Goal: Task Accomplishment & Management: Use online tool/utility

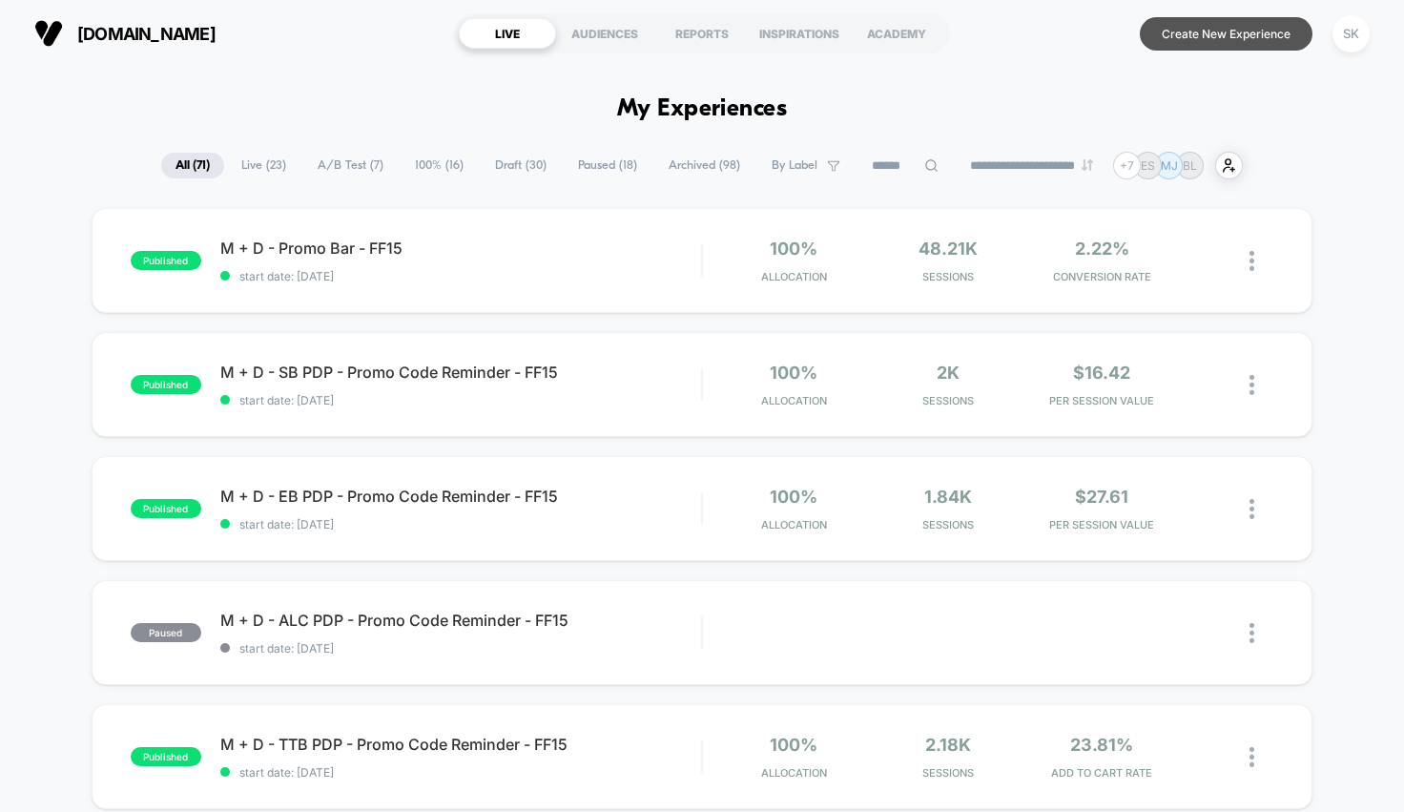
click at [1209, 34] on button "Create New Experience" at bounding box center [1226, 33] width 173 height 33
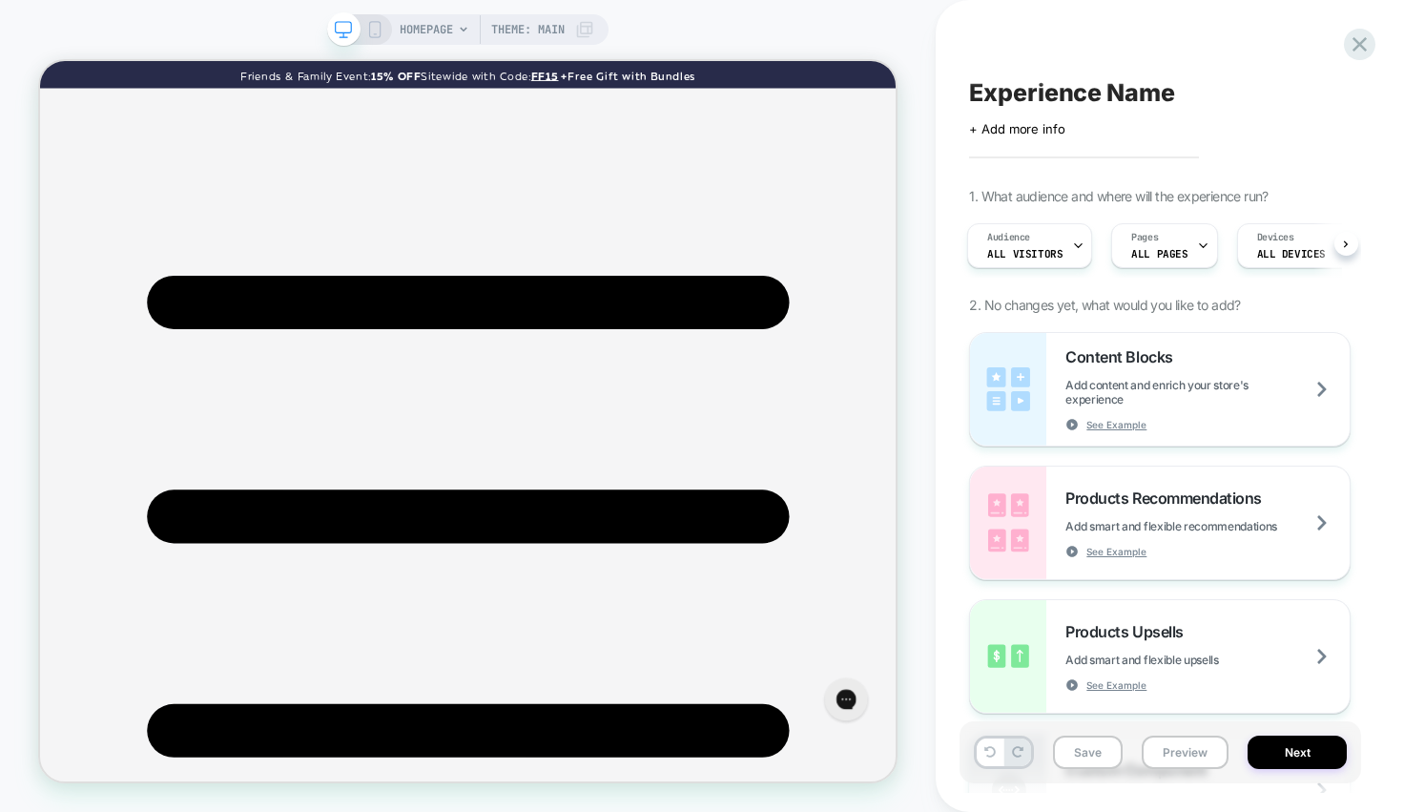
click at [543, 93] on div "Friends & Family Event: 15% OFF Sitewide with Code: FF15 + Free Gift with Bundl…" at bounding box center [610, 80] width 1141 height 38
click at [451, 27] on span "HOMEPAGE" at bounding box center [426, 29] width 53 height 31
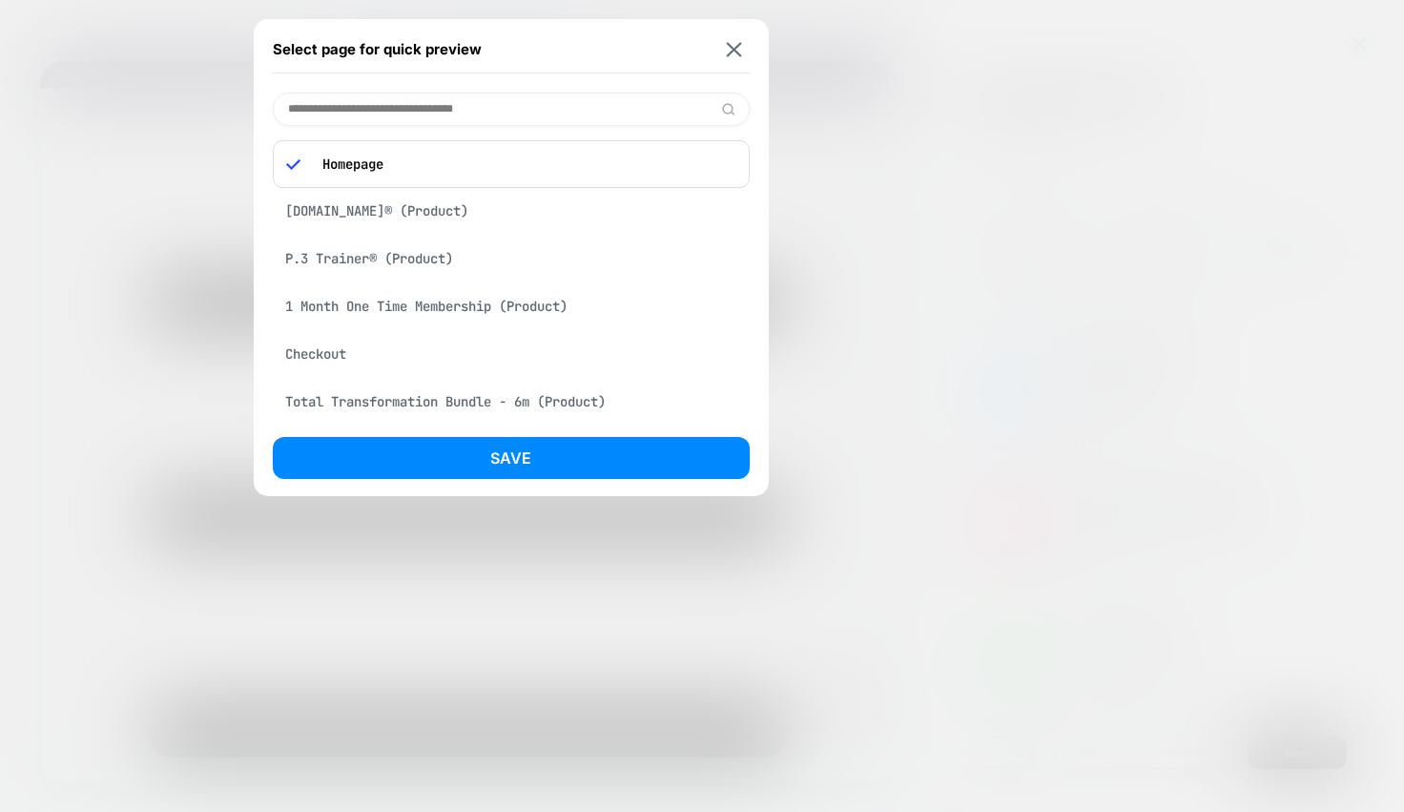
click at [414, 124] on input at bounding box center [511, 109] width 477 height 33
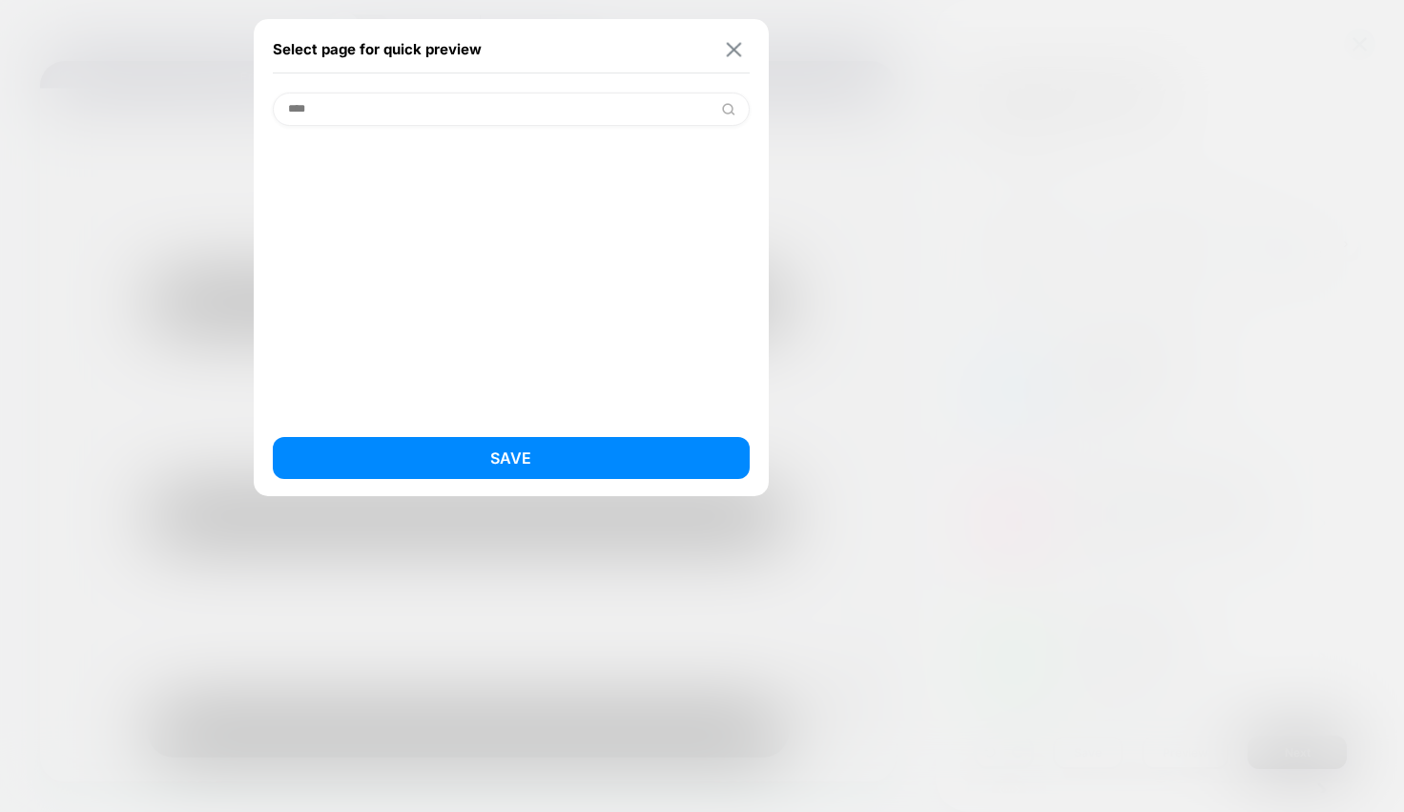
type input "****"
click at [727, 52] on img at bounding box center [733, 49] width 15 height 14
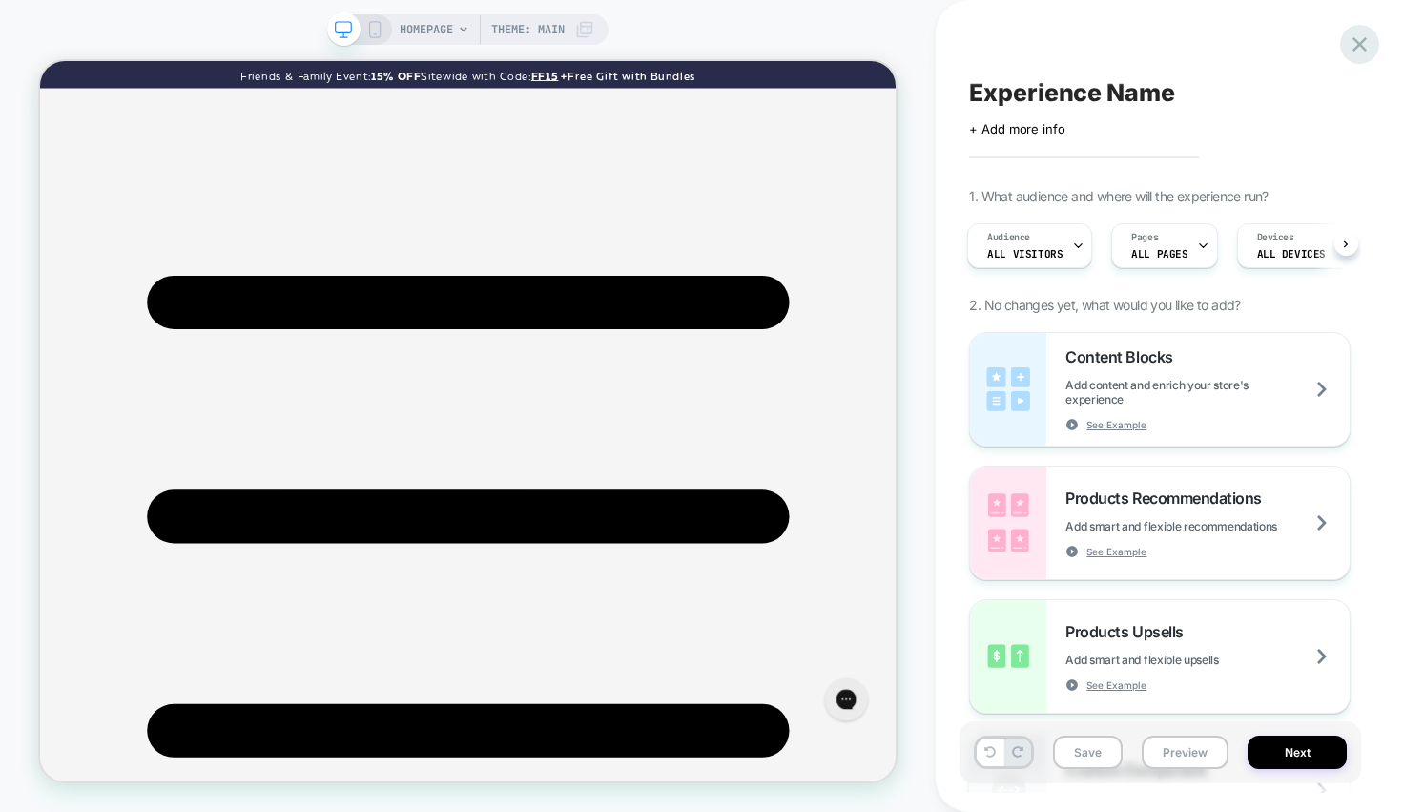
click at [1360, 42] on icon at bounding box center [1359, 44] width 14 height 14
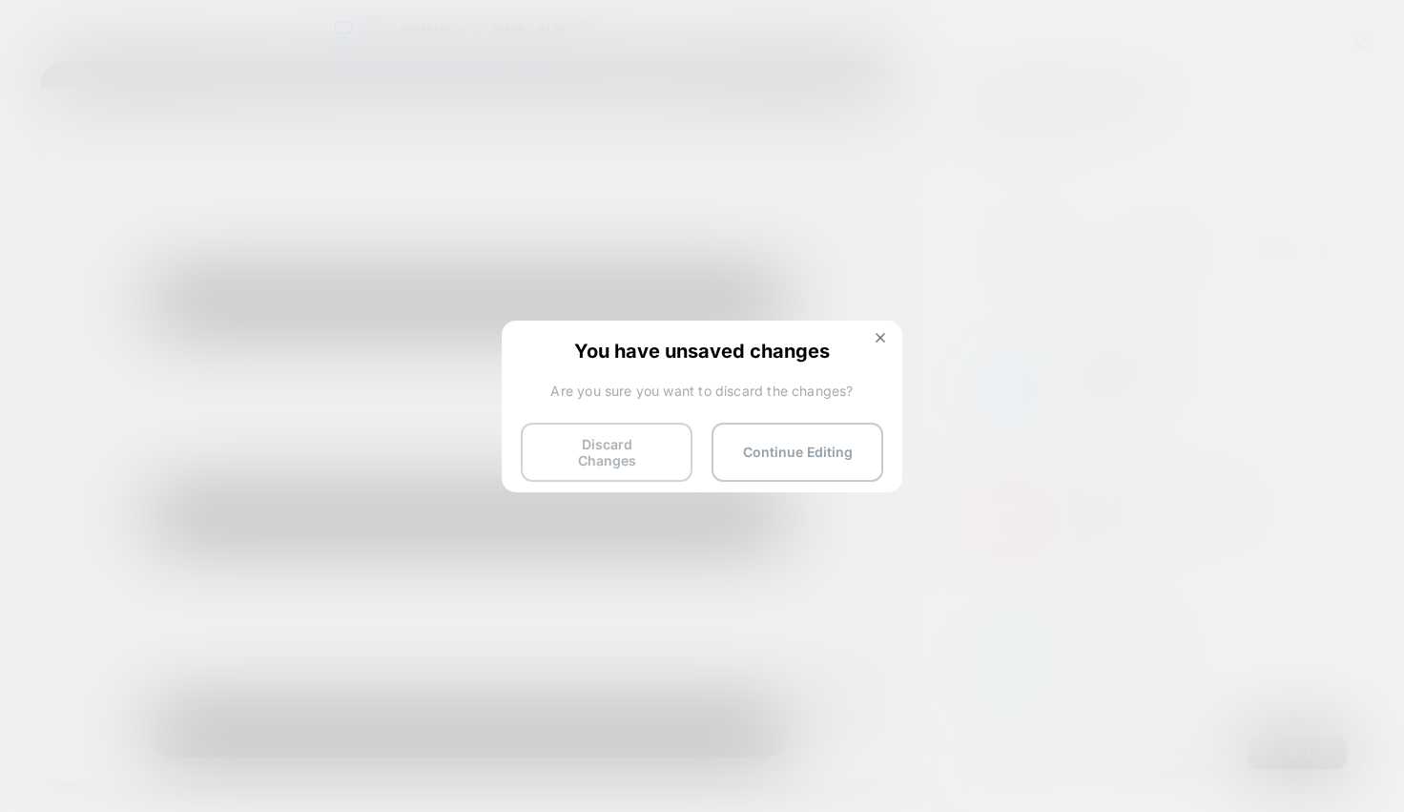
click at [635, 458] on button "Discard Changes" at bounding box center [607, 451] width 172 height 59
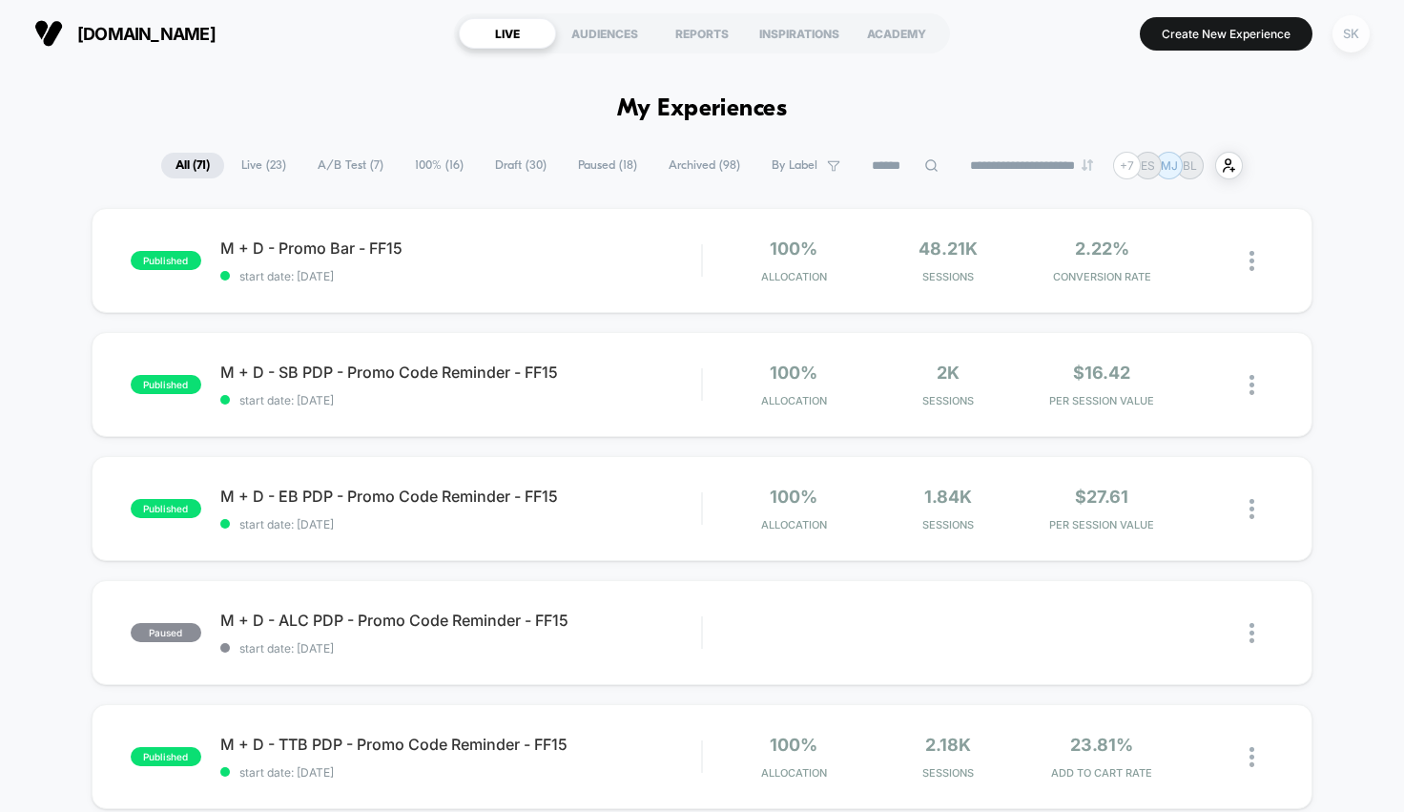
click at [1342, 43] on div "SK" at bounding box center [1350, 33] width 37 height 37
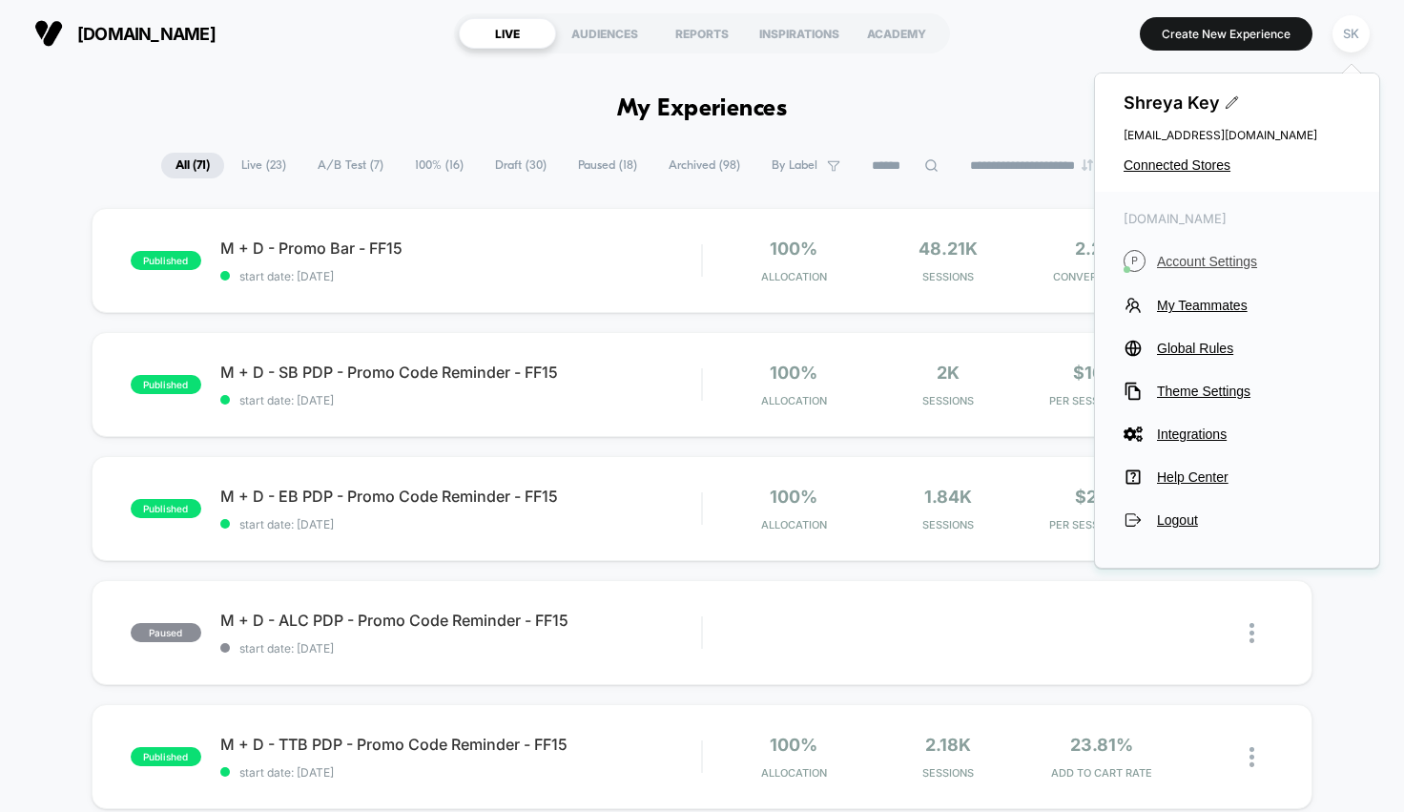
click at [1197, 260] on span "Account Settings" at bounding box center [1254, 261] width 194 height 15
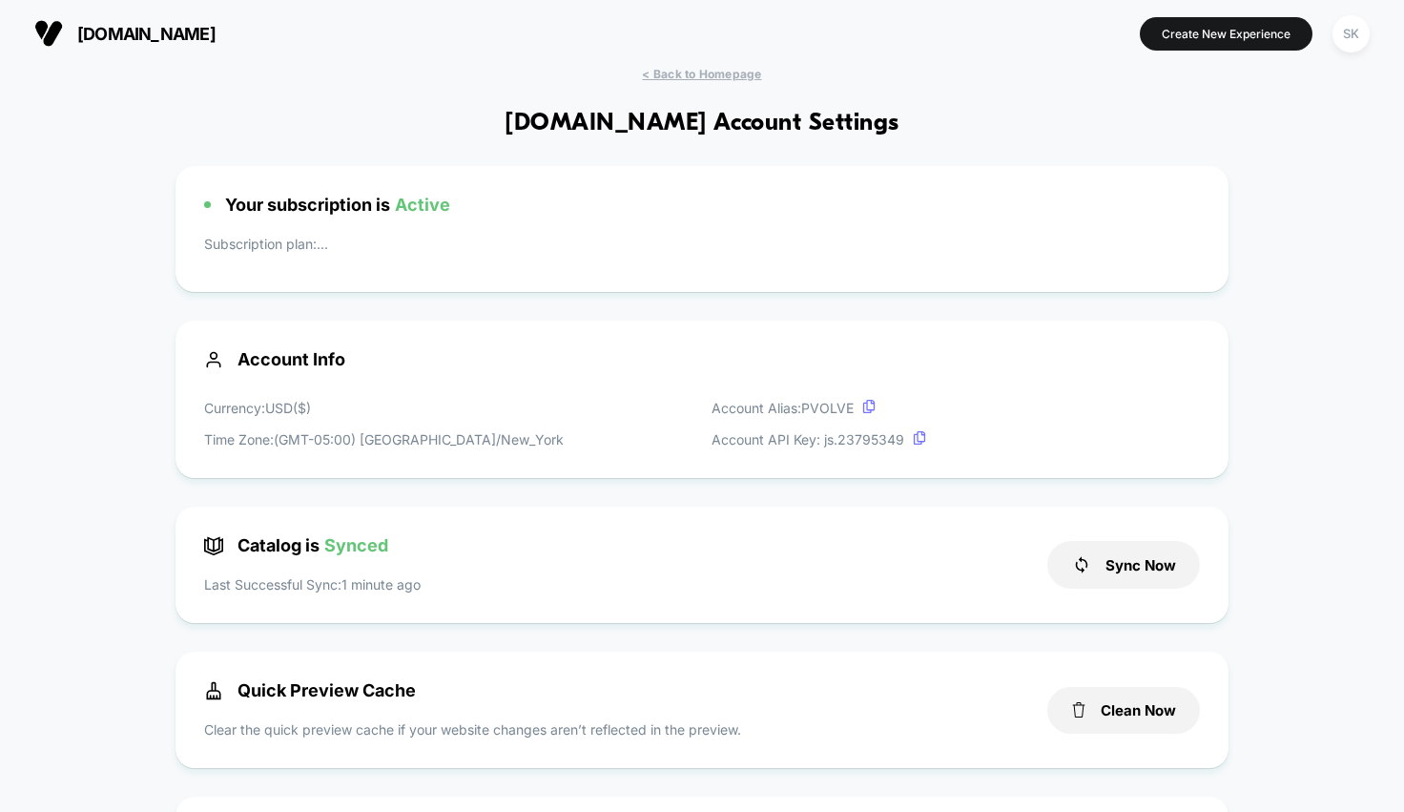
scroll to position [257, 0]
click at [1143, 571] on button "Sync Now" at bounding box center [1123, 565] width 153 height 48
click at [1122, 714] on button "Clean Now" at bounding box center [1123, 710] width 153 height 47
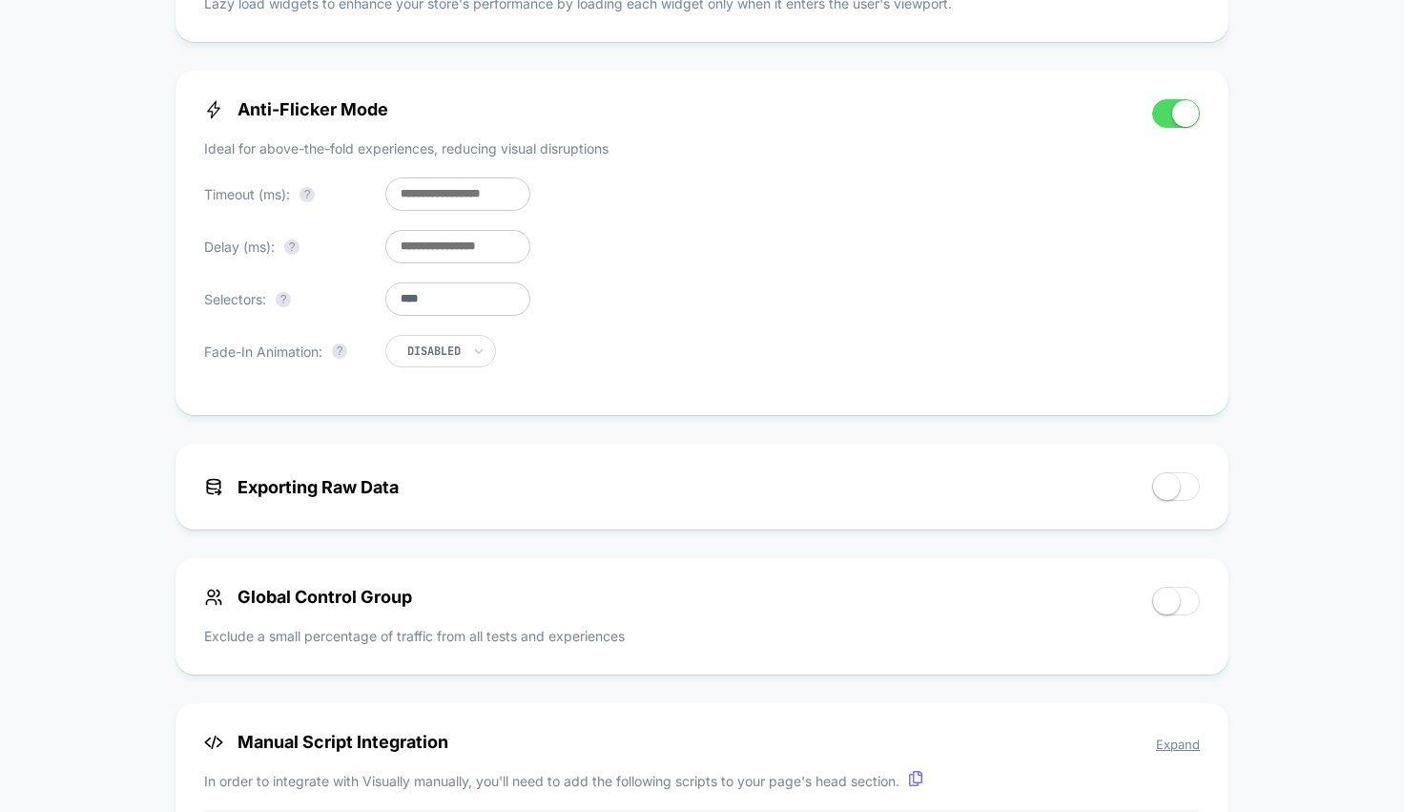
scroll to position [887, 0]
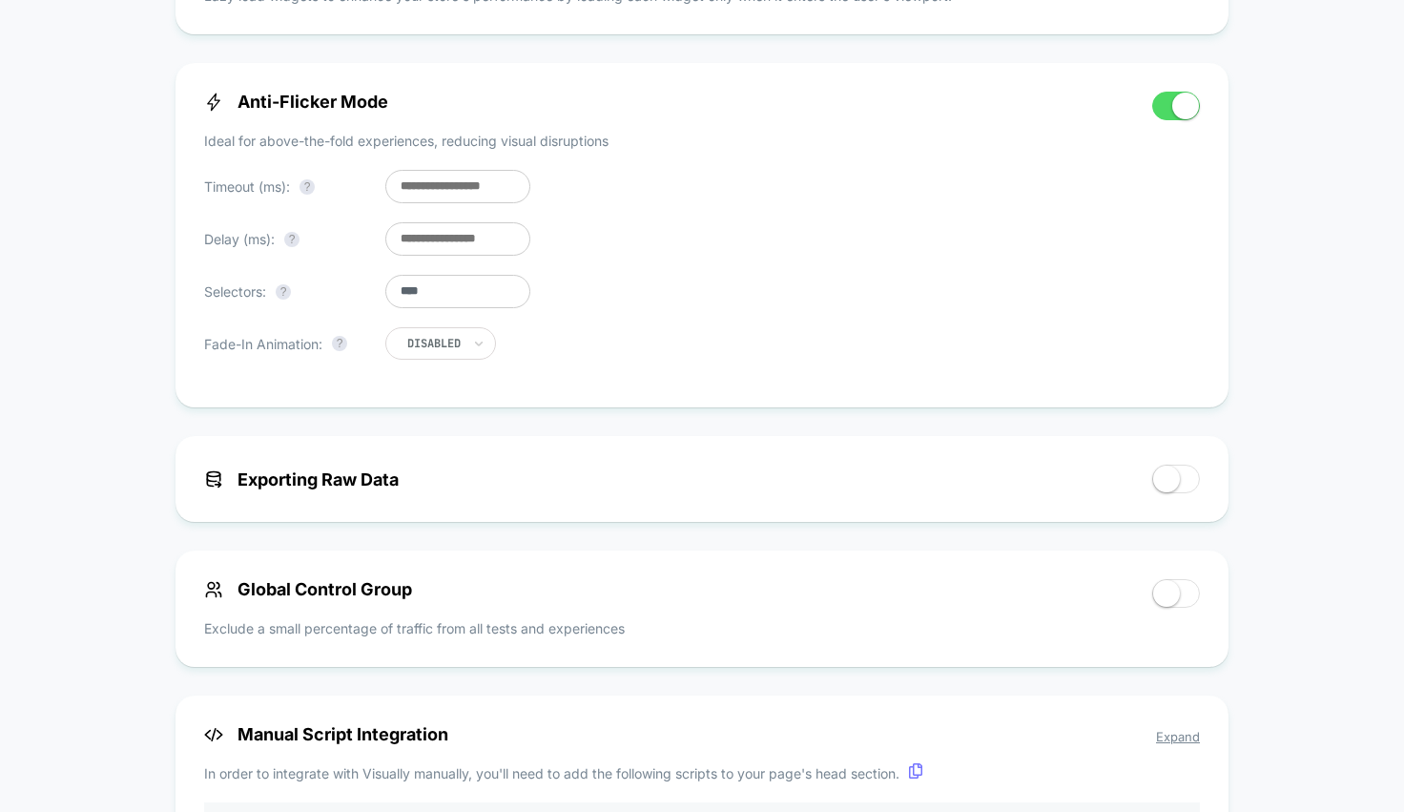
click at [1173, 491] on span at bounding box center [1166, 478] width 27 height 27
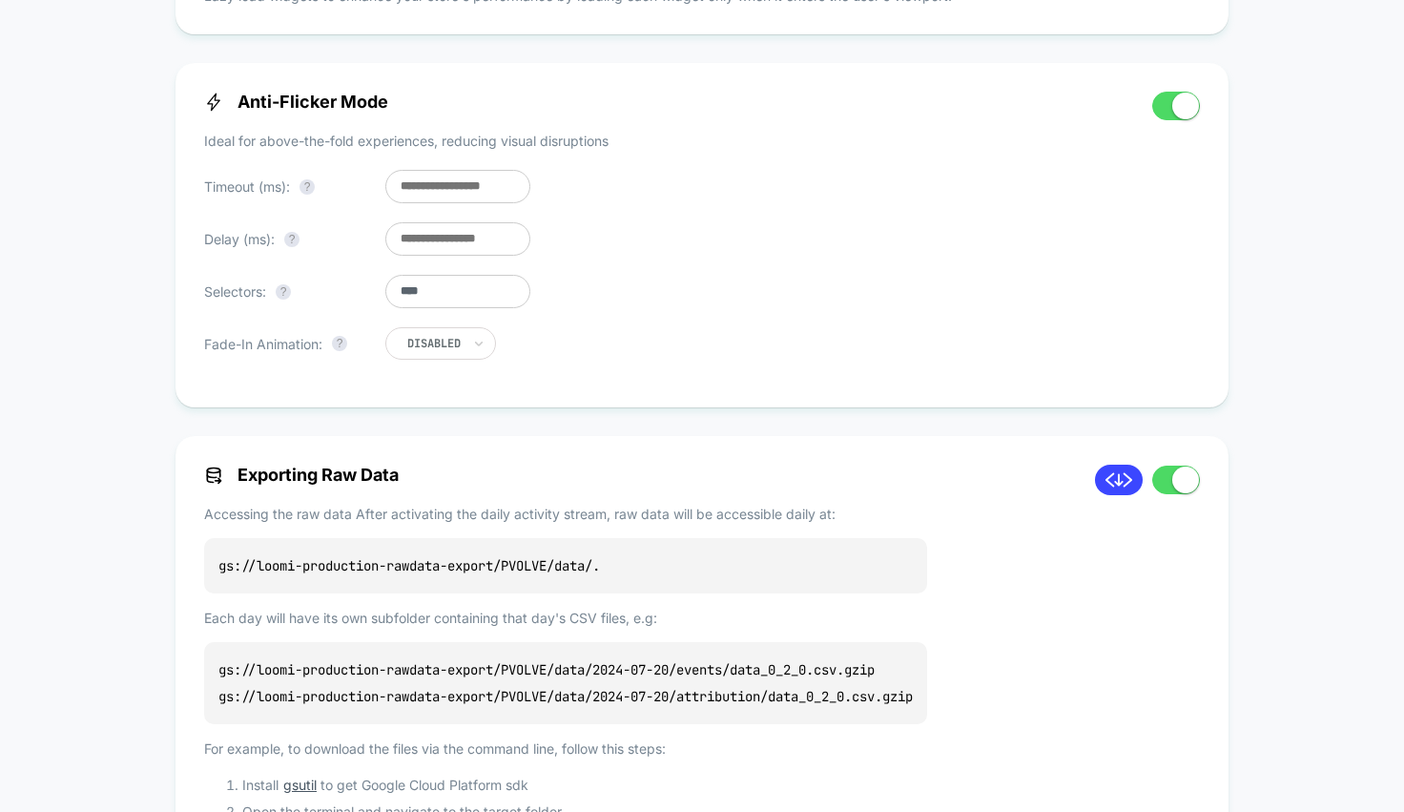
click at [1187, 492] on span at bounding box center [1185, 479] width 27 height 27
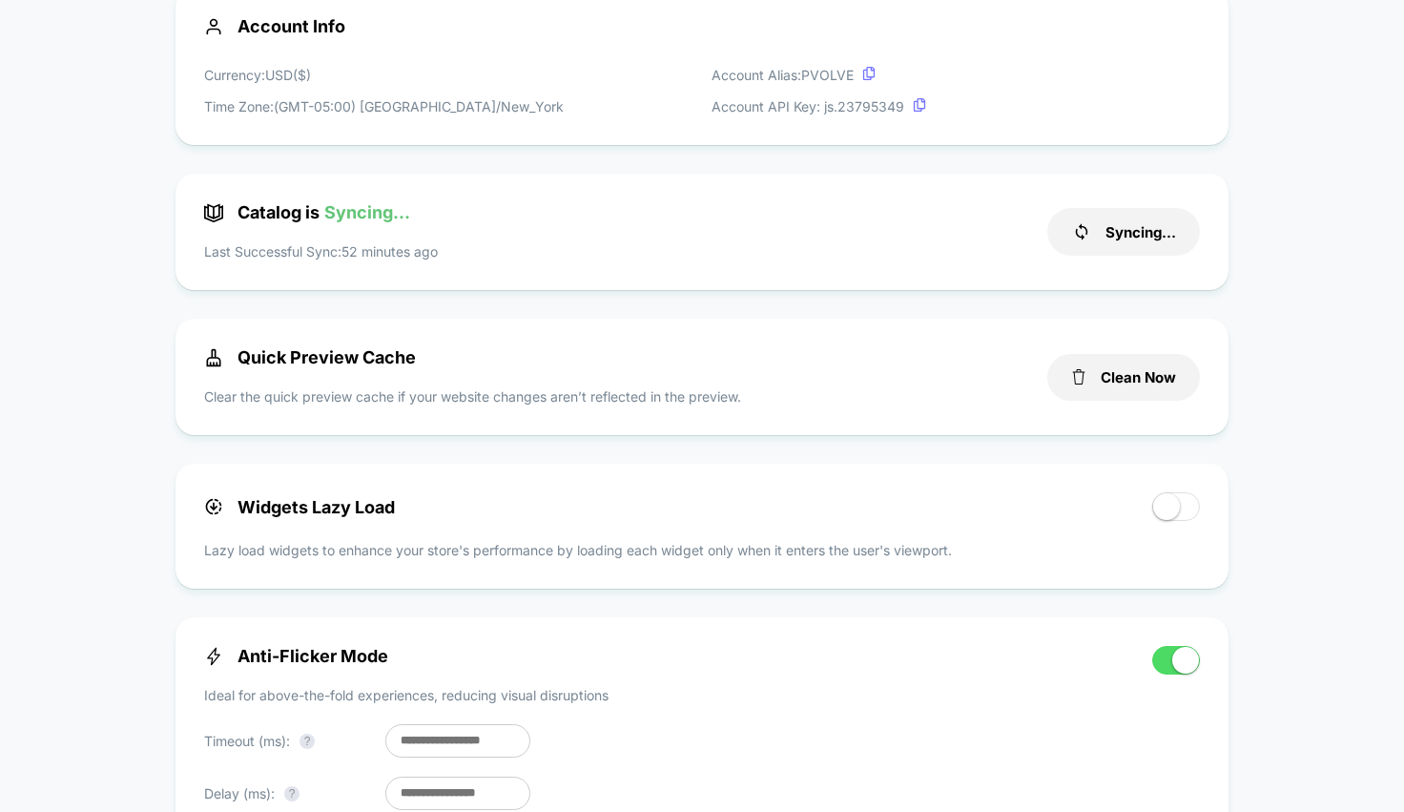
scroll to position [0, 0]
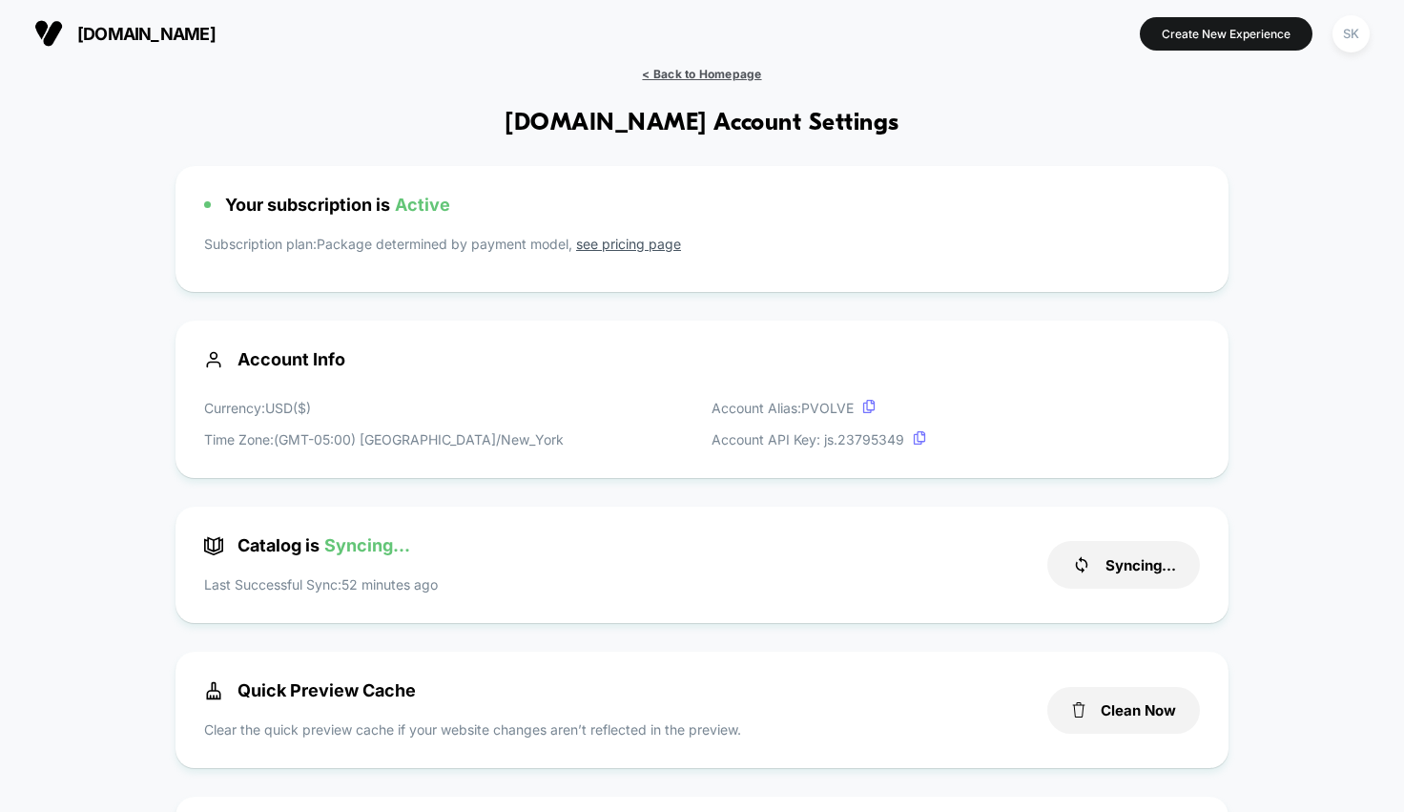
click at [741, 76] on span "< Back to Homepage" at bounding box center [701, 74] width 119 height 14
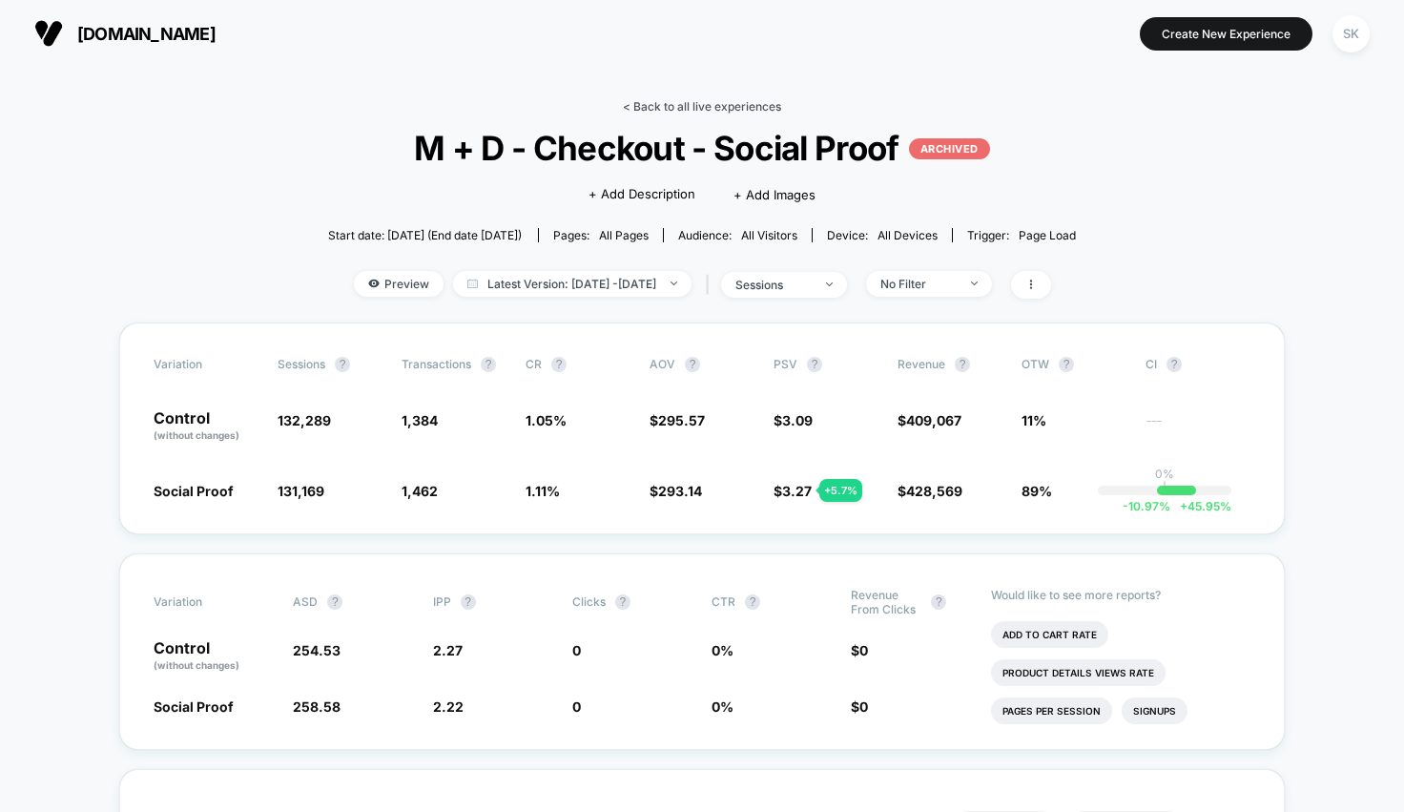
click at [760, 109] on link "< Back to all live experiences" at bounding box center [702, 106] width 158 height 14
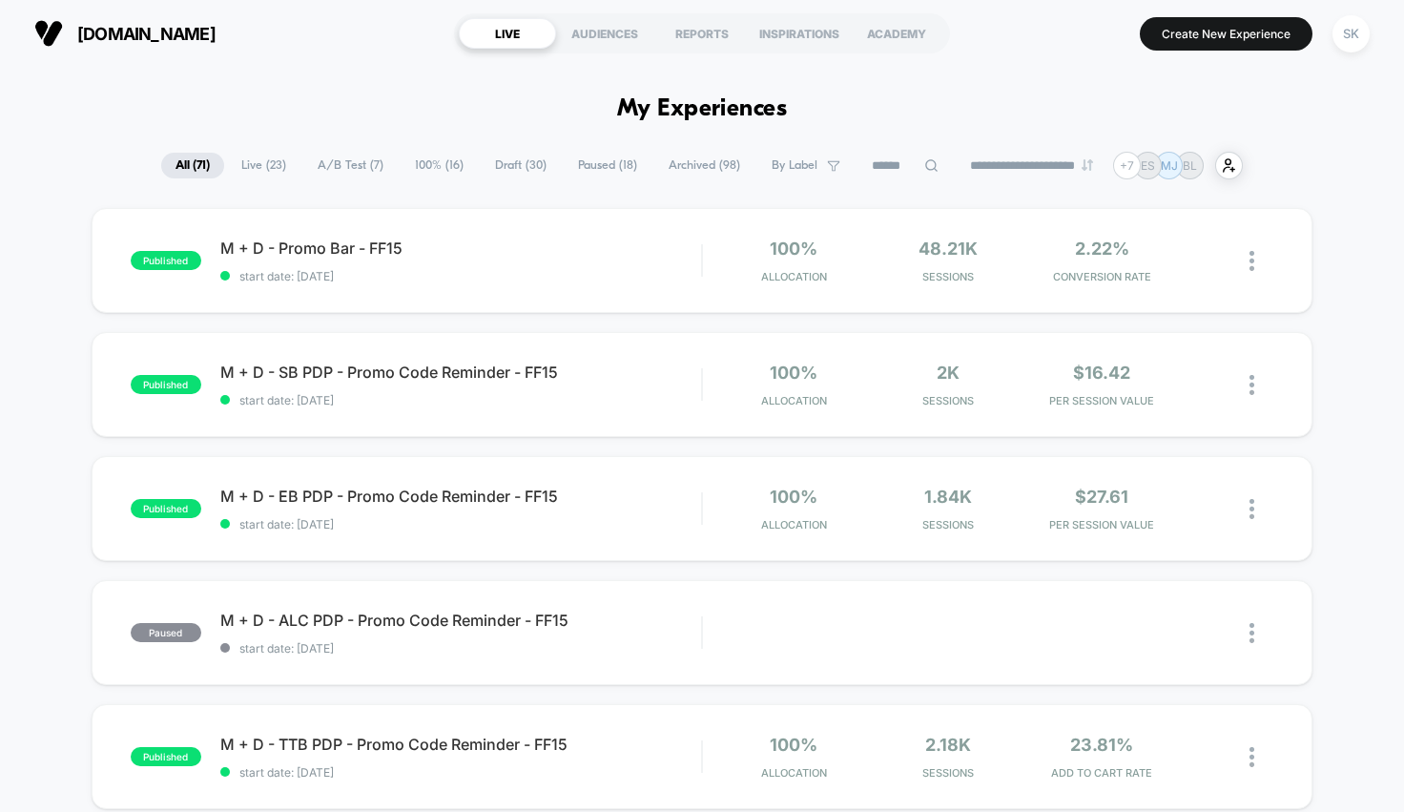
click at [358, 162] on span "A/B Test ( 7 )" at bounding box center [350, 166] width 94 height 26
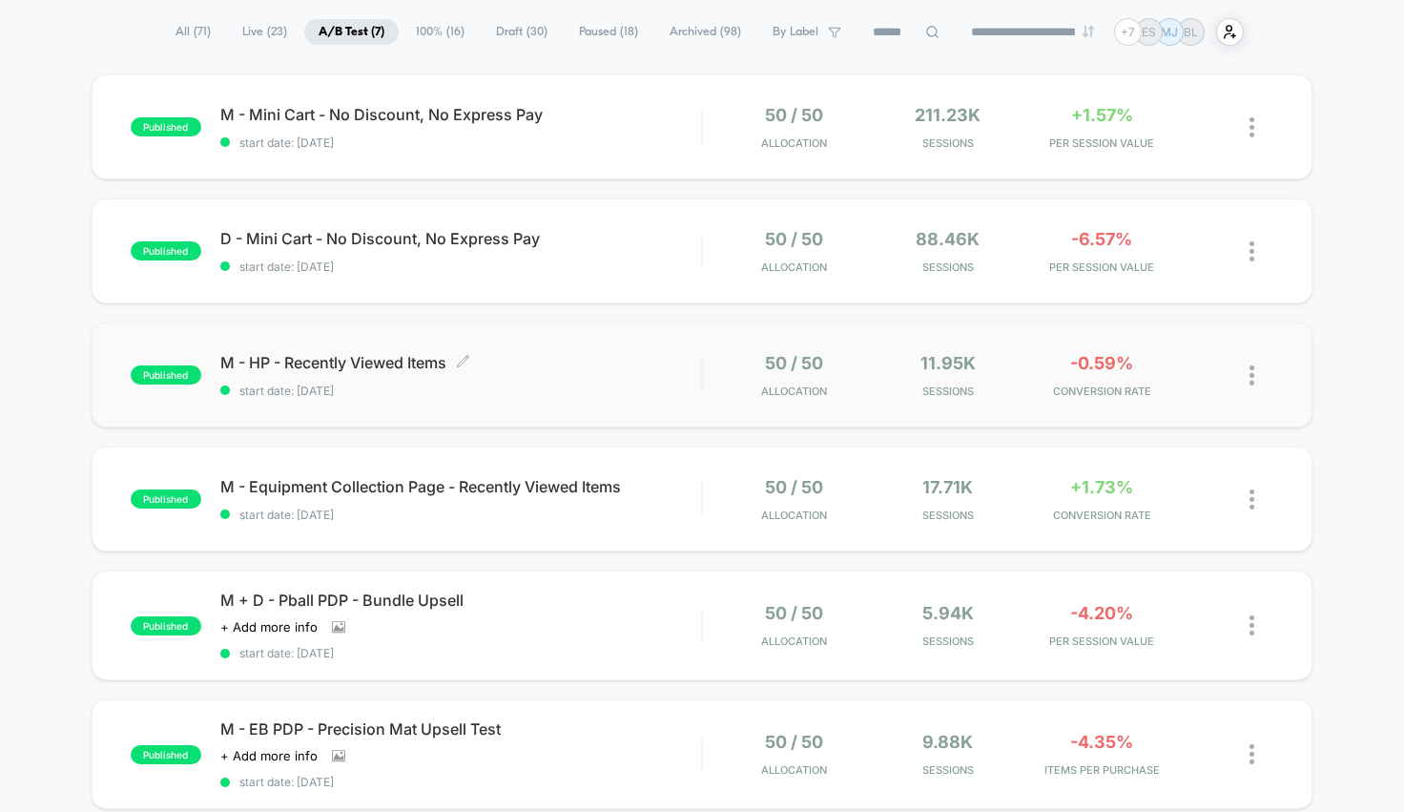
scroll to position [148, 0]
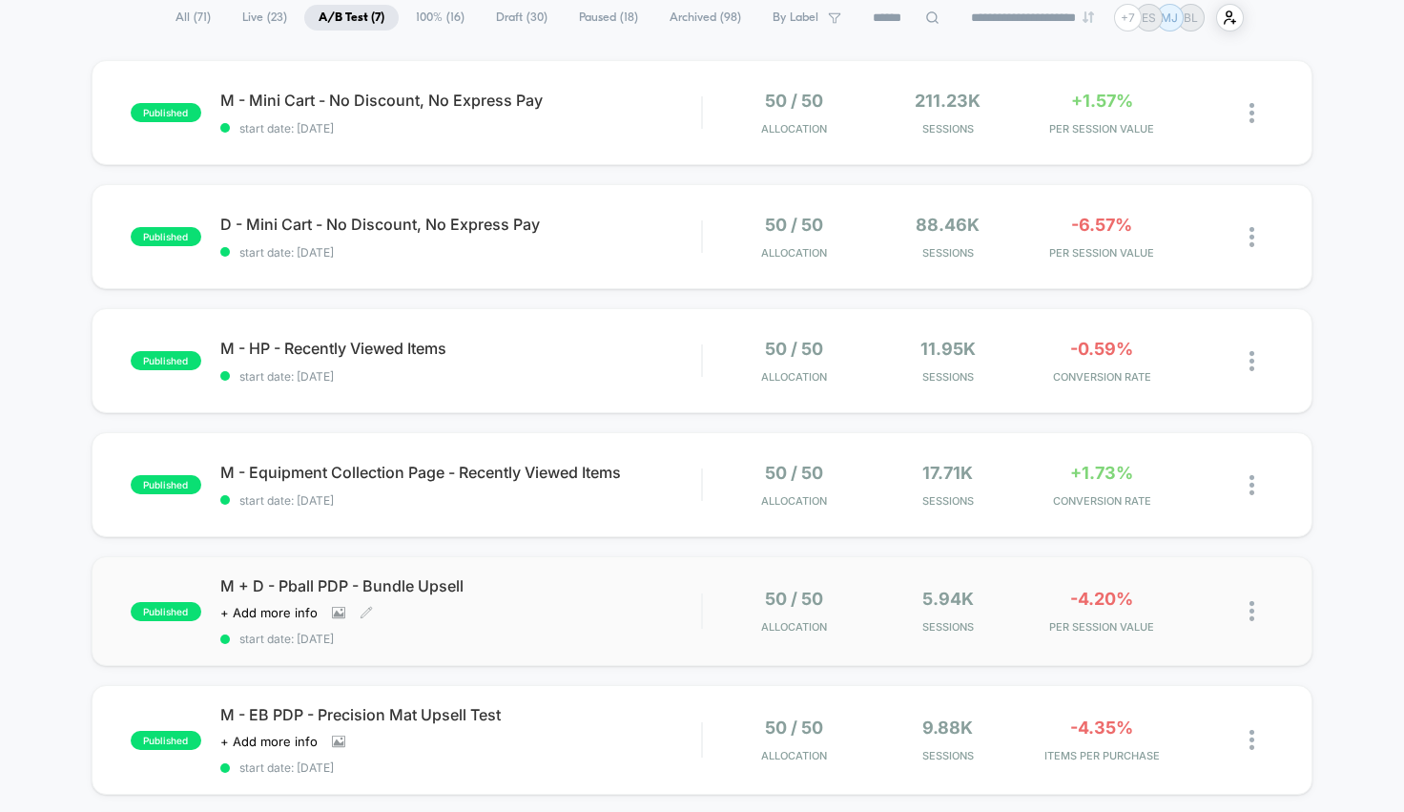
click at [586, 586] on span "M + D - Pball PDP - Bundle Upsell" at bounding box center [461, 585] width 482 height 19
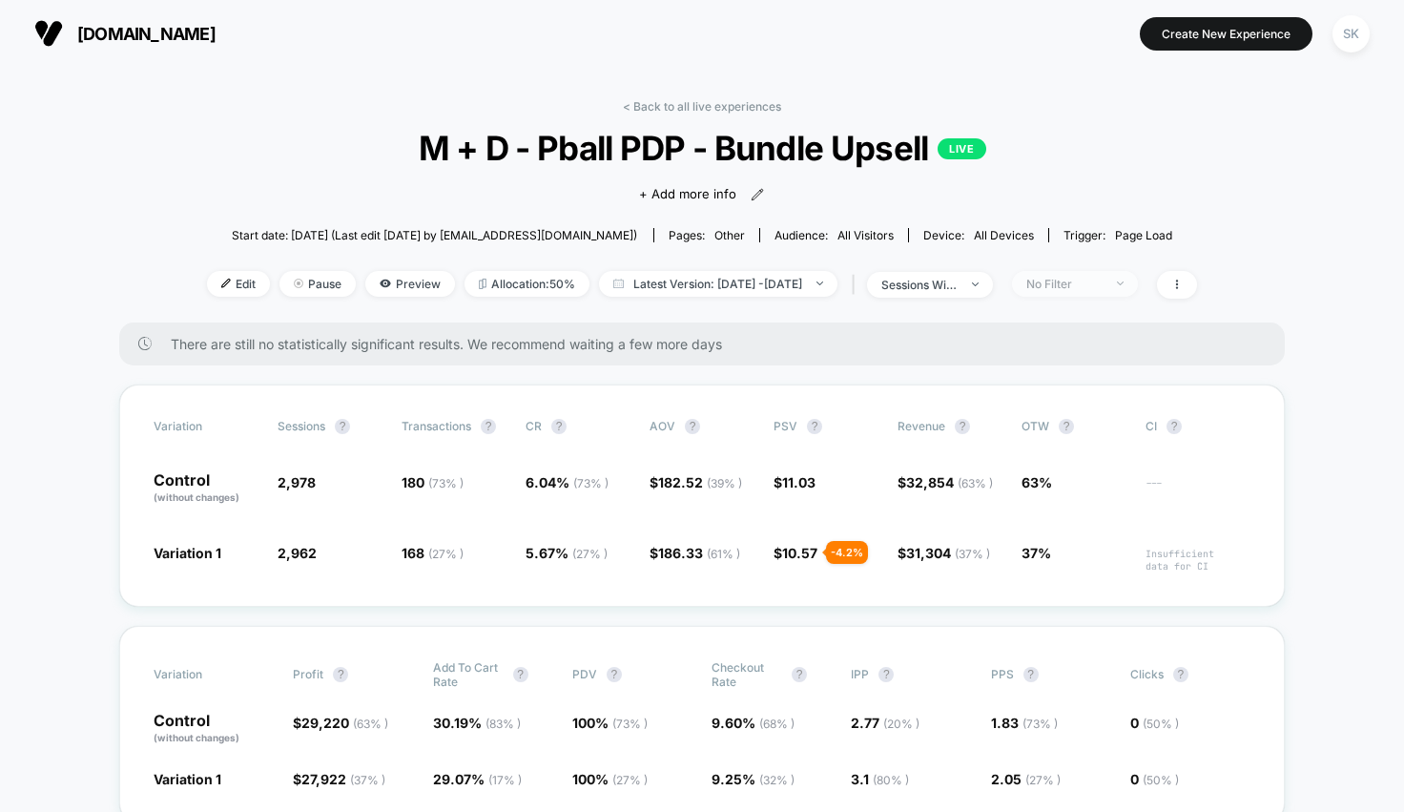
click at [1076, 287] on div "No Filter" at bounding box center [1064, 284] width 76 height 14
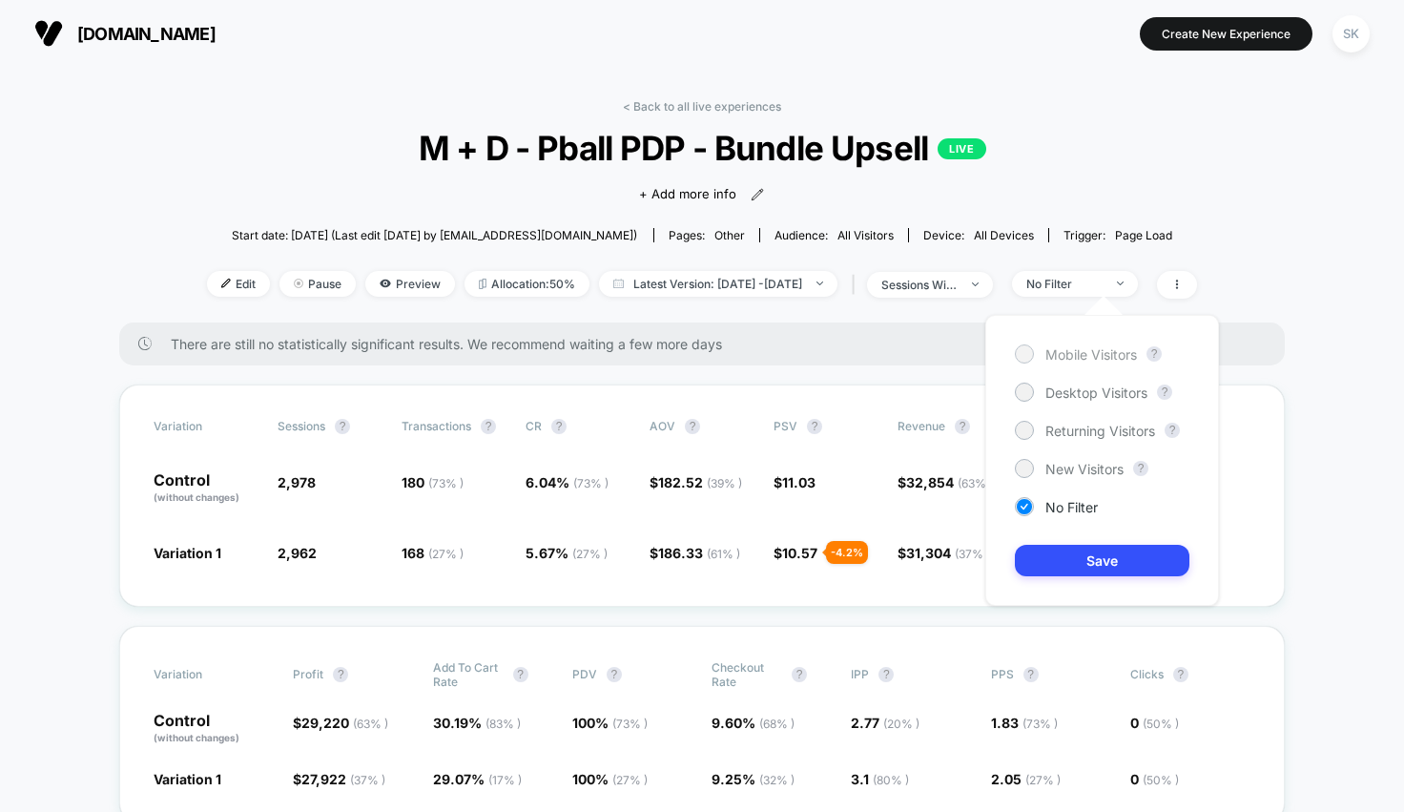
click at [1066, 354] on span "Mobile Visitors" at bounding box center [1091, 354] width 92 height 16
click at [1059, 557] on button "Save" at bounding box center [1102, 560] width 175 height 31
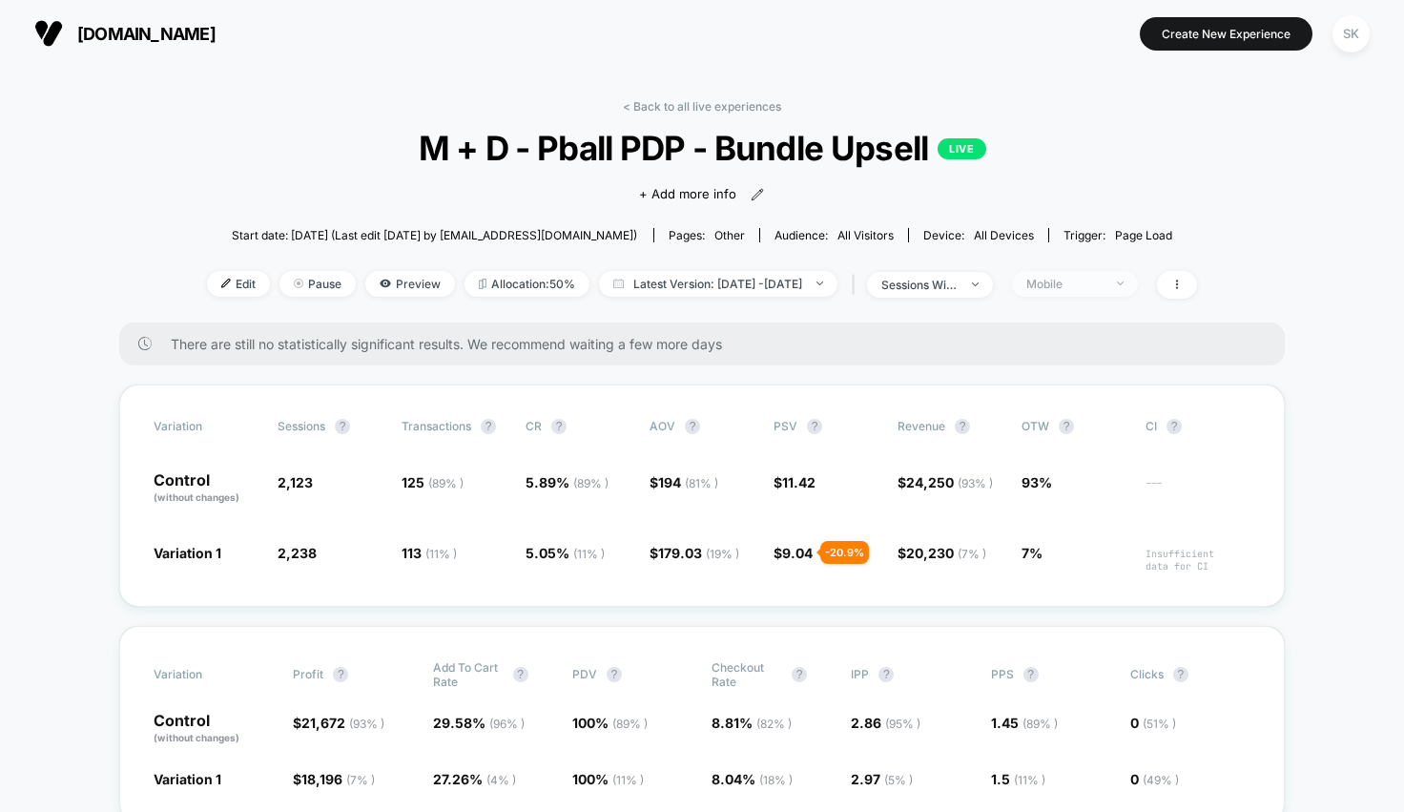
click at [1089, 282] on div "Mobile" at bounding box center [1064, 284] width 76 height 14
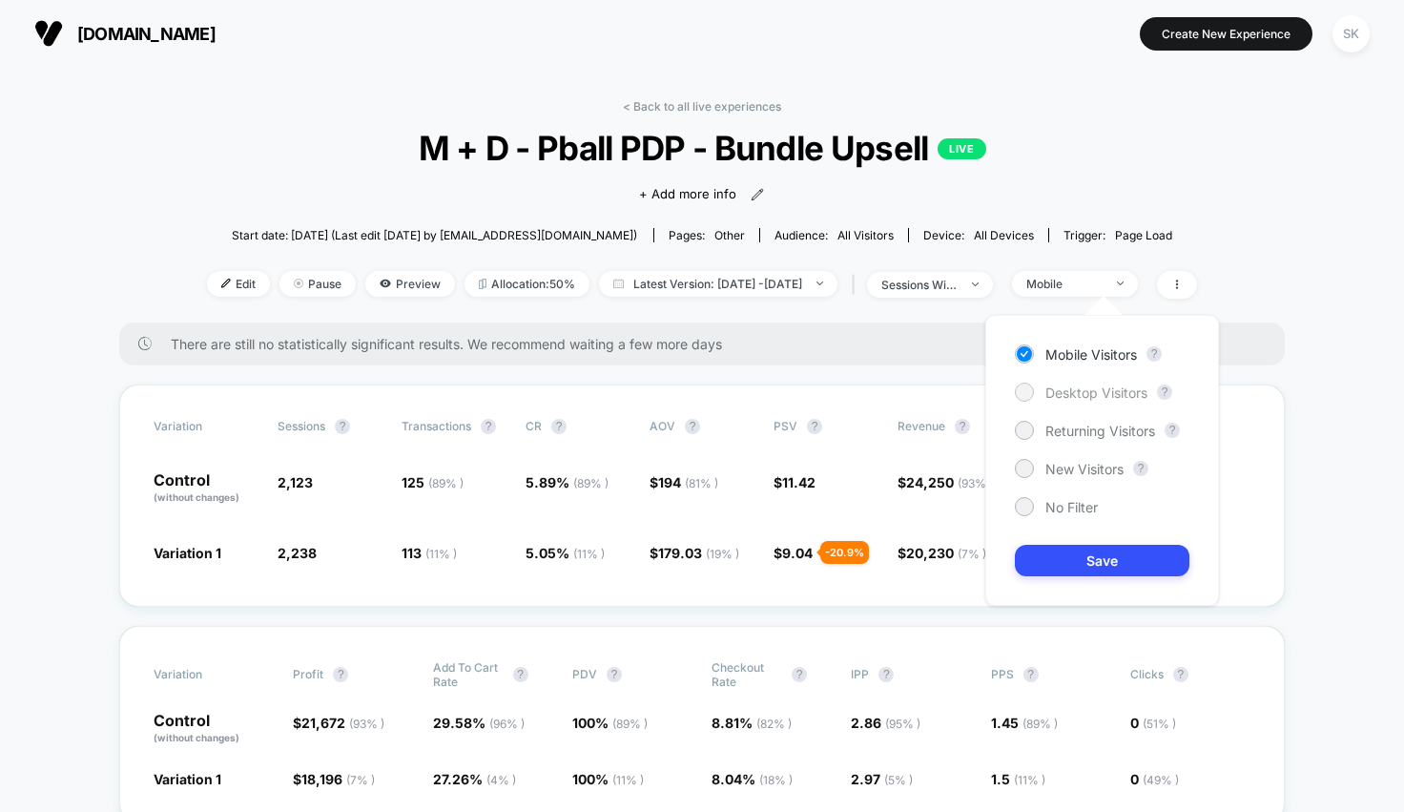
click at [1082, 390] on span "Desktop Visitors" at bounding box center [1096, 392] width 102 height 16
click at [1068, 556] on button "Save" at bounding box center [1102, 560] width 175 height 31
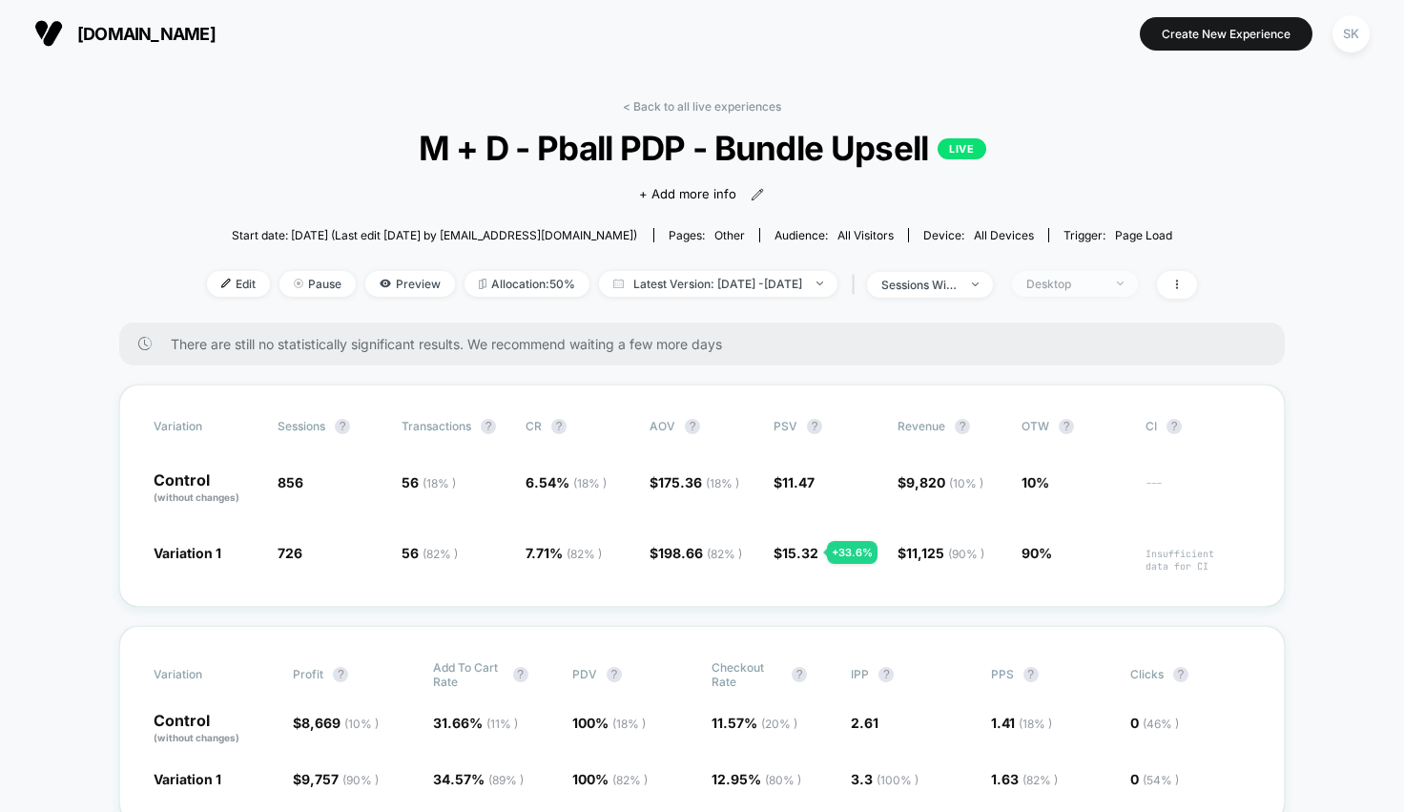
click at [1097, 281] on div "Desktop" at bounding box center [1064, 284] width 76 height 14
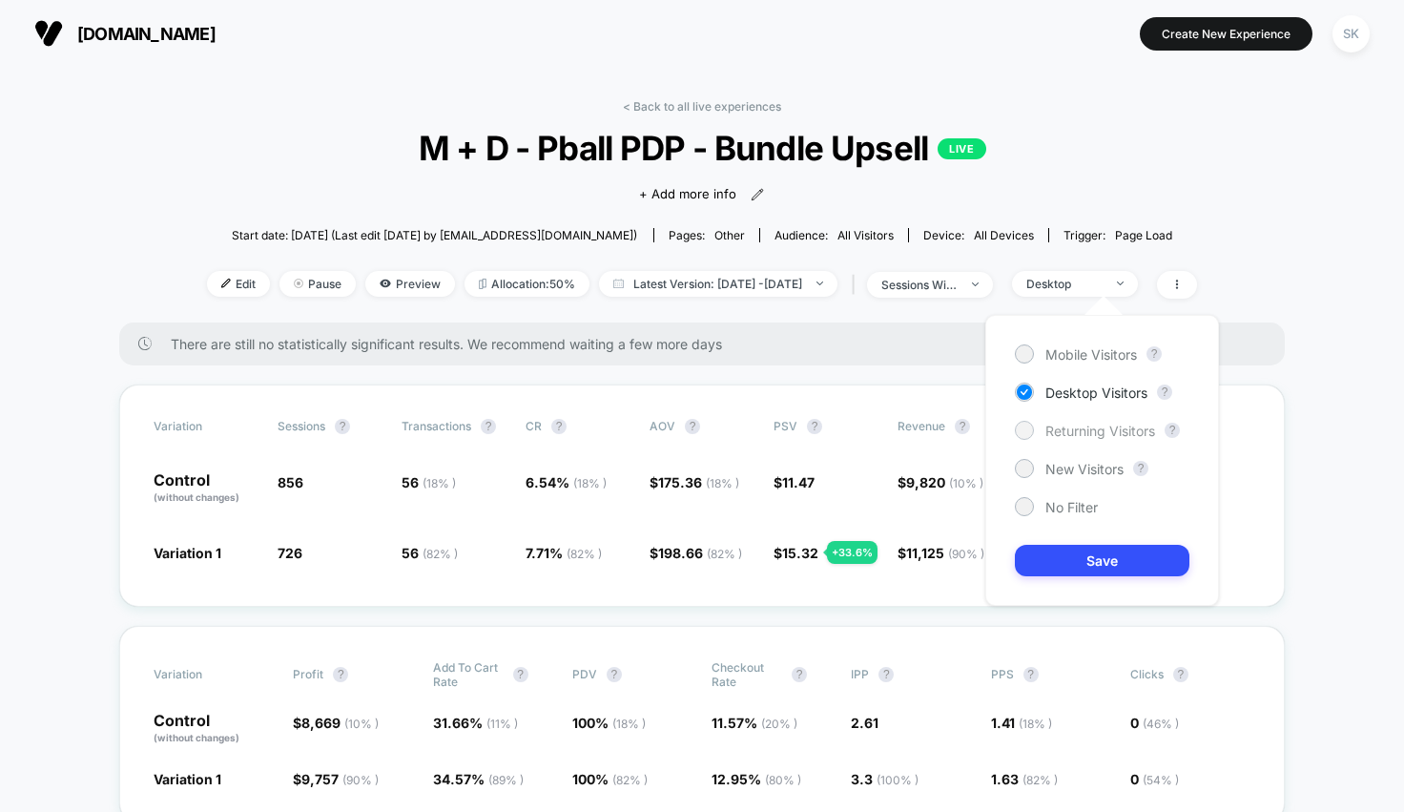
click at [1080, 433] on span "Returning Visitors" at bounding box center [1100, 430] width 110 height 16
click at [1072, 564] on button "Save" at bounding box center [1102, 560] width 175 height 31
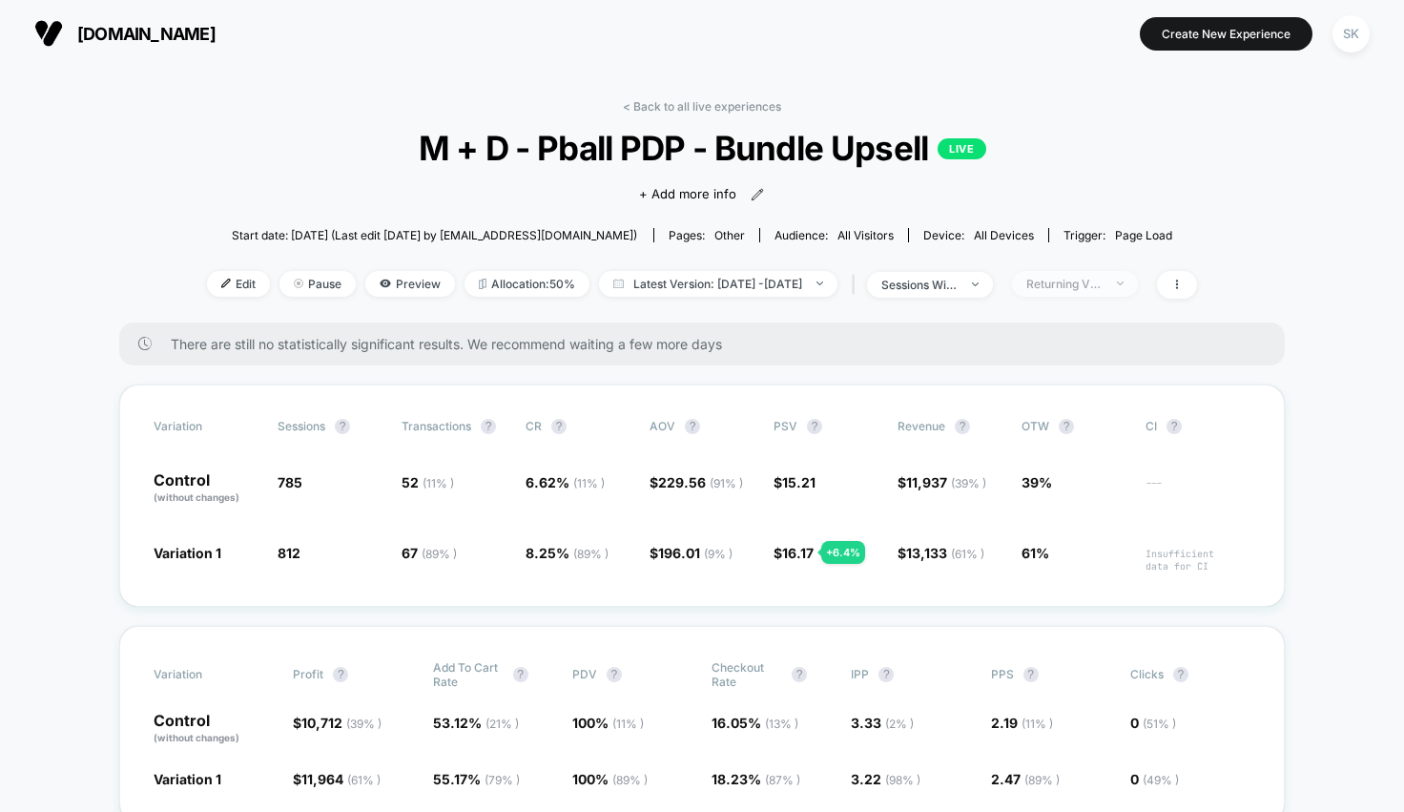
click at [1082, 284] on div "Returning Visitors" at bounding box center [1064, 284] width 76 height 14
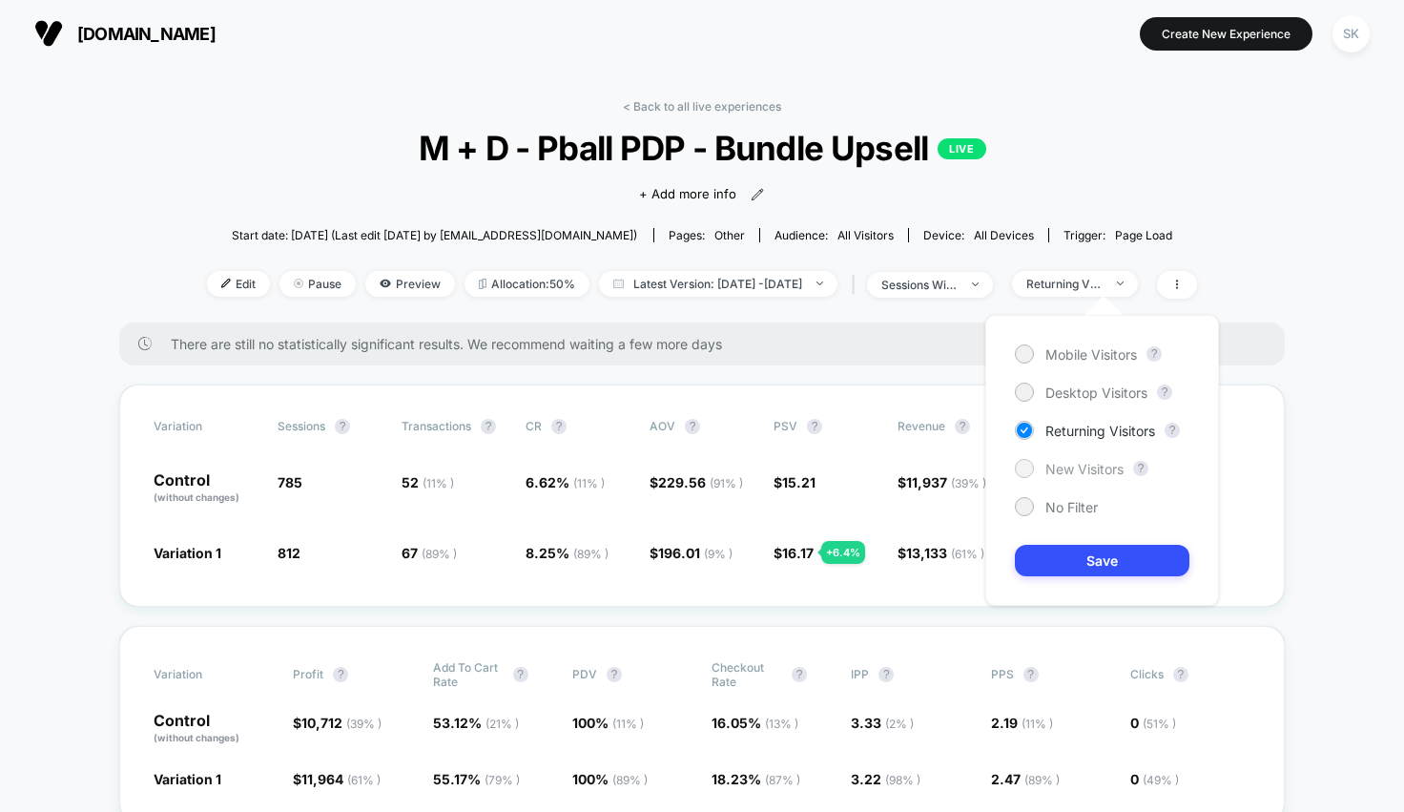
click at [1087, 470] on span "New Visitors" at bounding box center [1084, 469] width 78 height 16
click at [1079, 564] on button "Save" at bounding box center [1102, 560] width 175 height 31
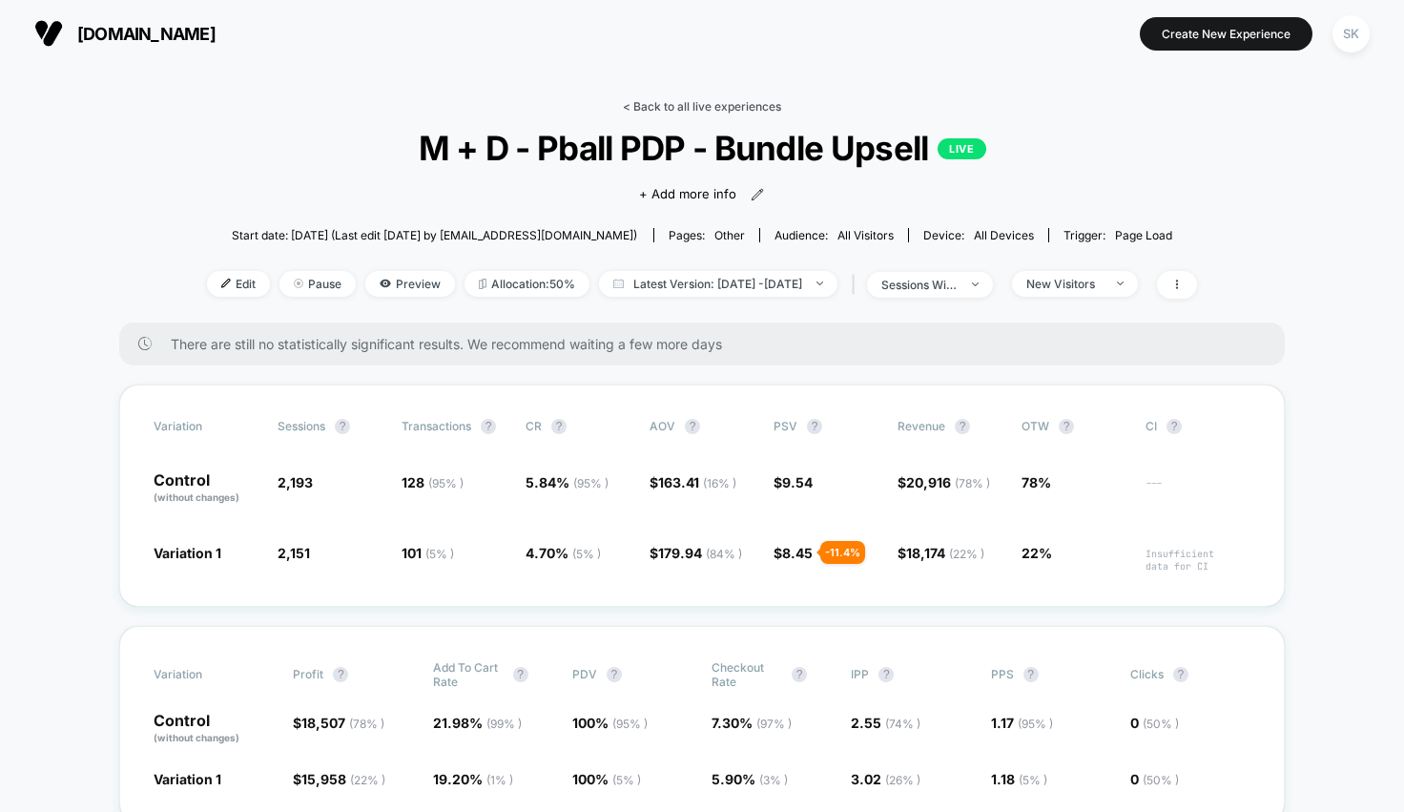
click at [703, 104] on link "< Back to all live experiences" at bounding box center [702, 106] width 158 height 14
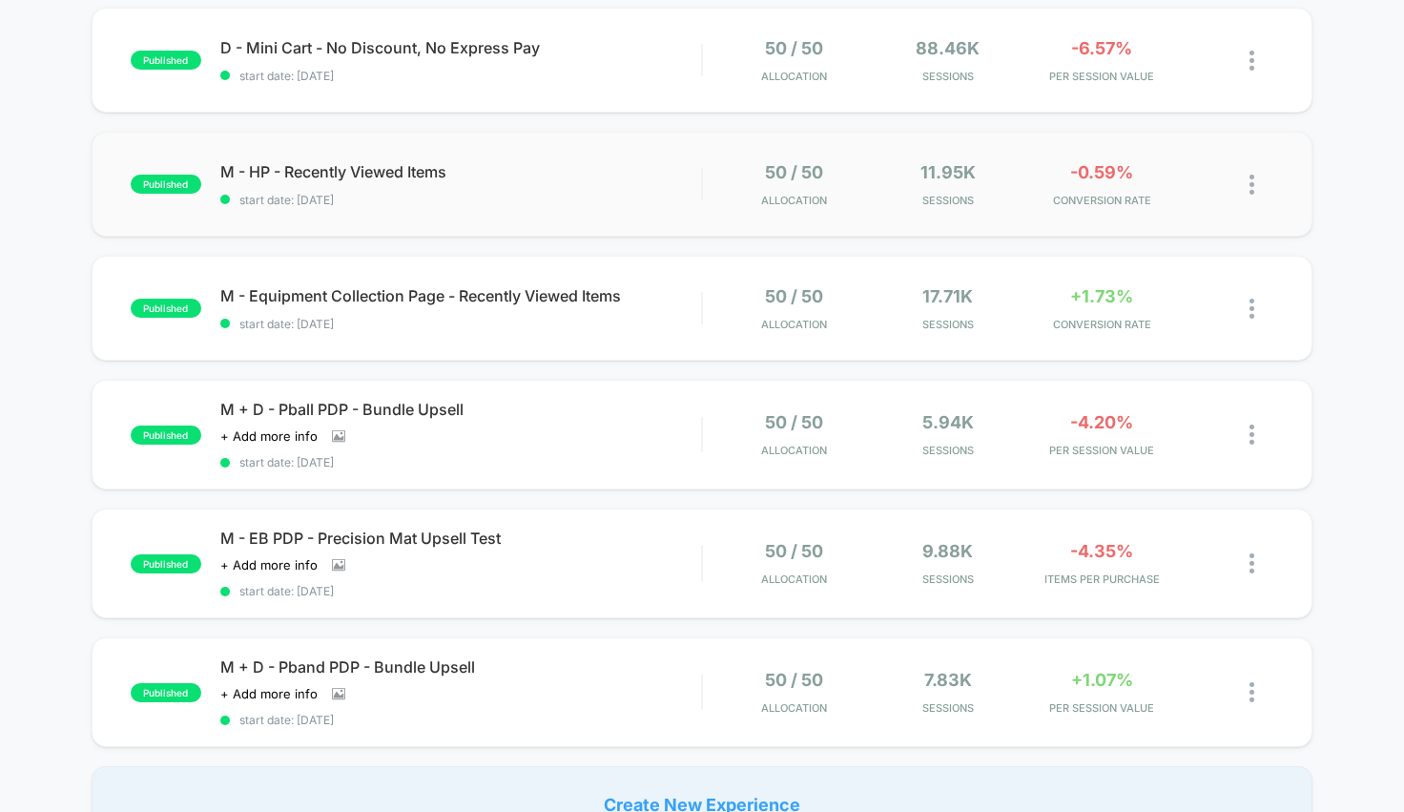
scroll to position [332, 0]
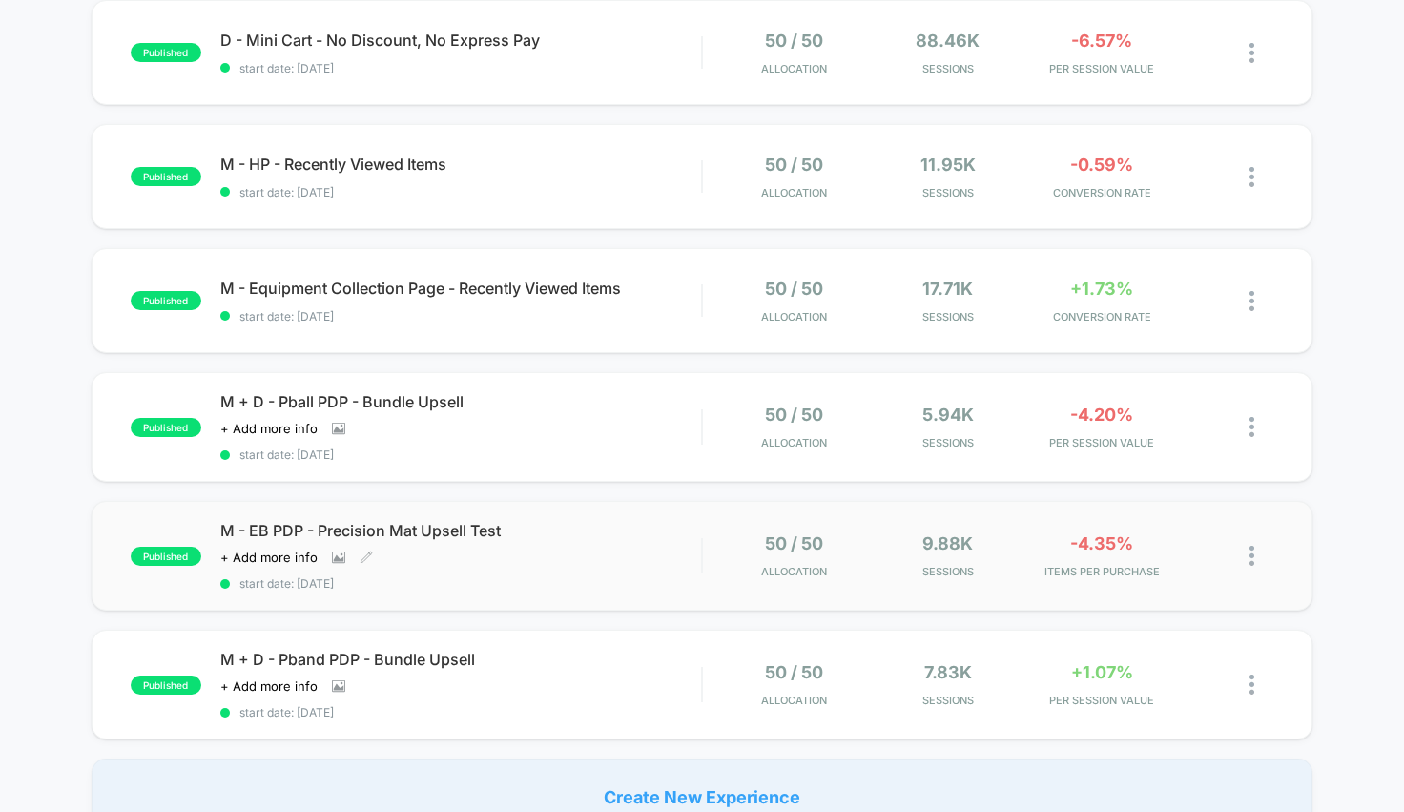
click at [639, 566] on div "M - EB PDP - Precision Mat Upsell Test Click to view images Click to edit exper…" at bounding box center [461, 556] width 482 height 70
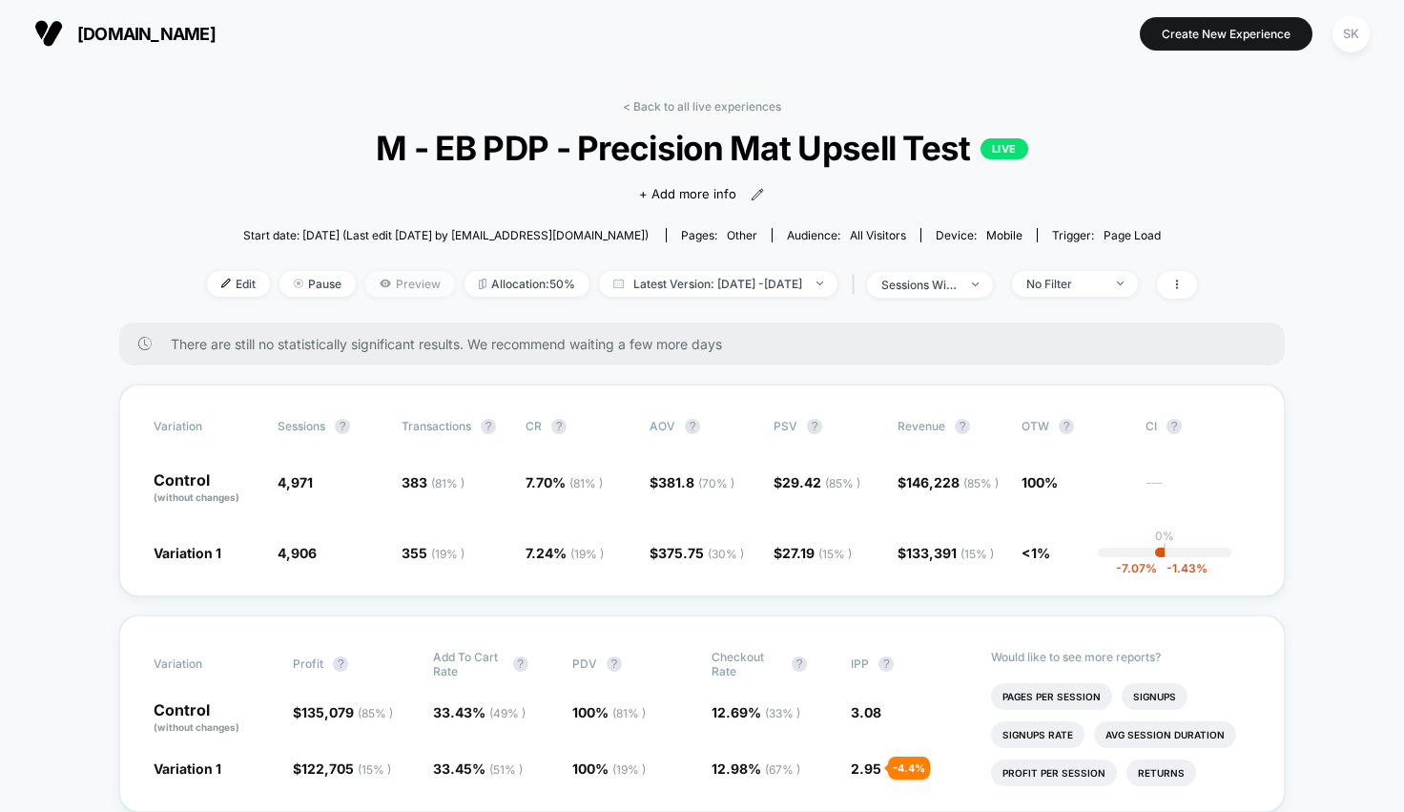
click at [392, 284] on span "Preview" at bounding box center [410, 284] width 90 height 26
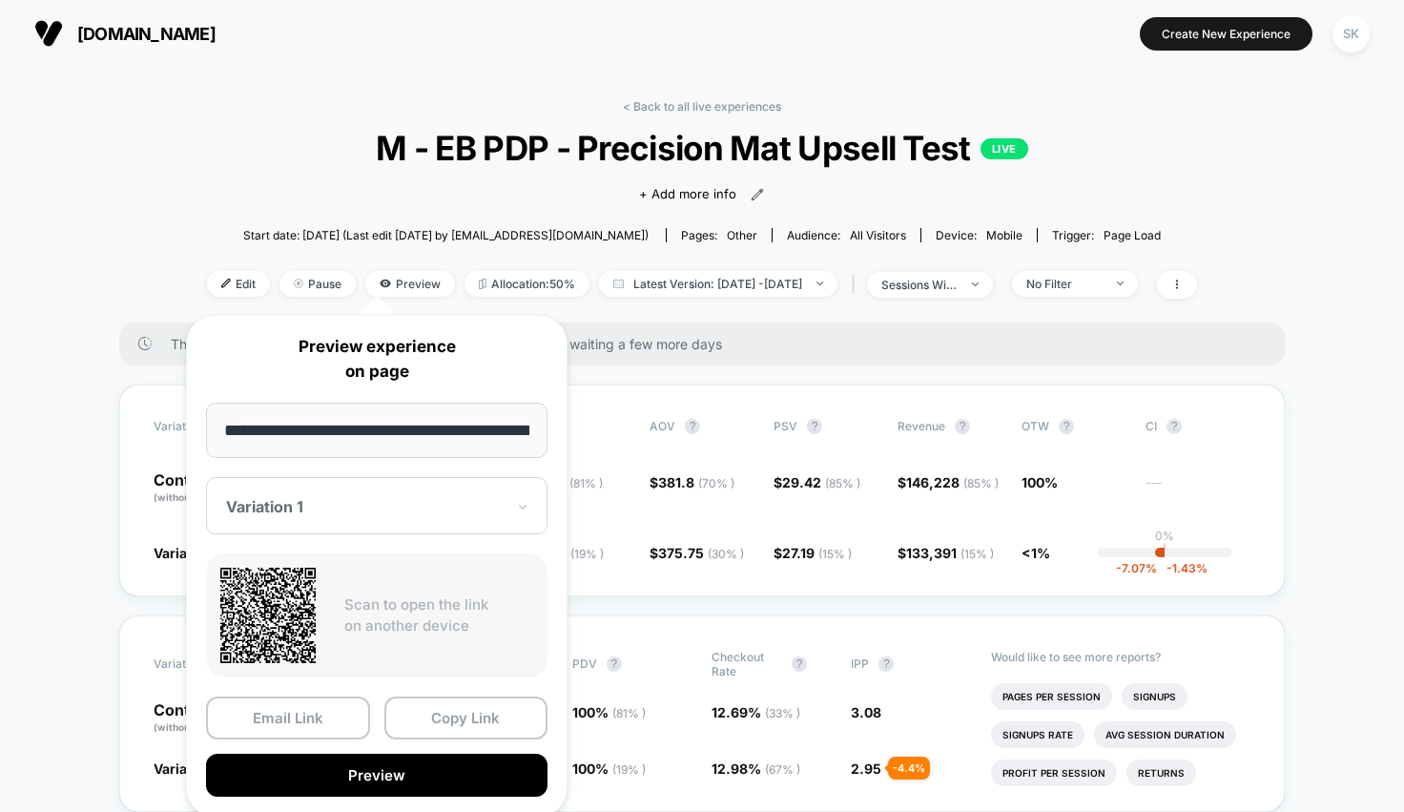
scroll to position [0, 82]
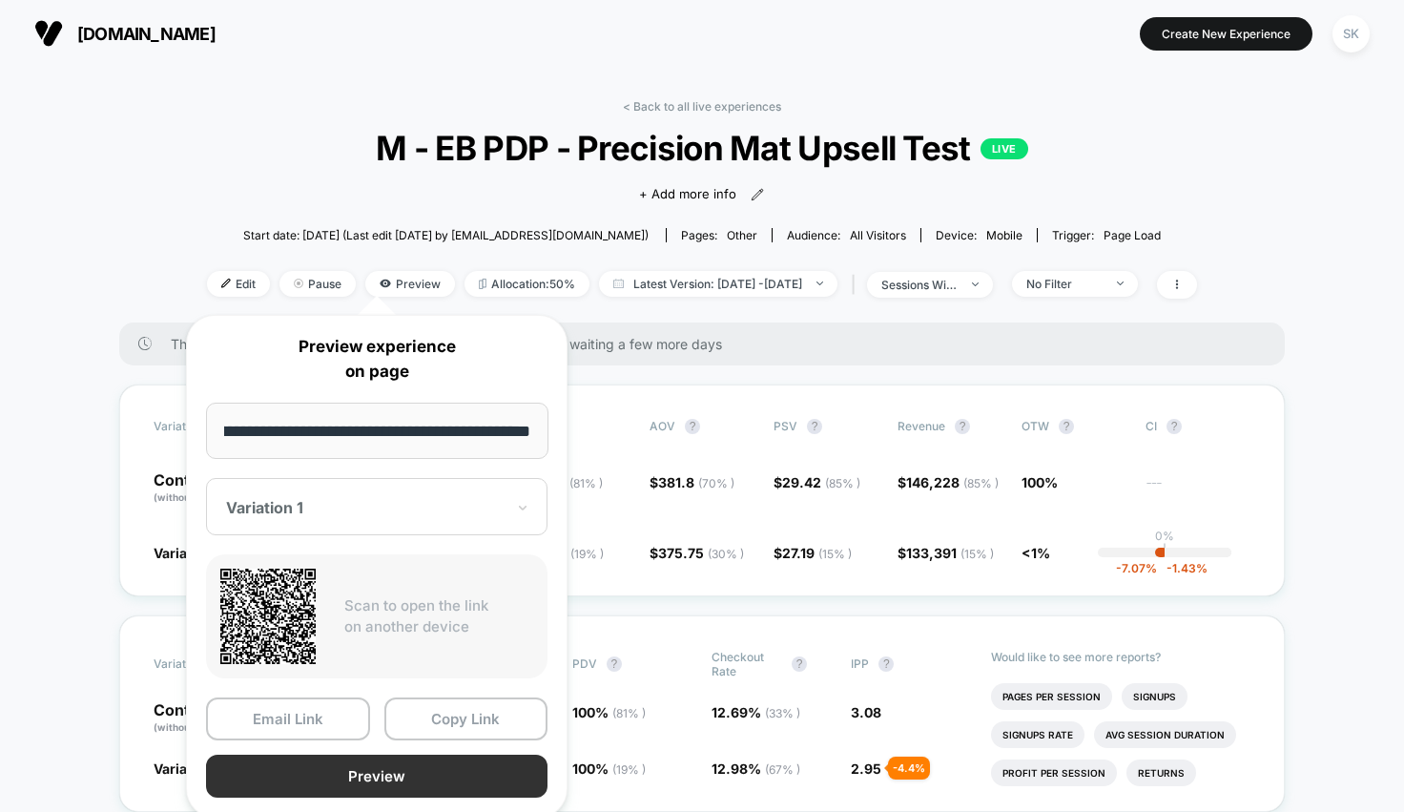
click at [331, 778] on button "Preview" at bounding box center [376, 775] width 341 height 43
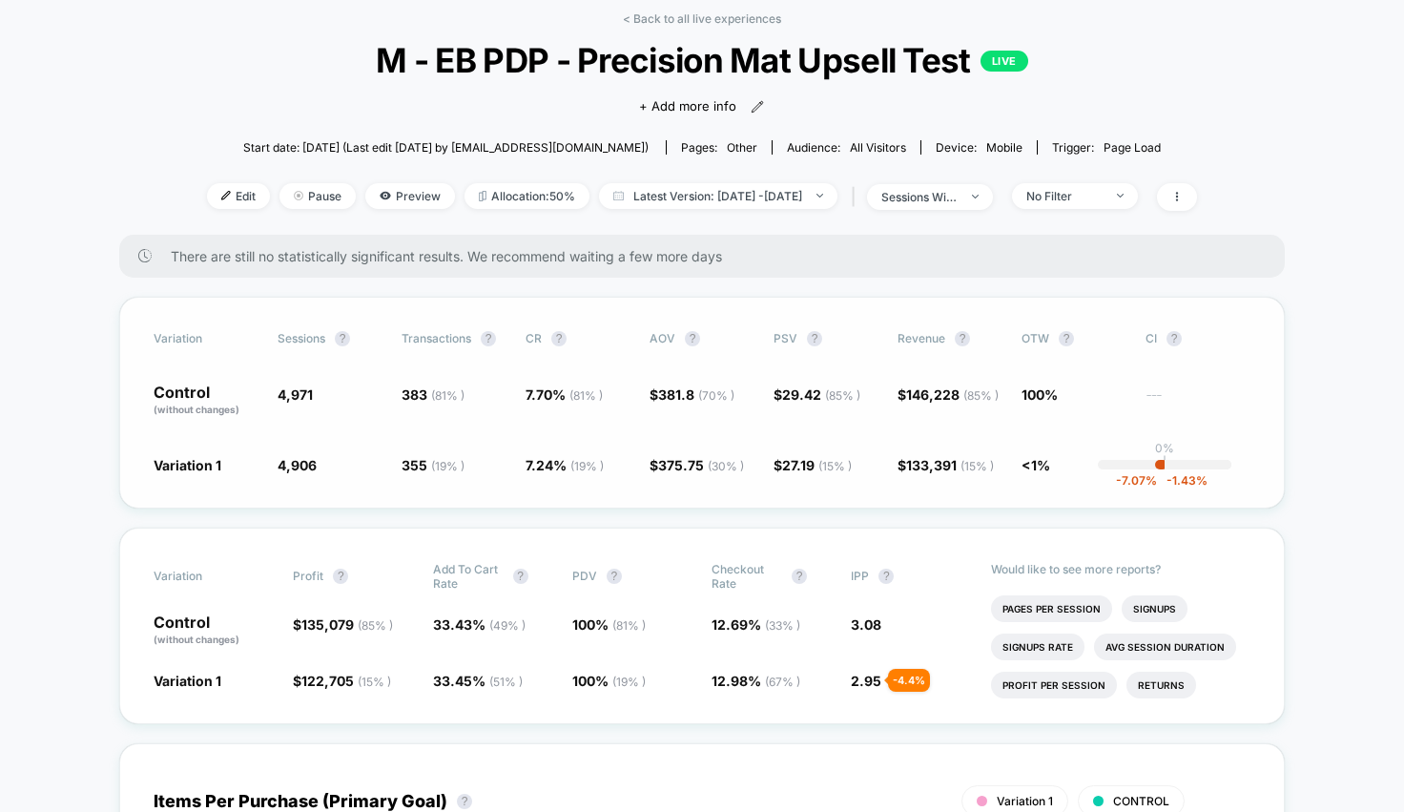
scroll to position [83, 0]
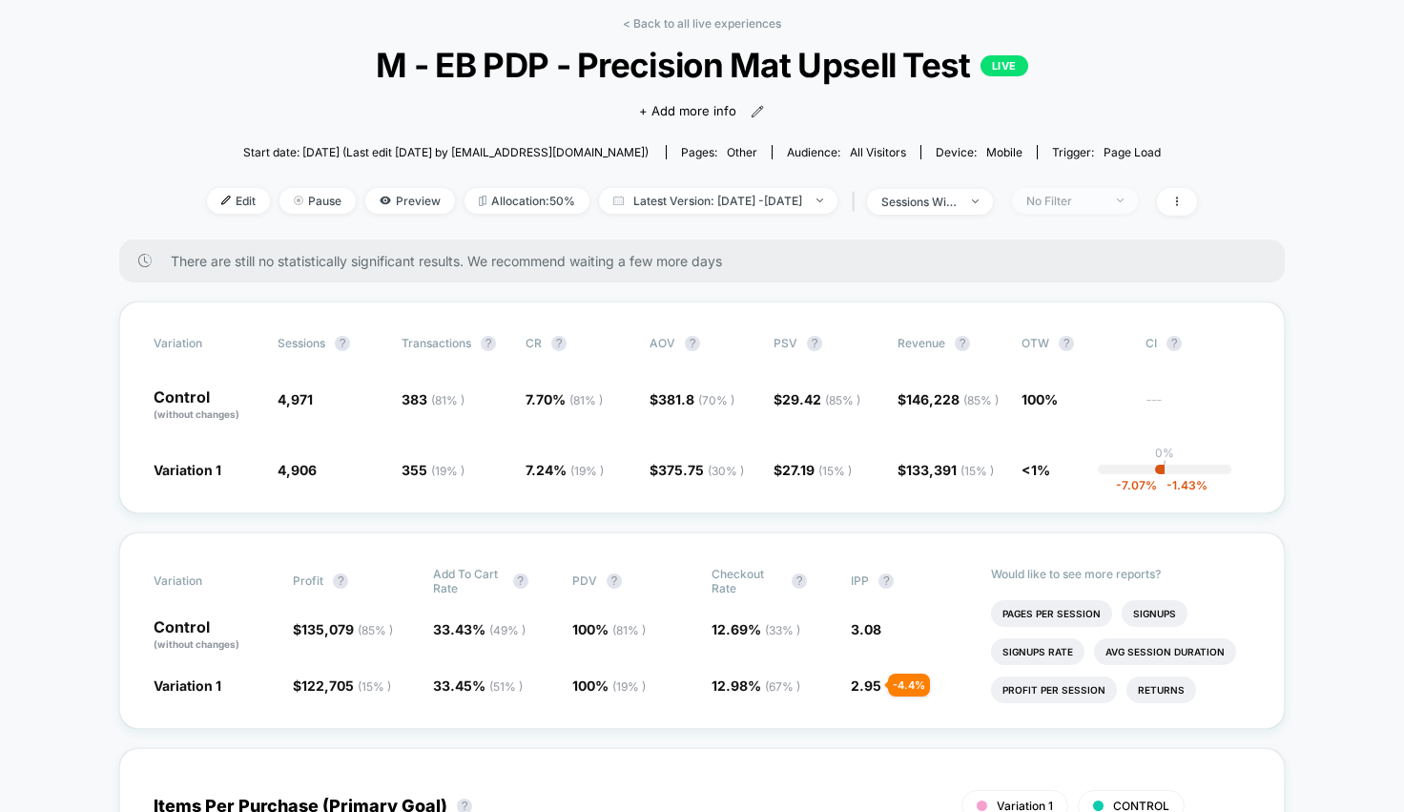
click at [1092, 194] on div "No Filter" at bounding box center [1064, 201] width 76 height 14
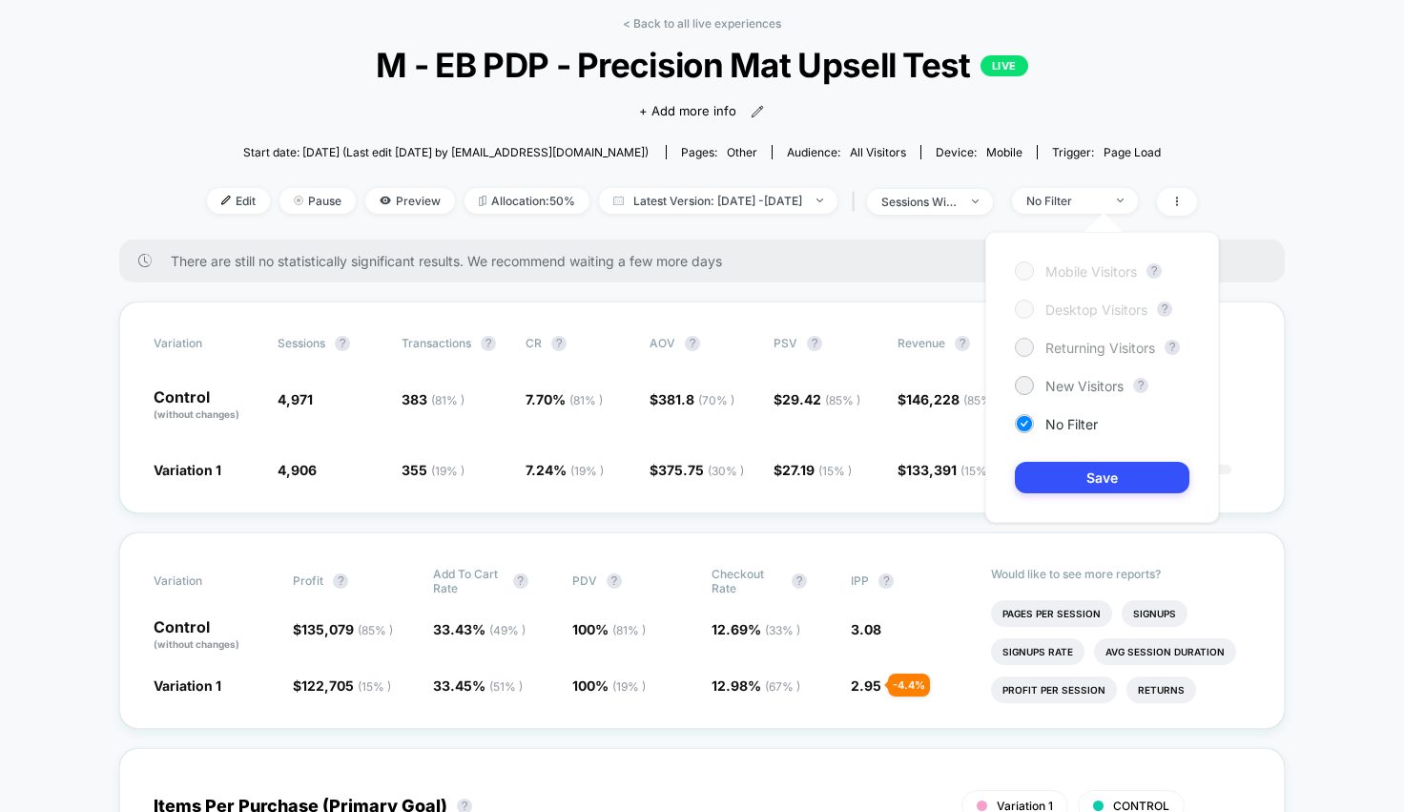
click at [1060, 342] on span "Returning Visitors" at bounding box center [1100, 347] width 110 height 16
click at [1082, 463] on button "Save" at bounding box center [1102, 477] width 175 height 31
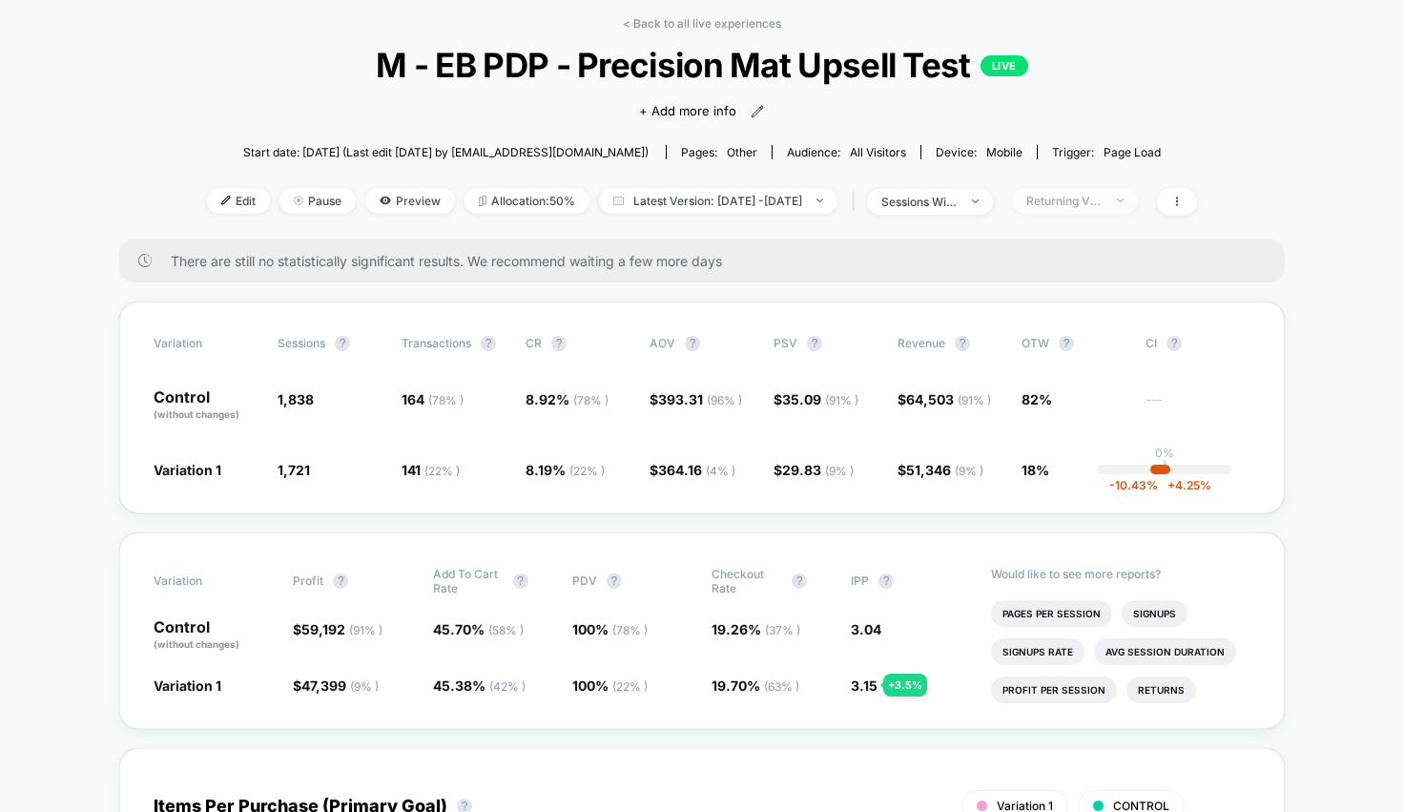
click at [1094, 197] on div "Returning Visitors" at bounding box center [1064, 201] width 76 height 14
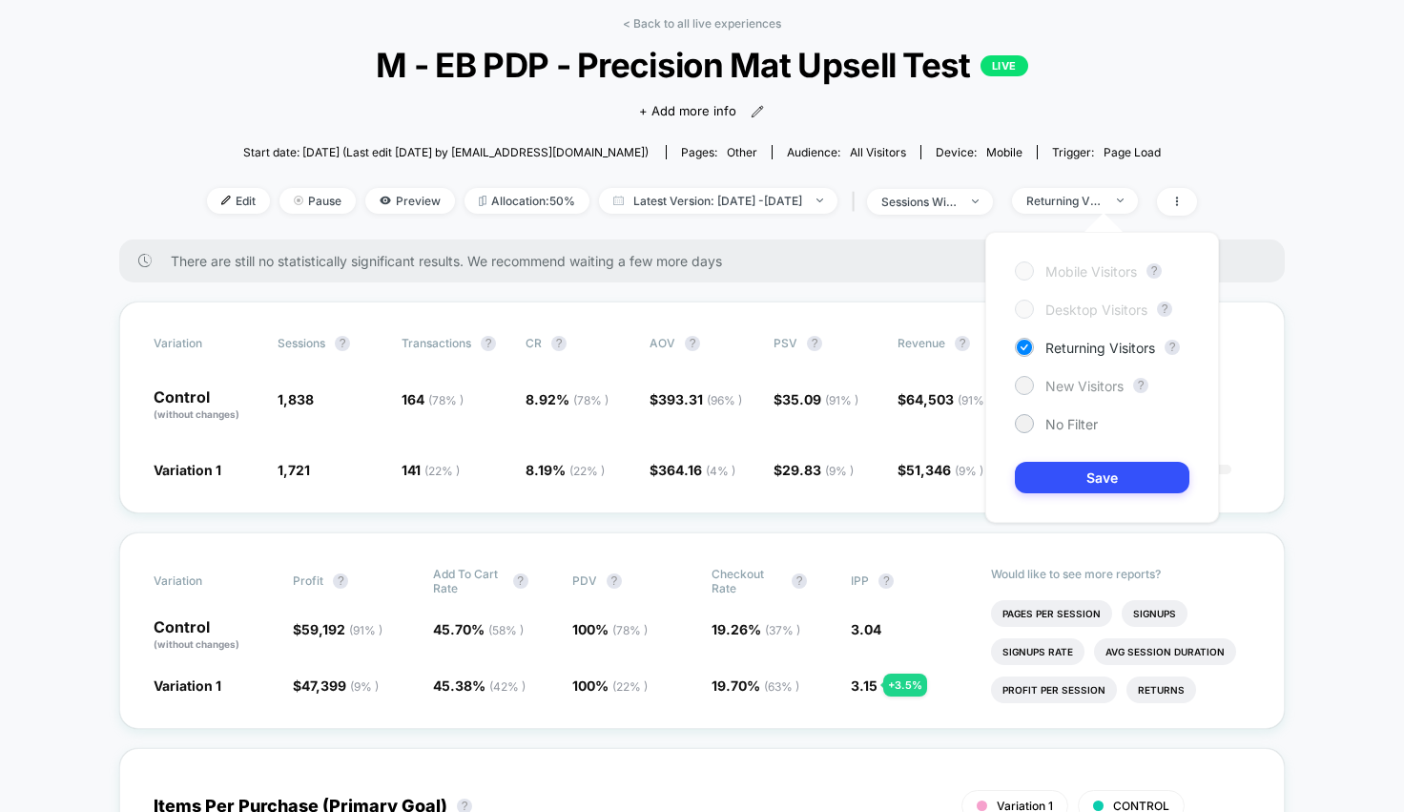
click at [1051, 385] on span "New Visitors" at bounding box center [1084, 386] width 78 height 16
click at [1056, 484] on button "Save" at bounding box center [1102, 477] width 175 height 31
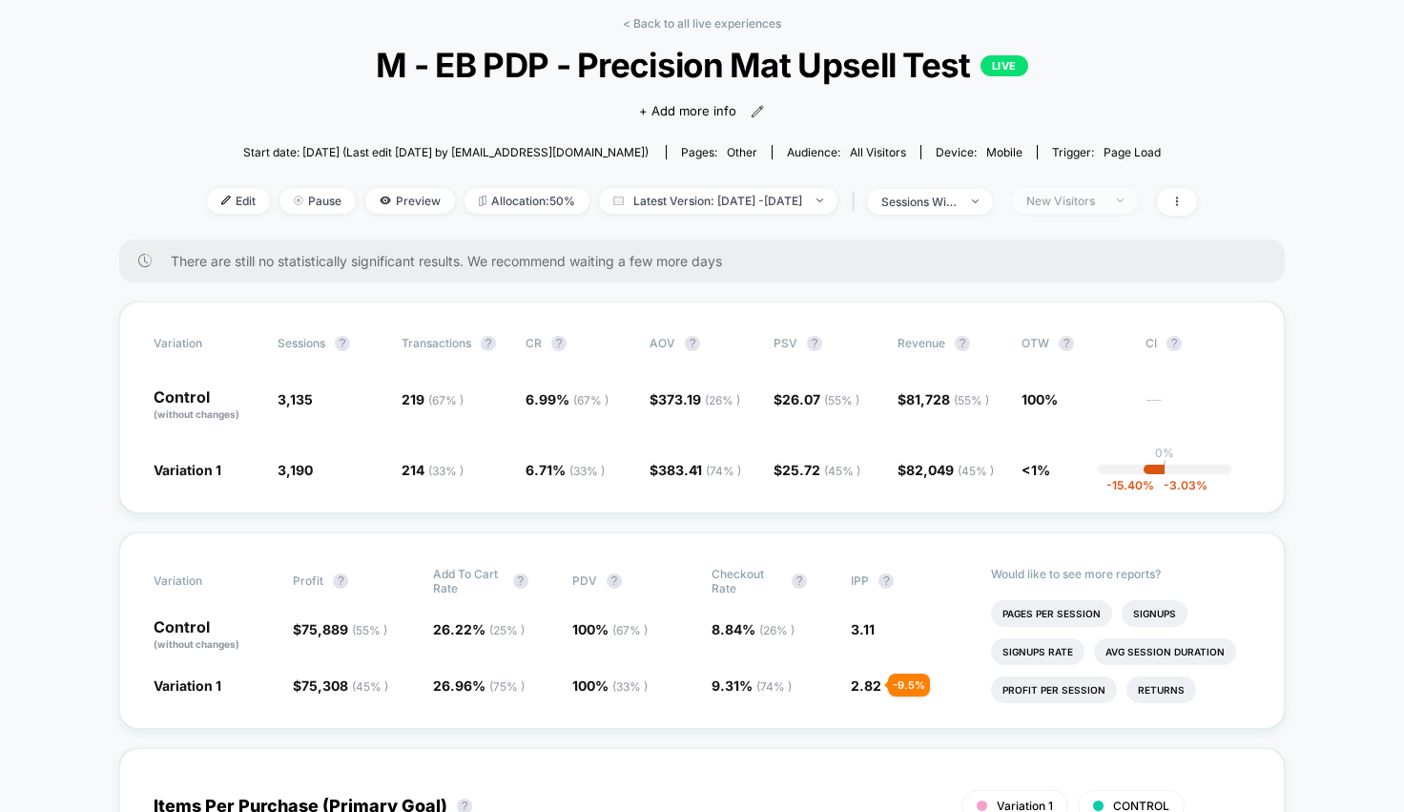
click at [1076, 198] on div "New Visitors" at bounding box center [1064, 201] width 76 height 14
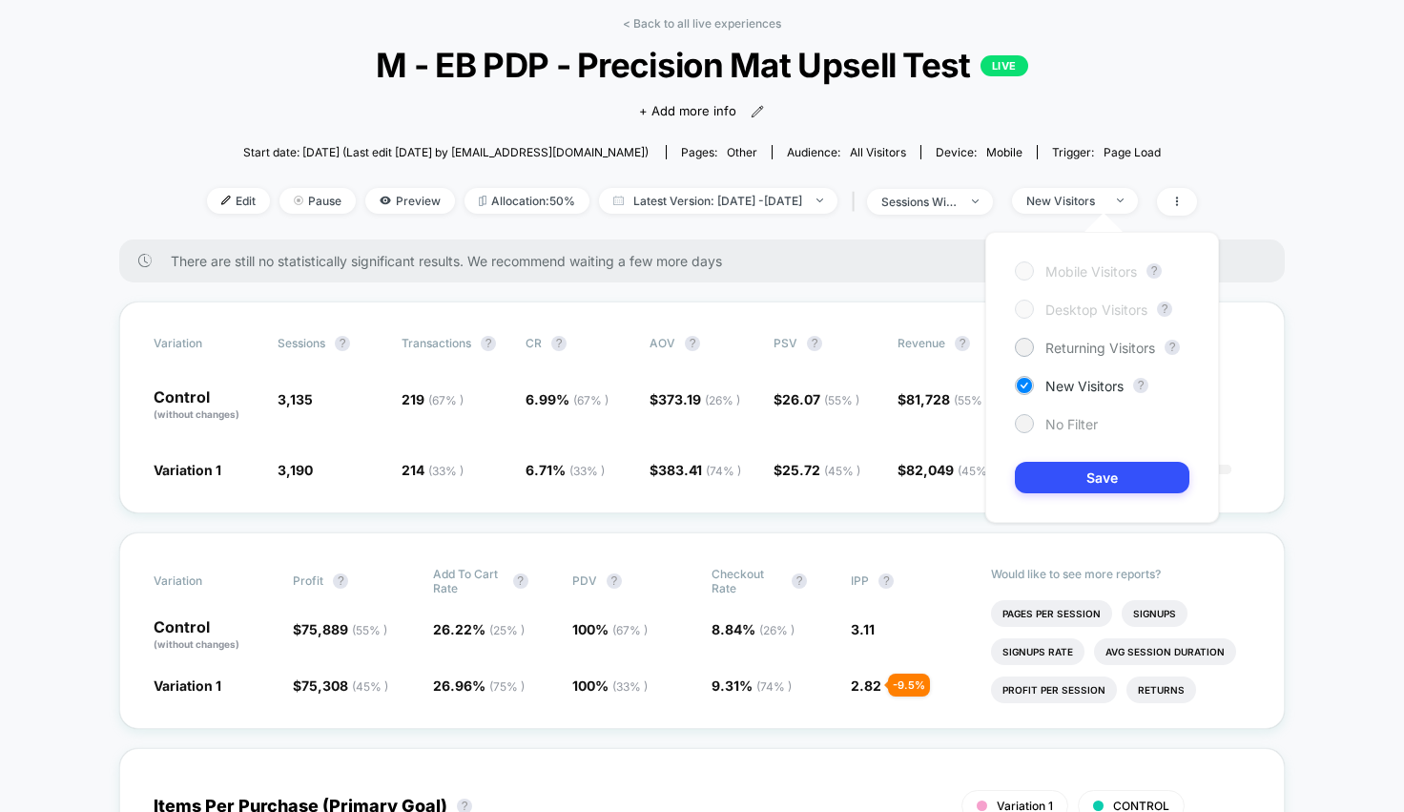
click at [1043, 422] on div "No Filter" at bounding box center [1056, 423] width 83 height 19
click at [1048, 479] on button "Save" at bounding box center [1102, 477] width 175 height 31
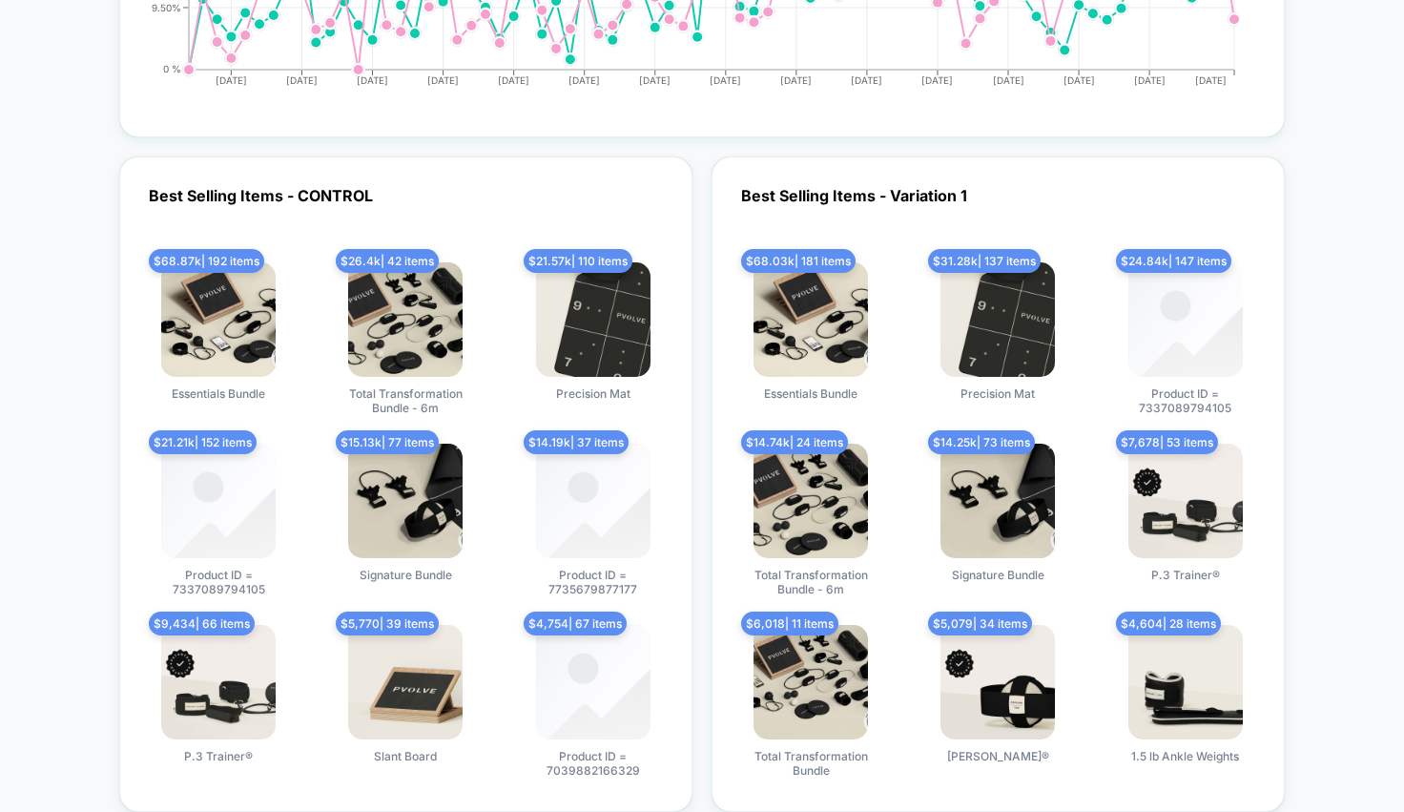
scroll to position [5421, 0]
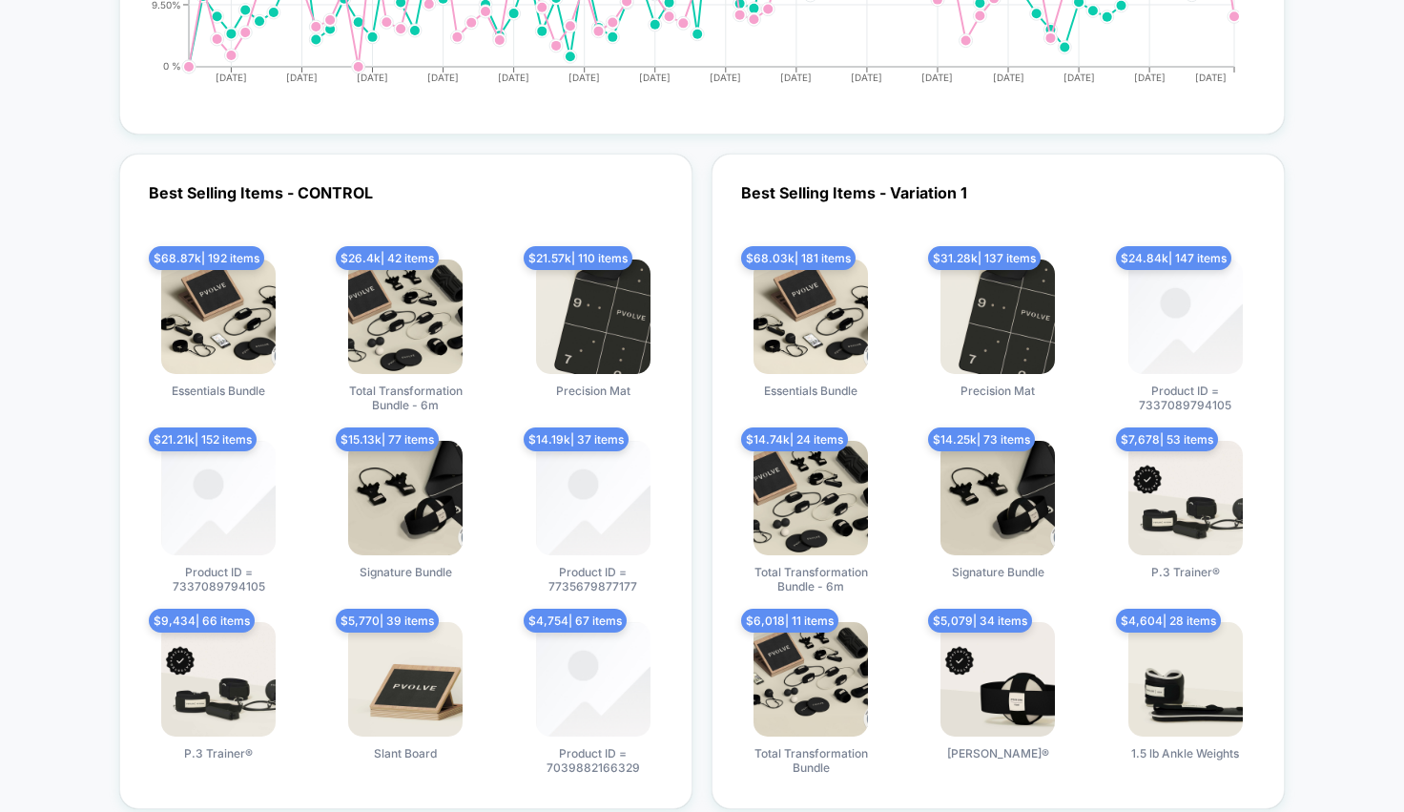
click at [923, 337] on div "$ 31.28k | 137 items Precision Mat" at bounding box center [997, 335] width 158 height 153
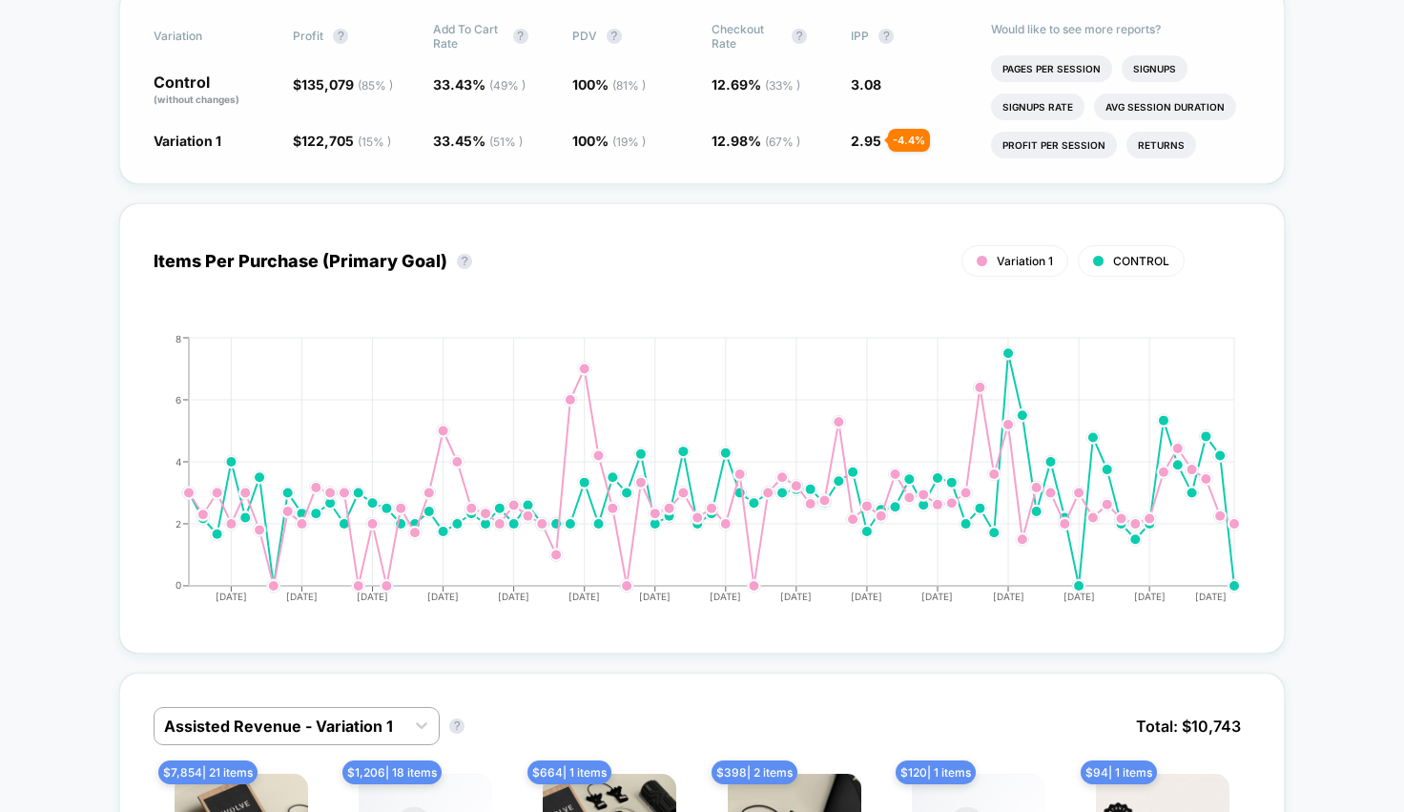
scroll to position [0, 0]
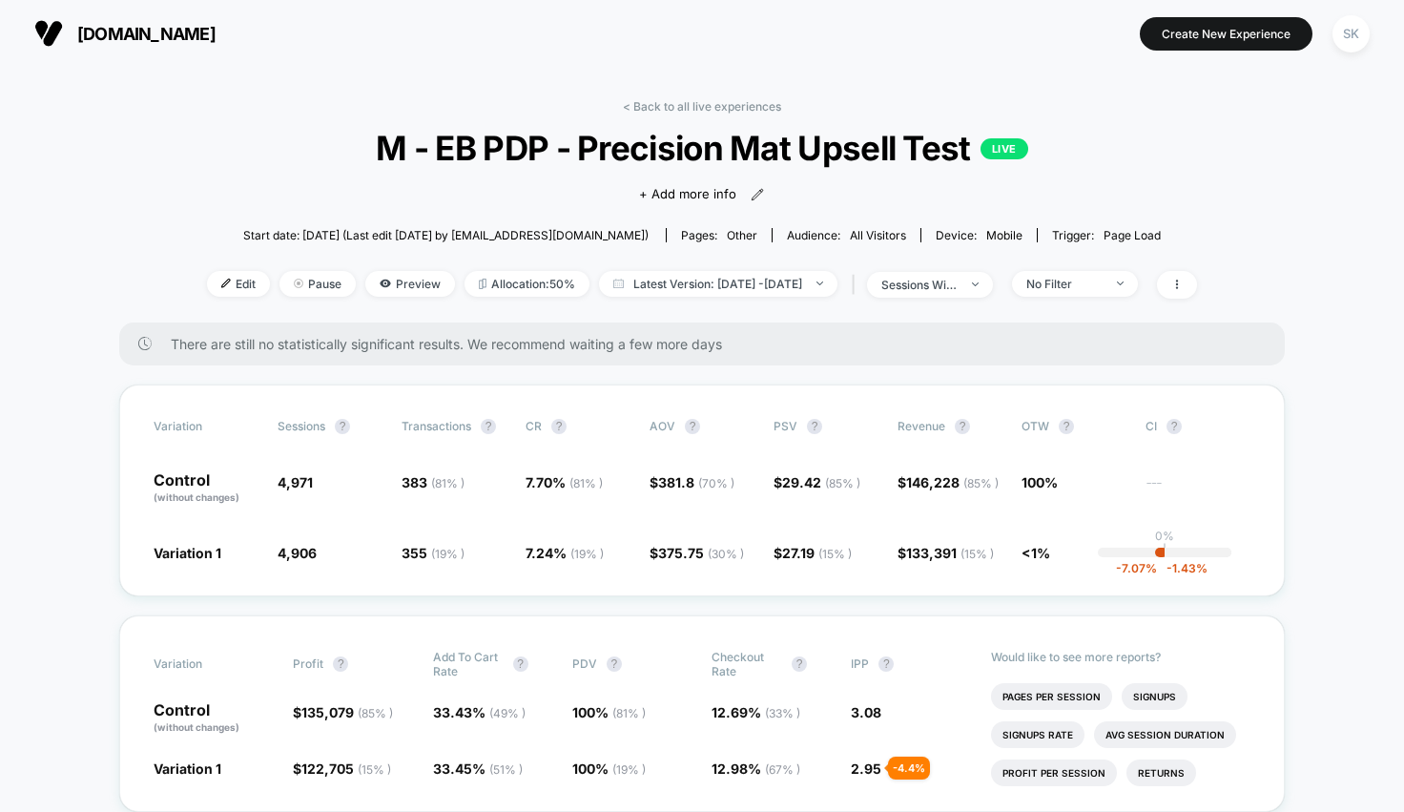
click at [666, 114] on div "< Back to all live experiences M - EB PDP - Precision Mat Upsell Test LIVE Clic…" at bounding box center [702, 210] width 990 height 223
click at [668, 100] on link "< Back to all live experiences" at bounding box center [702, 106] width 158 height 14
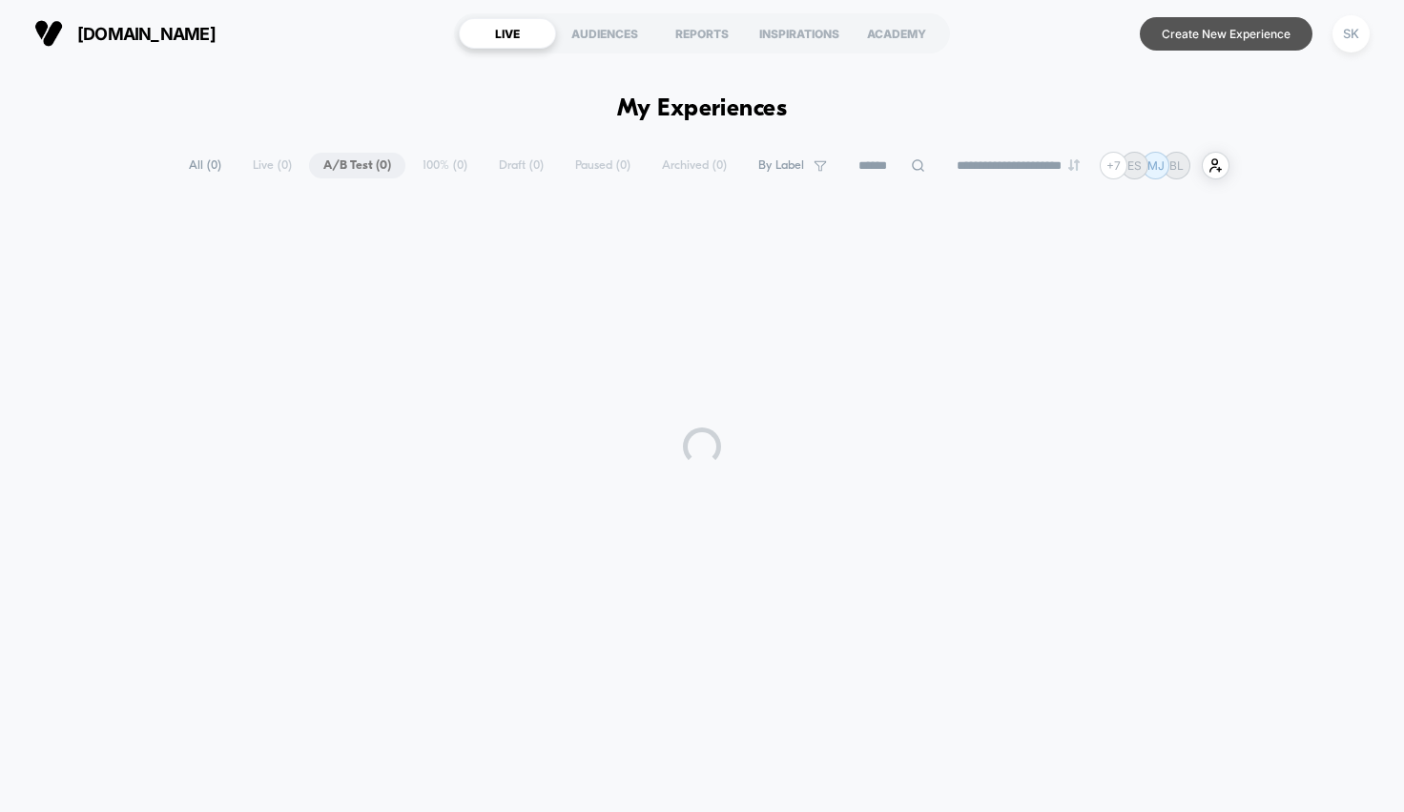
click at [1180, 44] on button "Create New Experience" at bounding box center [1226, 33] width 173 height 33
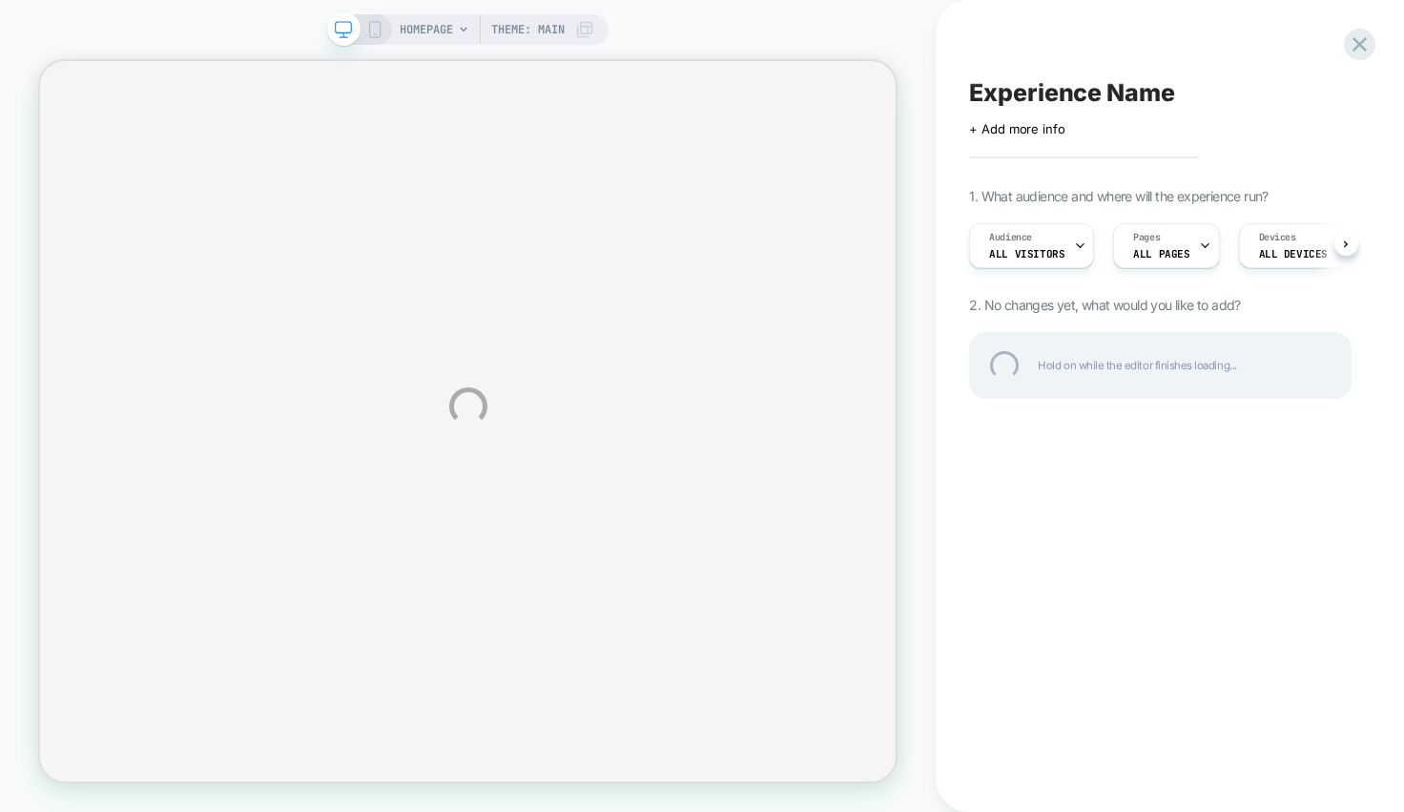
click at [465, 28] on div "HOMEPAGE Theme: MAIN Experience Name Click to edit experience details + Add mor…" at bounding box center [702, 406] width 1404 height 812
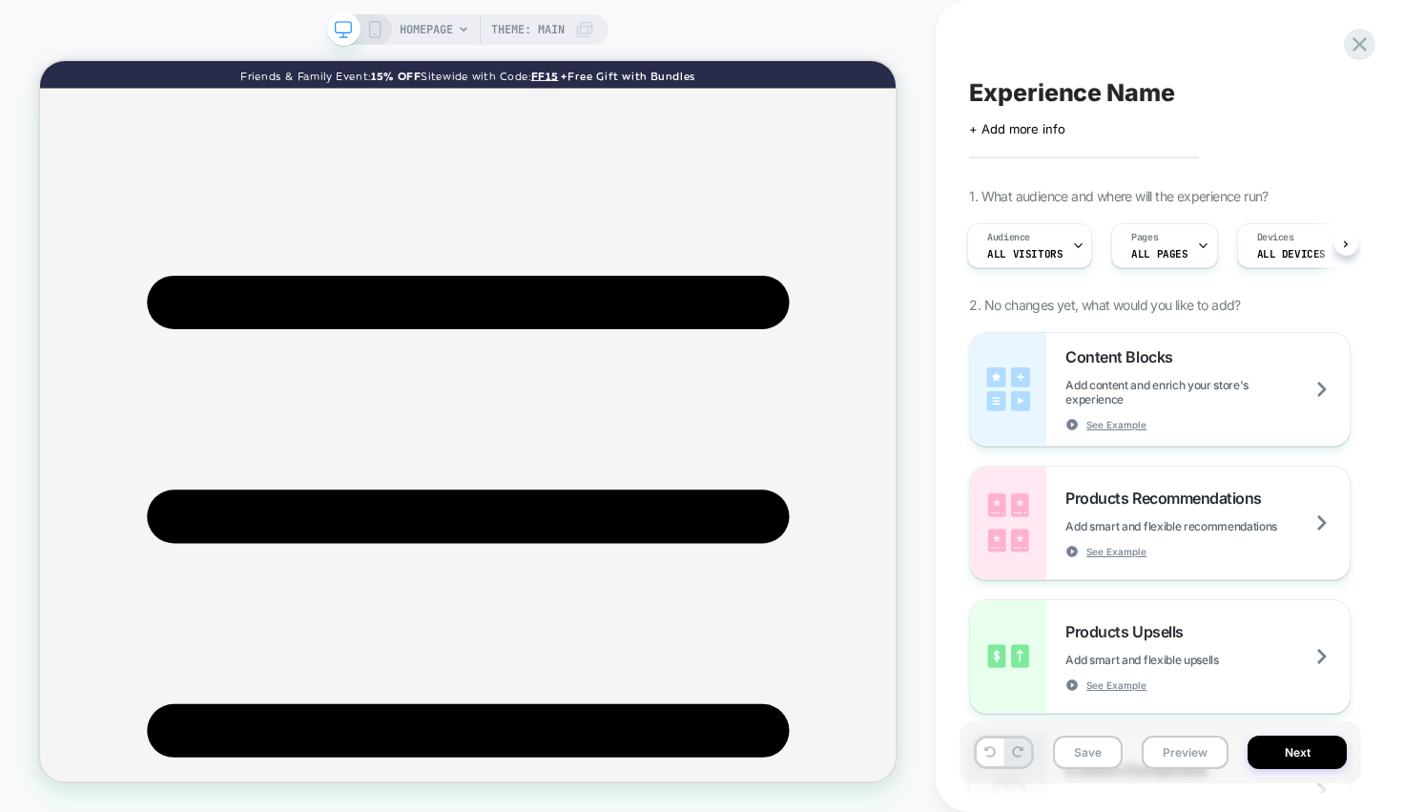
click at [456, 28] on div "HOMEPAGE Theme: MAIN" at bounding box center [497, 29] width 195 height 31
click at [455, 28] on div "HOMEPAGE Theme: MAIN" at bounding box center [497, 29] width 195 height 31
click at [405, 29] on span "HOMEPAGE" at bounding box center [426, 29] width 53 height 31
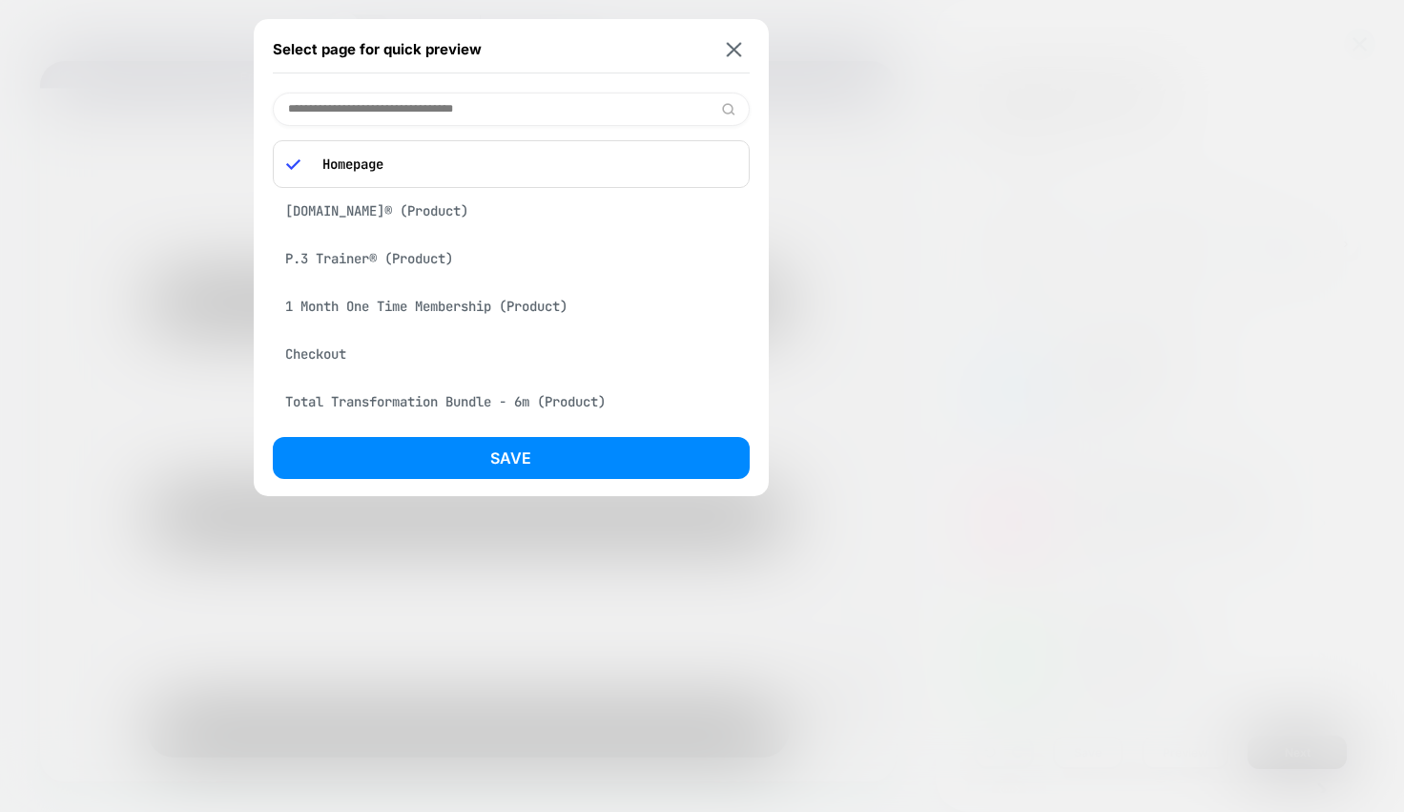
click at [393, 109] on input at bounding box center [511, 109] width 477 height 33
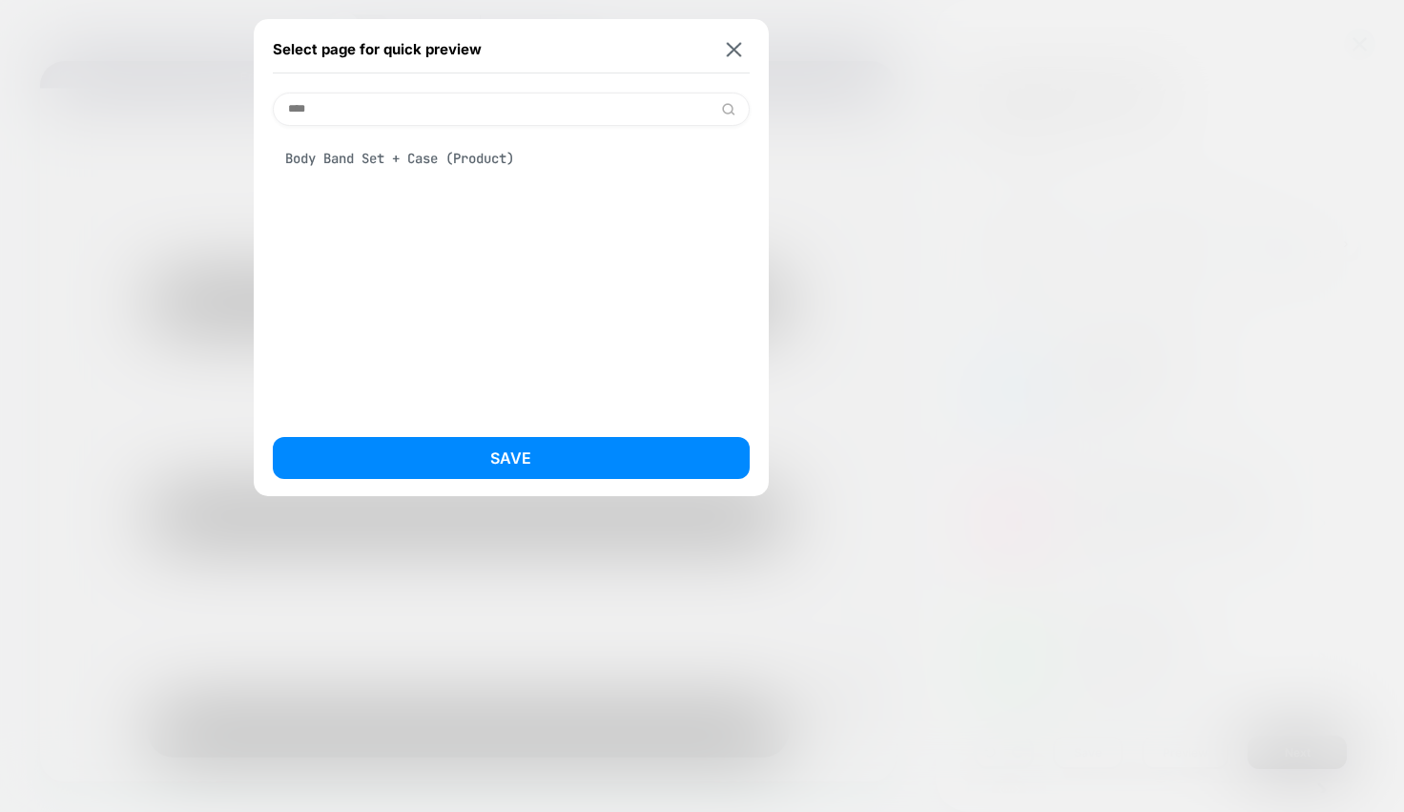
type input "****"
click at [469, 154] on div "Body Band Set + Case (Product)" at bounding box center [511, 158] width 477 height 36
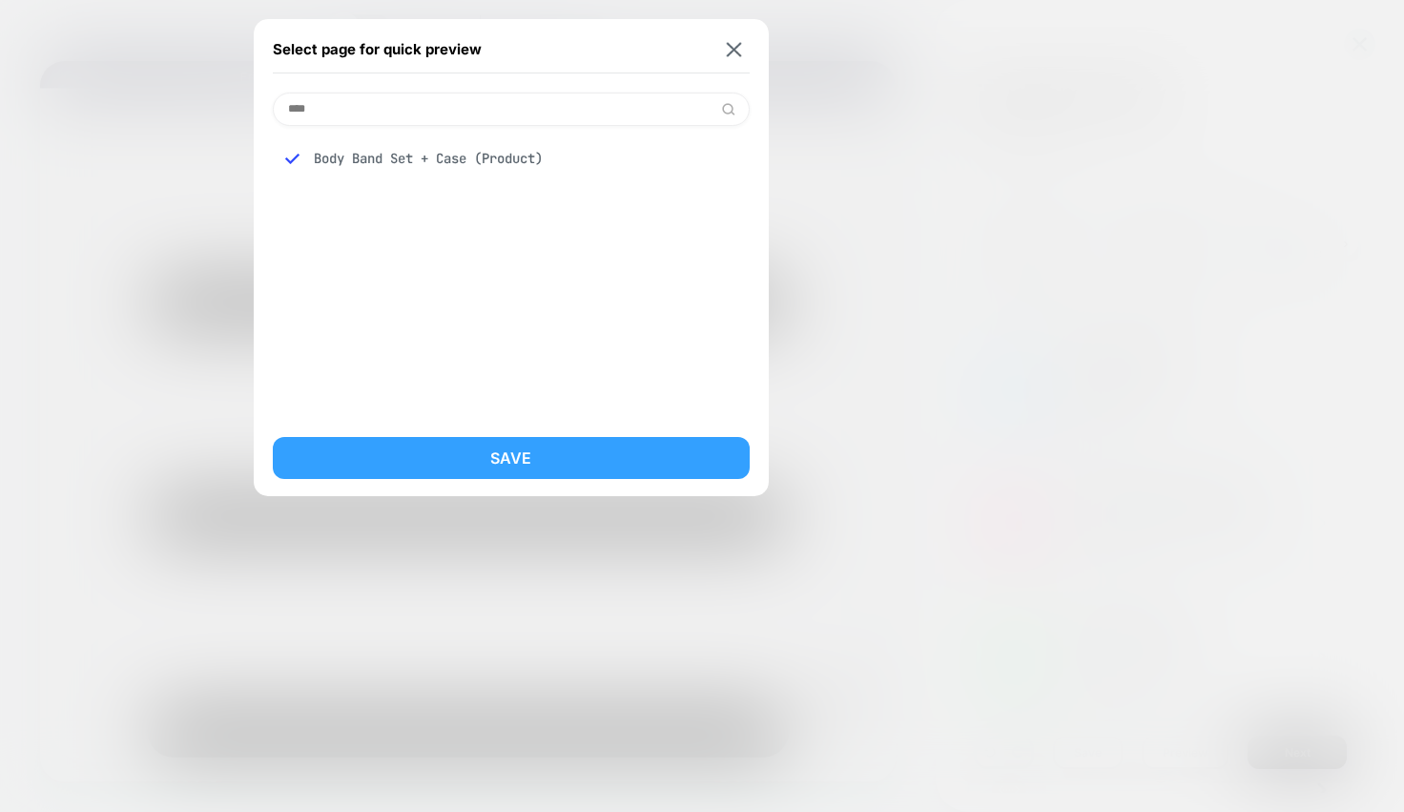
click at [507, 452] on button "Save" at bounding box center [511, 458] width 477 height 42
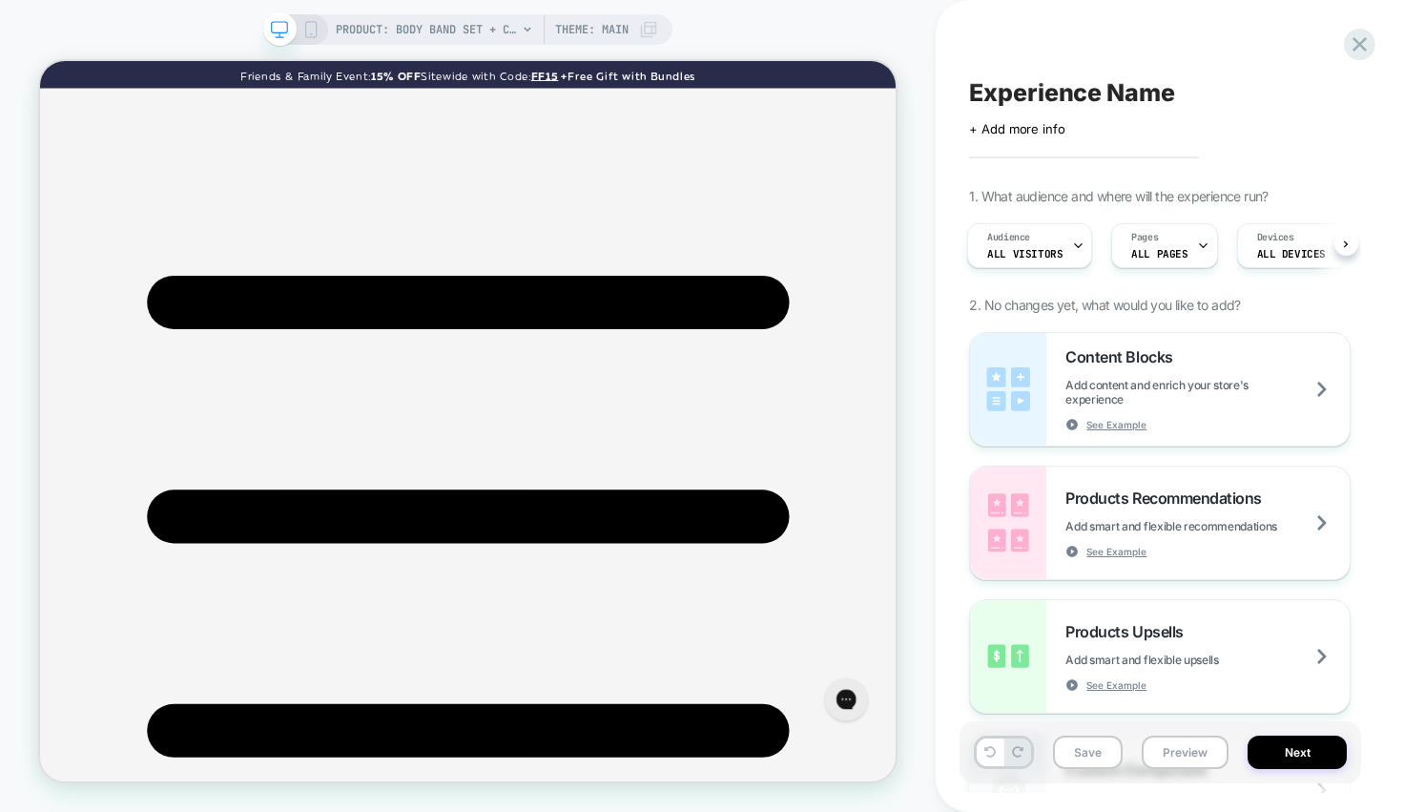
scroll to position [0, 3]
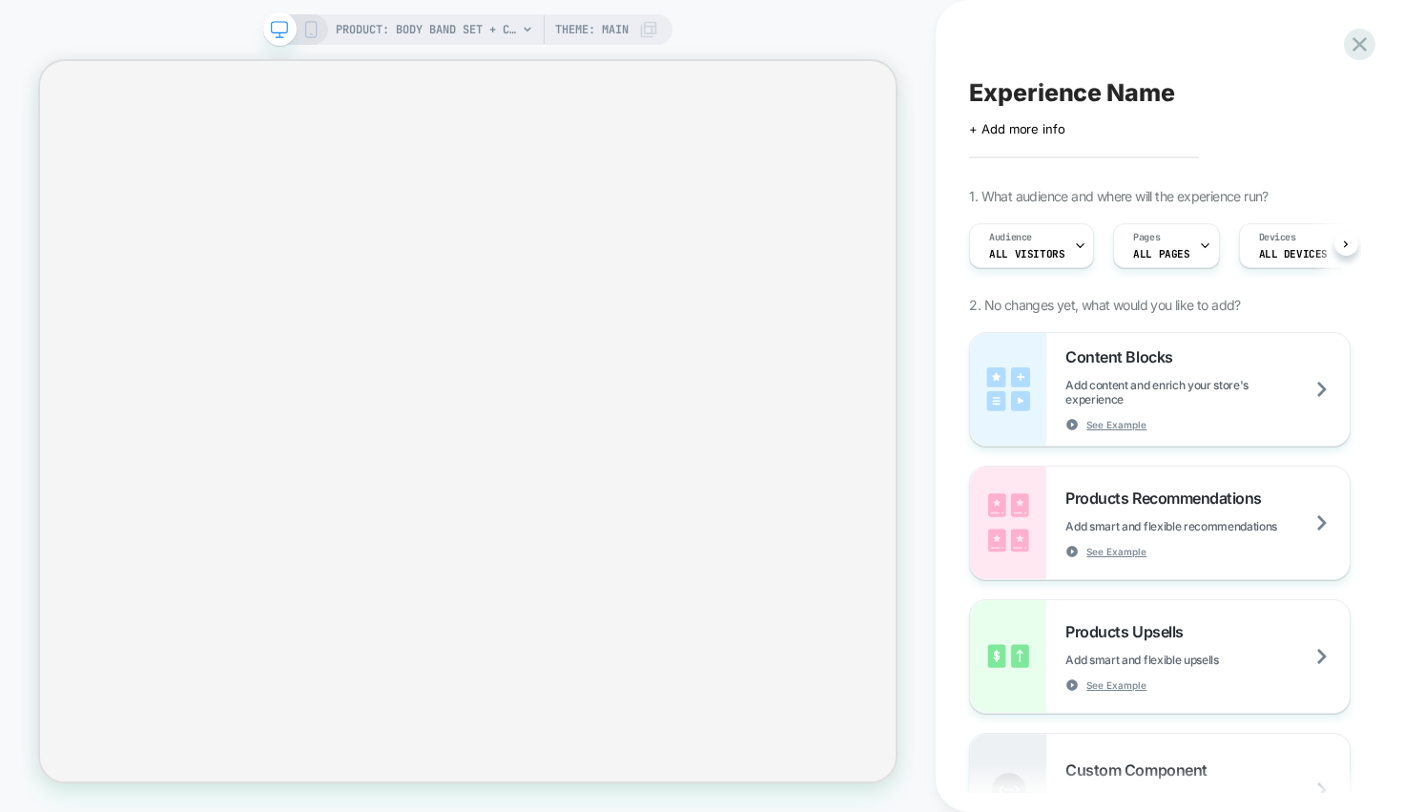
scroll to position [0, 1]
click at [476, 36] on span "PRODUCT: Body Band Set + Case" at bounding box center [426, 29] width 181 height 31
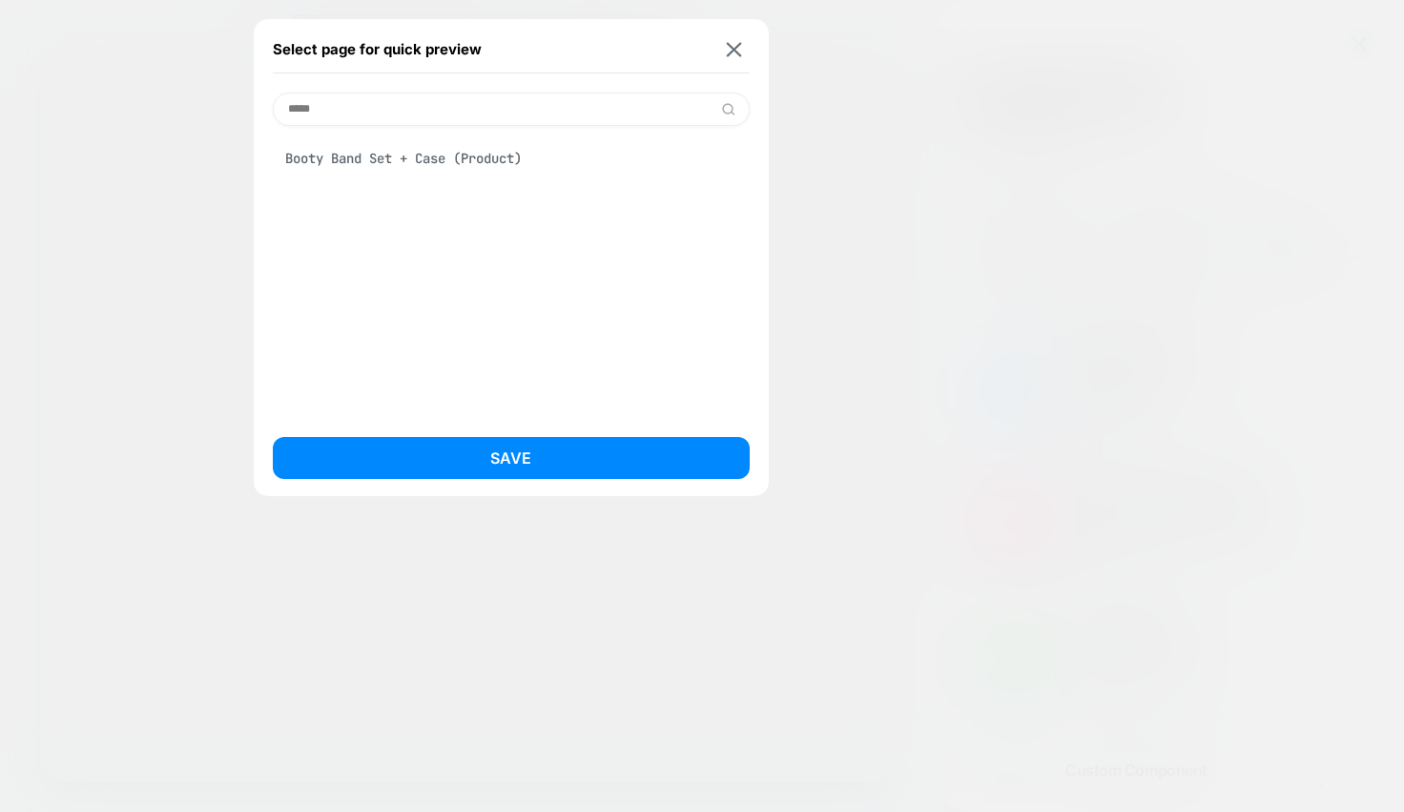
type input "*****"
click at [471, 156] on div "Booty Band Set + Case (Product)" at bounding box center [511, 158] width 477 height 36
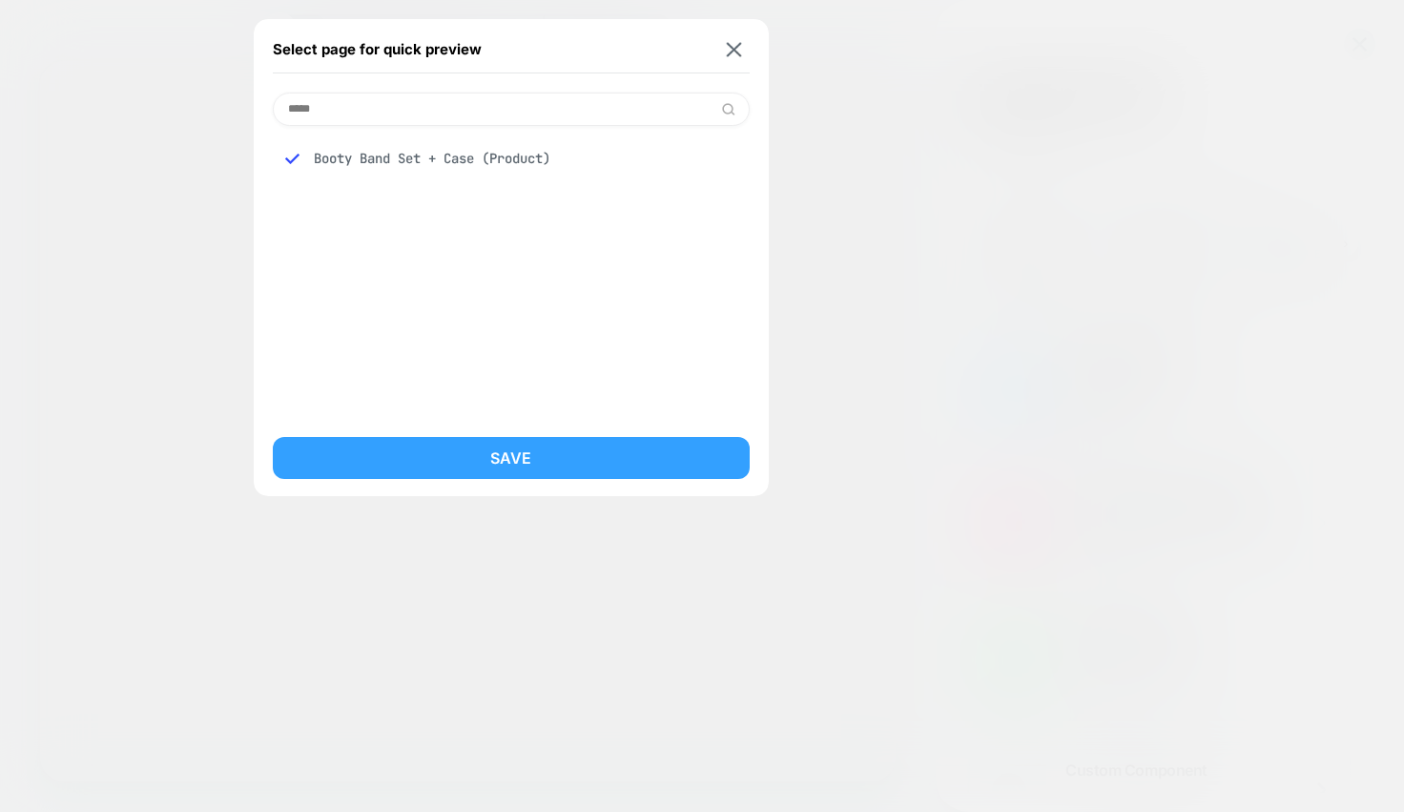
click at [479, 477] on button "Save" at bounding box center [511, 458] width 477 height 42
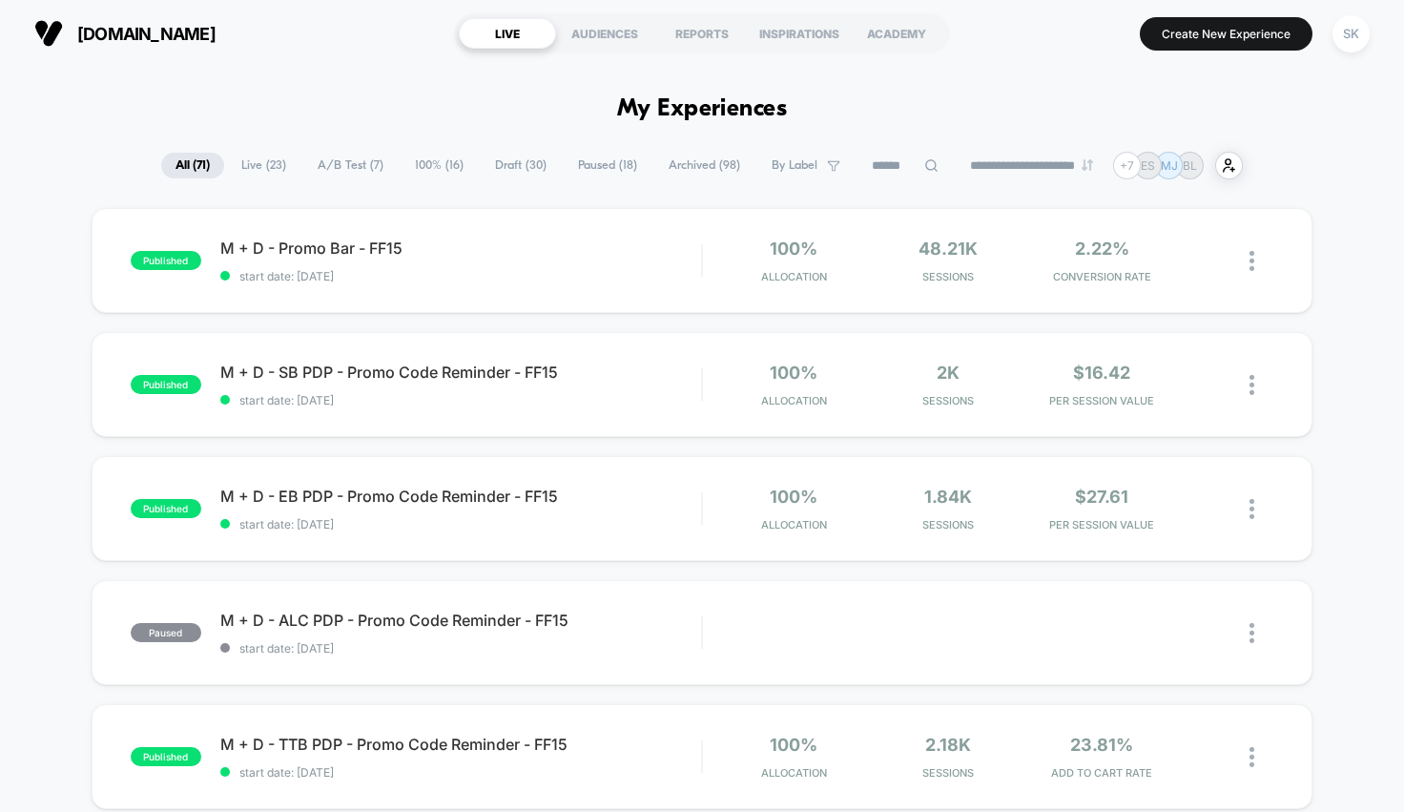
click at [346, 162] on span "A/B Test ( 7 )" at bounding box center [350, 166] width 94 height 26
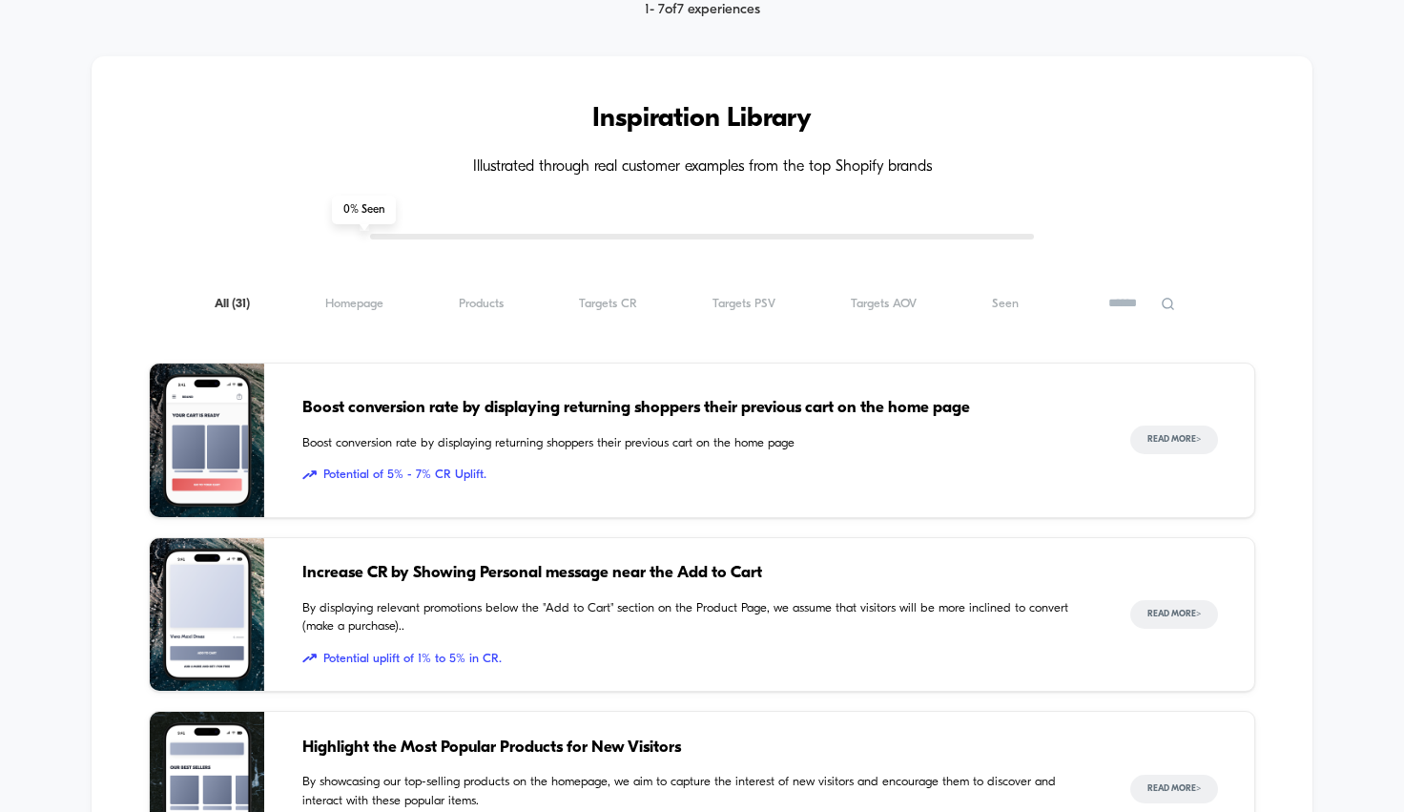
scroll to position [546, 0]
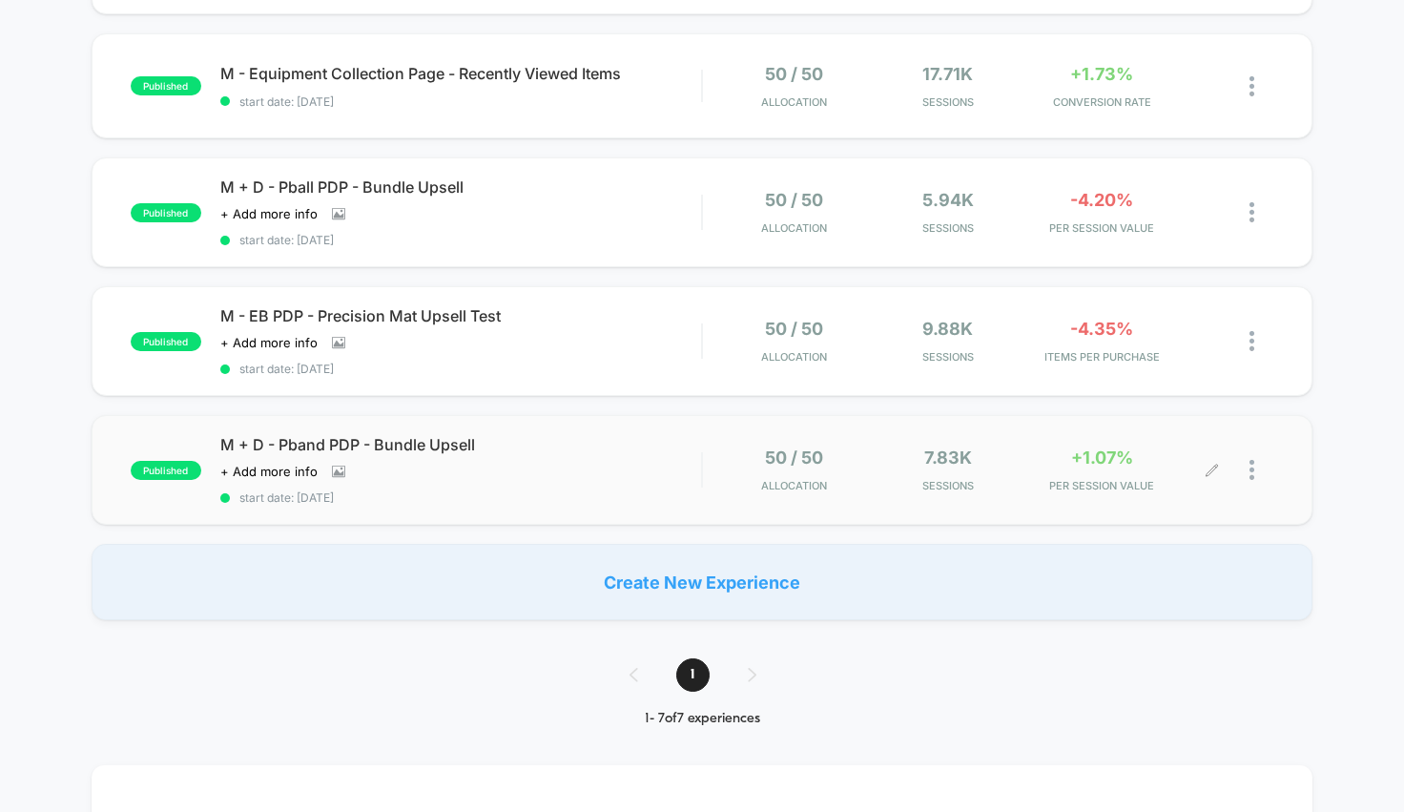
click at [1251, 478] on div at bounding box center [1261, 469] width 24 height 45
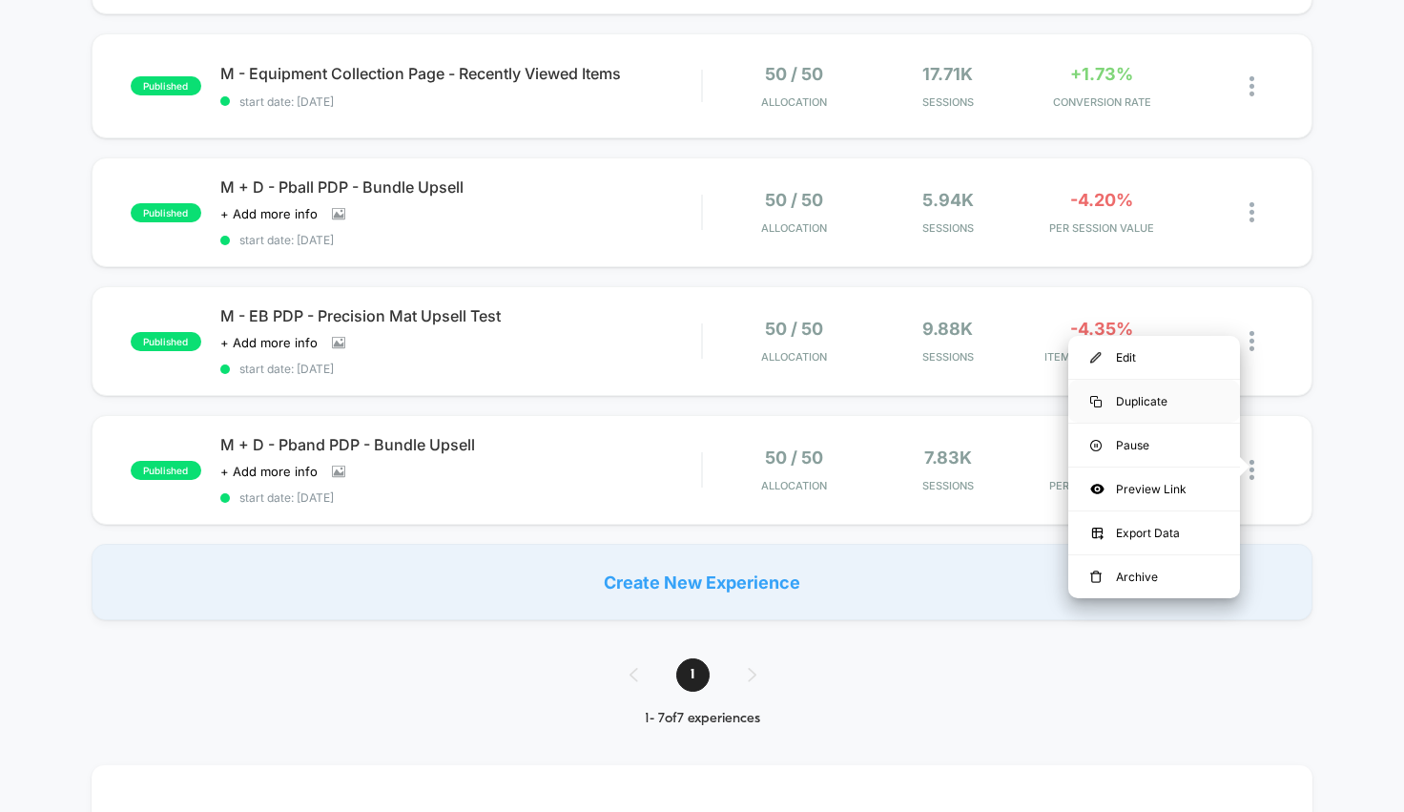
click at [1168, 402] on div "Duplicate" at bounding box center [1154, 401] width 172 height 43
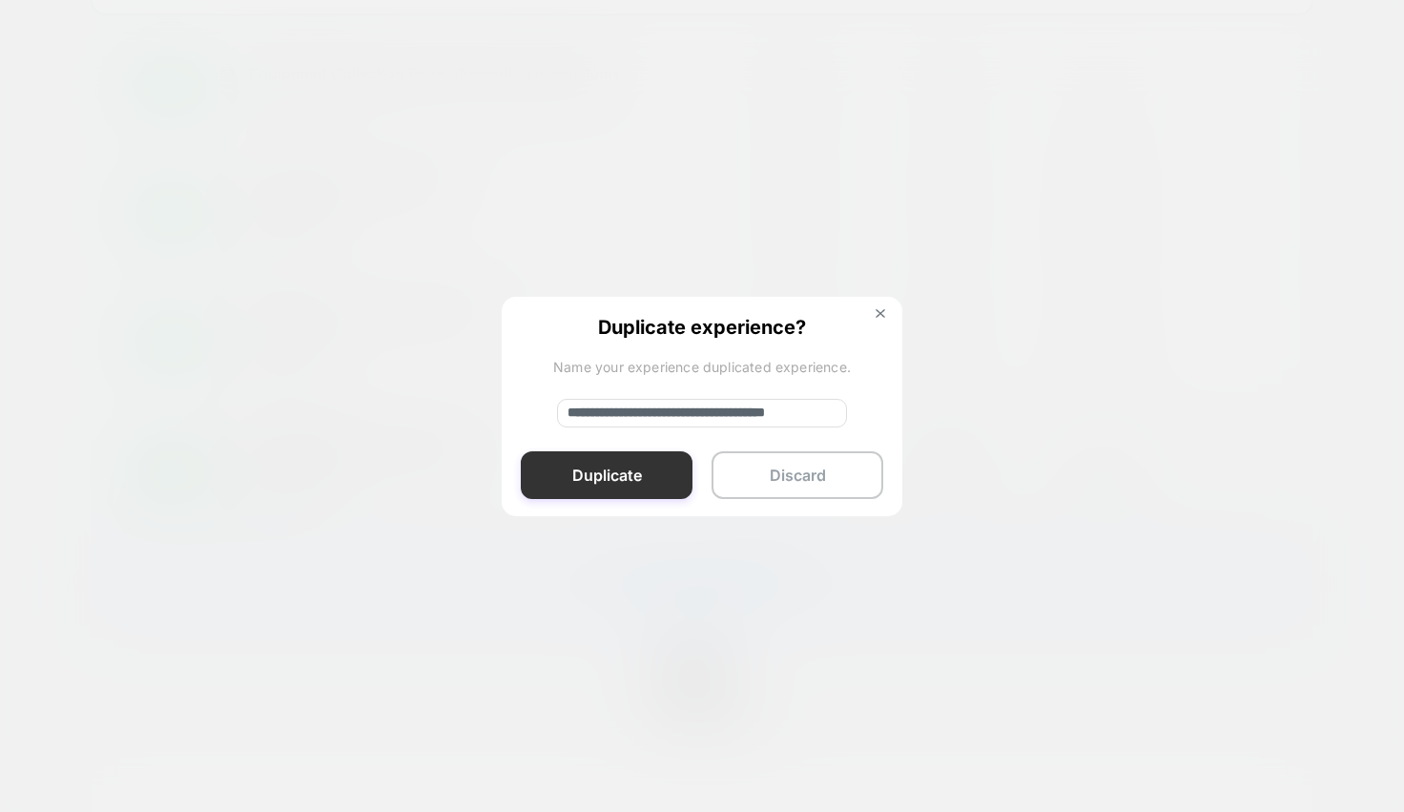
click at [646, 477] on button "Duplicate" at bounding box center [607, 475] width 172 height 48
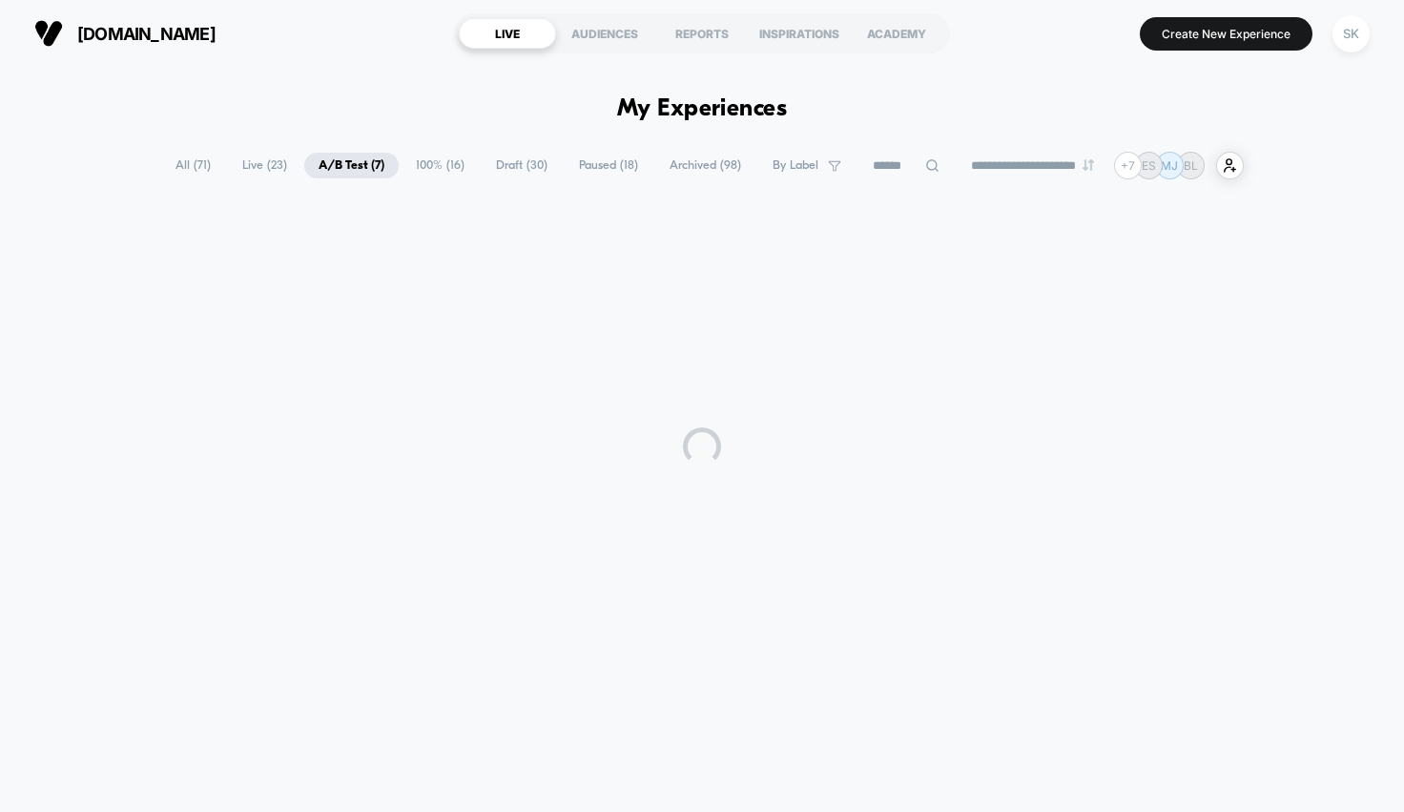
scroll to position [0, 0]
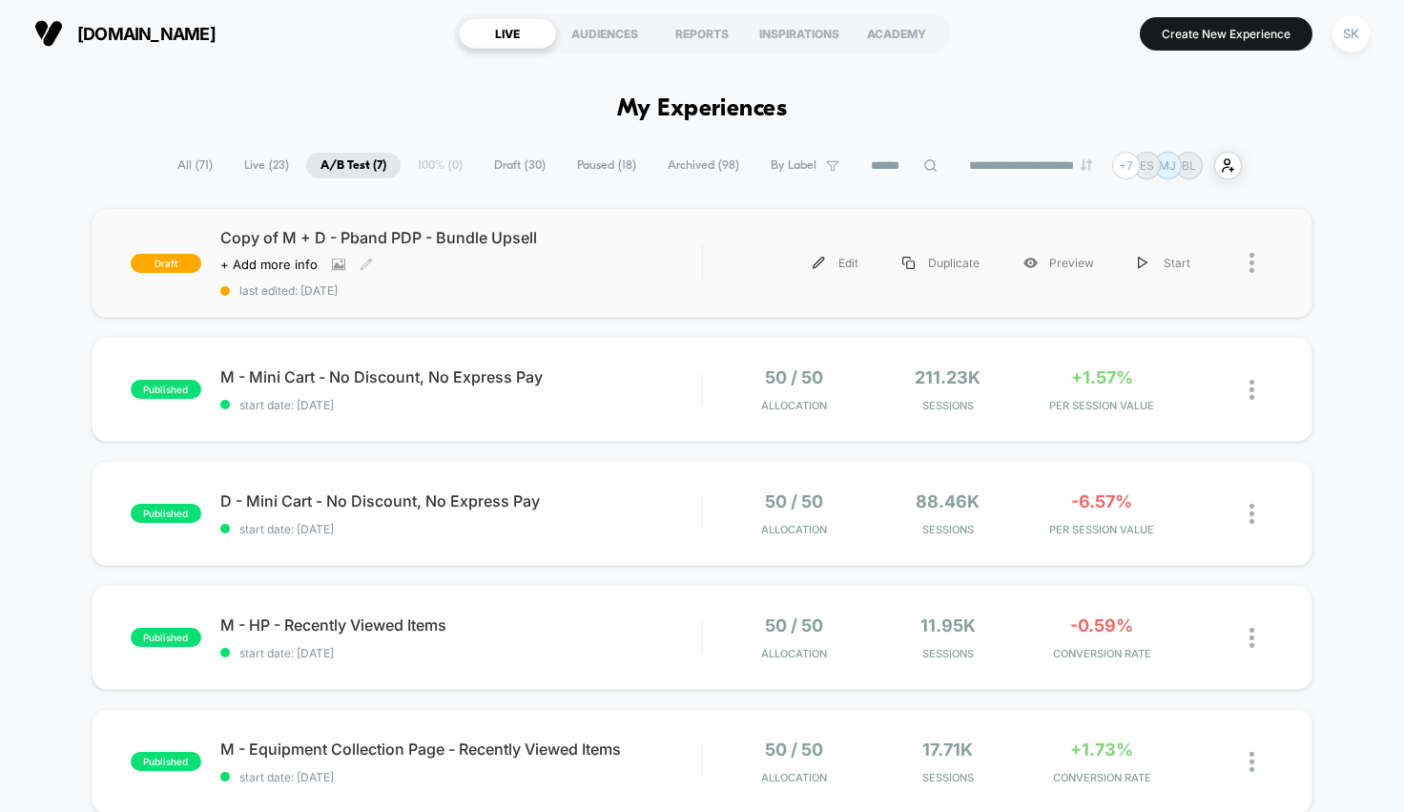
click at [432, 240] on span "Copy of M + D - Pband PDP - Bundle Upsell" at bounding box center [461, 237] width 482 height 19
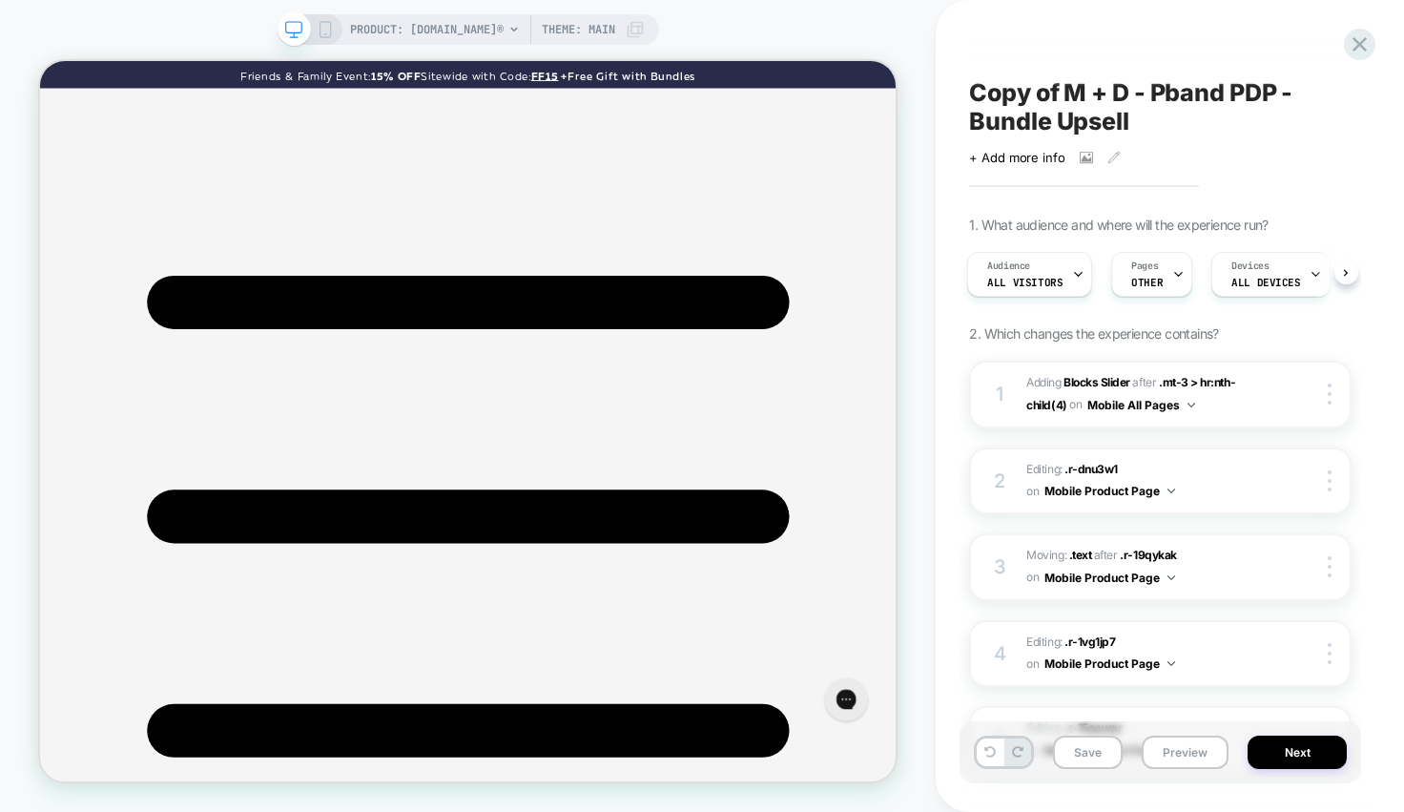
click at [330, 27] on rect at bounding box center [324, 29] width 10 height 15
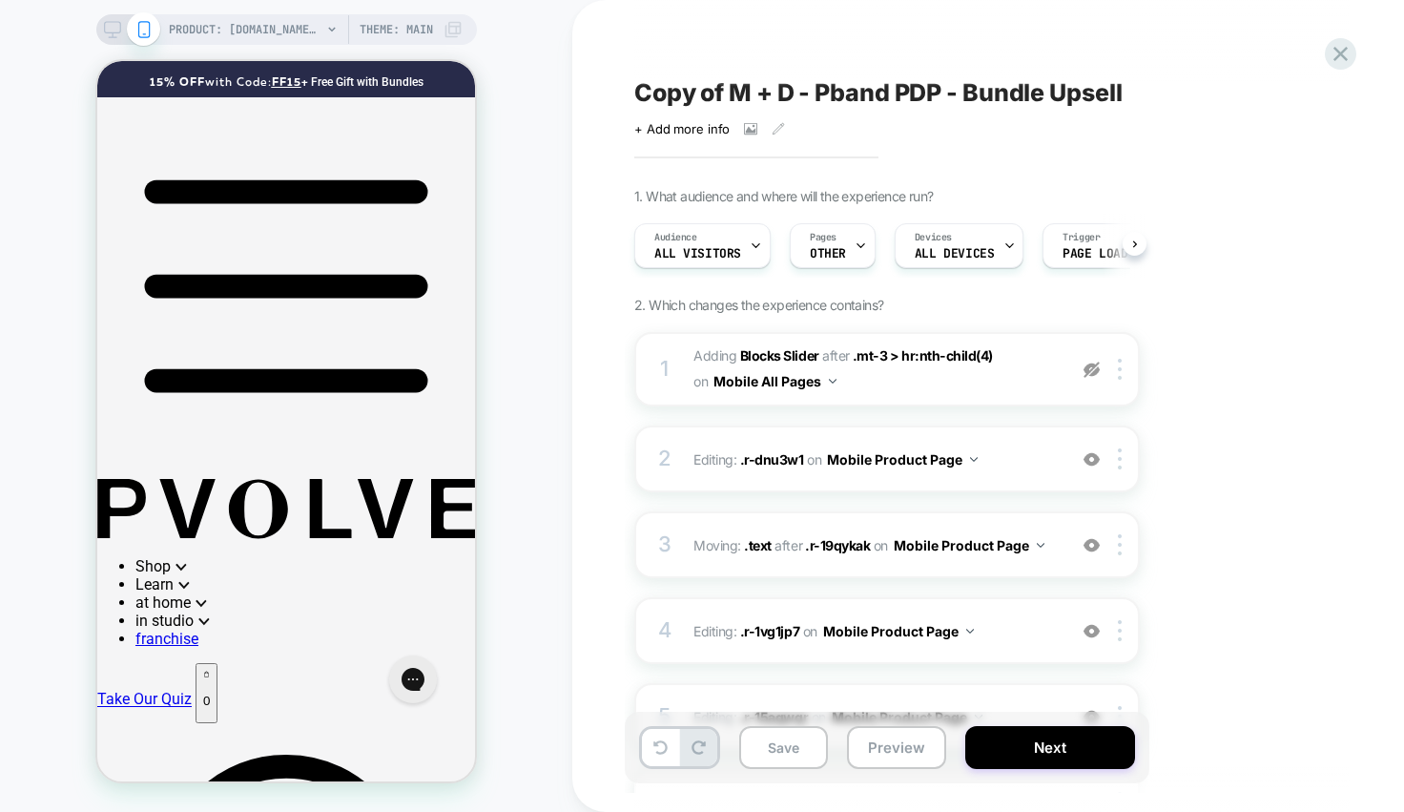
scroll to position [0, 1]
click at [849, 251] on div "Pages OTHER" at bounding box center [827, 245] width 74 height 43
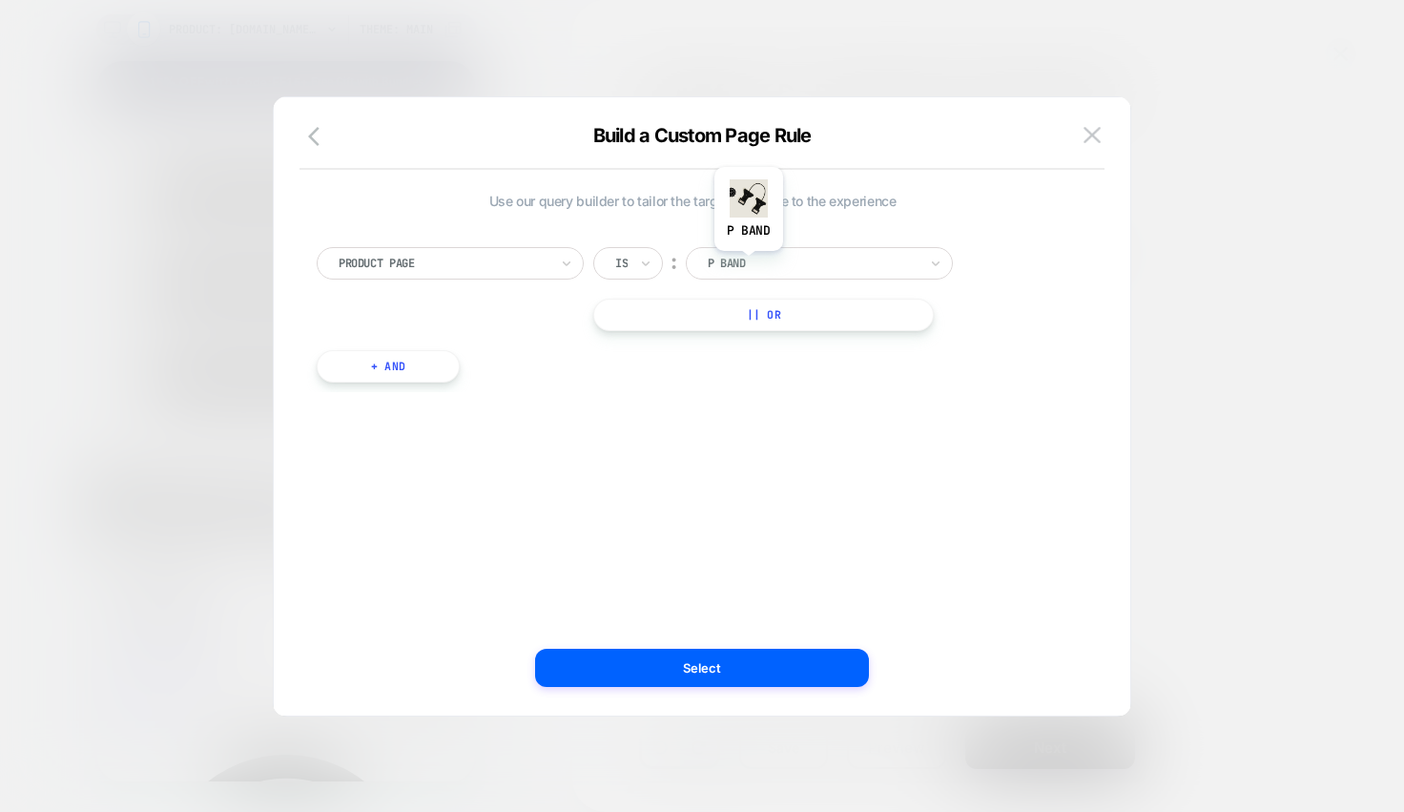
click at [748, 265] on div at bounding box center [813, 263] width 210 height 17
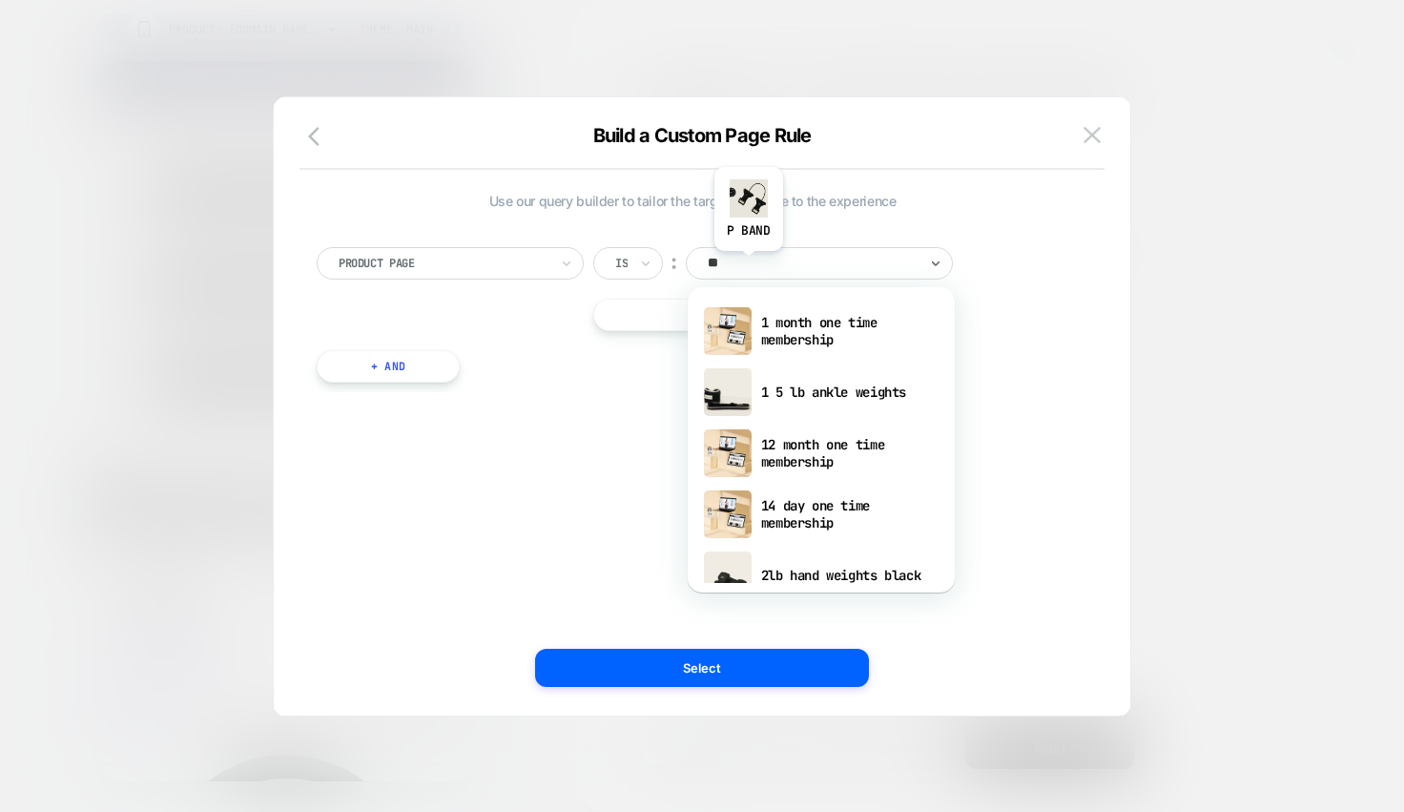
type input "***"
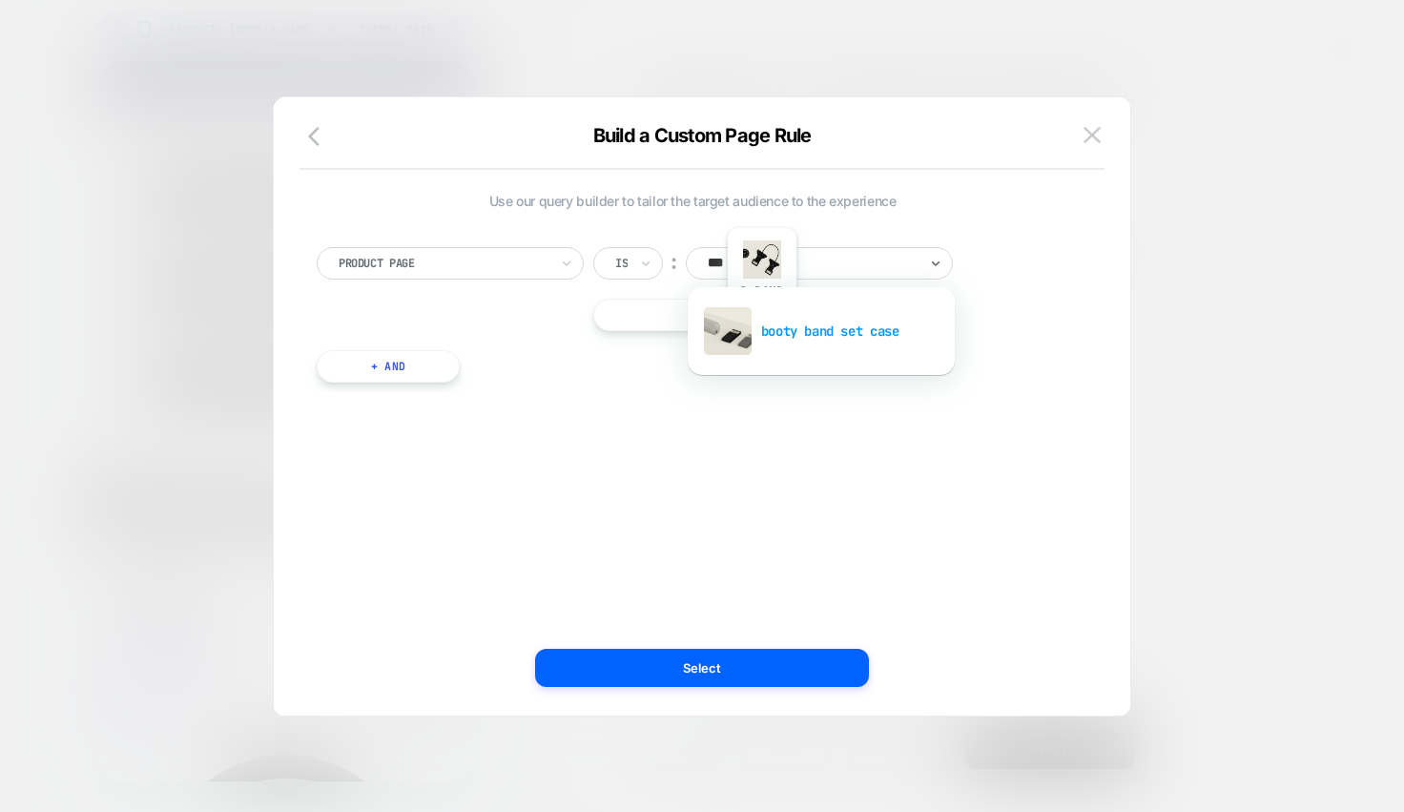
click at [761, 326] on div "booty band set case" at bounding box center [821, 330] width 248 height 61
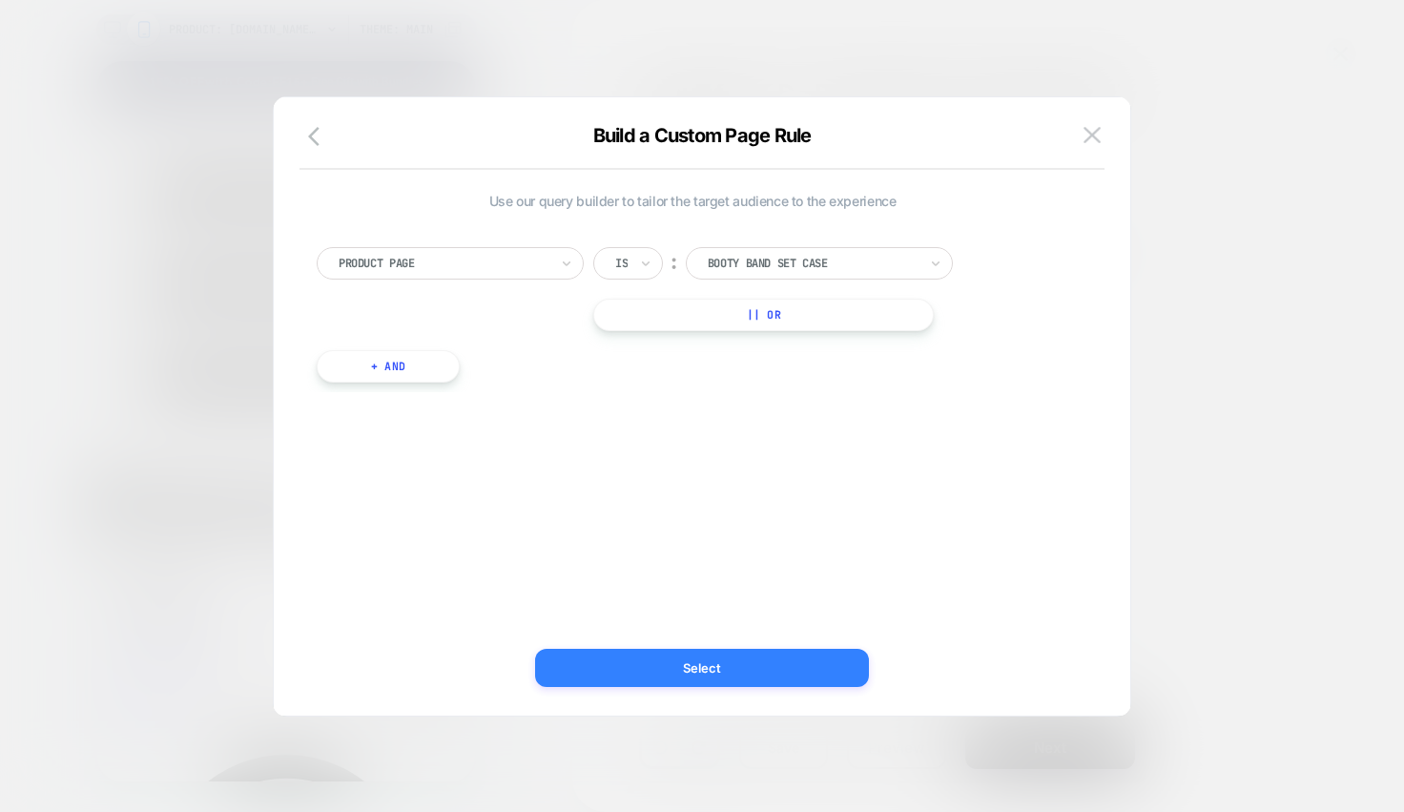
click at [680, 675] on button "Select" at bounding box center [702, 667] width 334 height 38
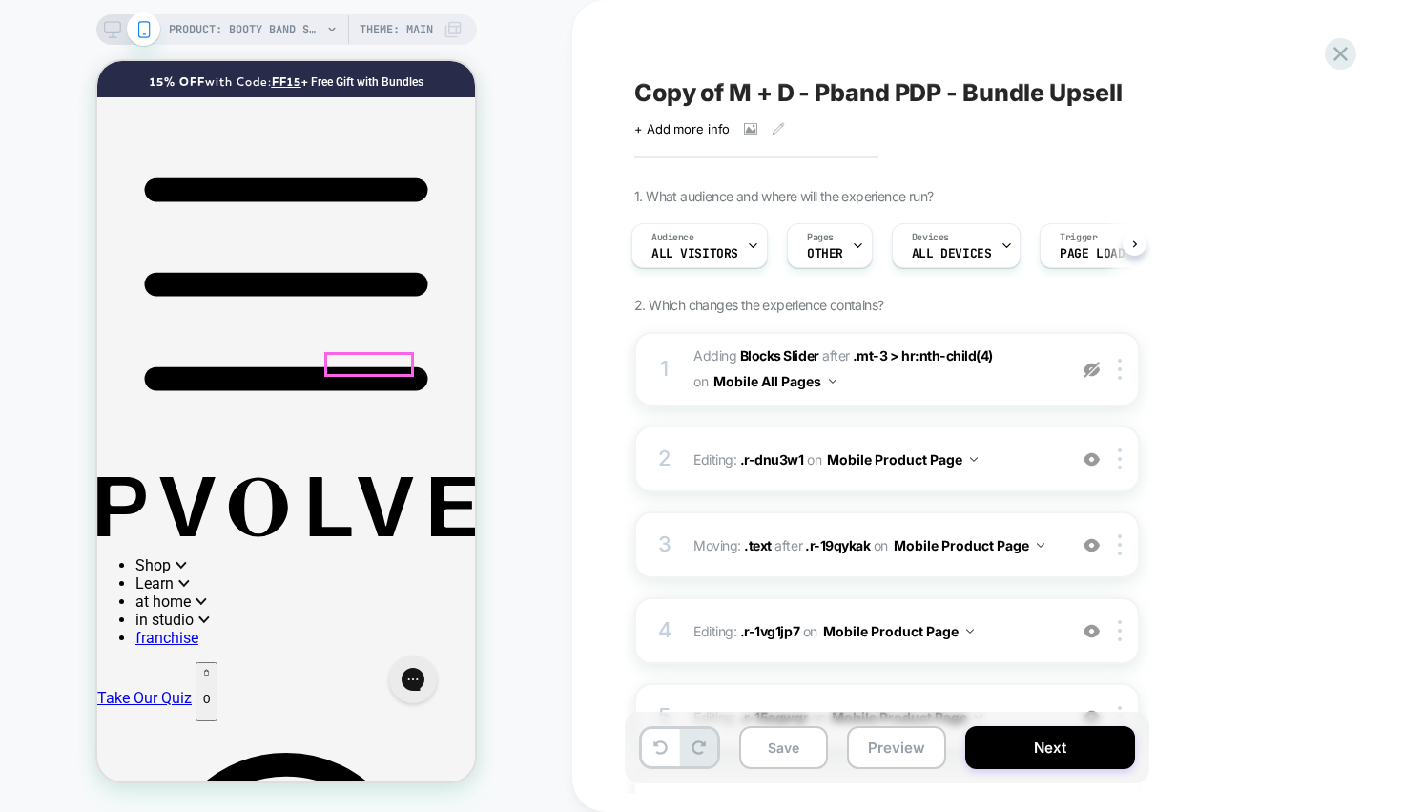
scroll to position [698, 0]
click at [1039, 635] on span "Editing : .r-1vg1jp7 .r-1vg1jp7 on Mobile Product Page" at bounding box center [874, 631] width 363 height 28
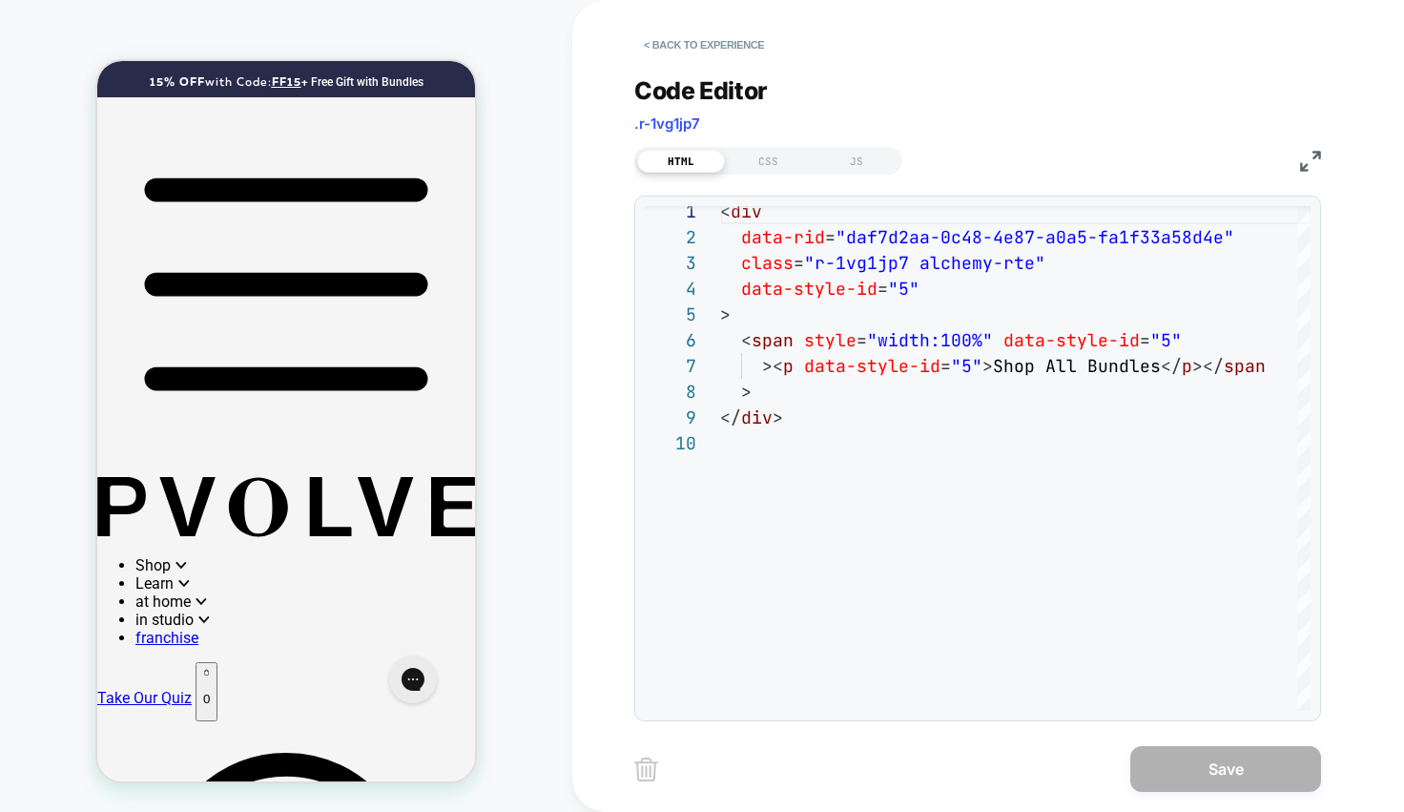
scroll to position [0, 0]
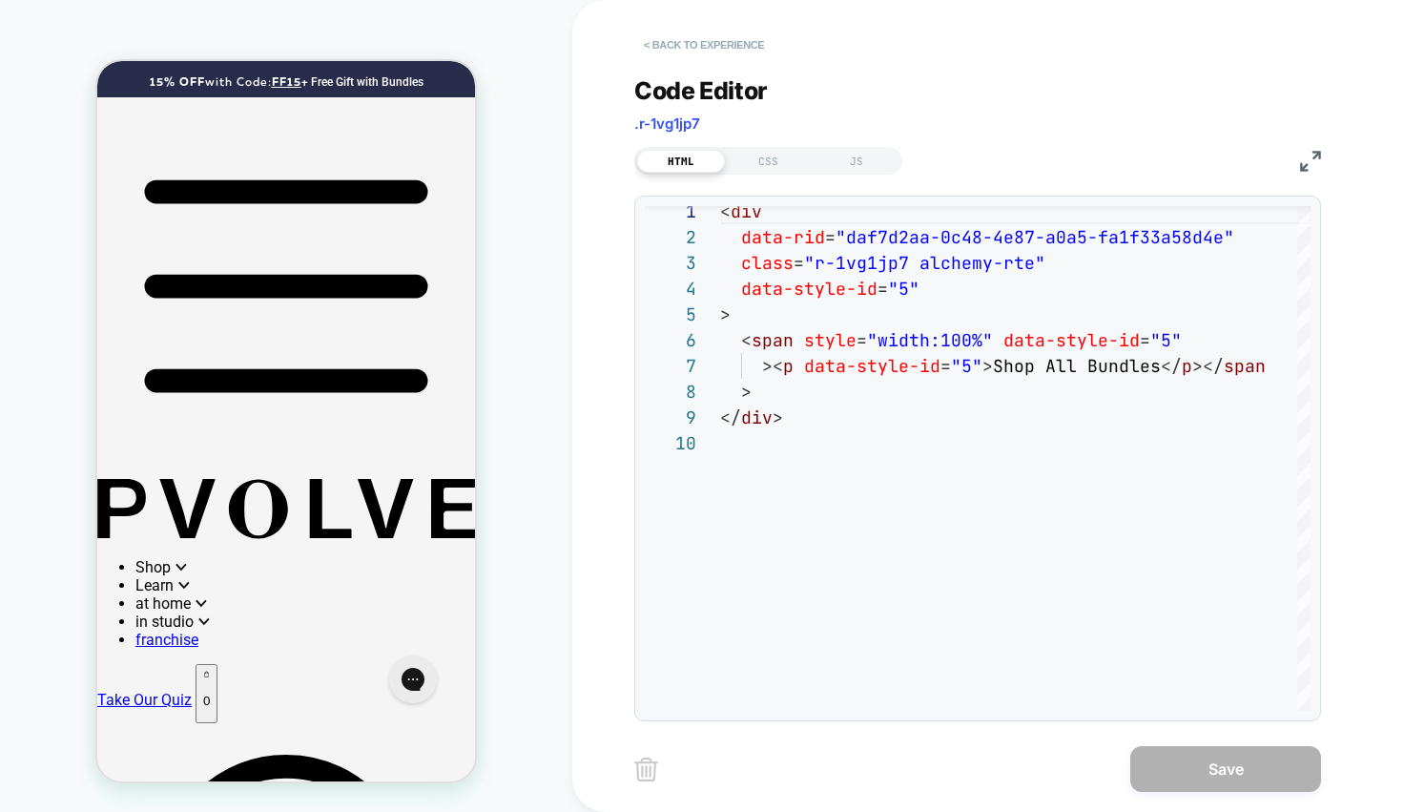
click at [698, 49] on button "< Back to experience" at bounding box center [703, 45] width 139 height 31
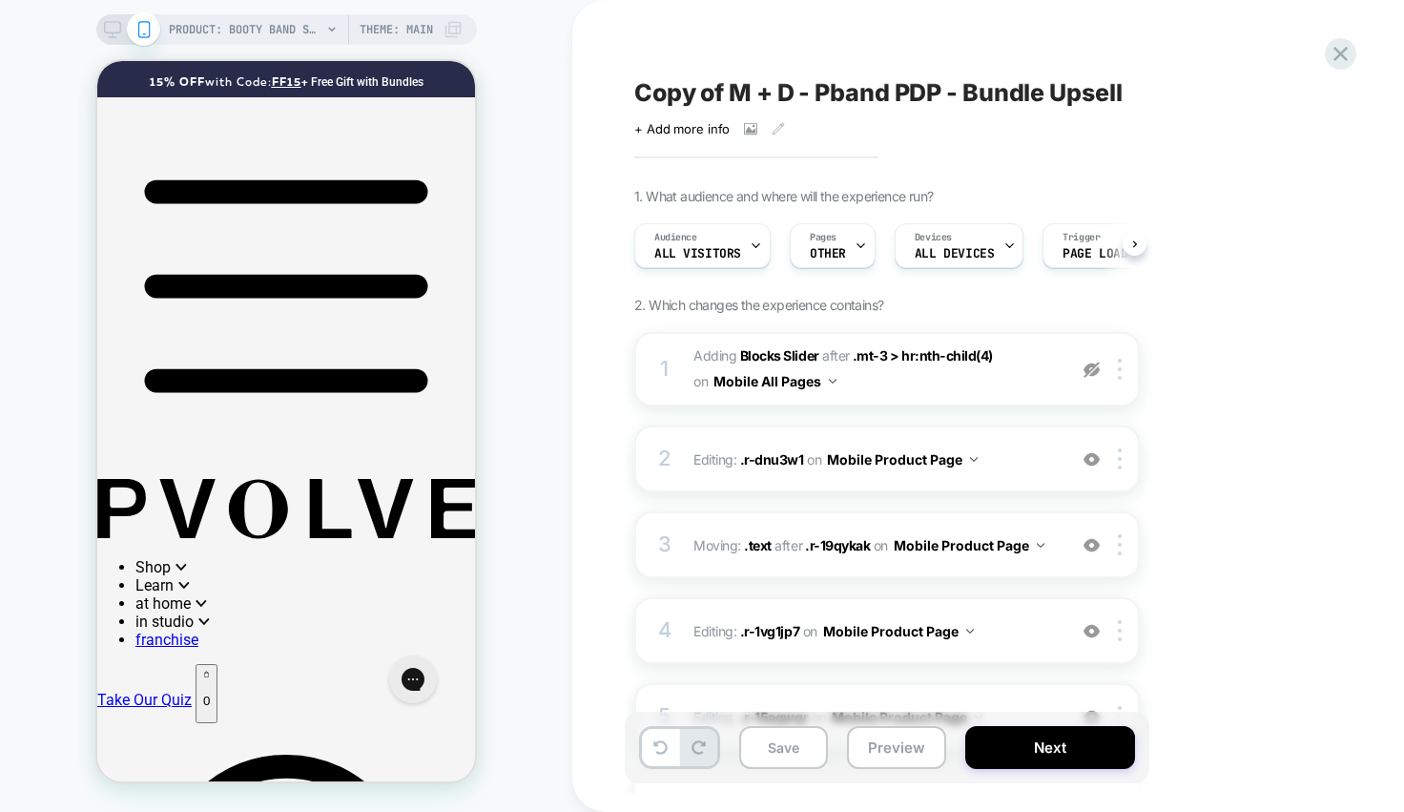
scroll to position [0, 1]
click at [922, 373] on span "#_loomi_addon_1750807711738_dup1758608692 Adding Blocks Slider AFTER .mt-3 > hr…" at bounding box center [874, 368] width 363 height 51
click at [1090, 365] on img at bounding box center [1091, 369] width 16 height 16
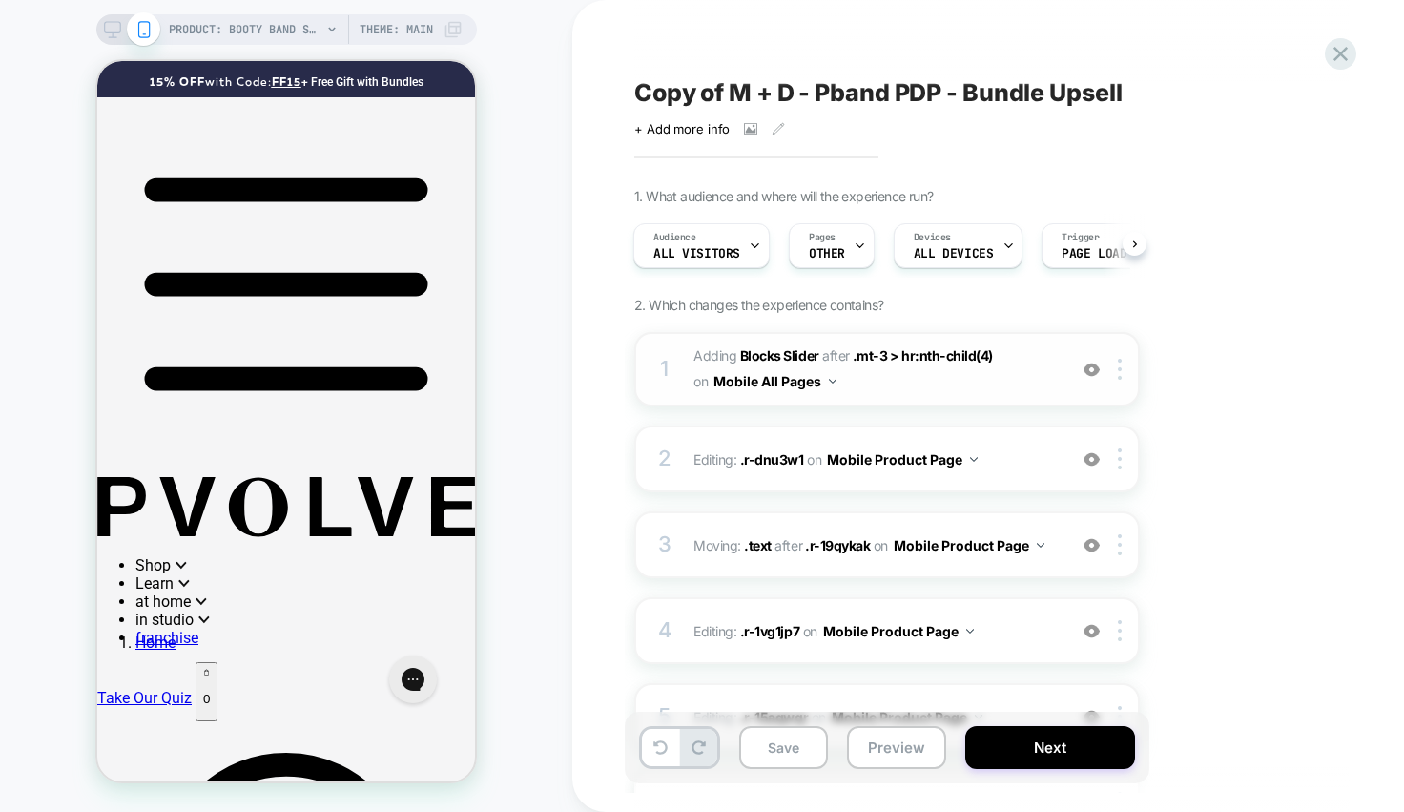
scroll to position [950, 0]
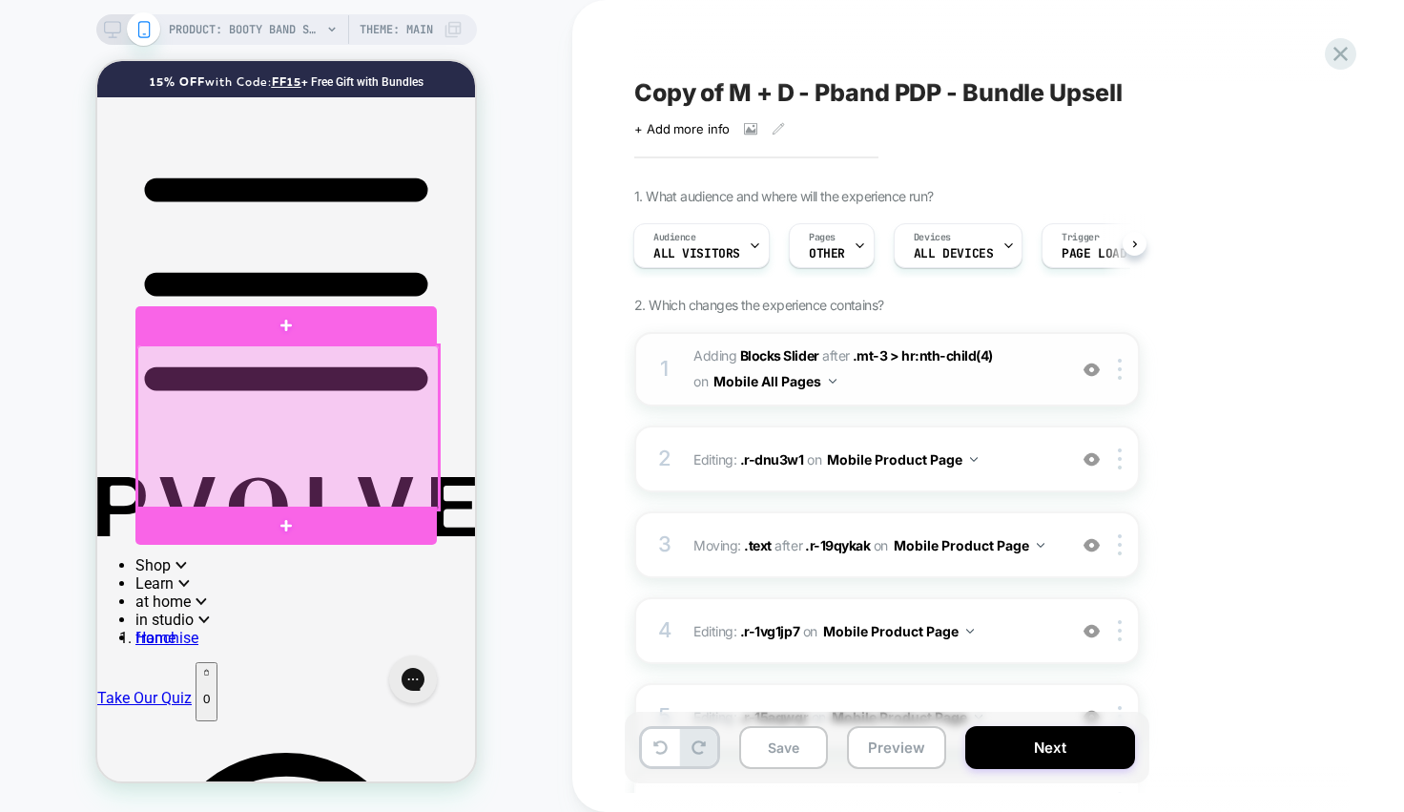
click at [337, 428] on div at bounding box center [287, 427] width 301 height 164
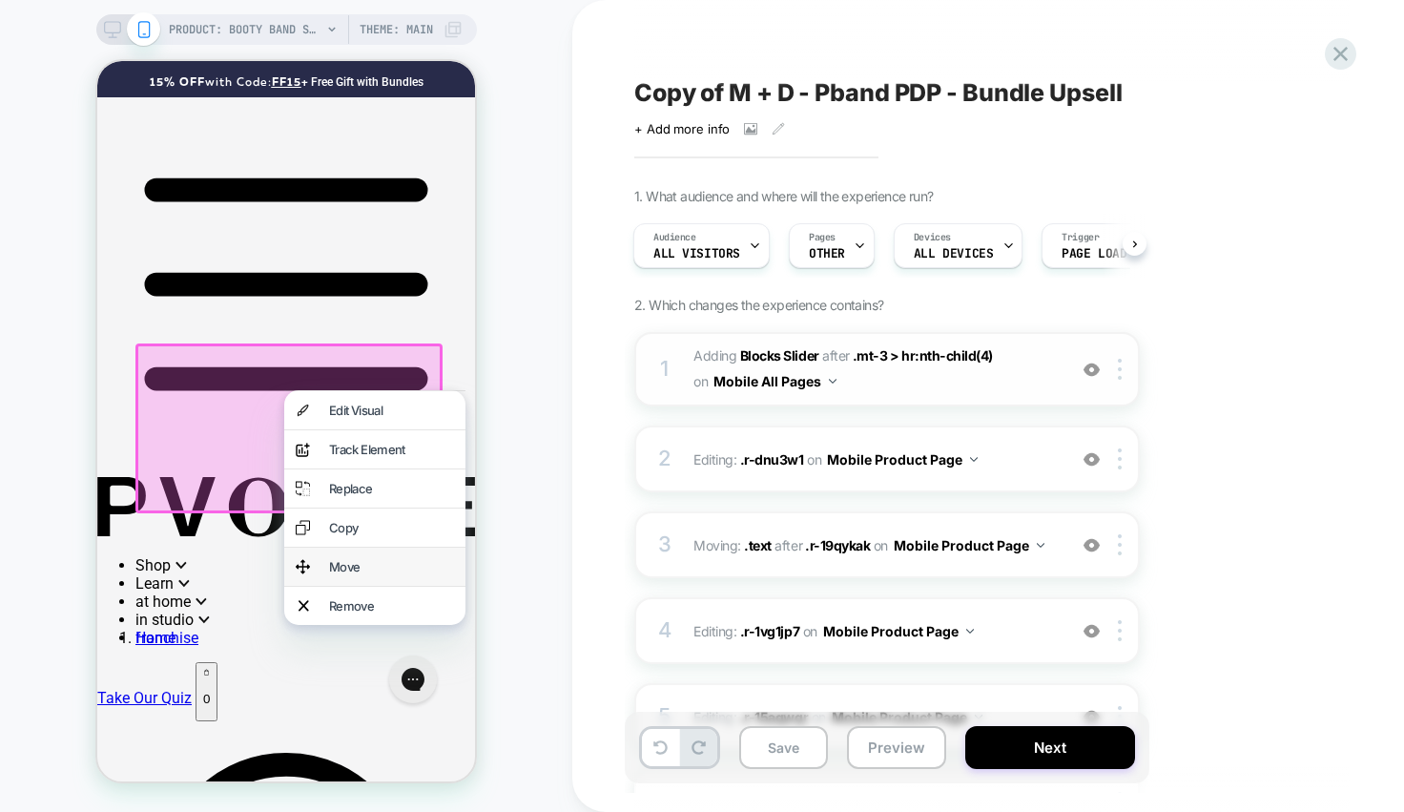
click at [348, 574] on div "Move" at bounding box center [391, 566] width 125 height 15
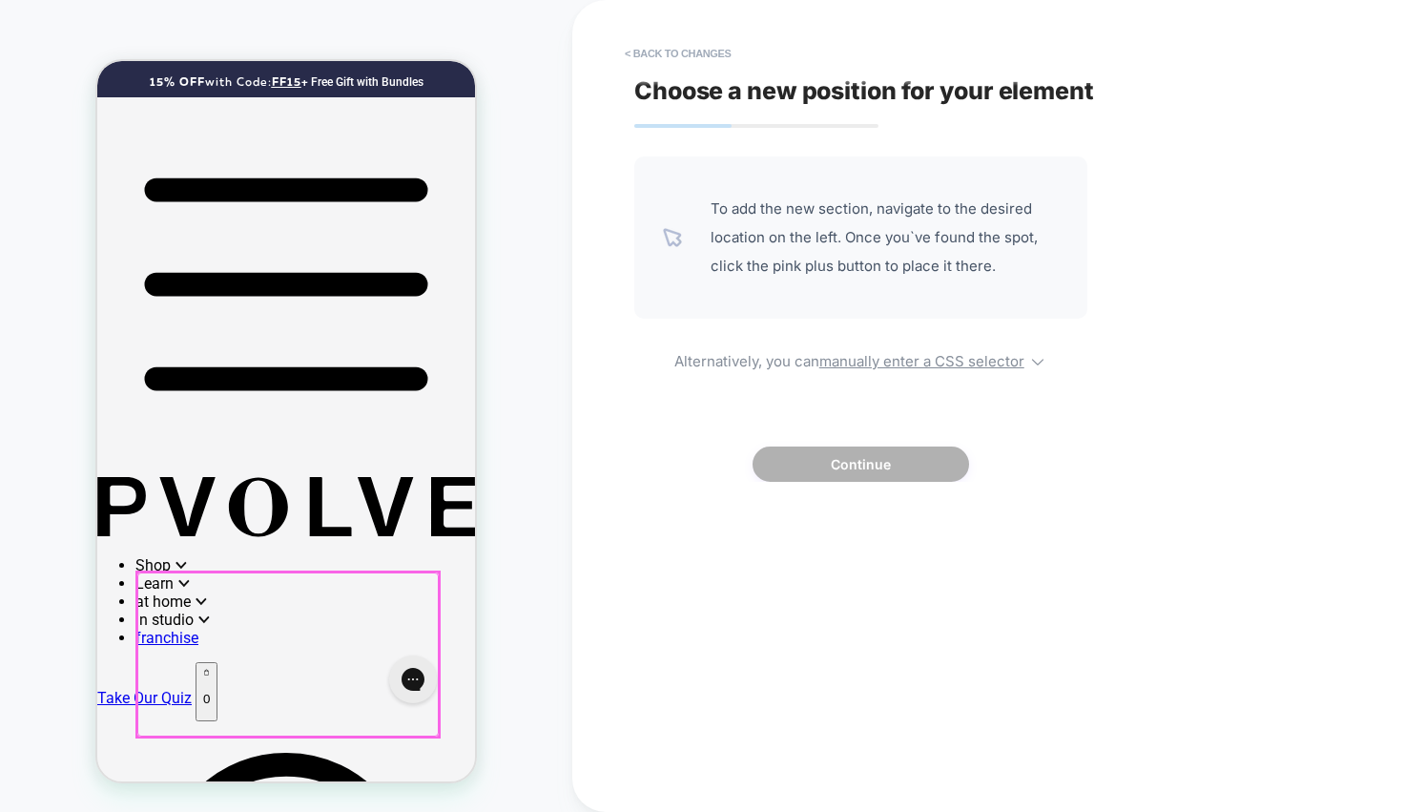
scroll to position [722, 0]
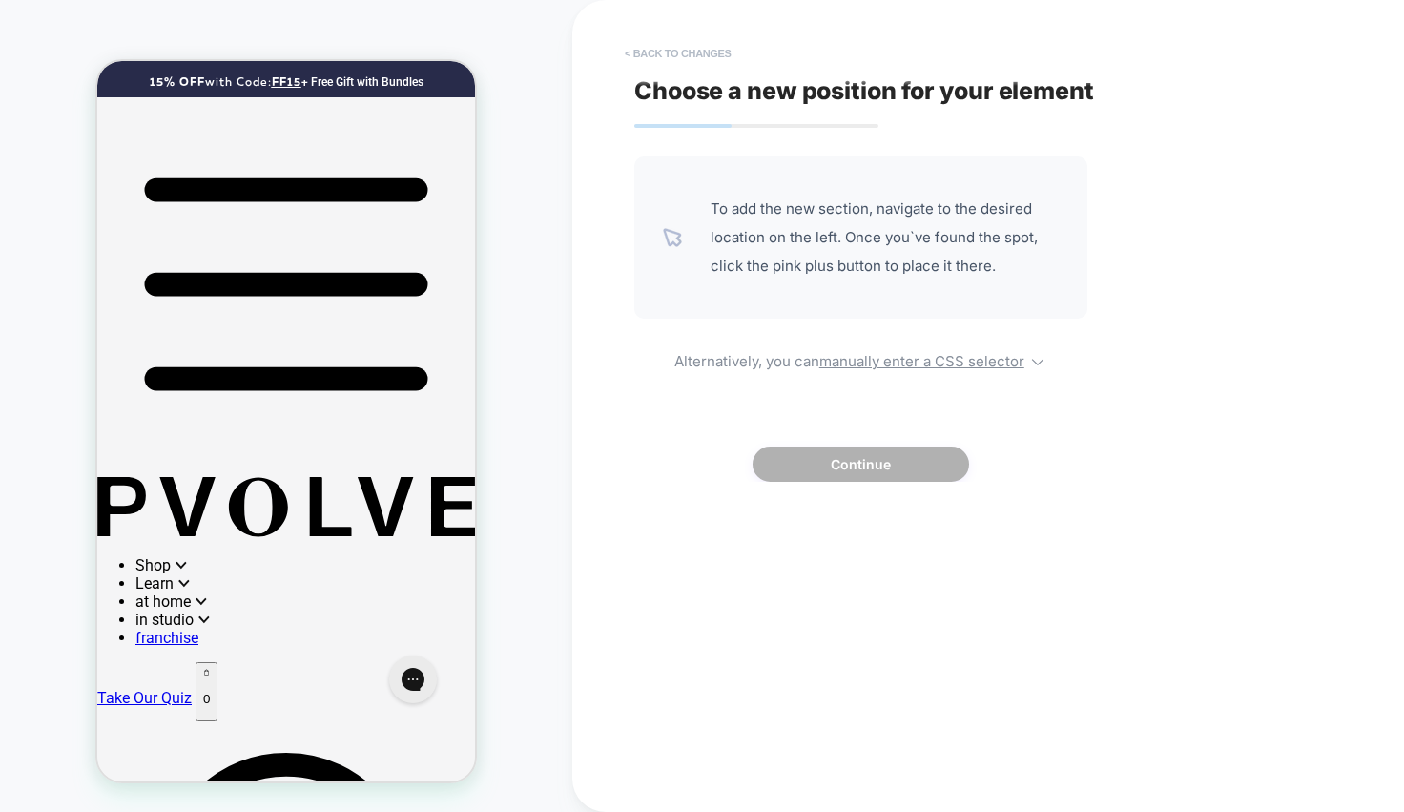
click at [690, 51] on button "< Back to changes" at bounding box center [678, 53] width 126 height 31
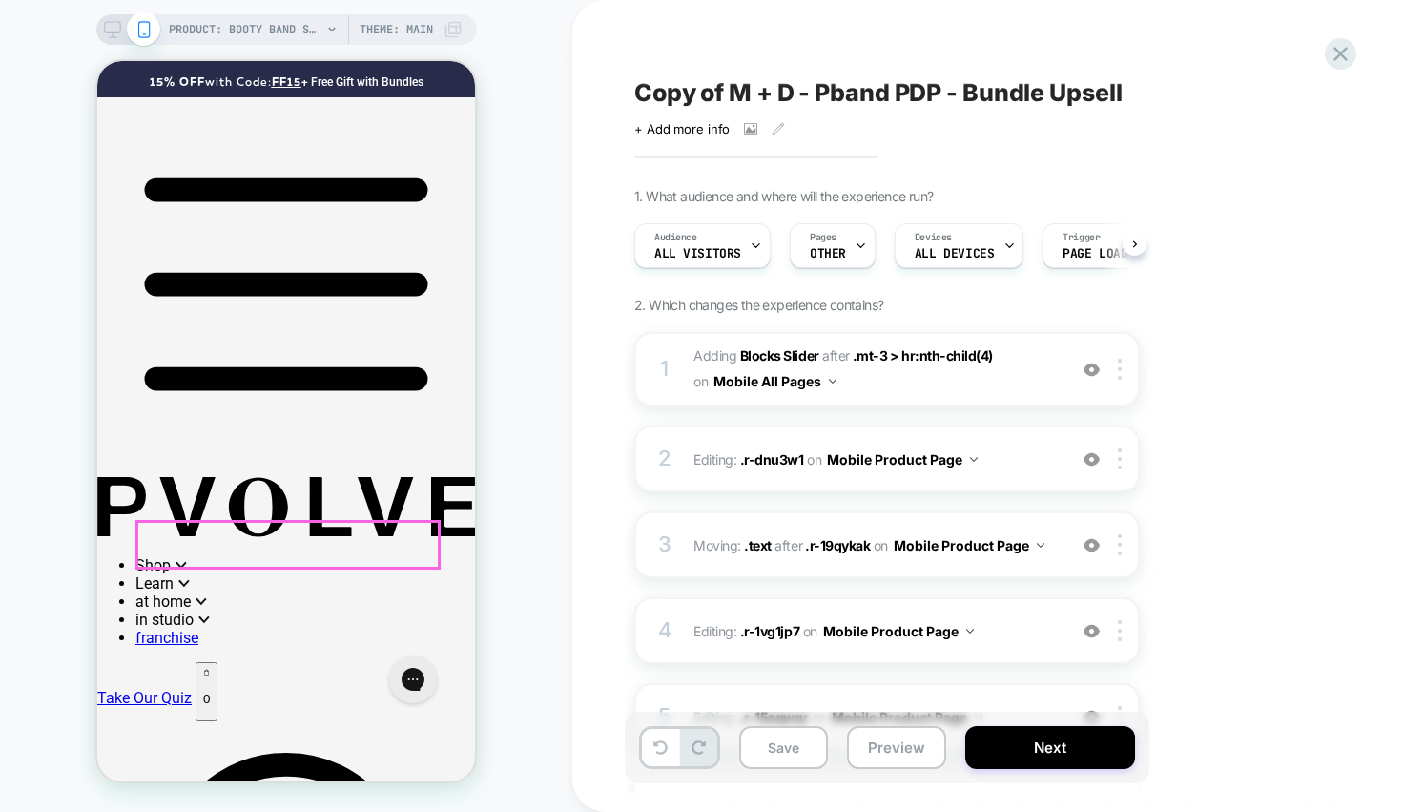
scroll to position [0, 1]
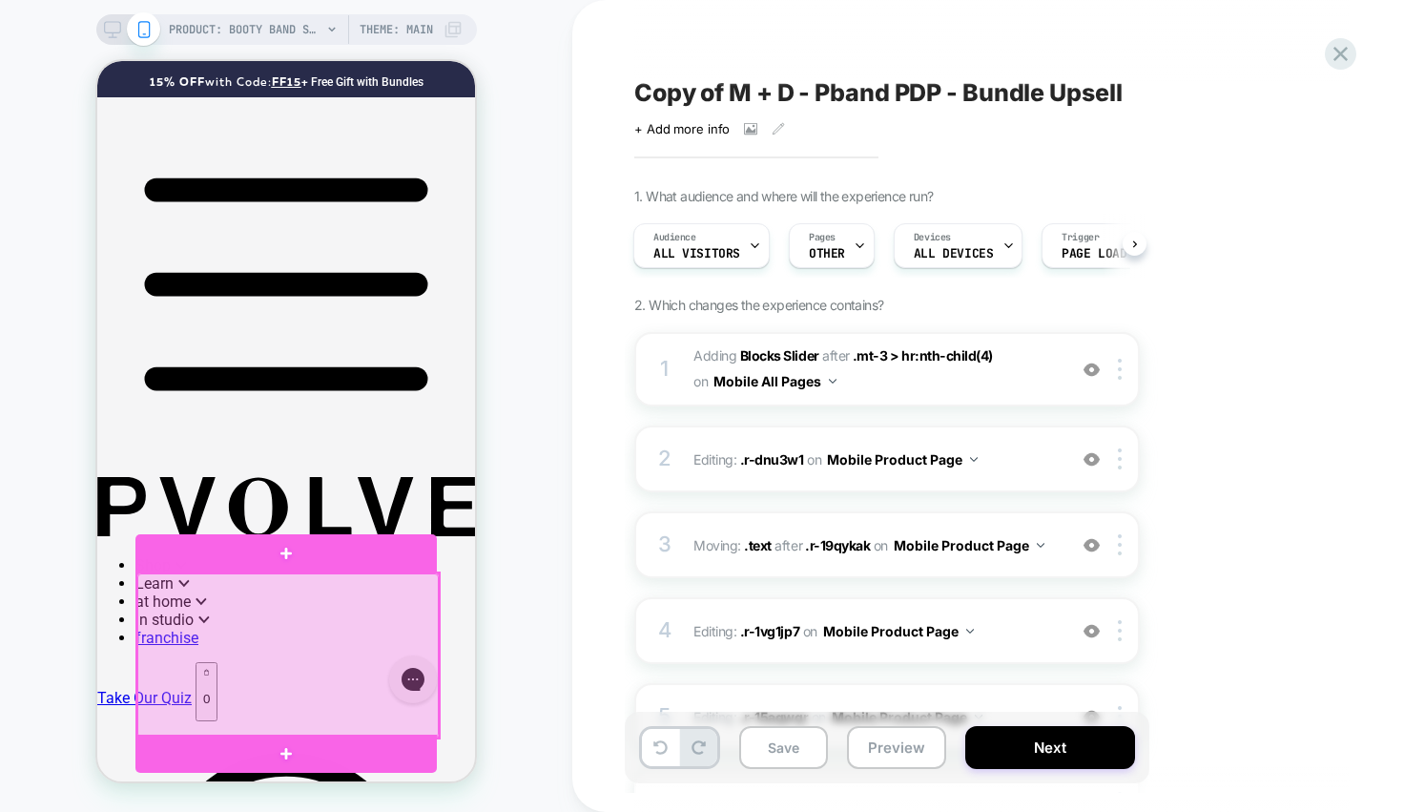
click at [325, 588] on div at bounding box center [287, 655] width 301 height 164
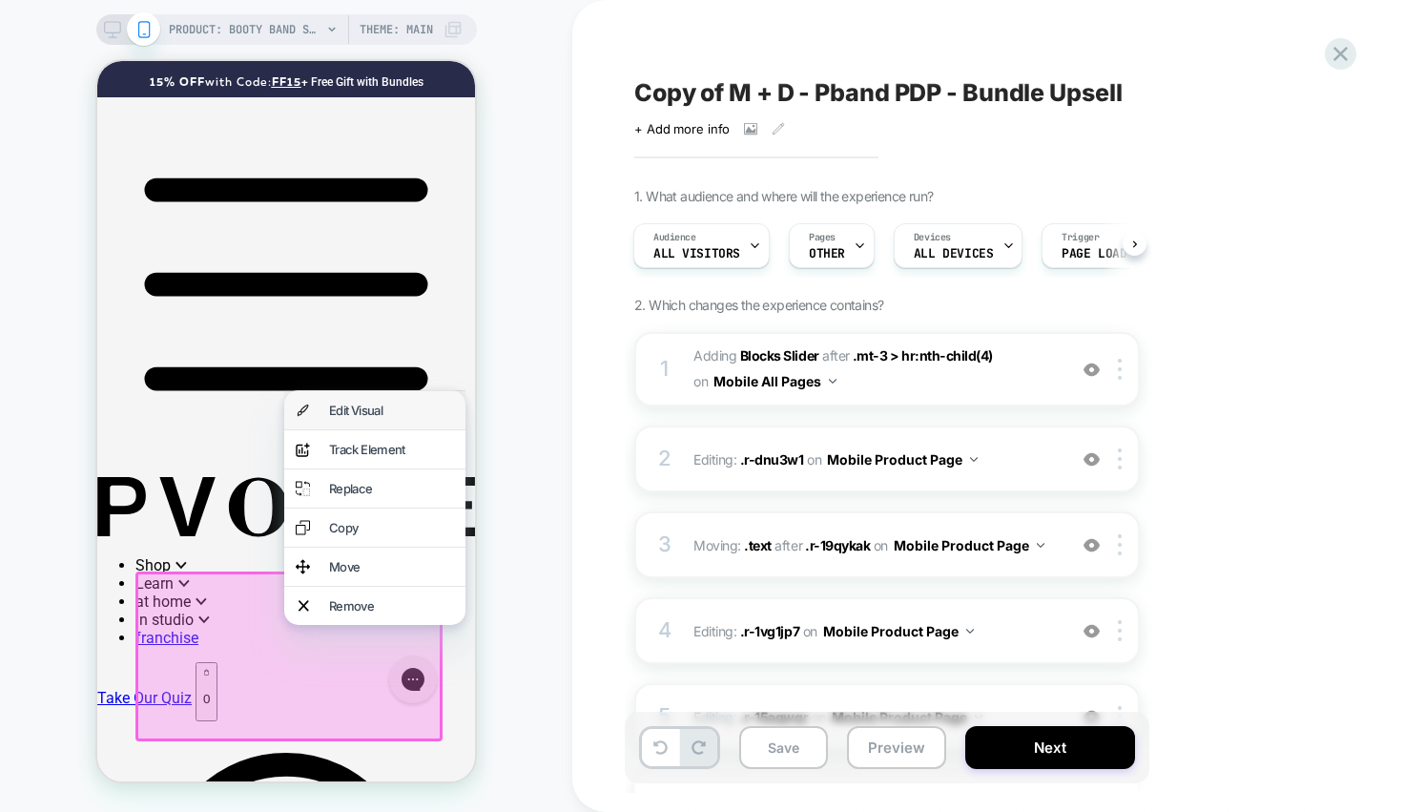
click at [330, 415] on div "Edit Visual" at bounding box center [391, 409] width 125 height 15
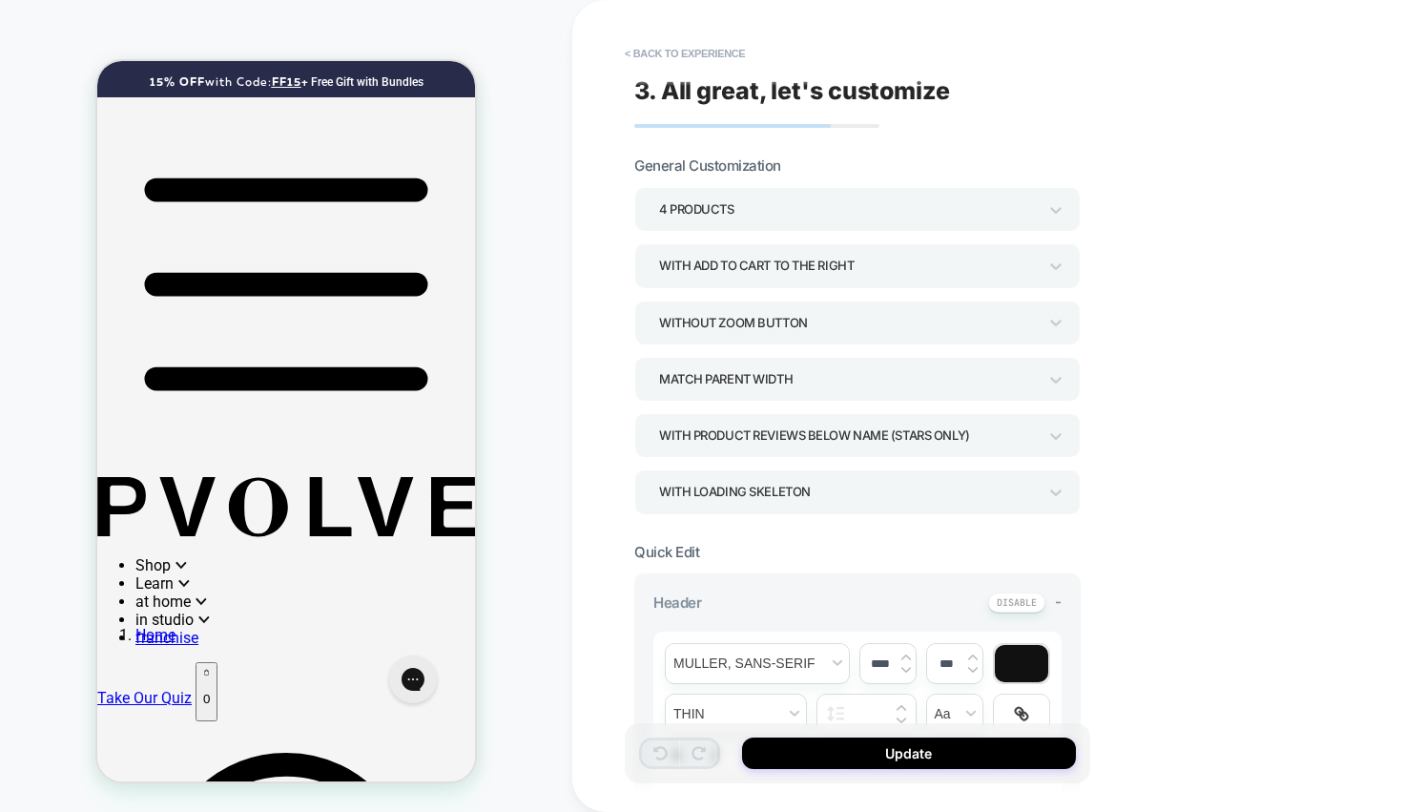
scroll to position [954, 0]
click at [754, 210] on div "4 Products" at bounding box center [848, 209] width 378 height 26
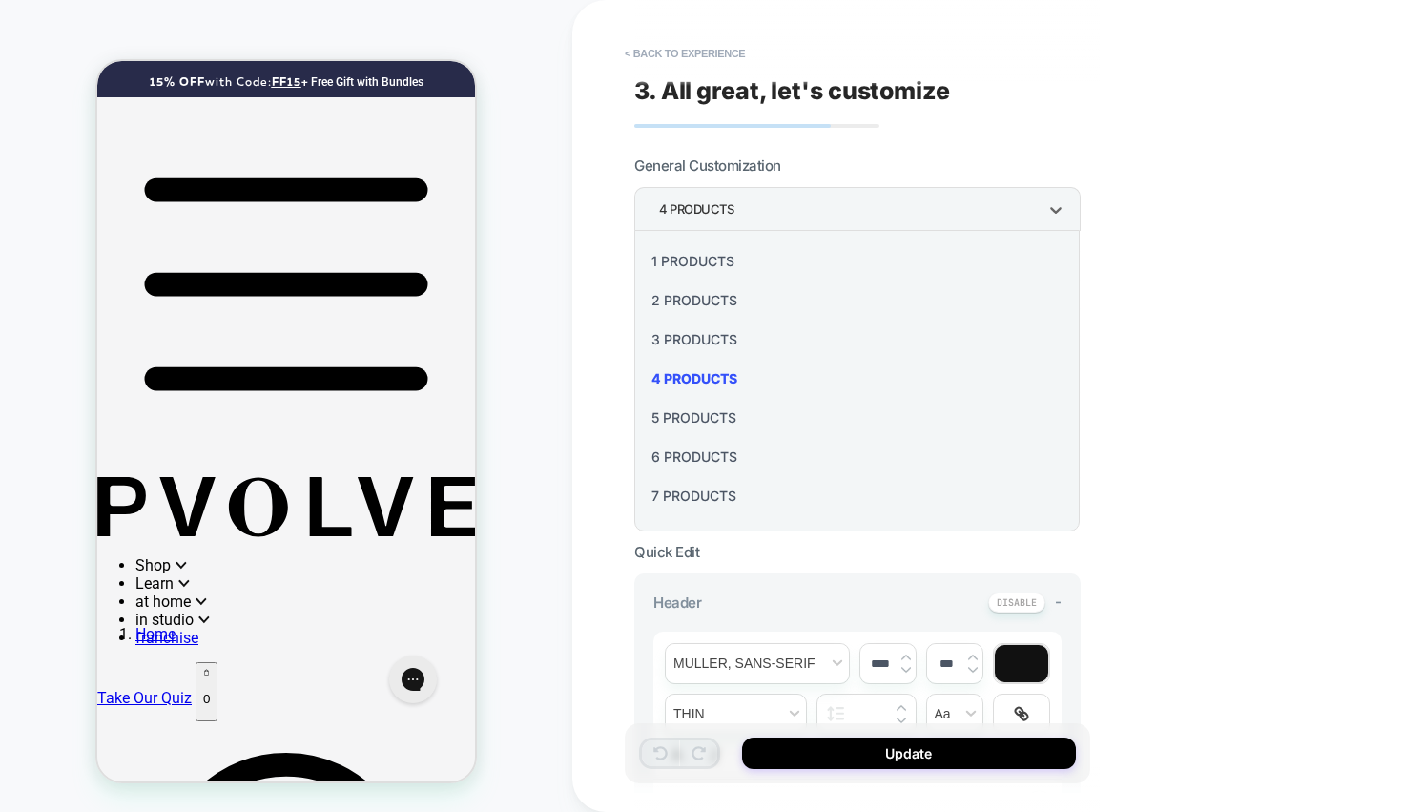
click at [754, 210] on div at bounding box center [702, 406] width 1404 height 812
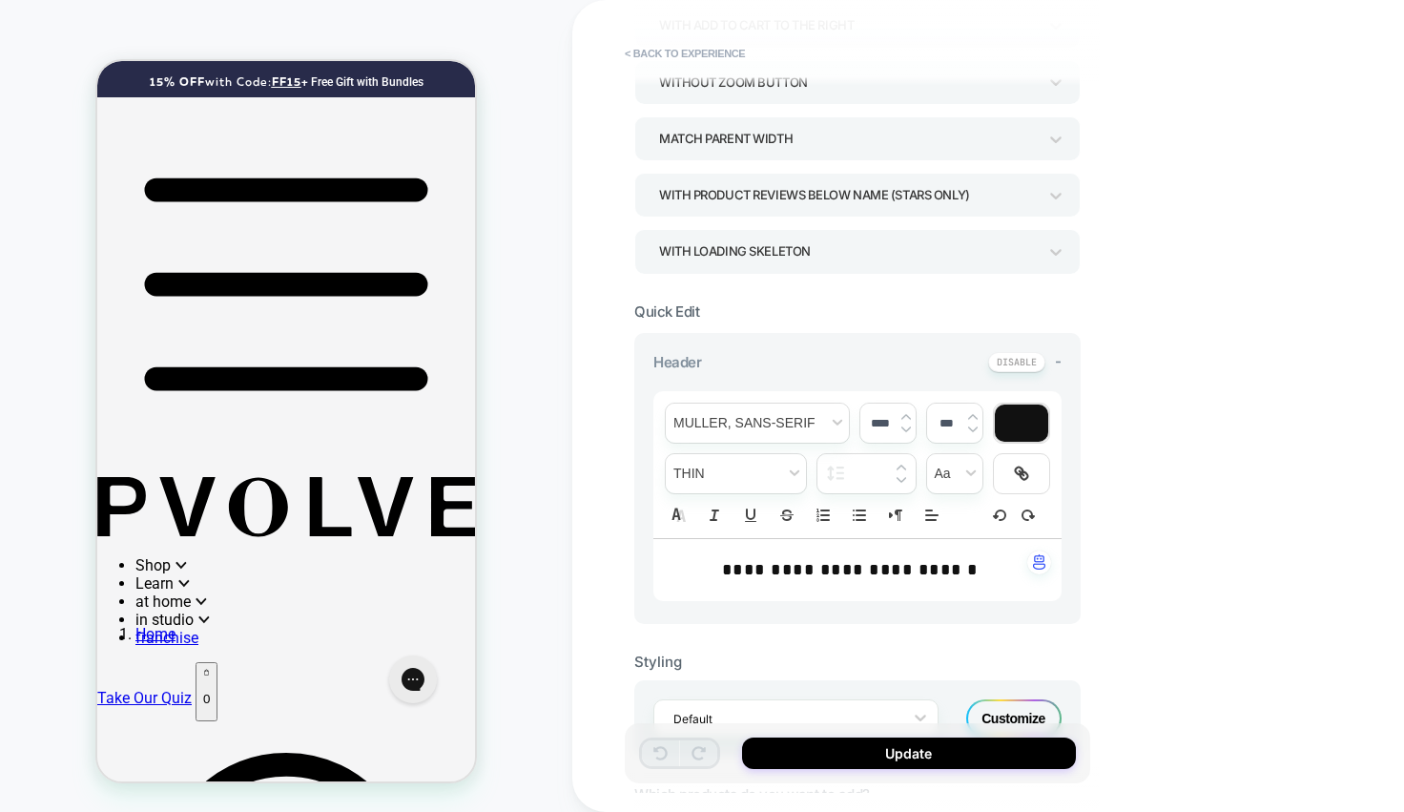
scroll to position [250, 0]
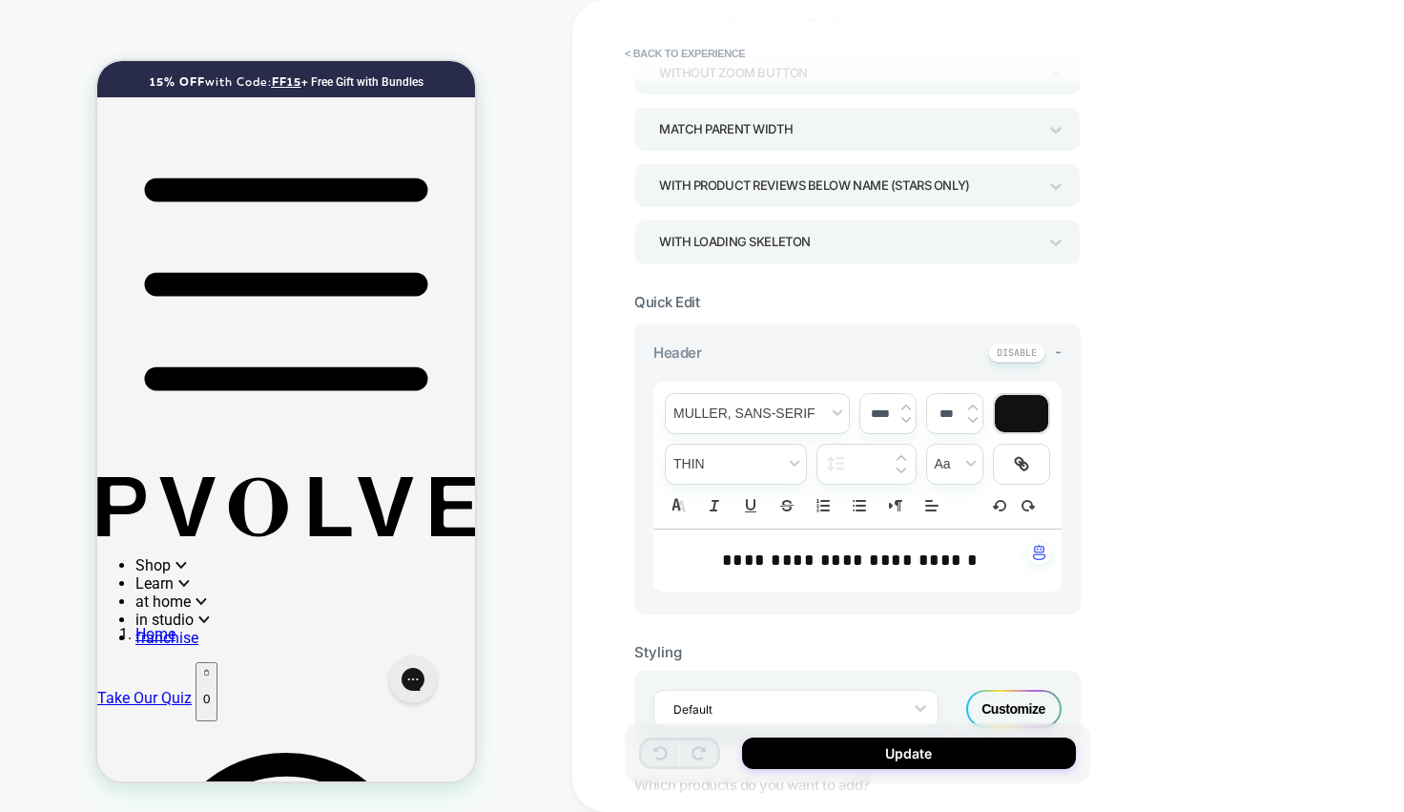
click at [780, 567] on span "**********" at bounding box center [850, 559] width 257 height 17
type input "****"
type input "*****"
drag, startPoint x: 727, startPoint y: 557, endPoint x: 964, endPoint y: 567, distance: 237.7
click at [964, 567] on p "**********" at bounding box center [850, 560] width 356 height 25
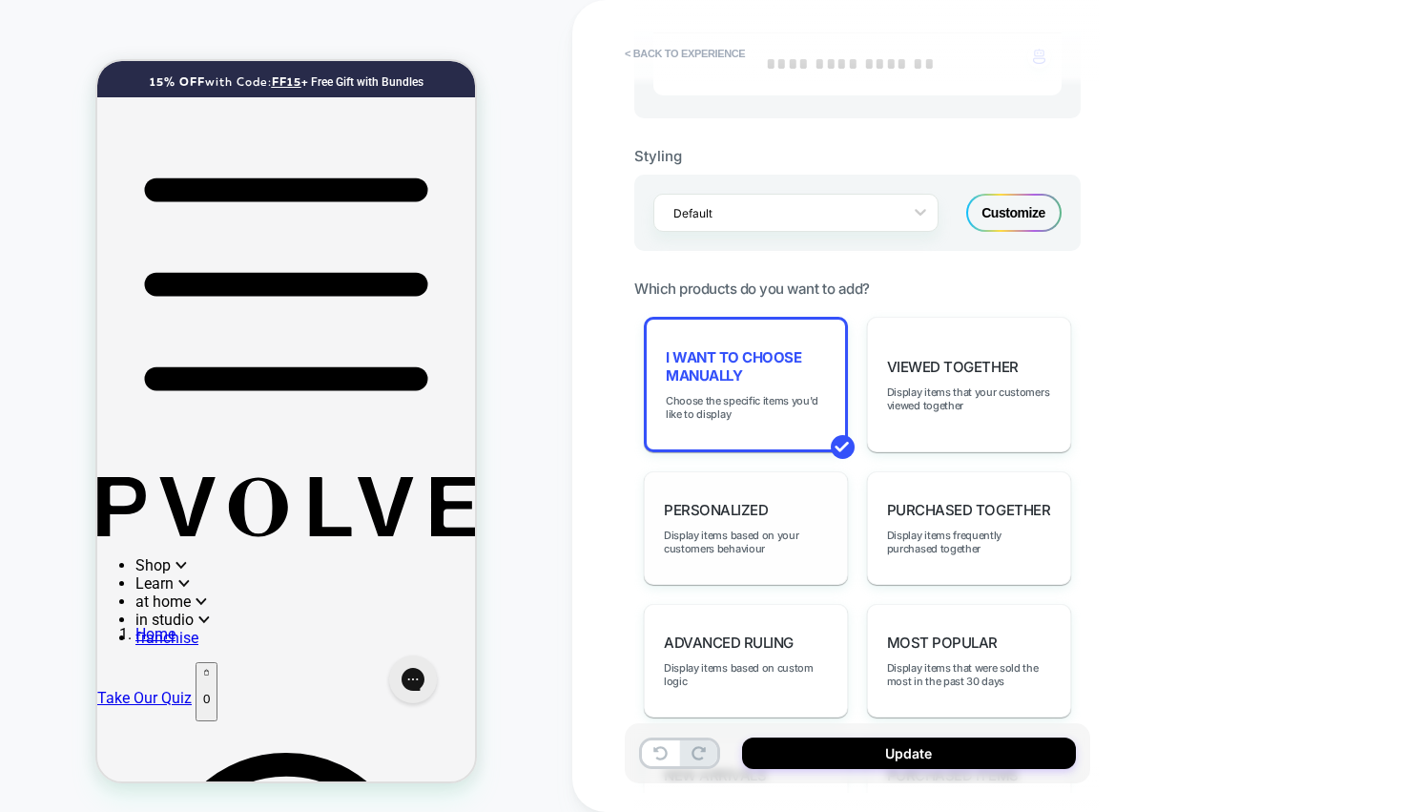
scroll to position [751, 0]
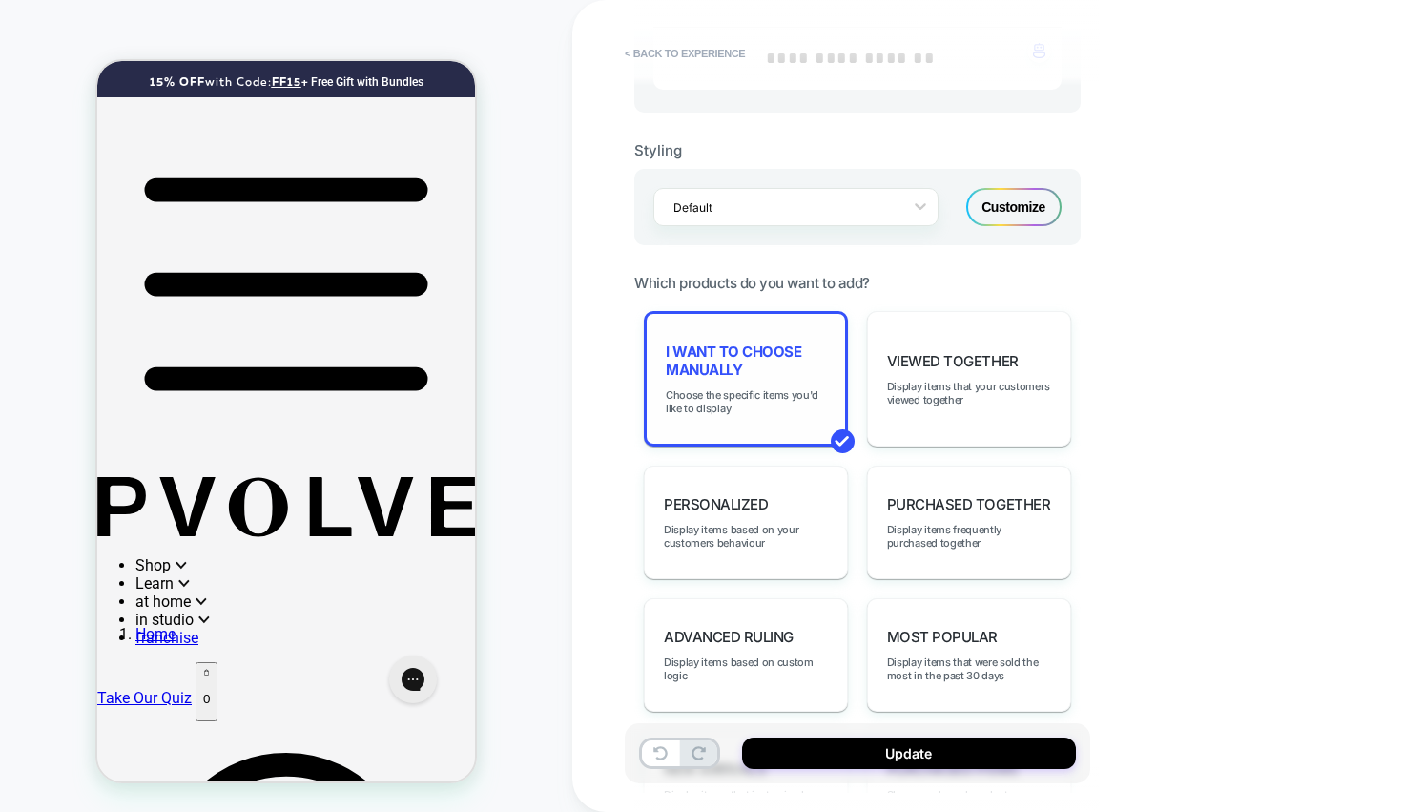
click at [780, 346] on span "I want to choose manually" at bounding box center [746, 360] width 160 height 36
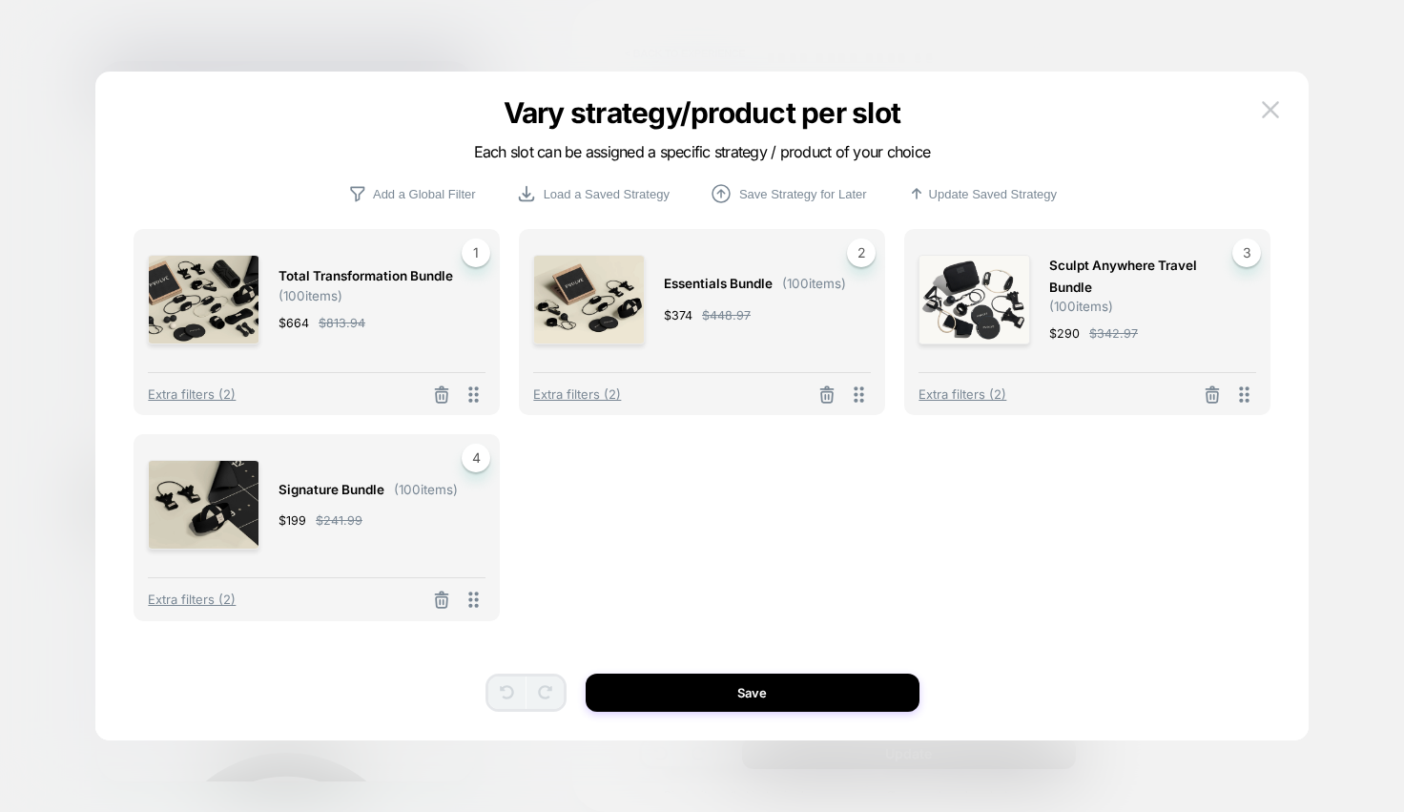
click at [479, 248] on span "1" at bounding box center [476, 252] width 29 height 29
click at [444, 599] on icon at bounding box center [441, 599] width 19 height 19
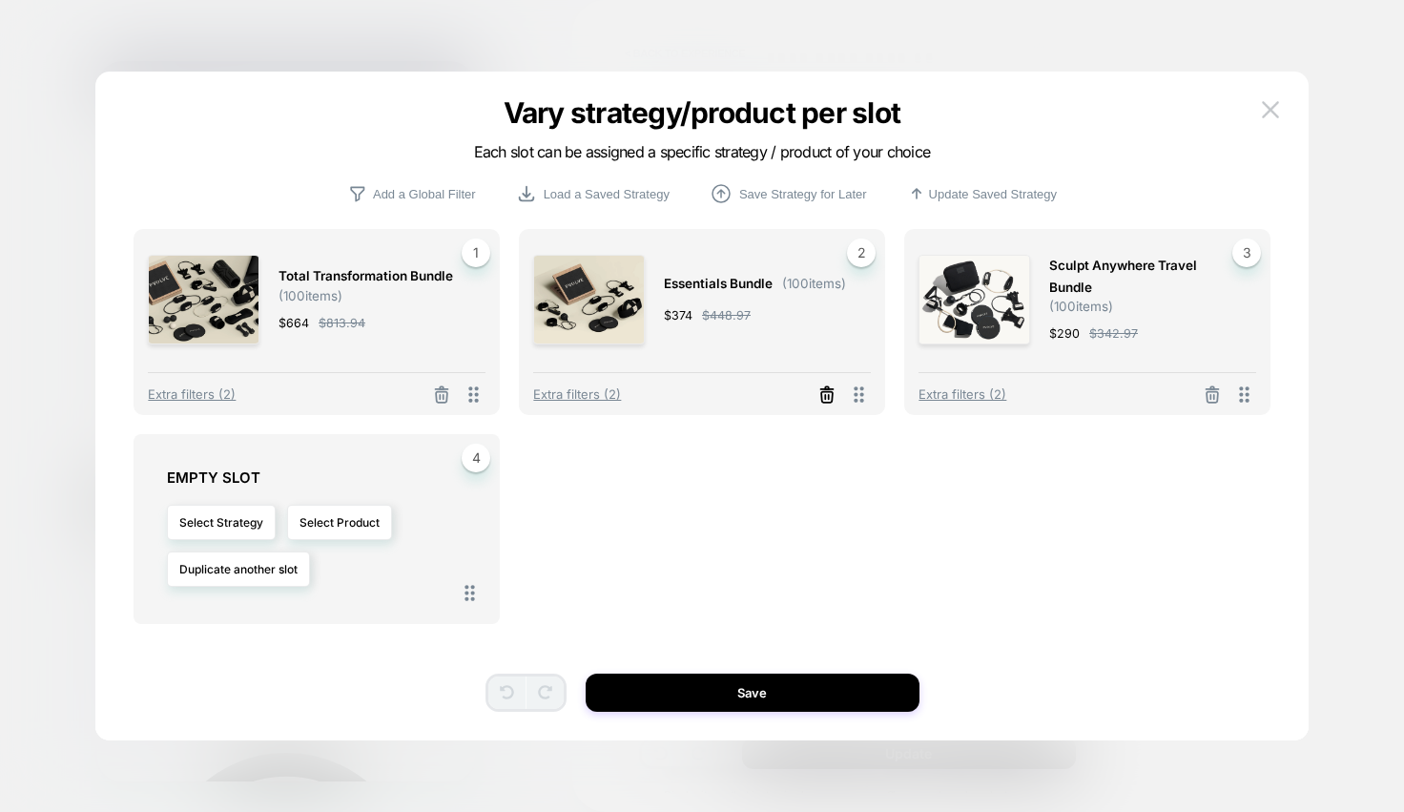
click at [825, 395] on line at bounding box center [825, 397] width 0 height 4
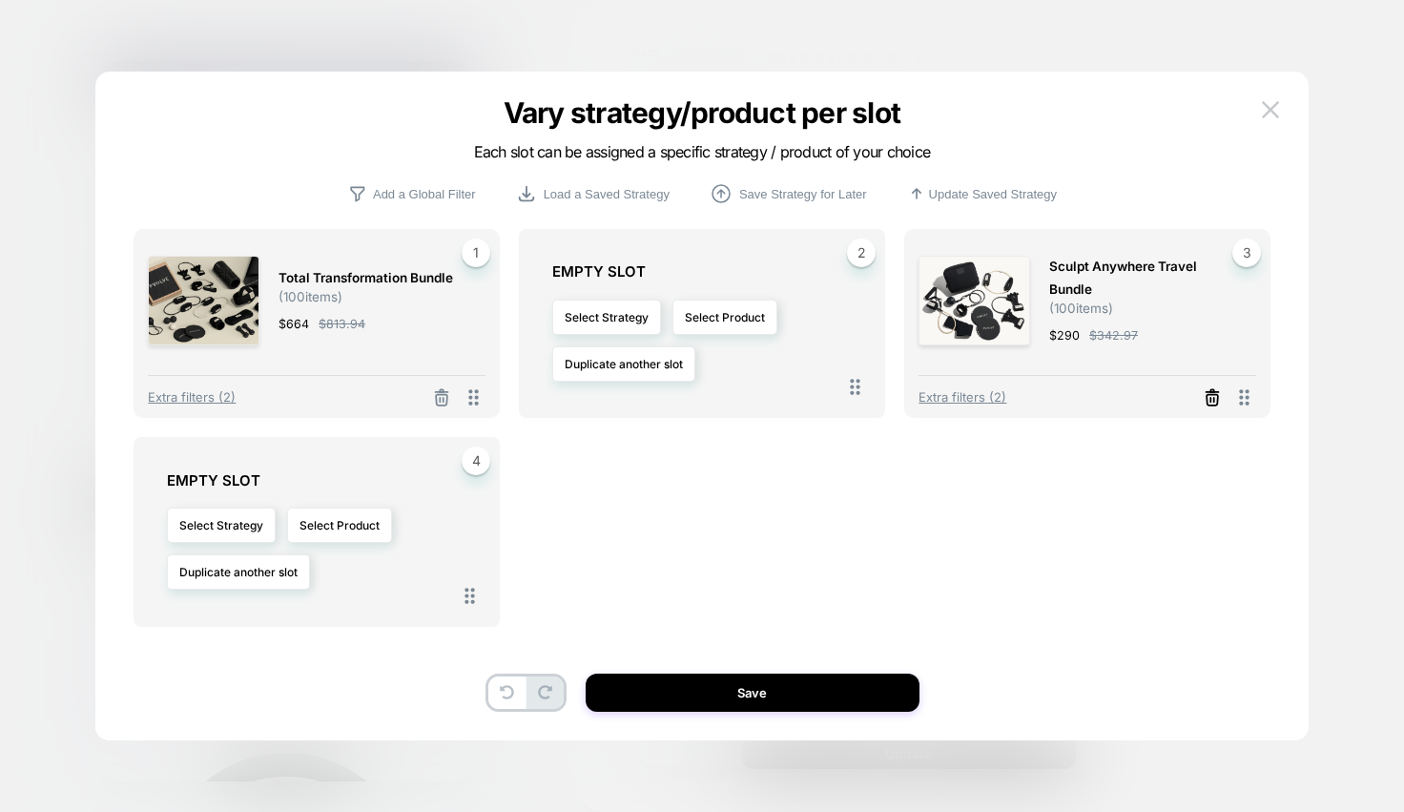
click at [1213, 399] on line at bounding box center [1213, 400] width 0 height 4
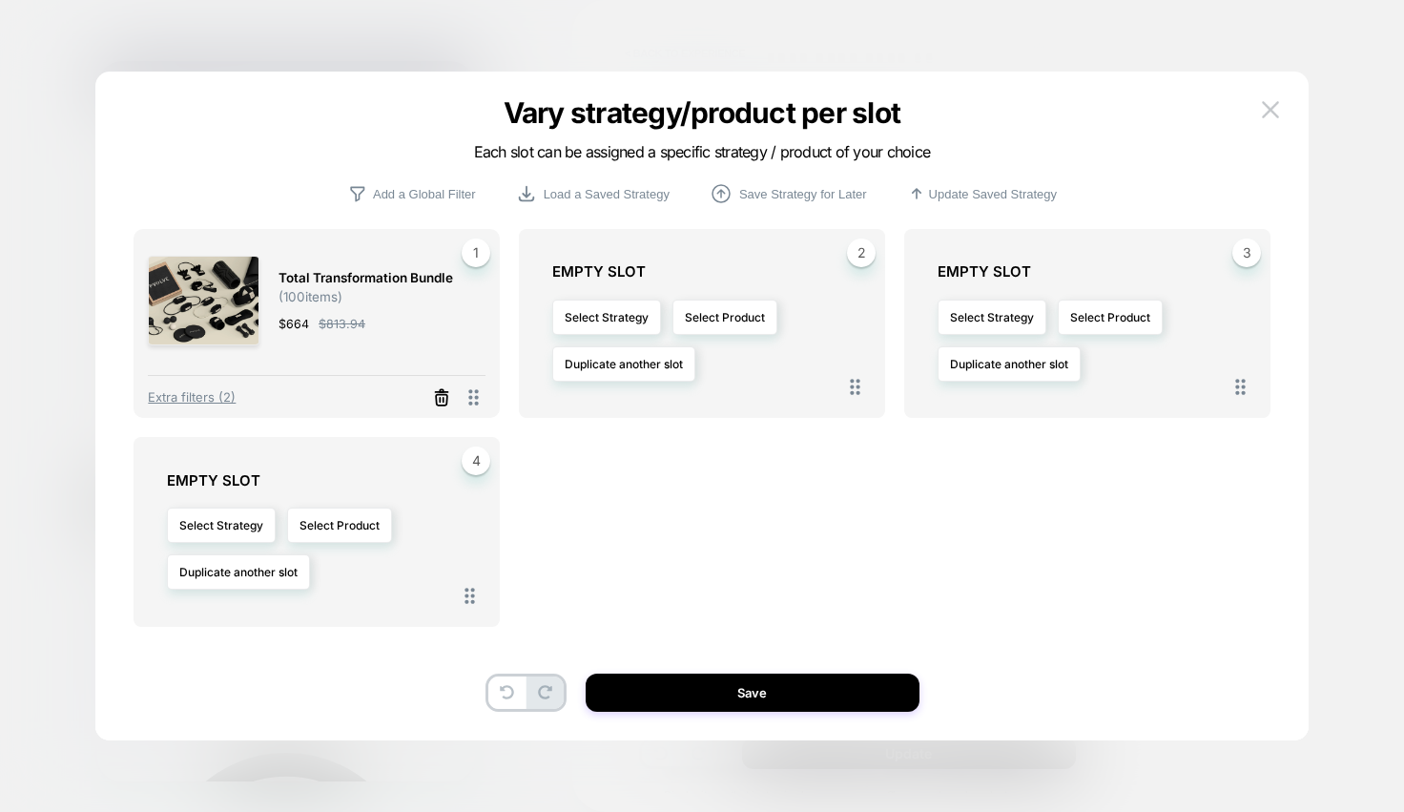
click at [437, 400] on icon at bounding box center [441, 397] width 19 height 19
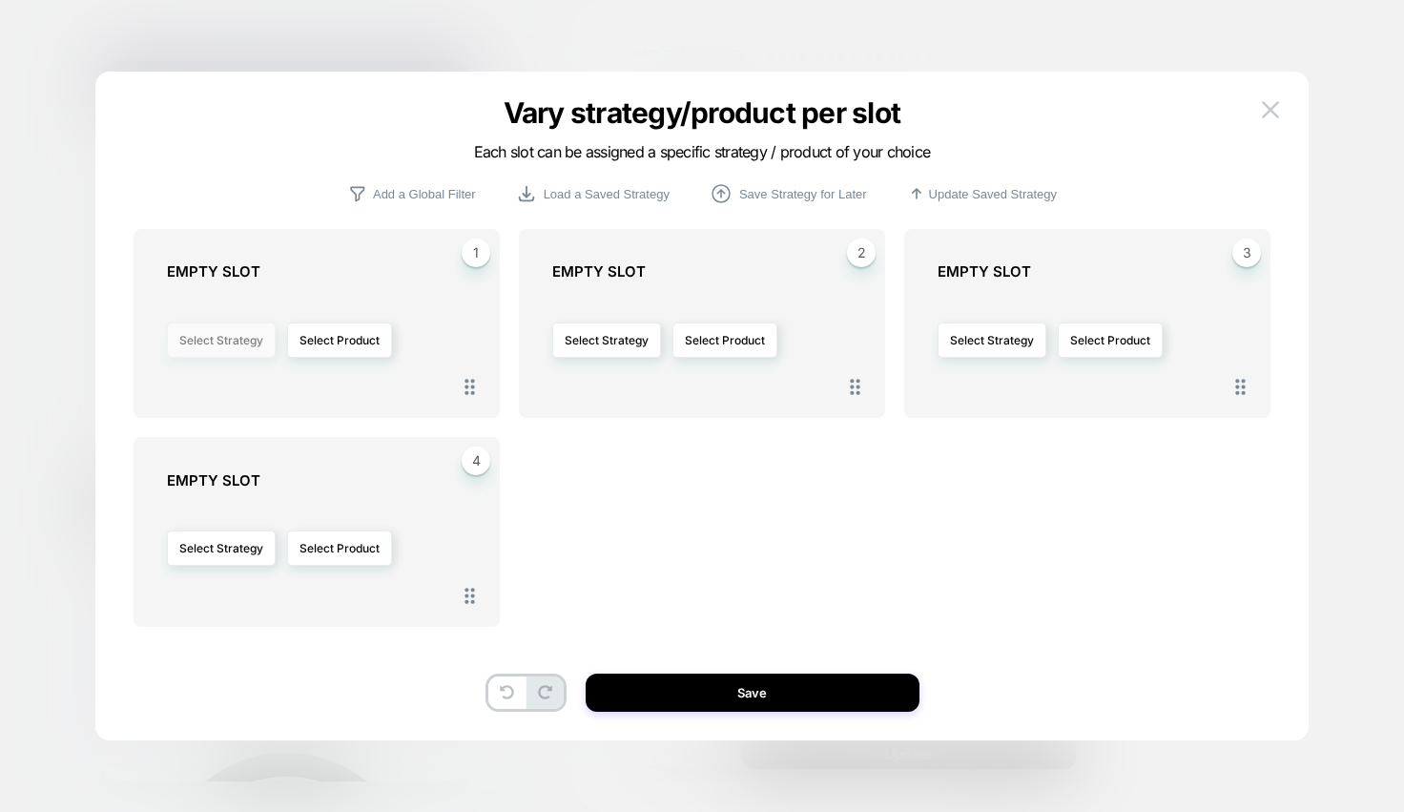
click at [219, 339] on button "Select Strategy" at bounding box center [221, 339] width 109 height 35
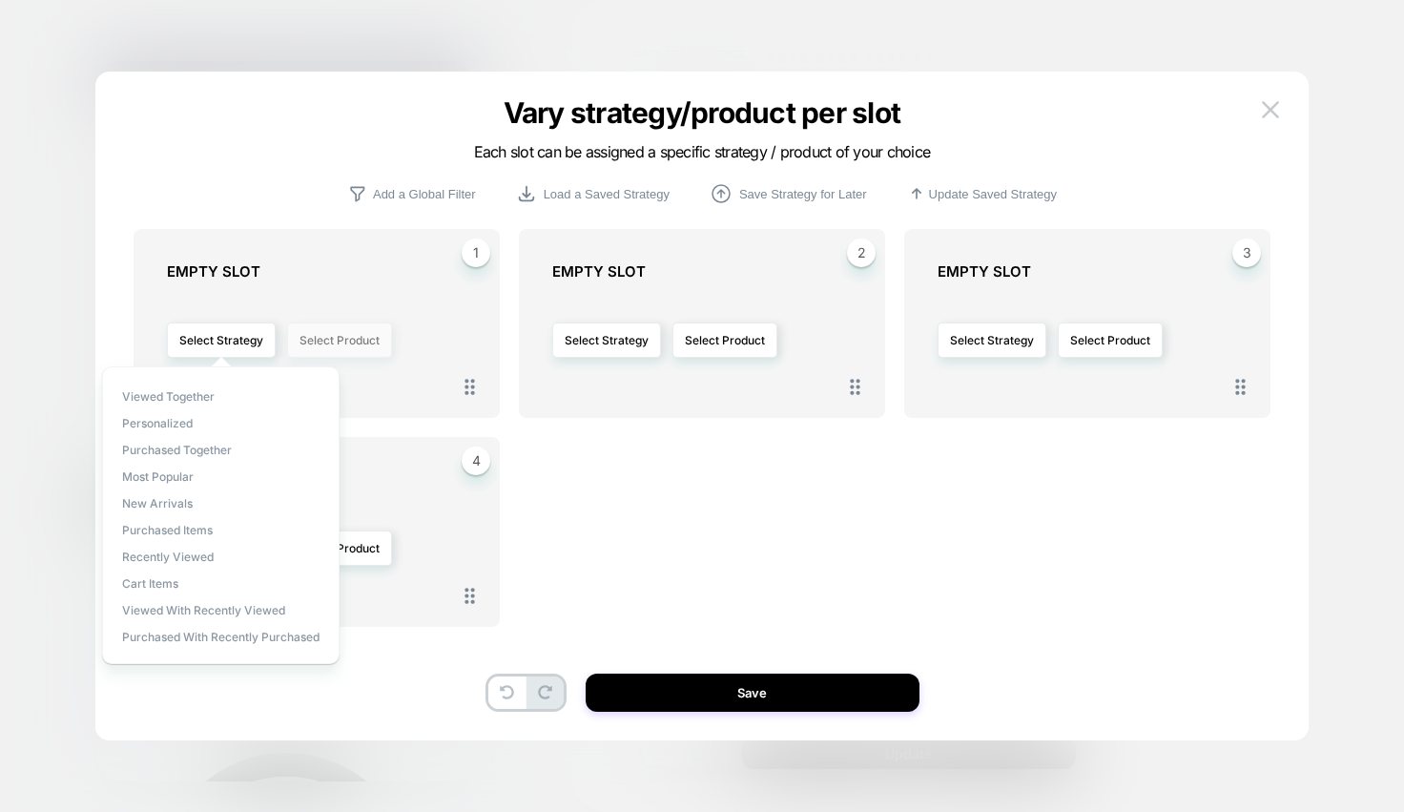
click at [332, 332] on button "Select Product" at bounding box center [339, 339] width 105 height 35
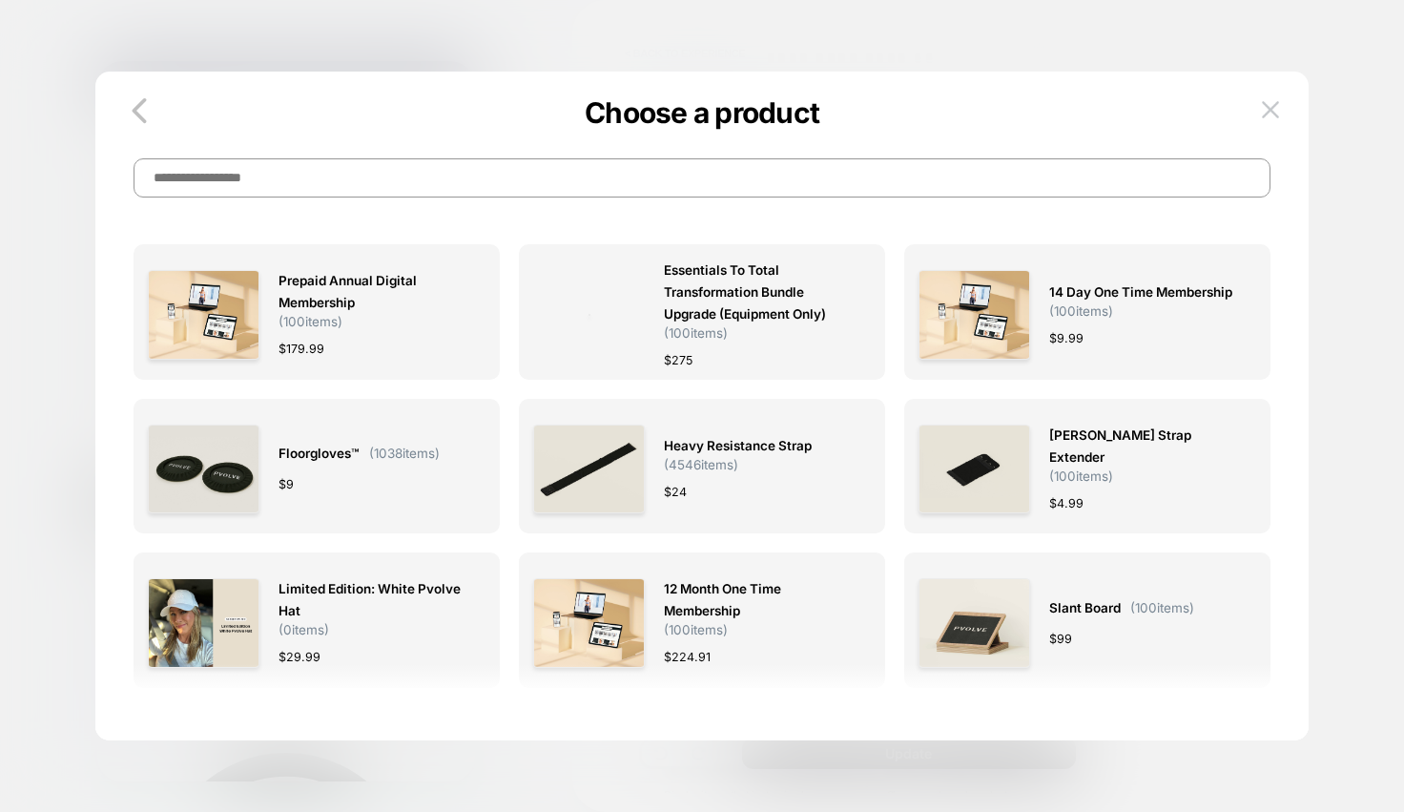
click at [389, 184] on input at bounding box center [702, 177] width 1137 height 39
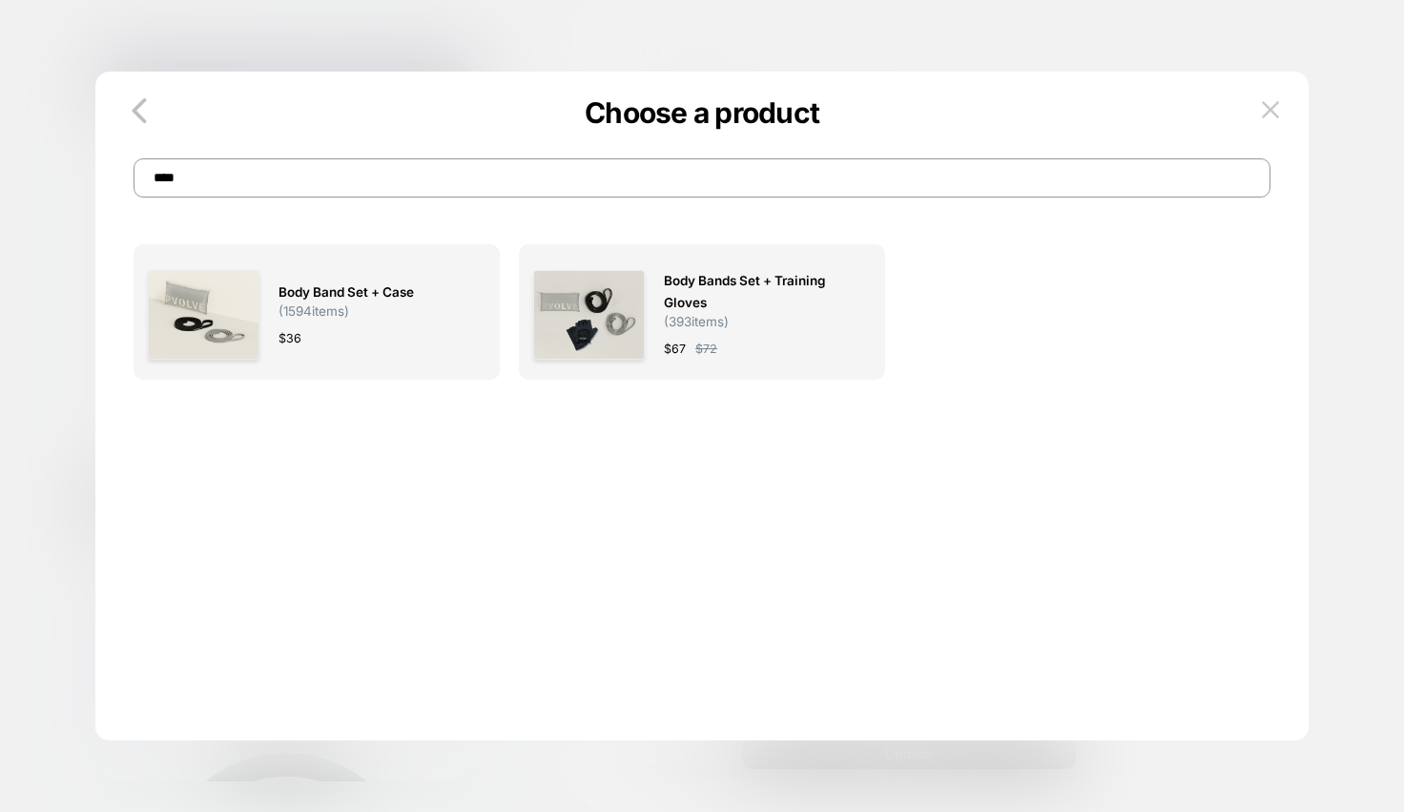
type input "****"
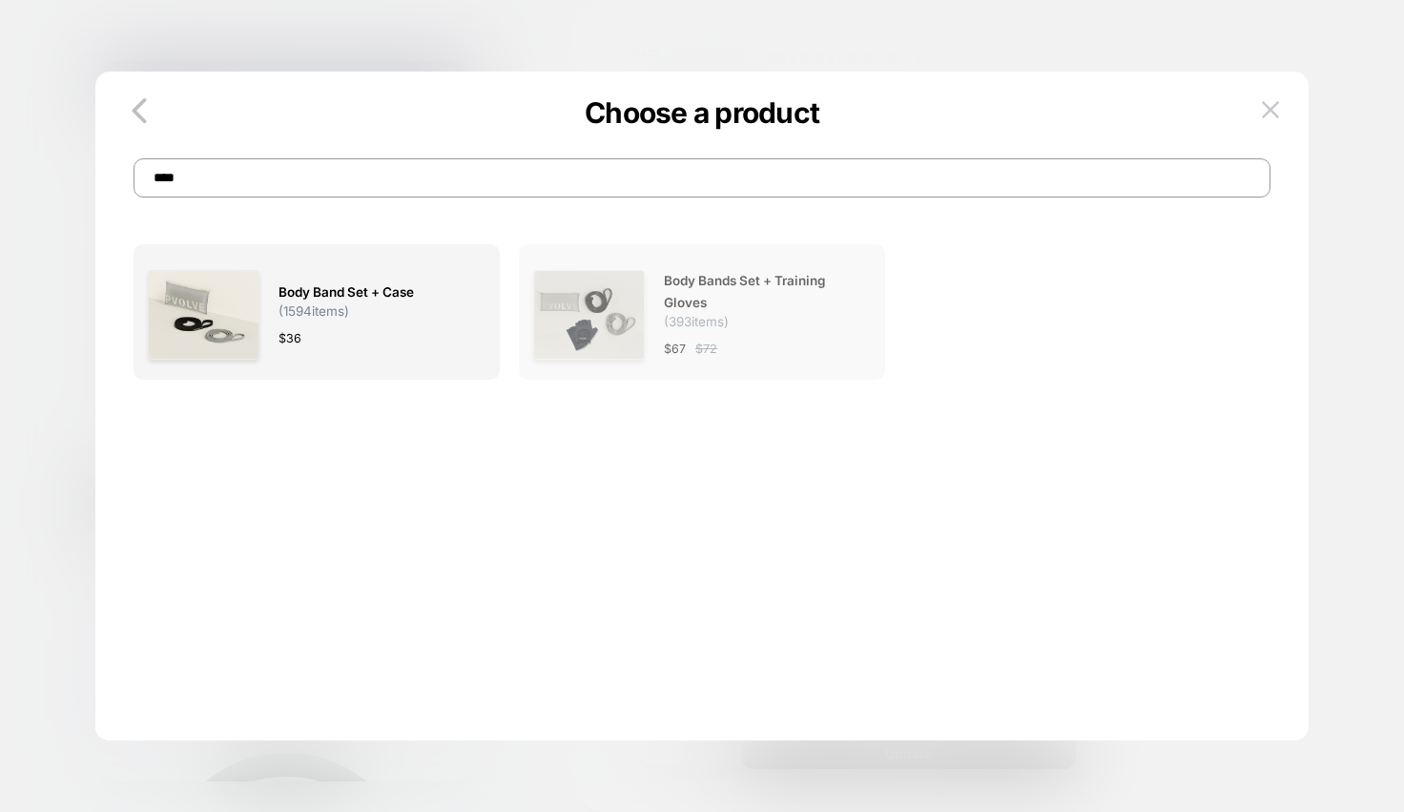
click at [820, 313] on span "Body Bands Set + Training Gloves" at bounding box center [758, 292] width 188 height 44
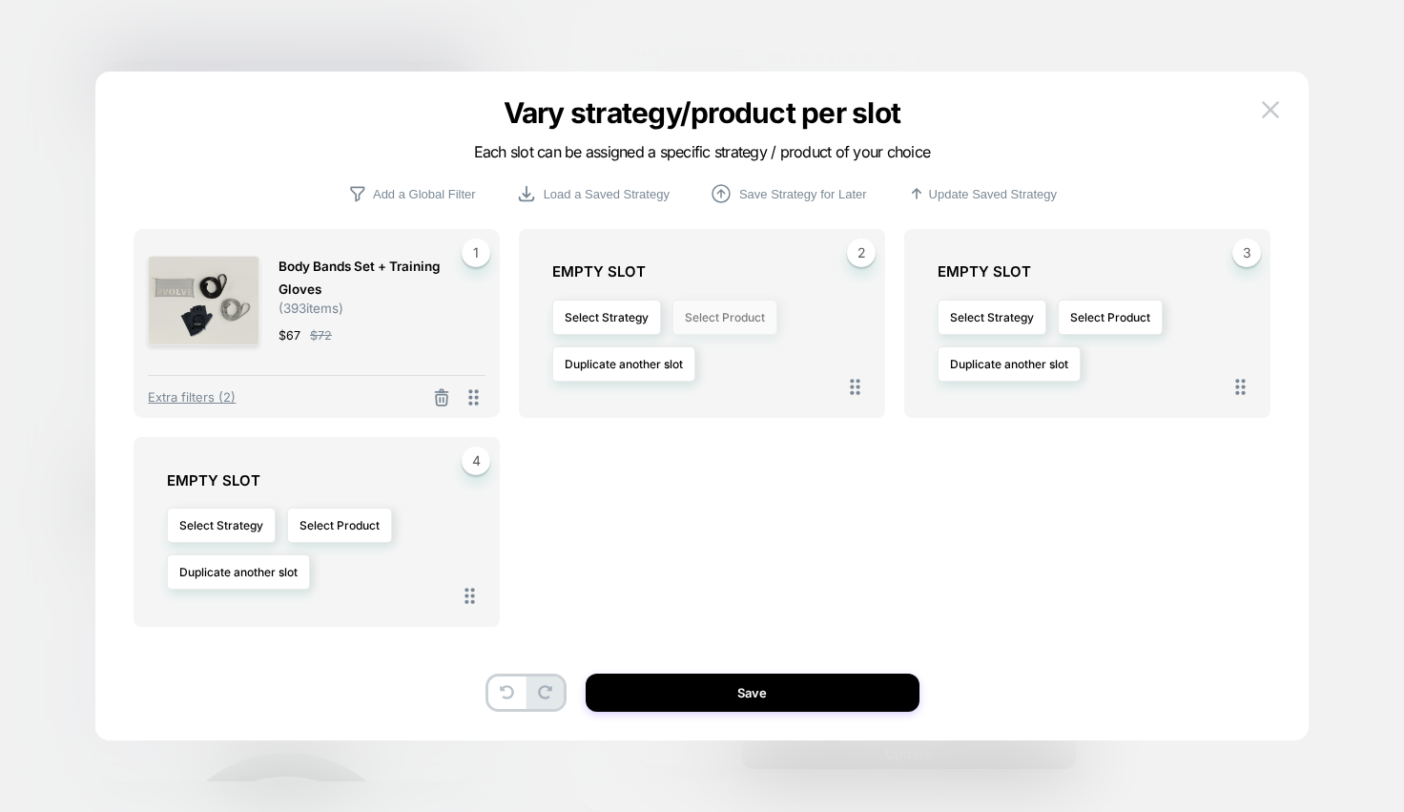
click at [707, 318] on button "Select Product" at bounding box center [724, 316] width 105 height 35
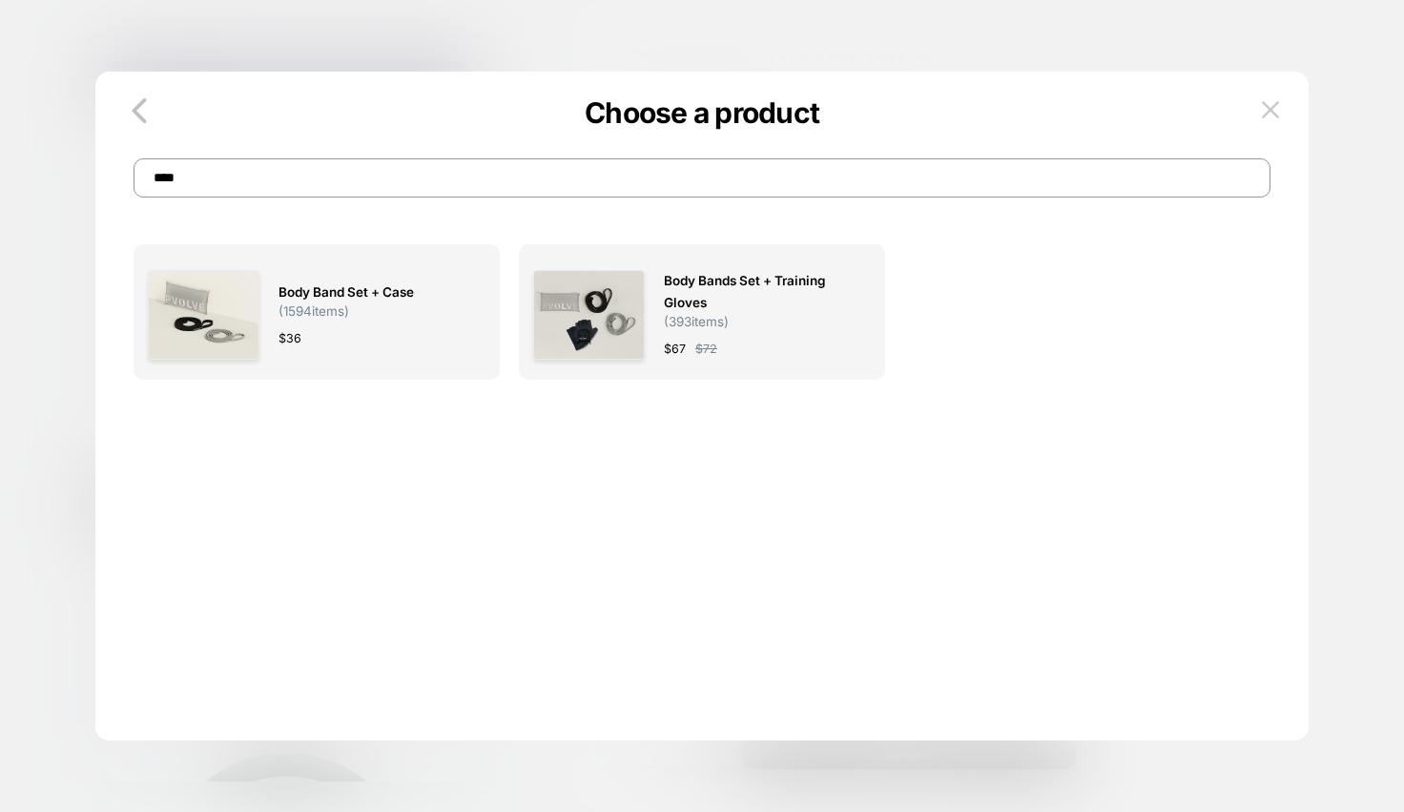
click at [672, 184] on input "****" at bounding box center [702, 177] width 1137 height 39
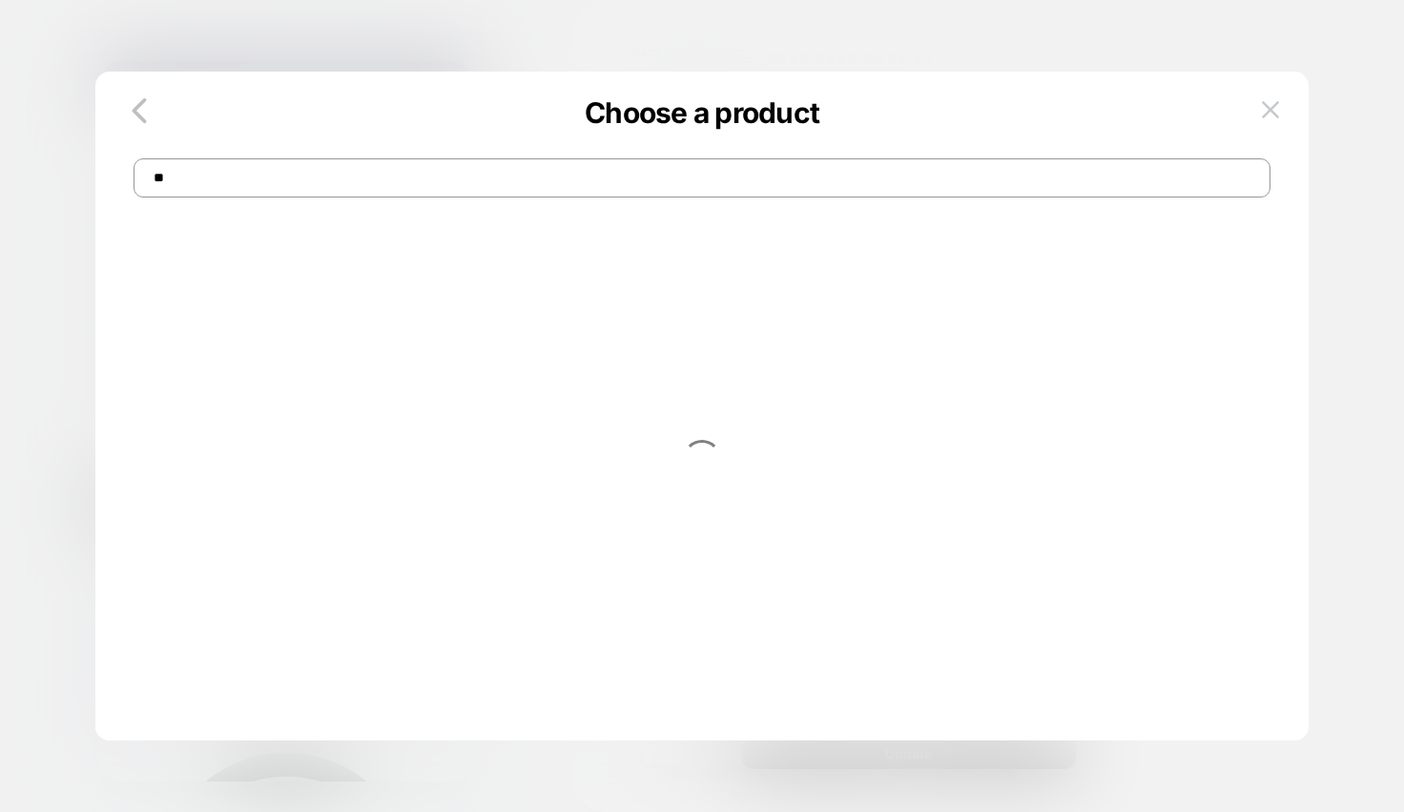
type input "*"
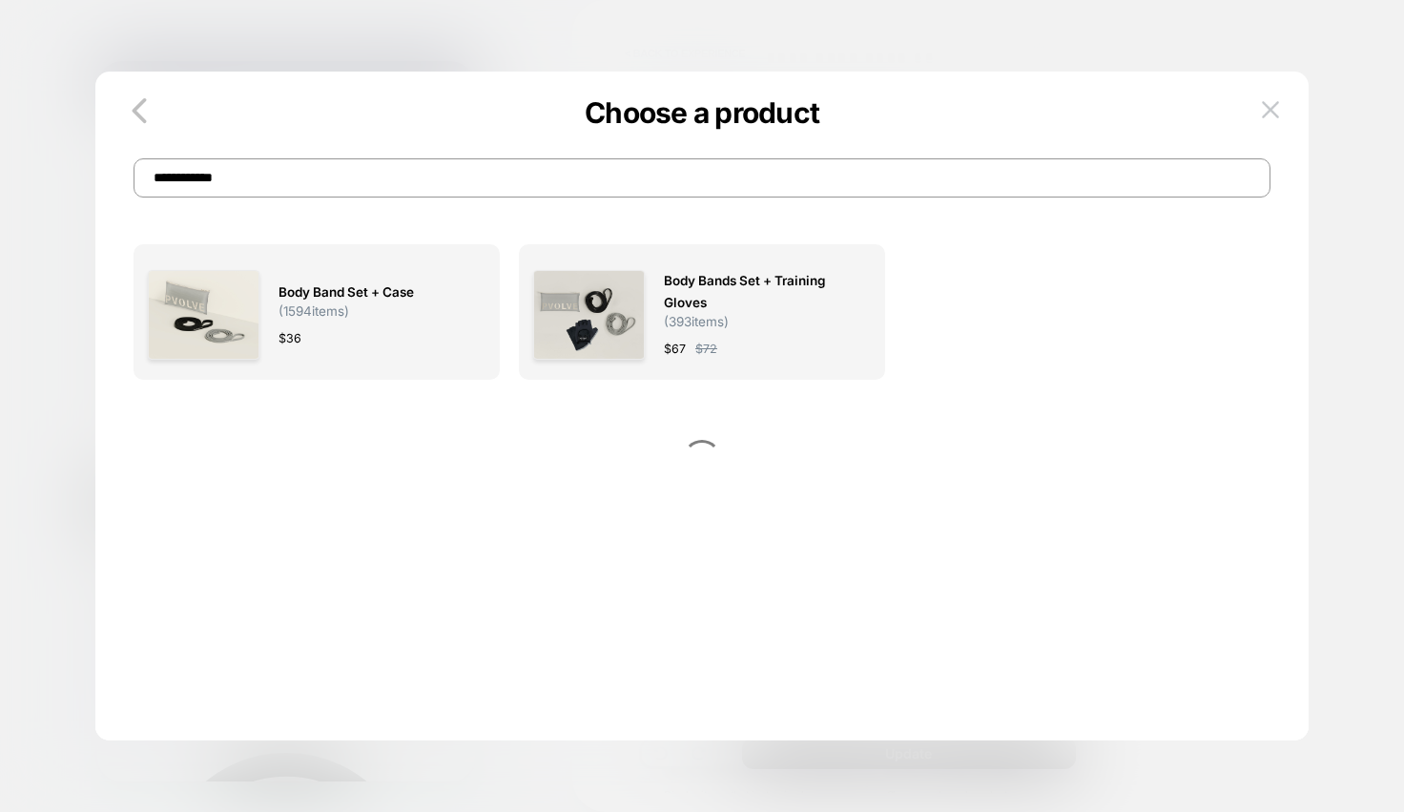
type input "**********"
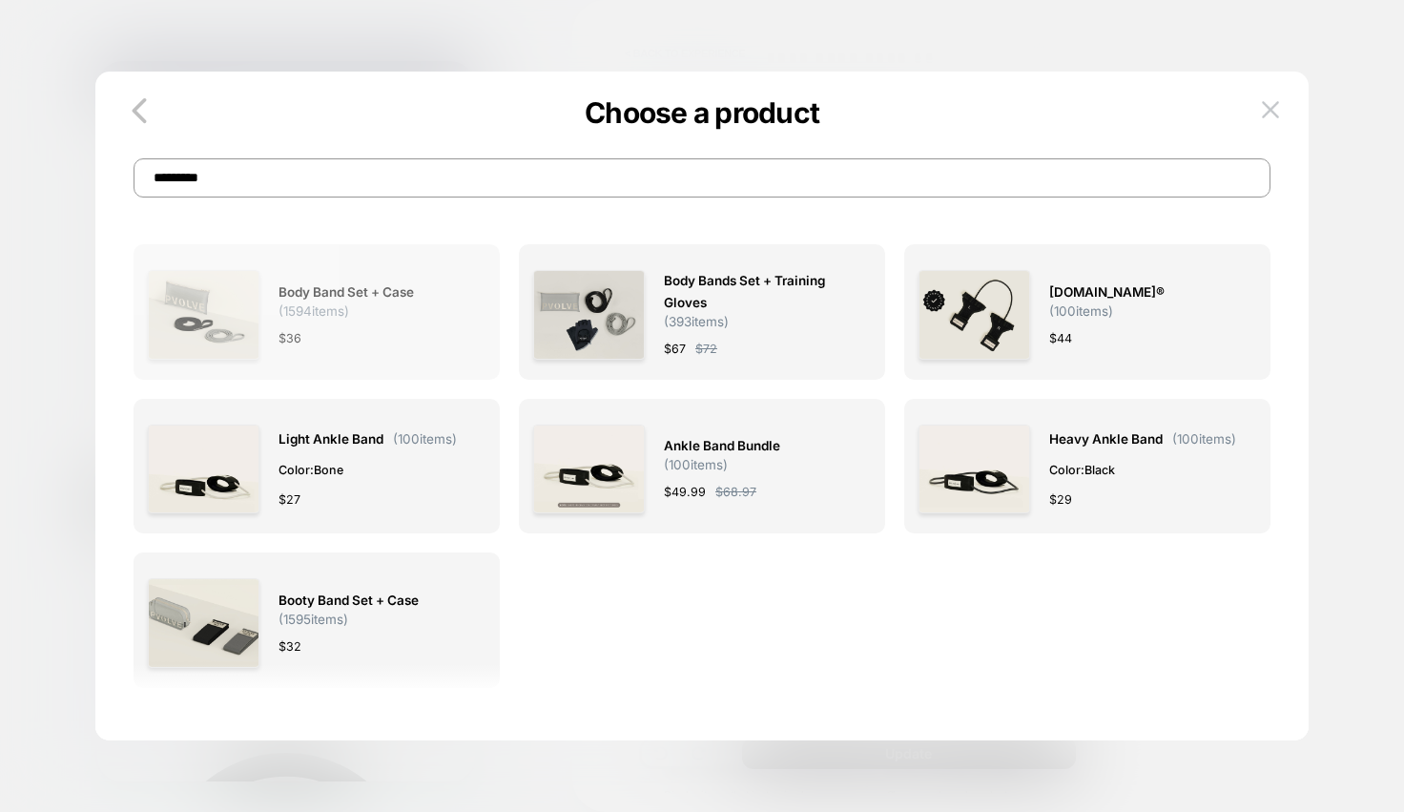
type input "*********"
click at [374, 335] on div "$ 36" at bounding box center [372, 338] width 188 height 20
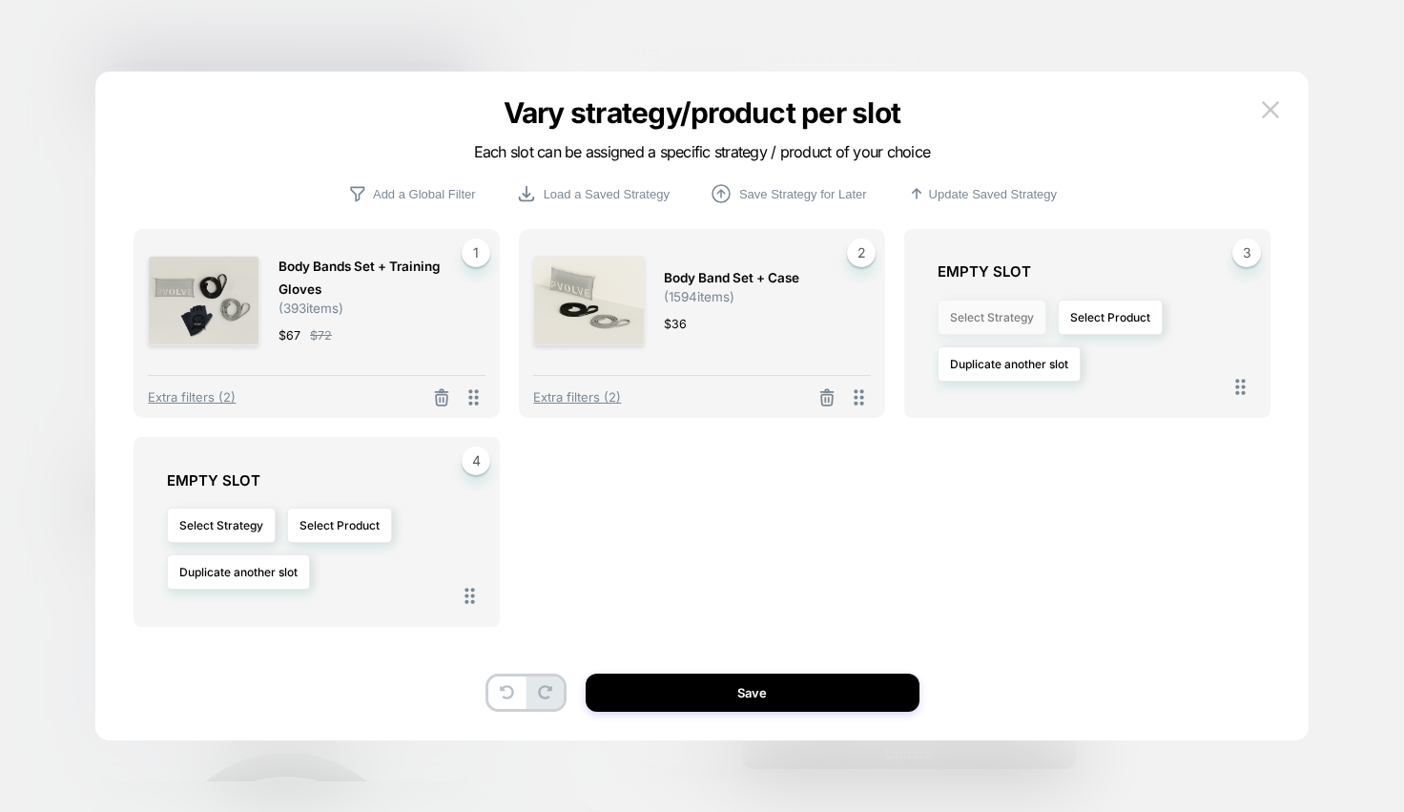
click at [1022, 324] on button "Select Strategy" at bounding box center [991, 316] width 109 height 35
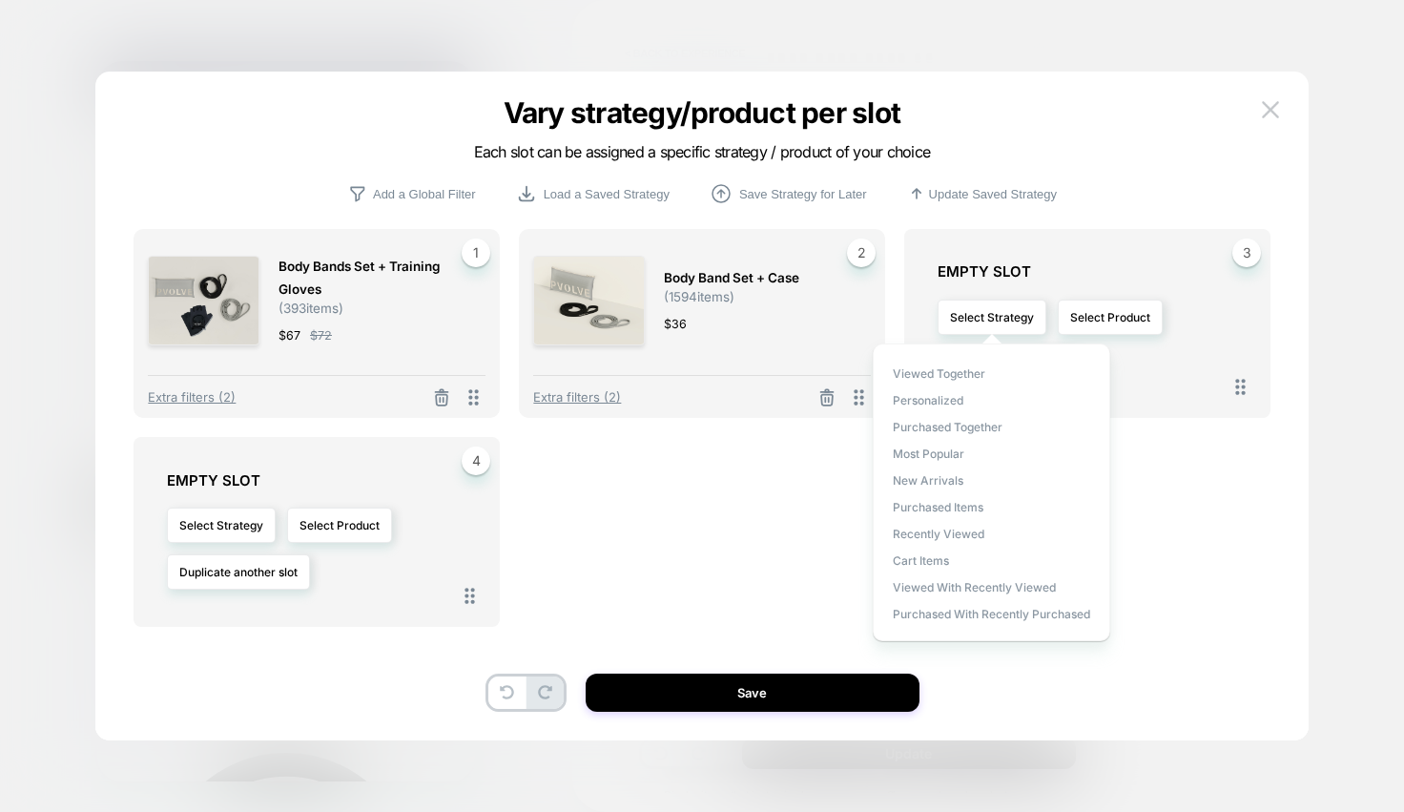
click at [930, 409] on div "Viewed Together personalized Purchased Together Most Popular New Arrivals Purch…" at bounding box center [991, 492] width 237 height 298
click at [940, 421] on span "Purchased Together" at bounding box center [948, 427] width 110 height 14
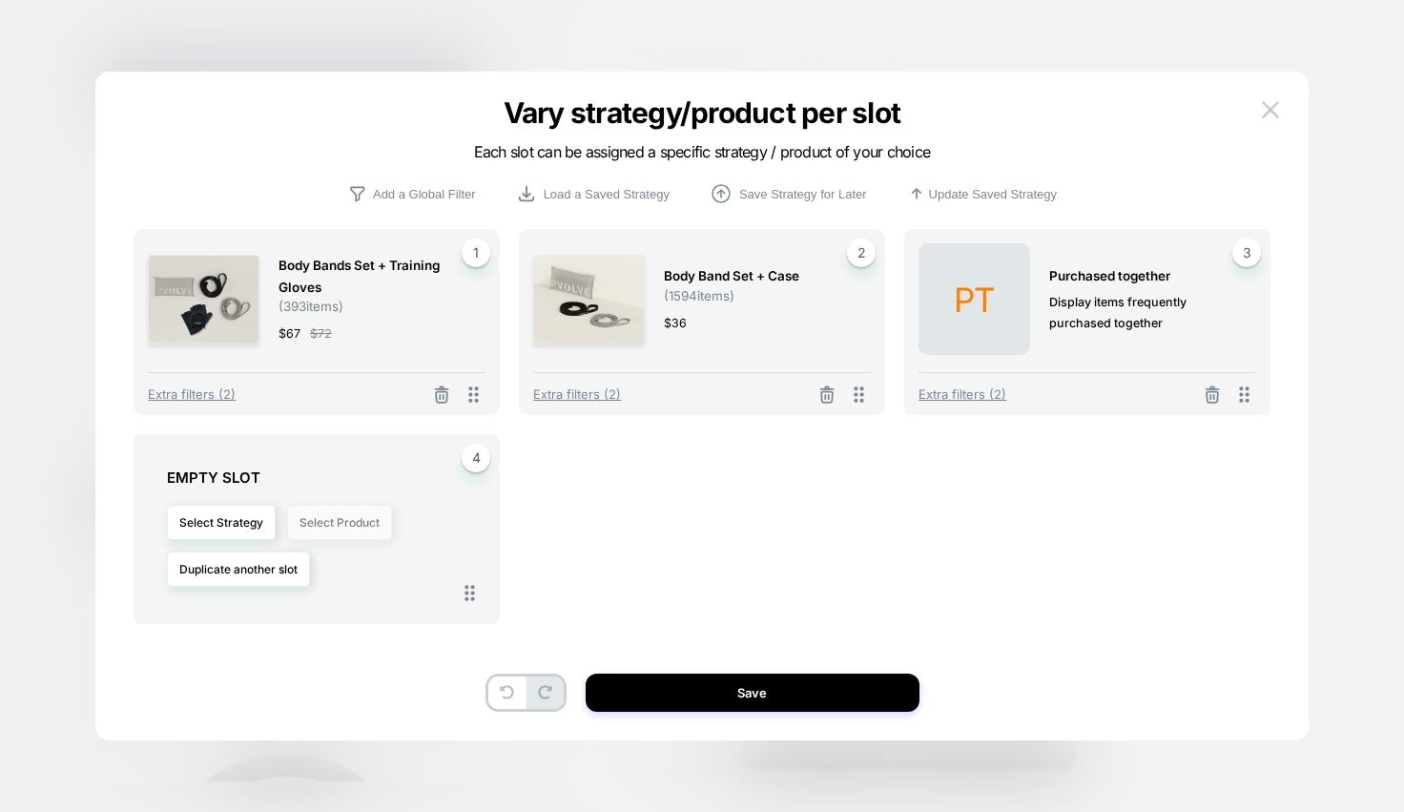
click at [323, 533] on button "Select Product" at bounding box center [339, 521] width 105 height 35
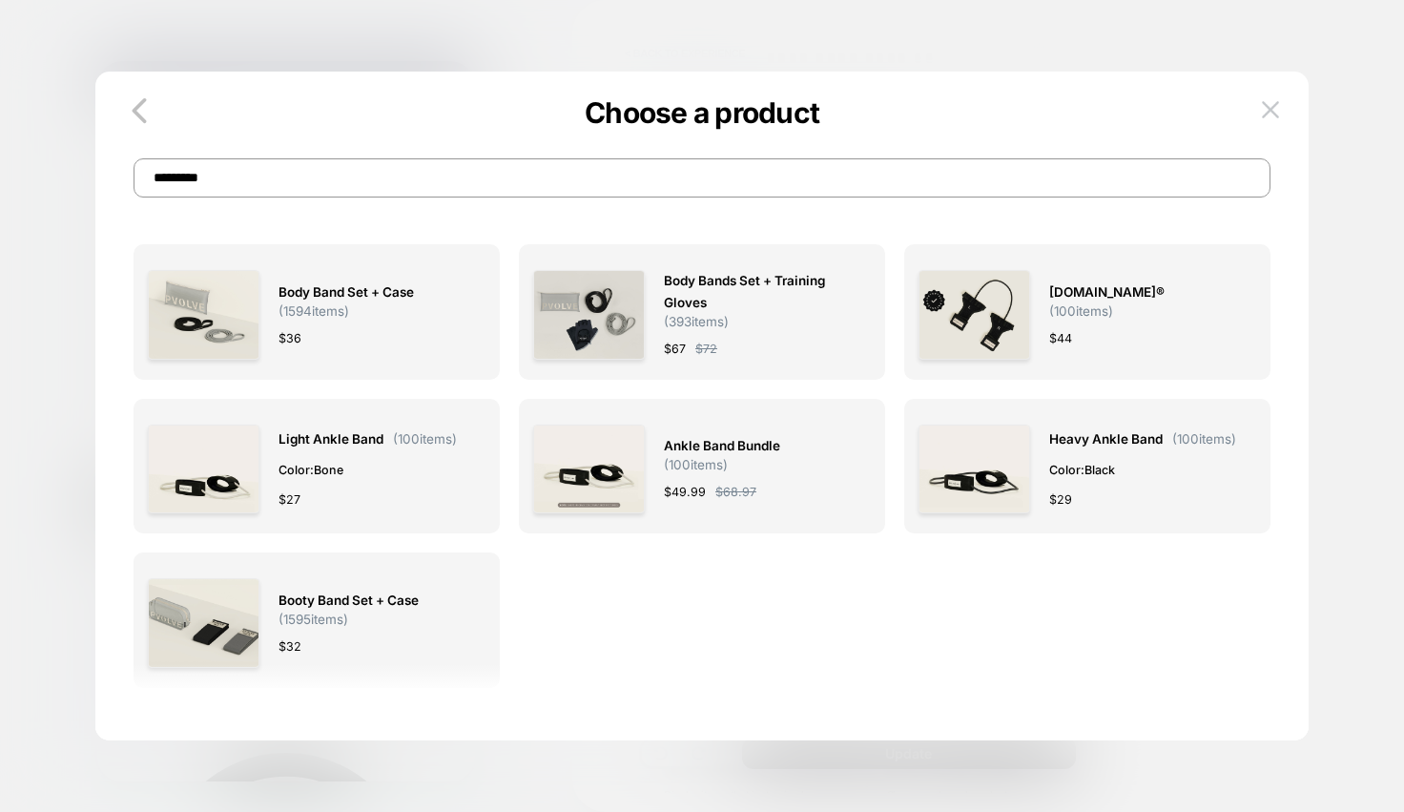
drag, startPoint x: 224, startPoint y: 186, endPoint x: 108, endPoint y: 179, distance: 116.5
click at [108, 179] on div "Choose a product *********" at bounding box center [701, 158] width 1213 height 78
type input "*"
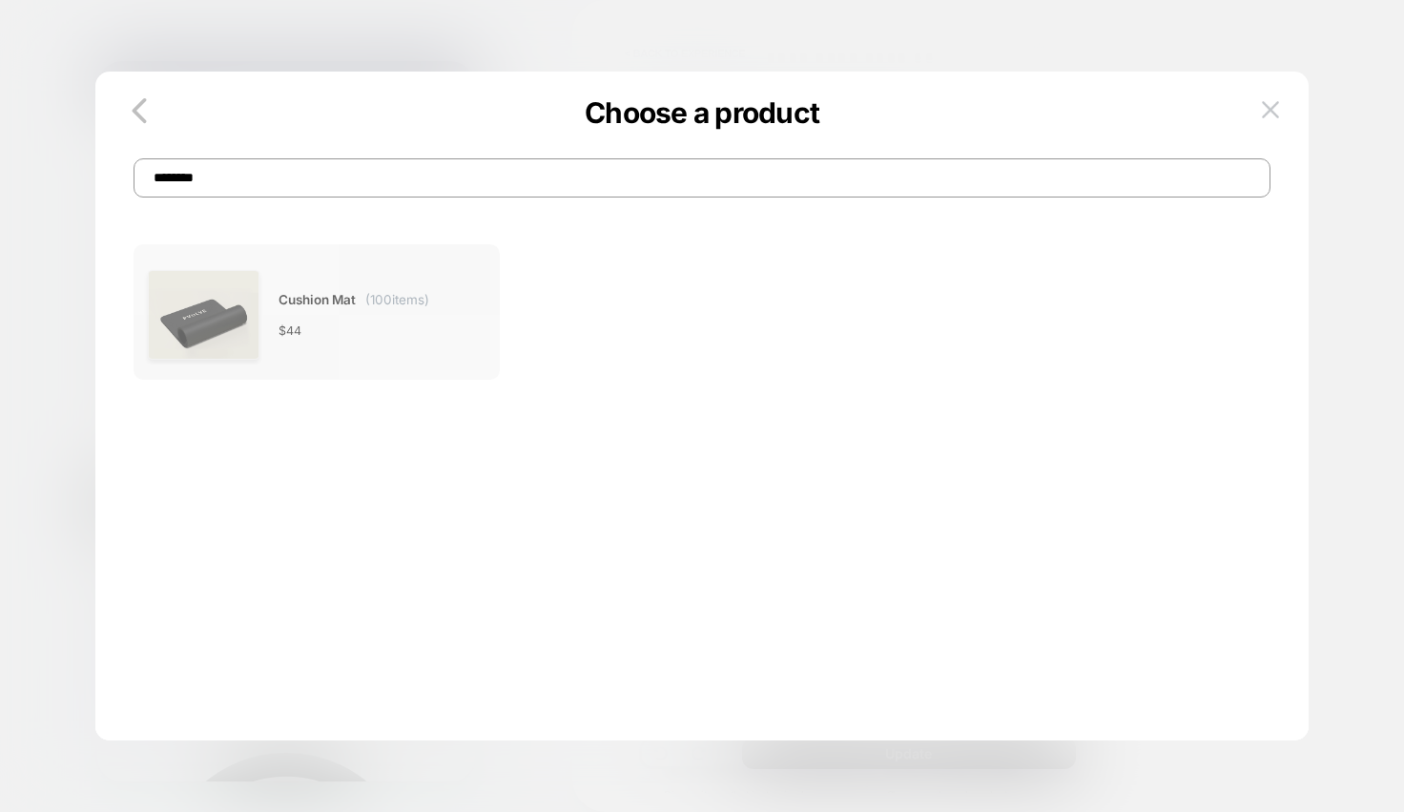
type input "*******"
click at [377, 338] on div "$ 44" at bounding box center [353, 330] width 151 height 20
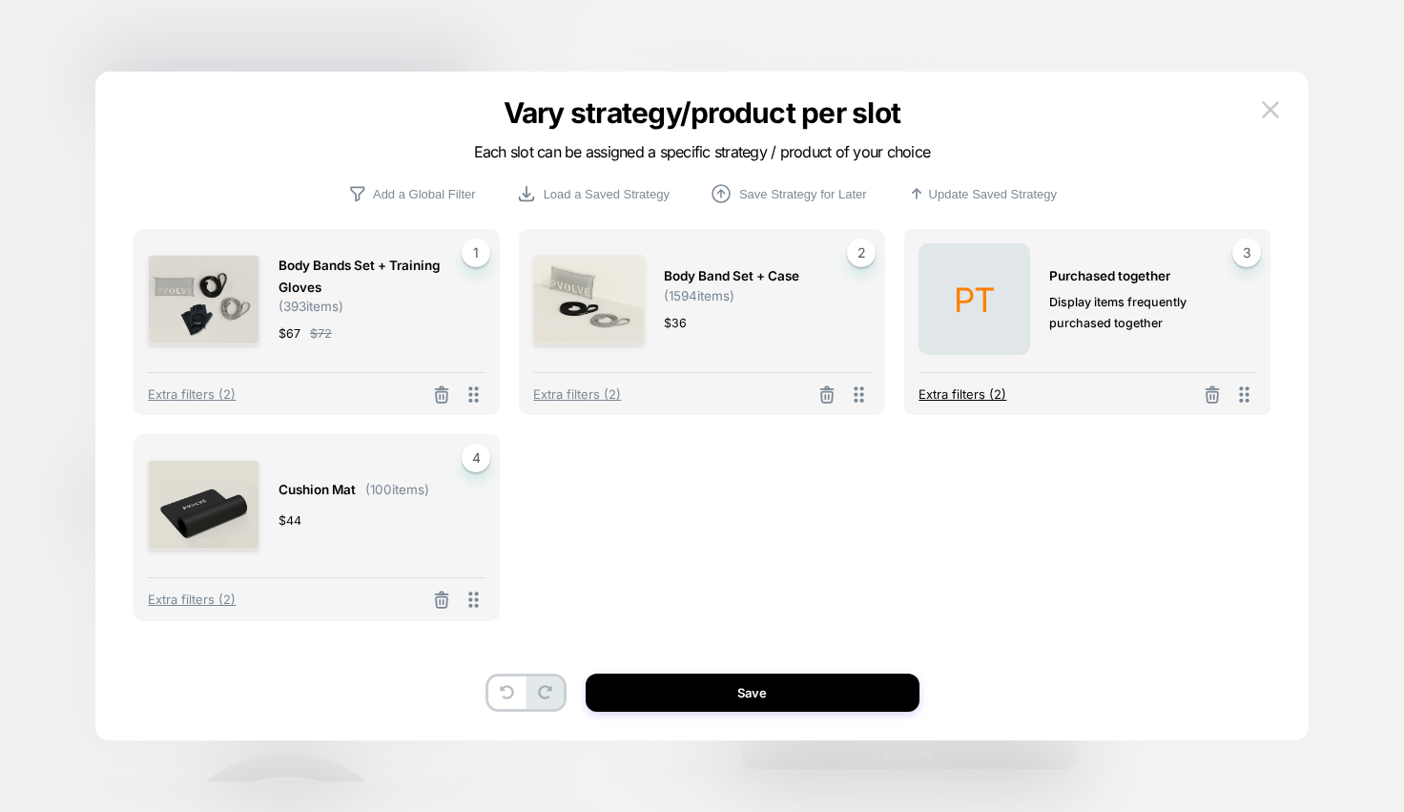
click at [947, 399] on span "Extra filters (2)" at bounding box center [962, 393] width 88 height 15
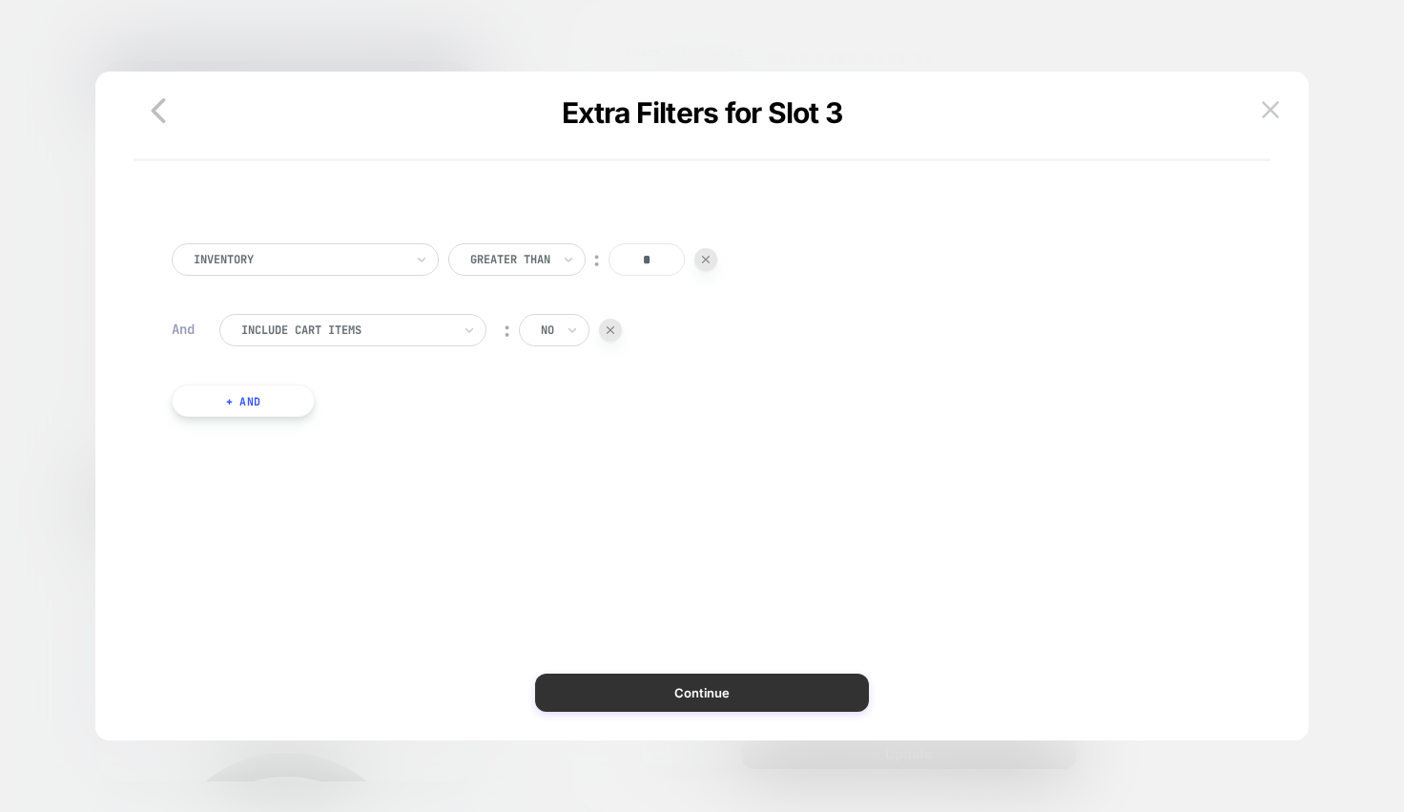
click at [666, 690] on button "Continue" at bounding box center [702, 692] width 334 height 38
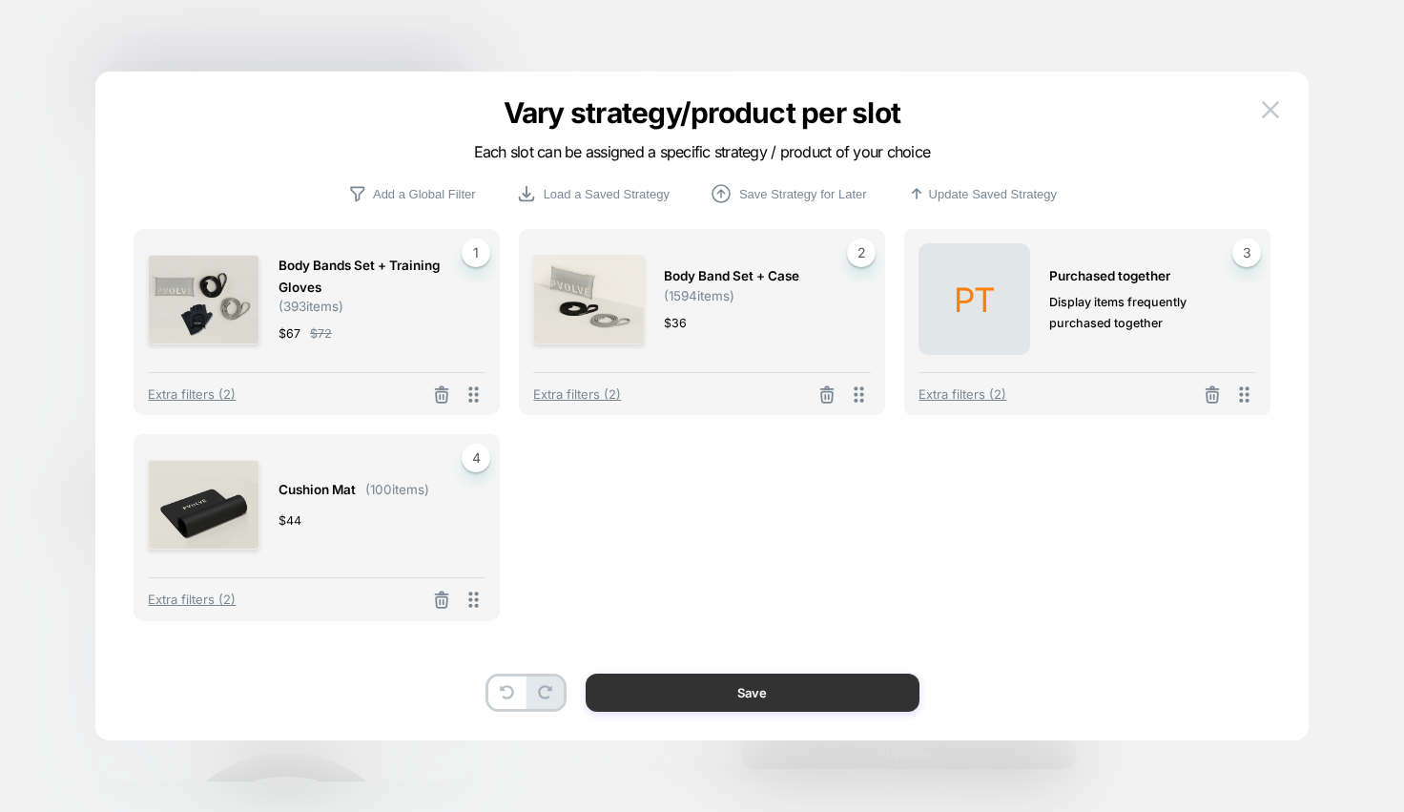
click at [672, 694] on button "Save" at bounding box center [753, 692] width 334 height 38
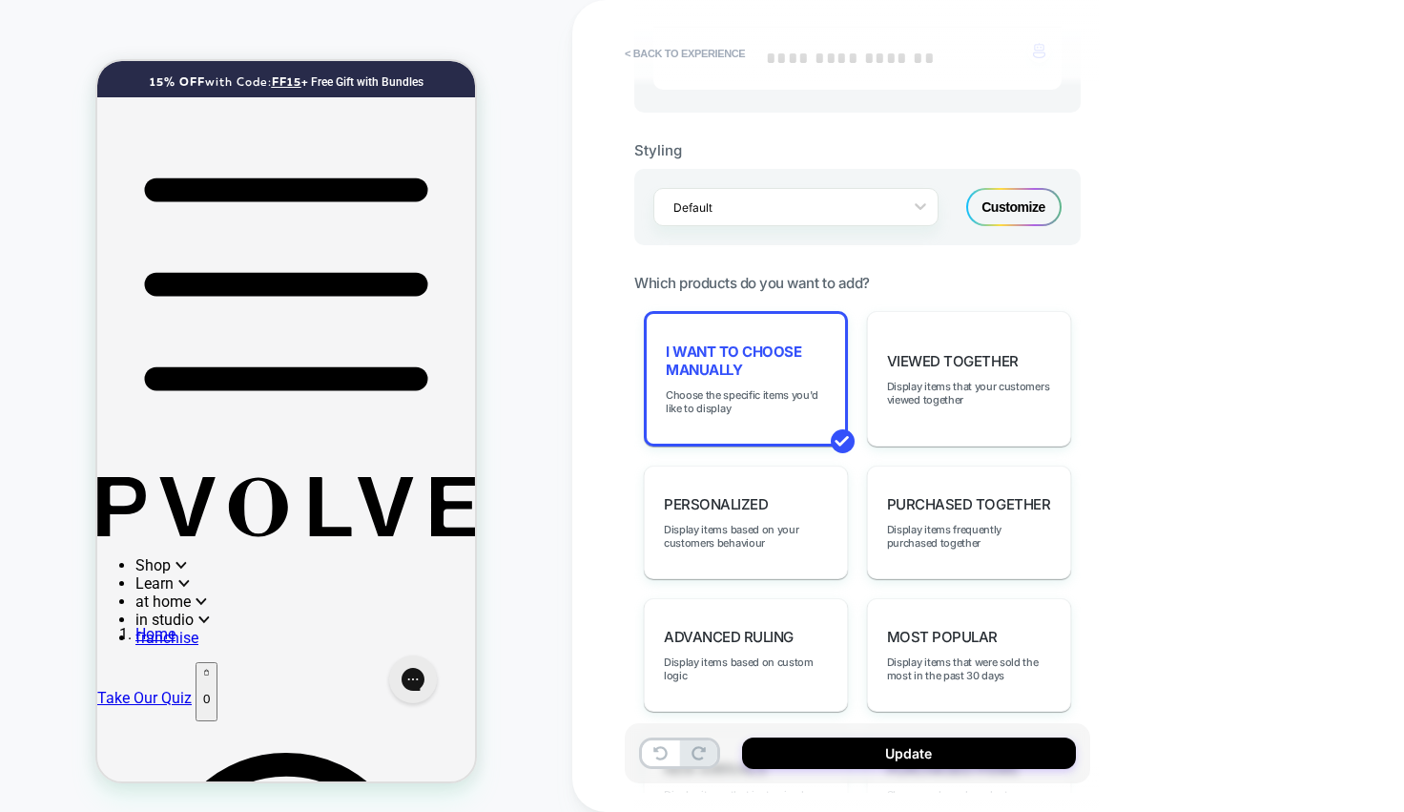
scroll to position [0, 10]
drag, startPoint x: 377, startPoint y: 445, endPoint x: 158, endPoint y: 424, distance: 219.4
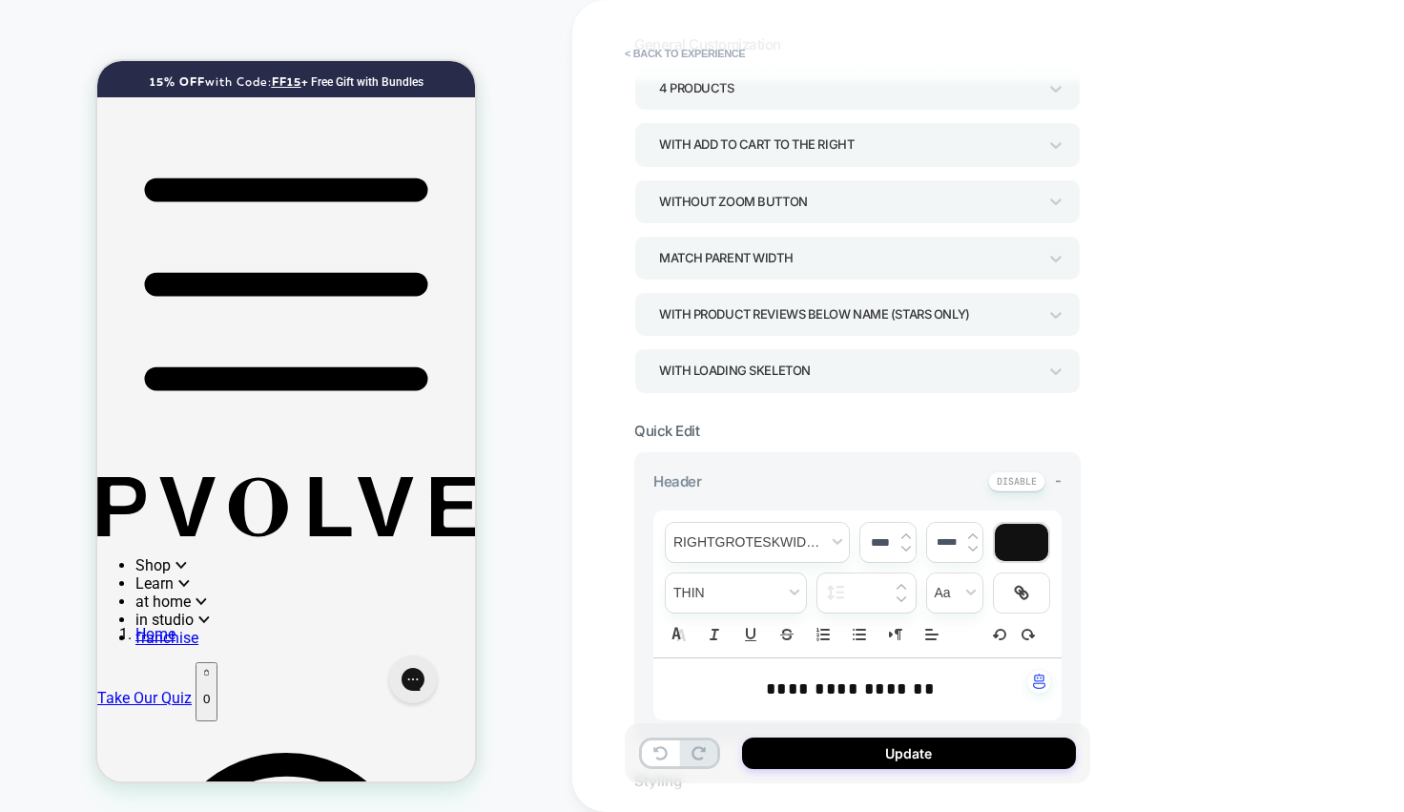
scroll to position [0, 0]
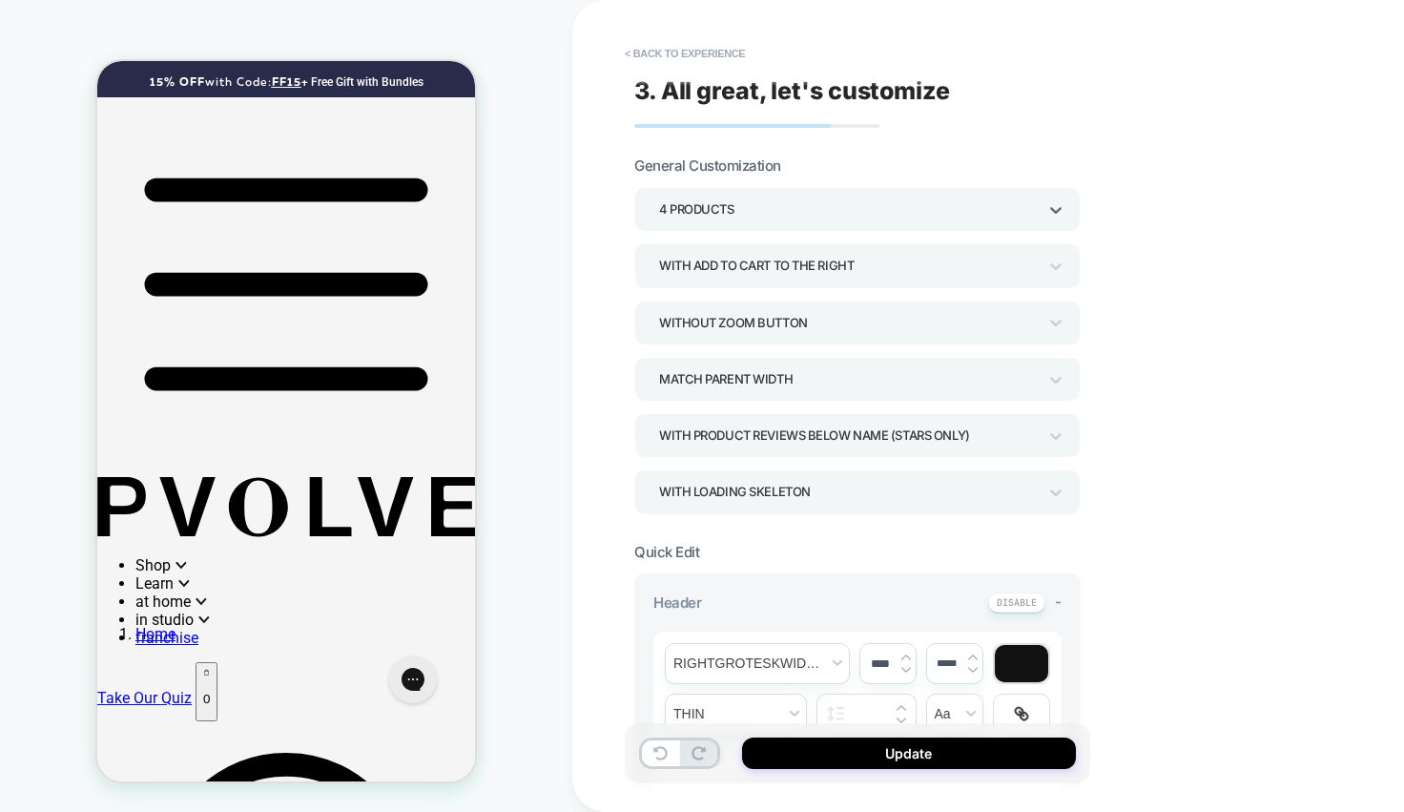
click at [758, 197] on div "4 Products" at bounding box center [848, 209] width 378 height 26
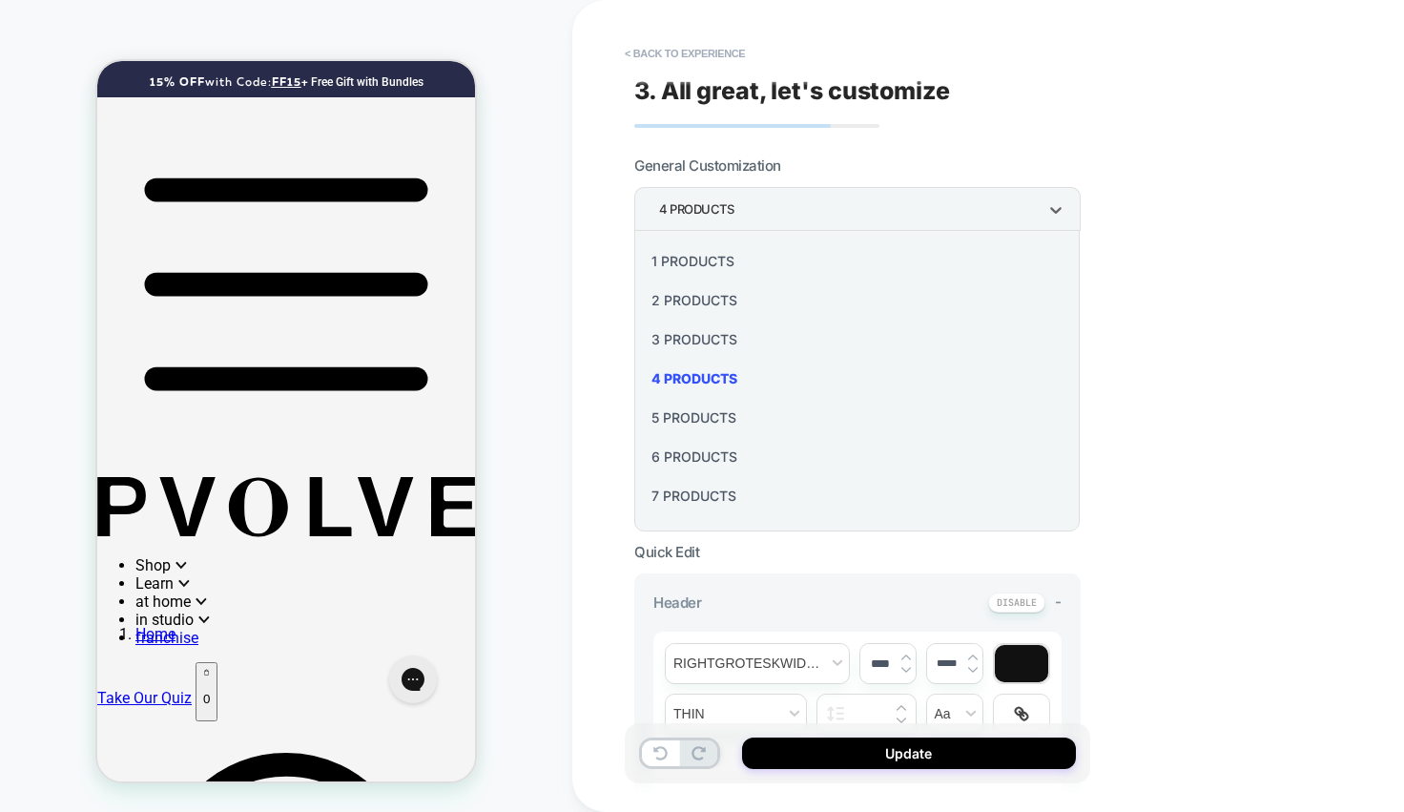
click at [689, 308] on div "2 Products" at bounding box center [857, 299] width 430 height 39
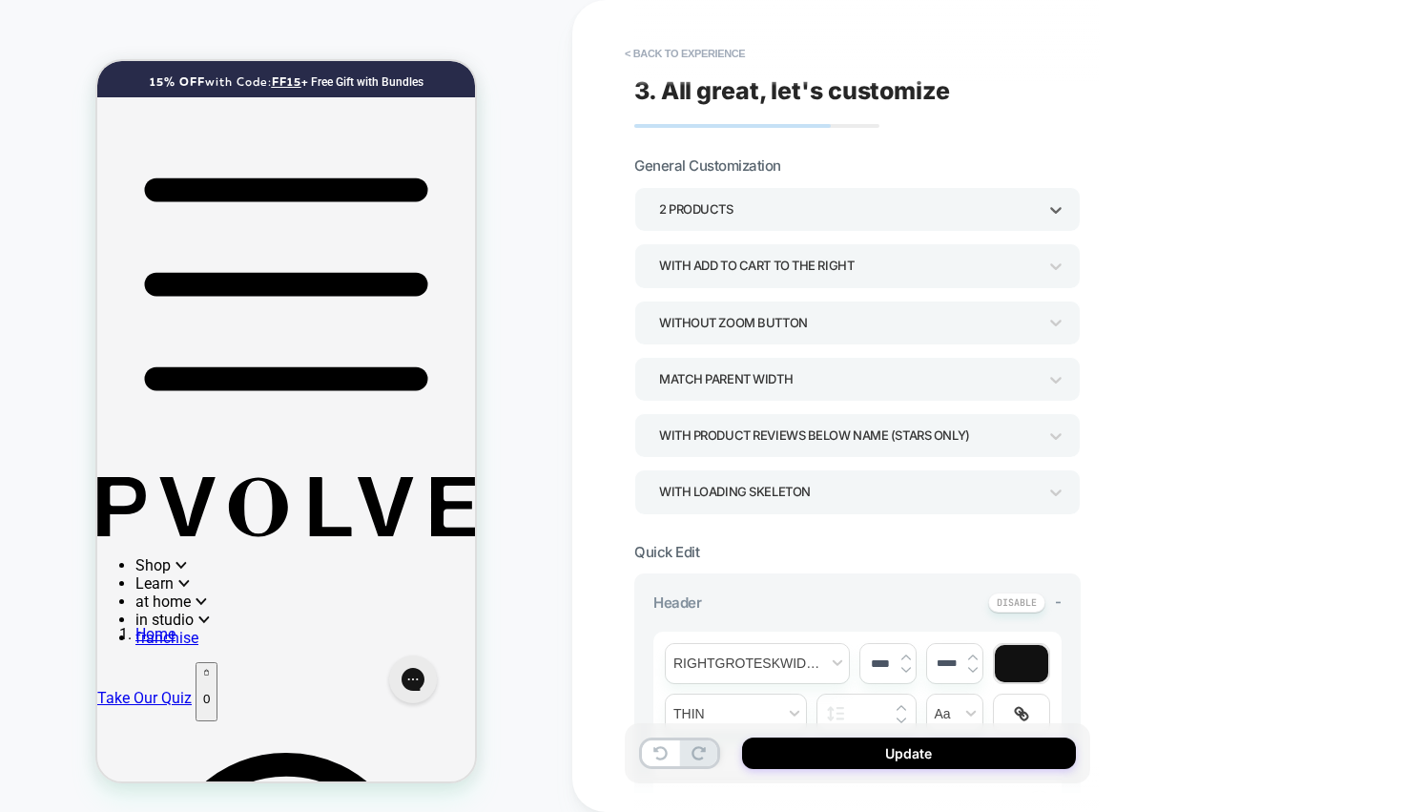
scroll to position [0, 10]
click at [738, 219] on div "2 Products" at bounding box center [848, 209] width 378 height 26
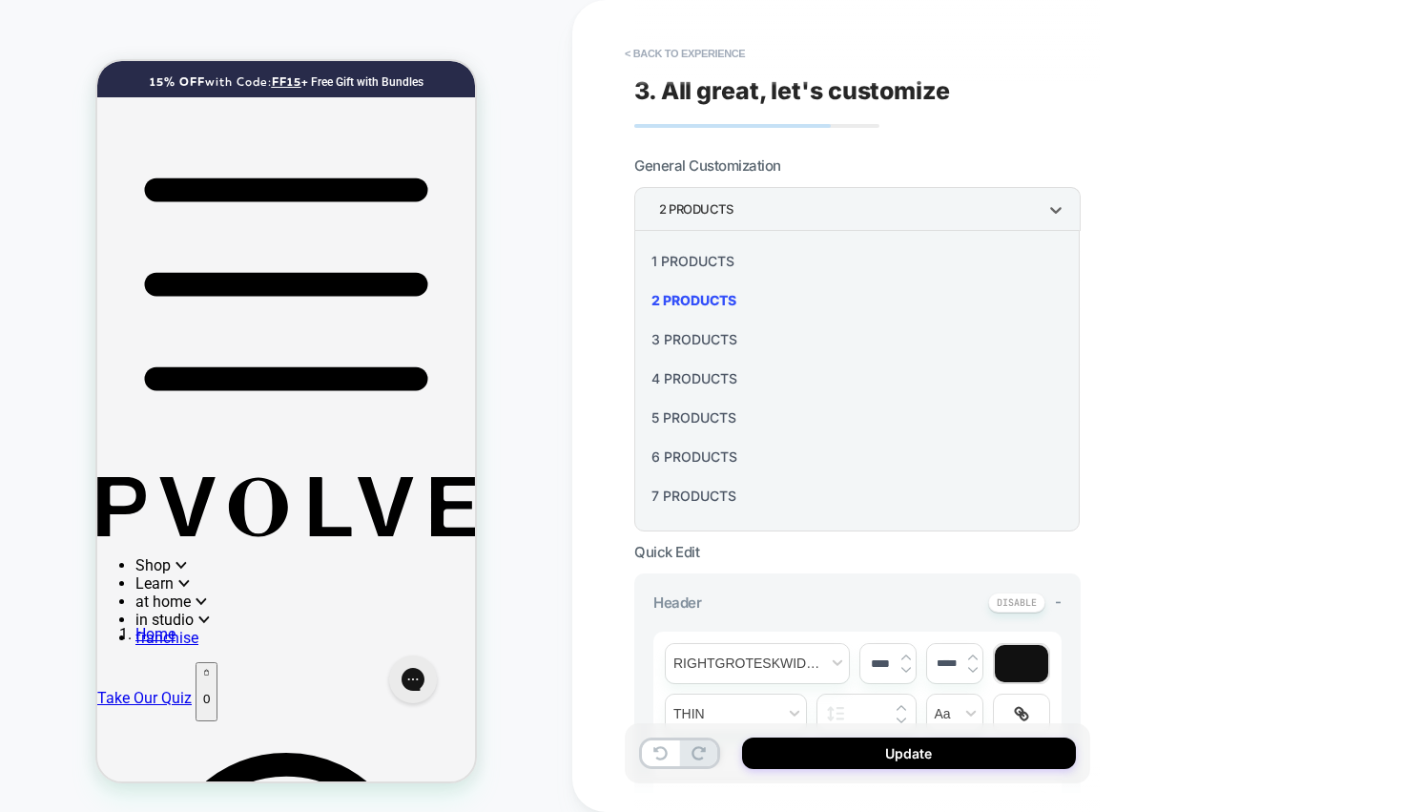
click at [690, 381] on div "4 Products" at bounding box center [857, 378] width 430 height 39
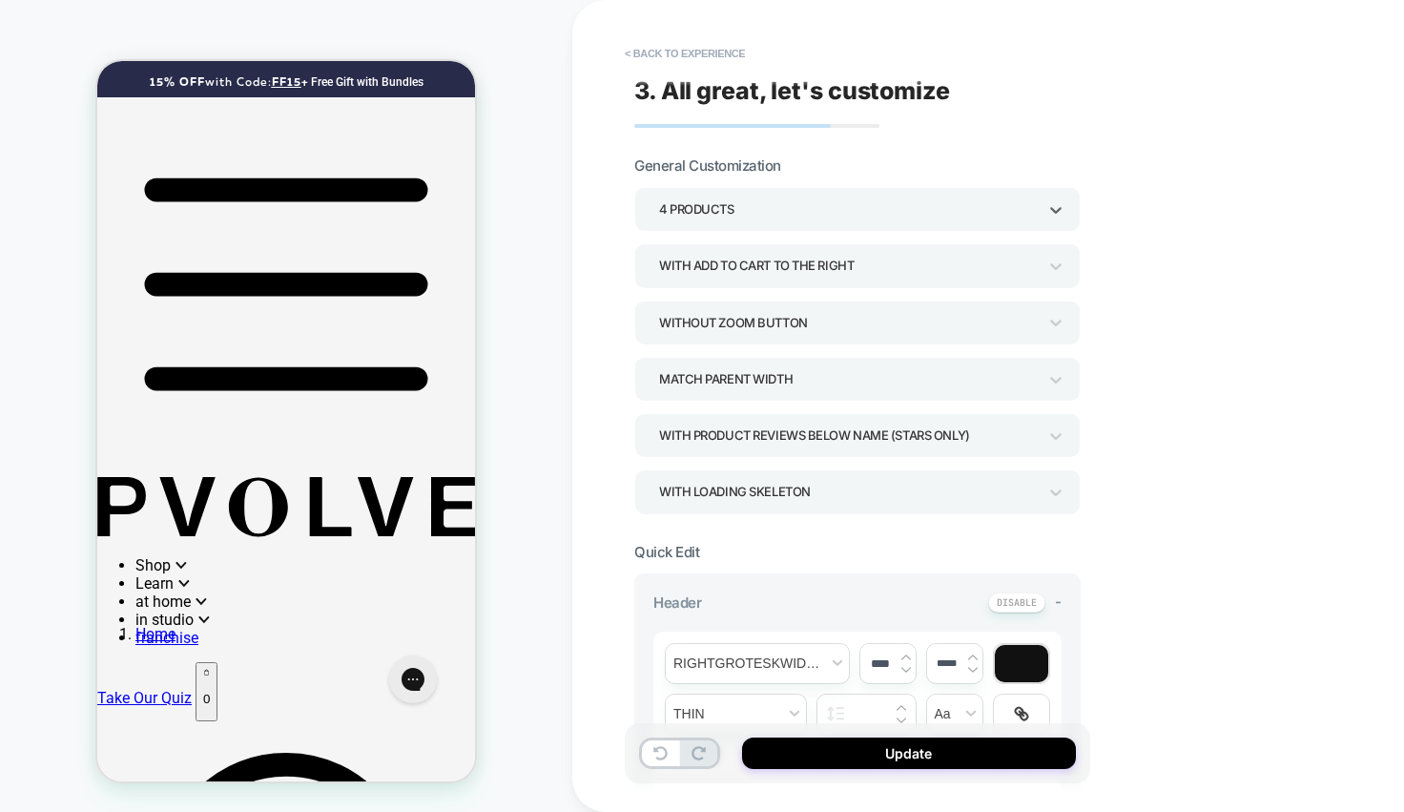
click at [958, 425] on div "With Product Reviews Below Name (Stars Only)" at bounding box center [848, 435] width 378 height 26
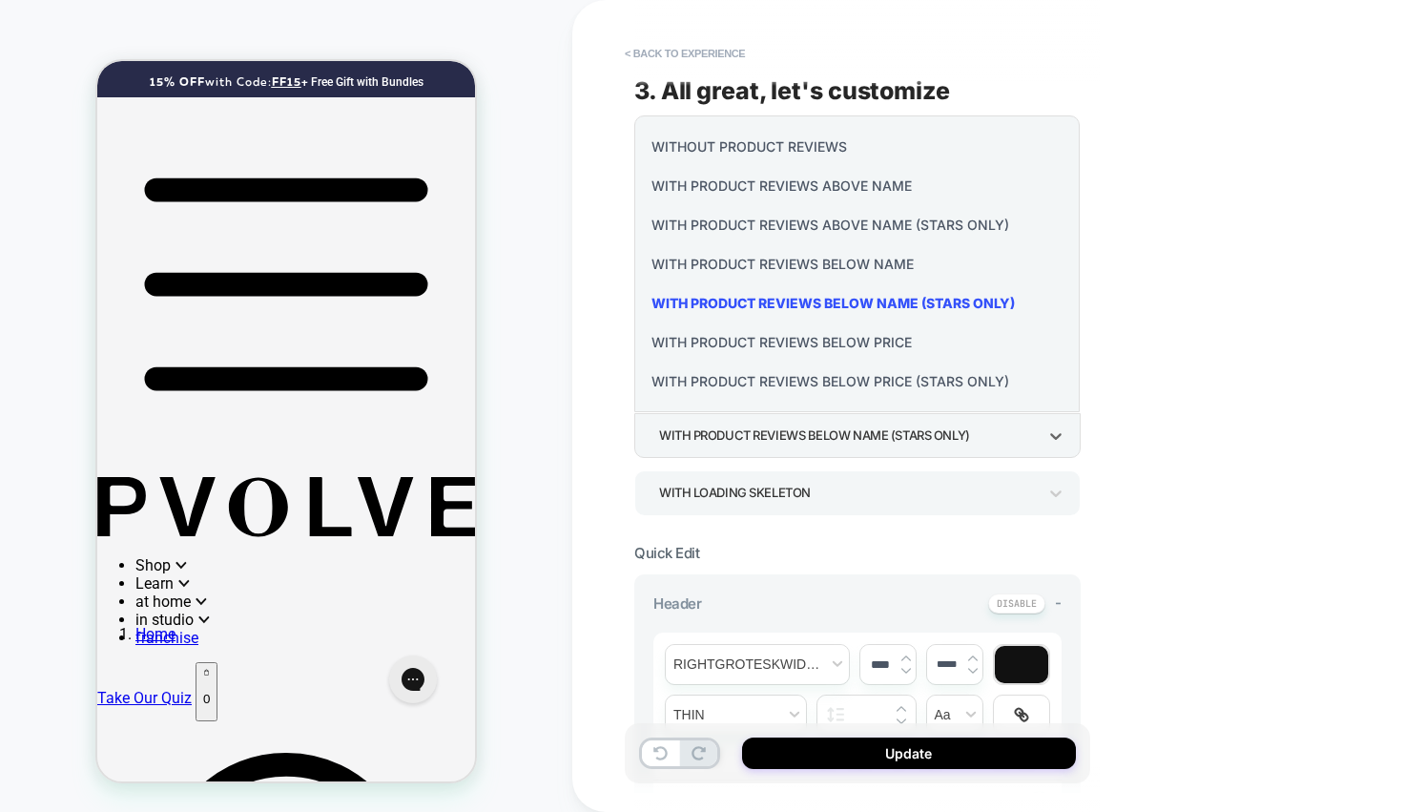
click at [839, 135] on div "Without Product Reviews" at bounding box center [857, 146] width 430 height 39
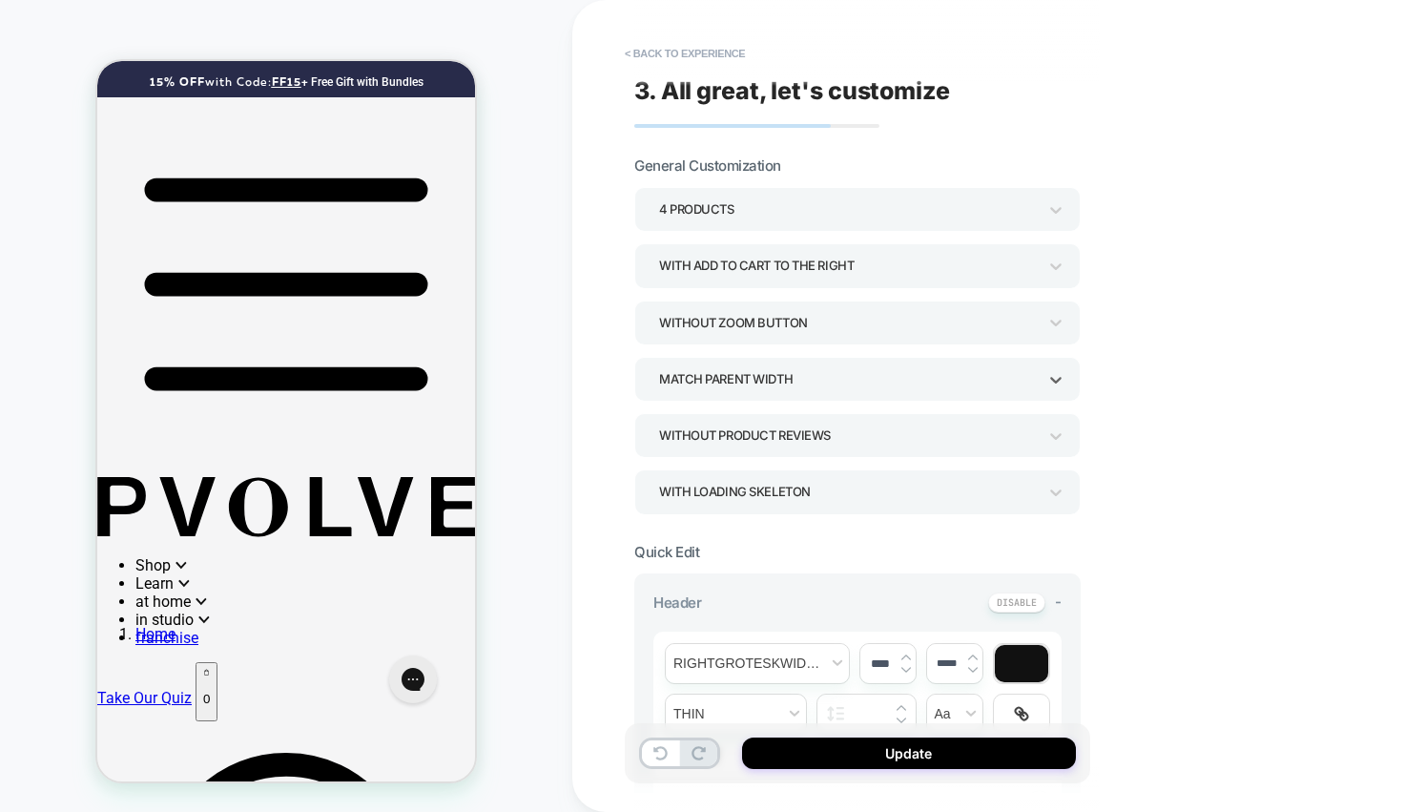
click at [722, 385] on div "Match Parent Width" at bounding box center [848, 379] width 378 height 26
click at [722, 427] on div "Match Screen Width" at bounding box center [857, 430] width 430 height 39
click at [734, 318] on div "Without Zoom Button" at bounding box center [848, 323] width 378 height 26
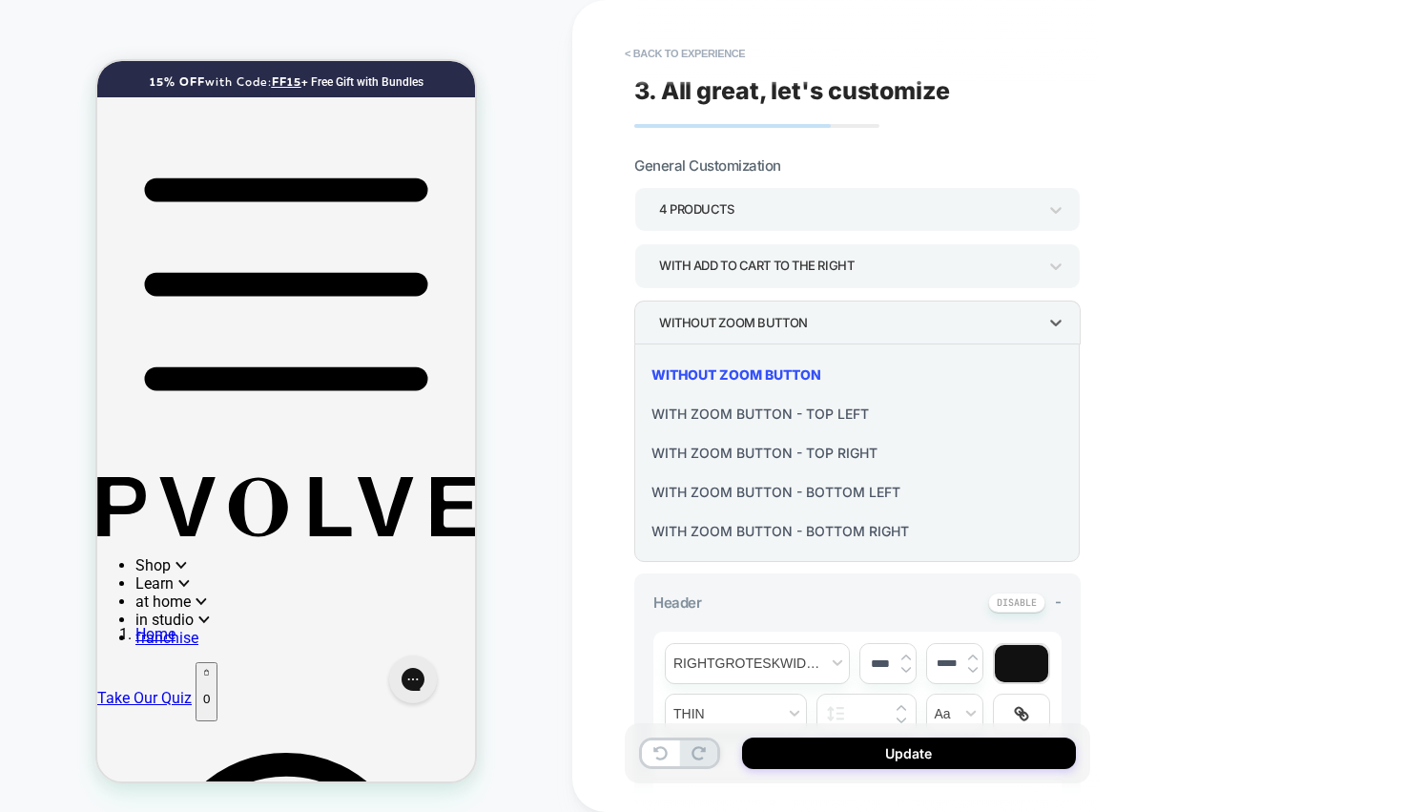
click at [734, 318] on div at bounding box center [702, 406] width 1404 height 812
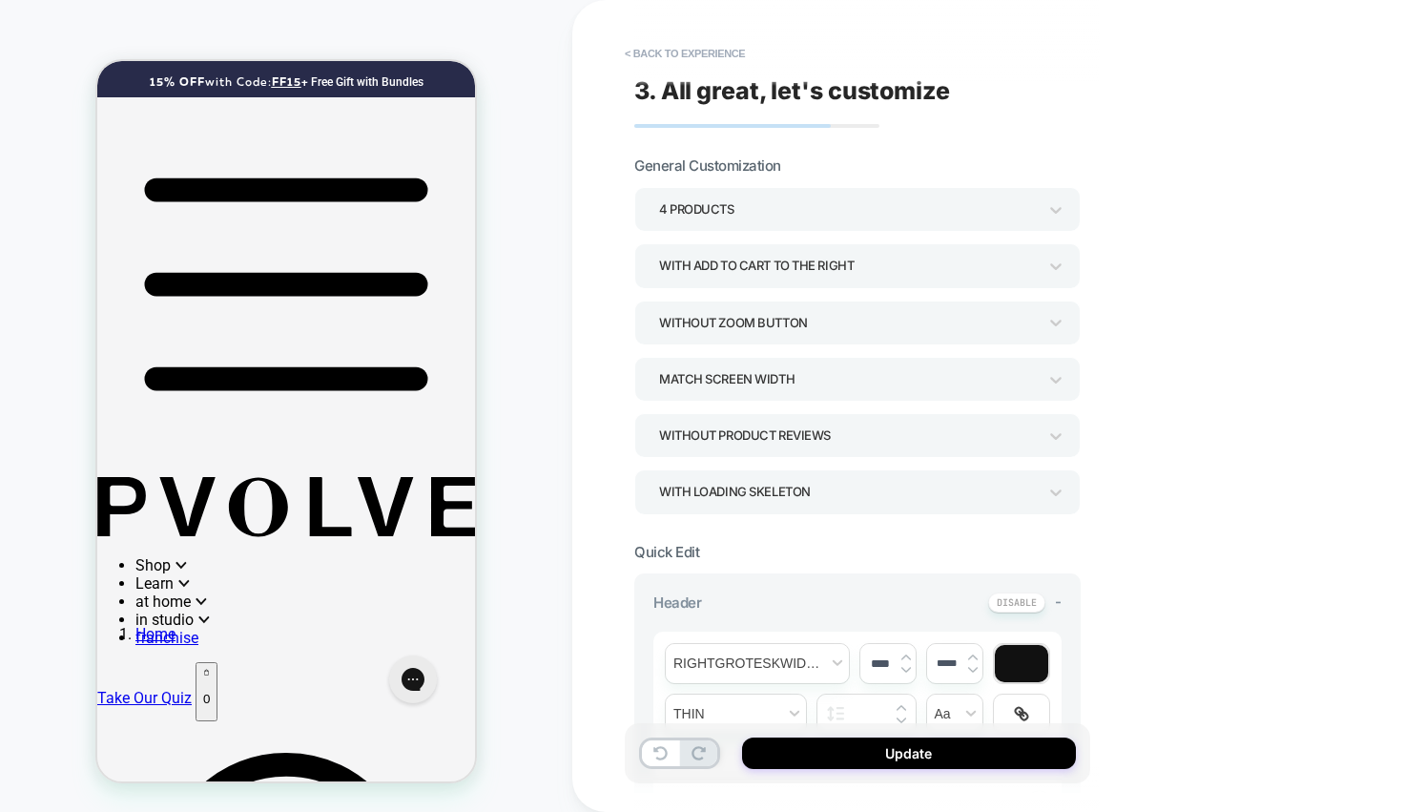
drag, startPoint x: 433, startPoint y: 419, endPoint x: 403, endPoint y: 423, distance: 29.9
drag, startPoint x: 418, startPoint y: 422, endPoint x: 216, endPoint y: 415, distance: 201.3
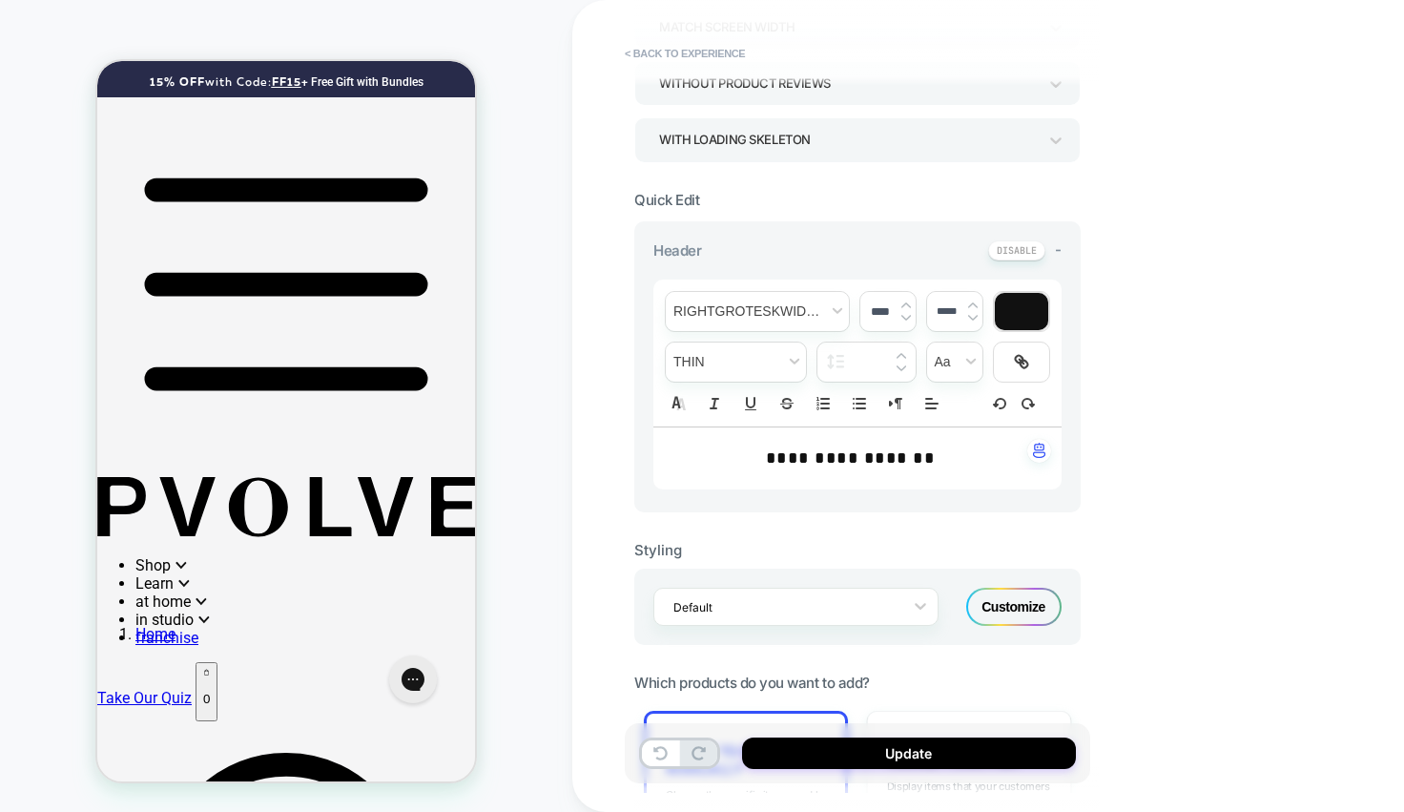
scroll to position [356, 0]
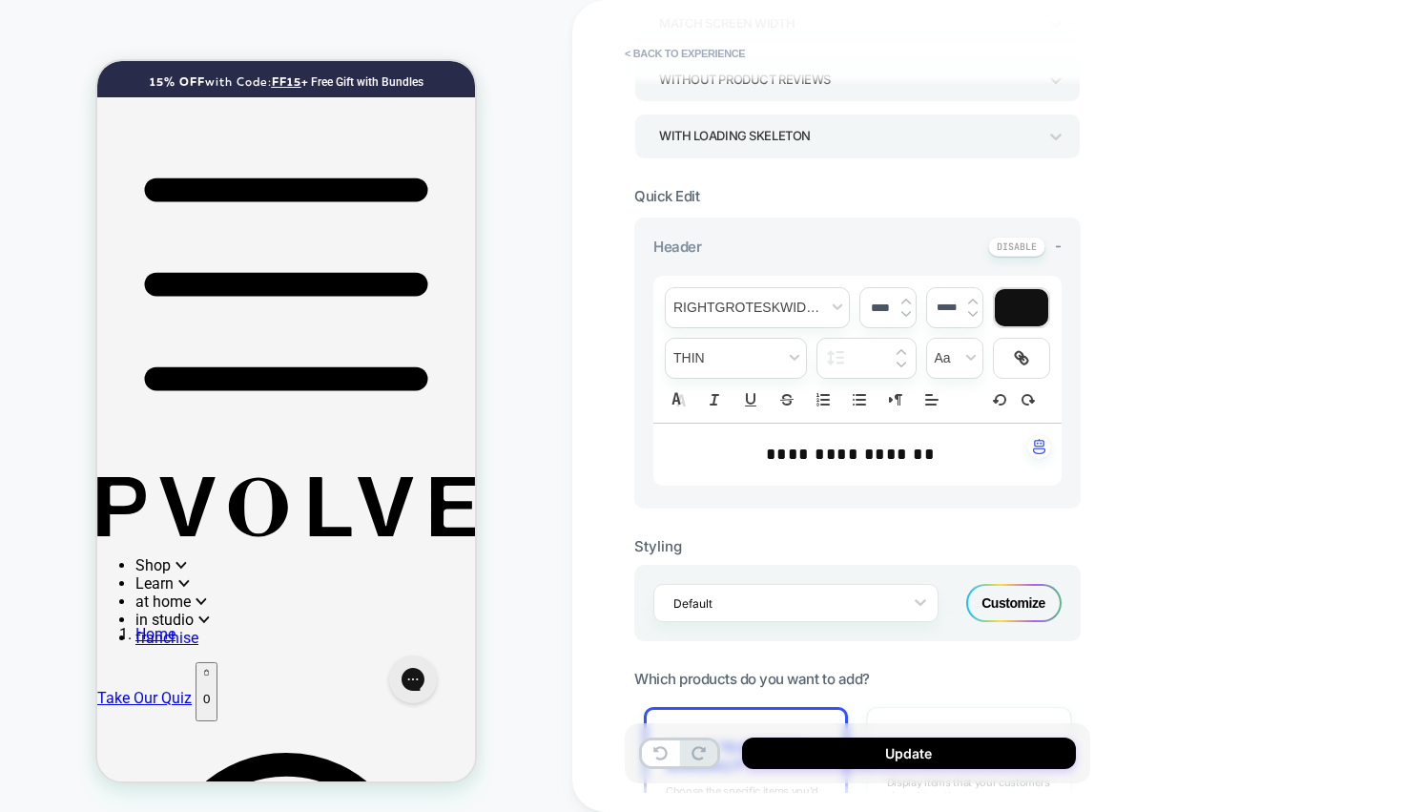
click at [994, 473] on div "**********" at bounding box center [857, 454] width 408 height 63
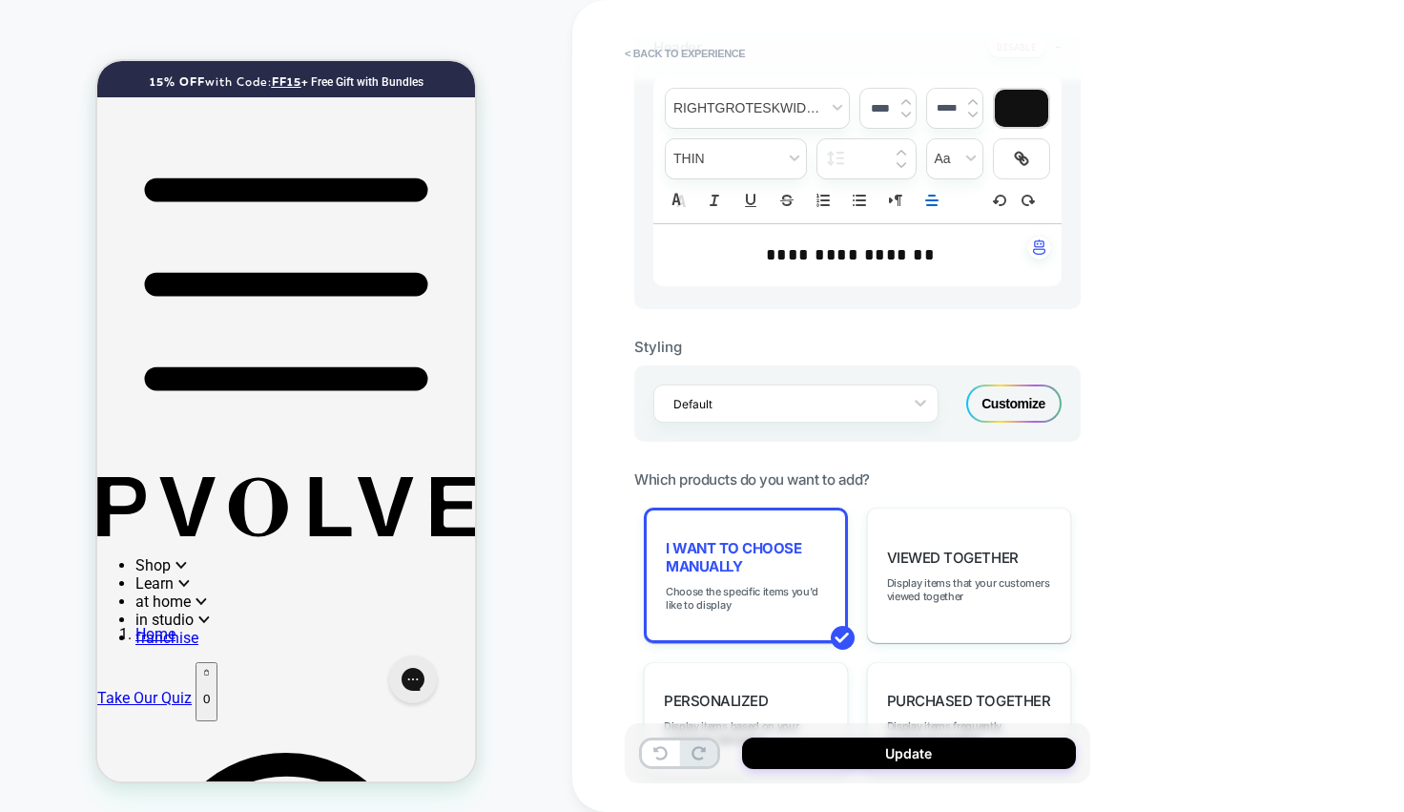
scroll to position [523, 0]
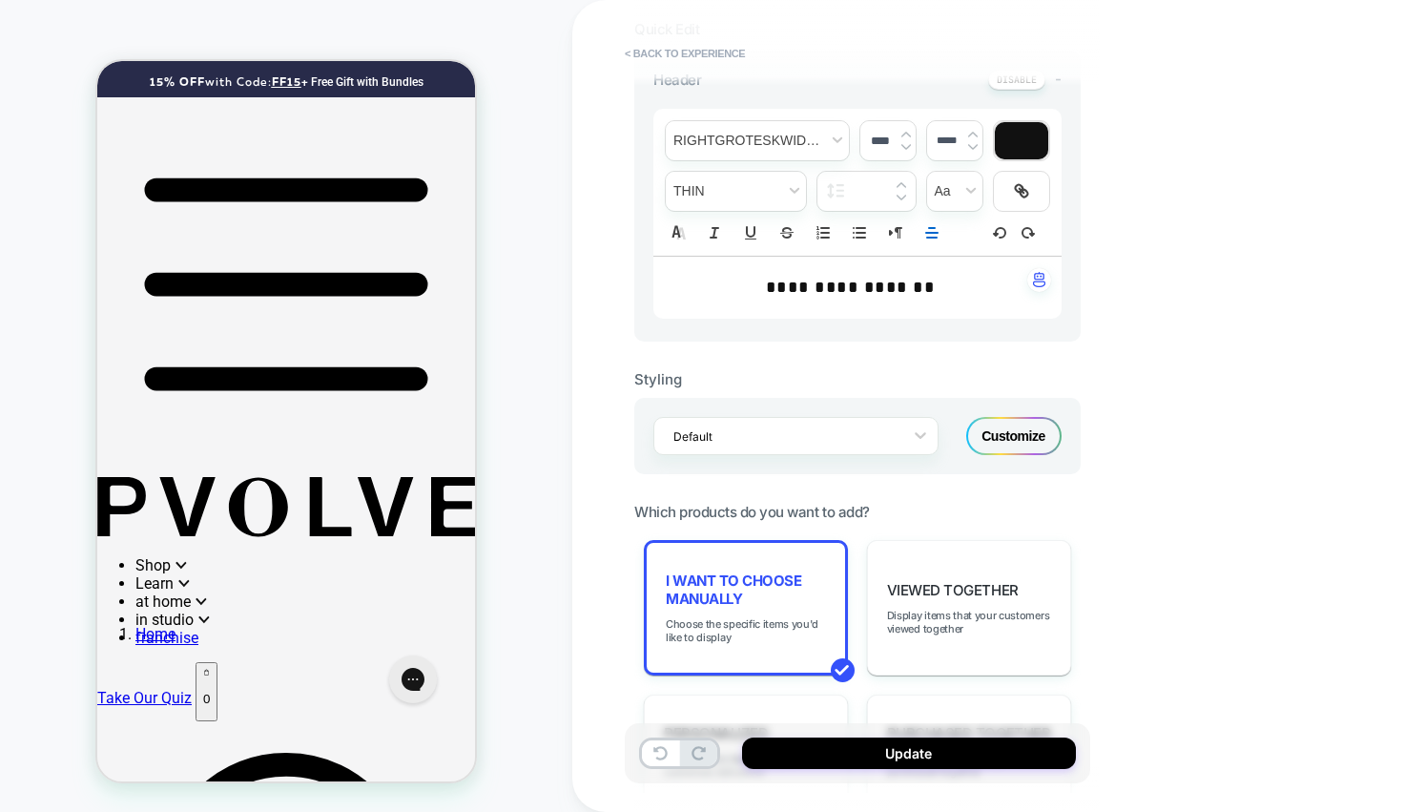
click at [993, 435] on div "Customize" at bounding box center [1013, 436] width 95 height 38
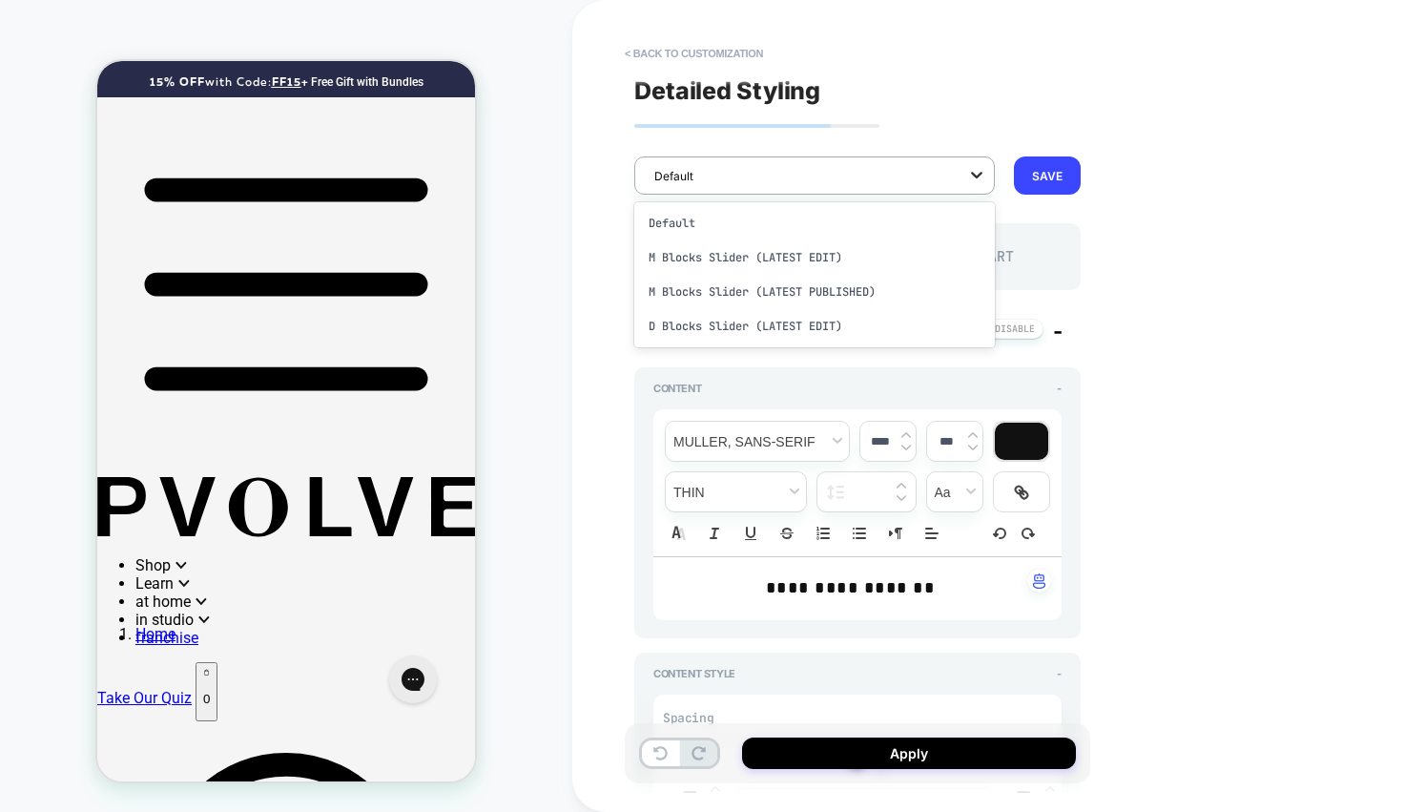
click at [977, 173] on icon at bounding box center [976, 174] width 19 height 19
click at [963, 125] on div "**********" at bounding box center [857, 405] width 465 height 773
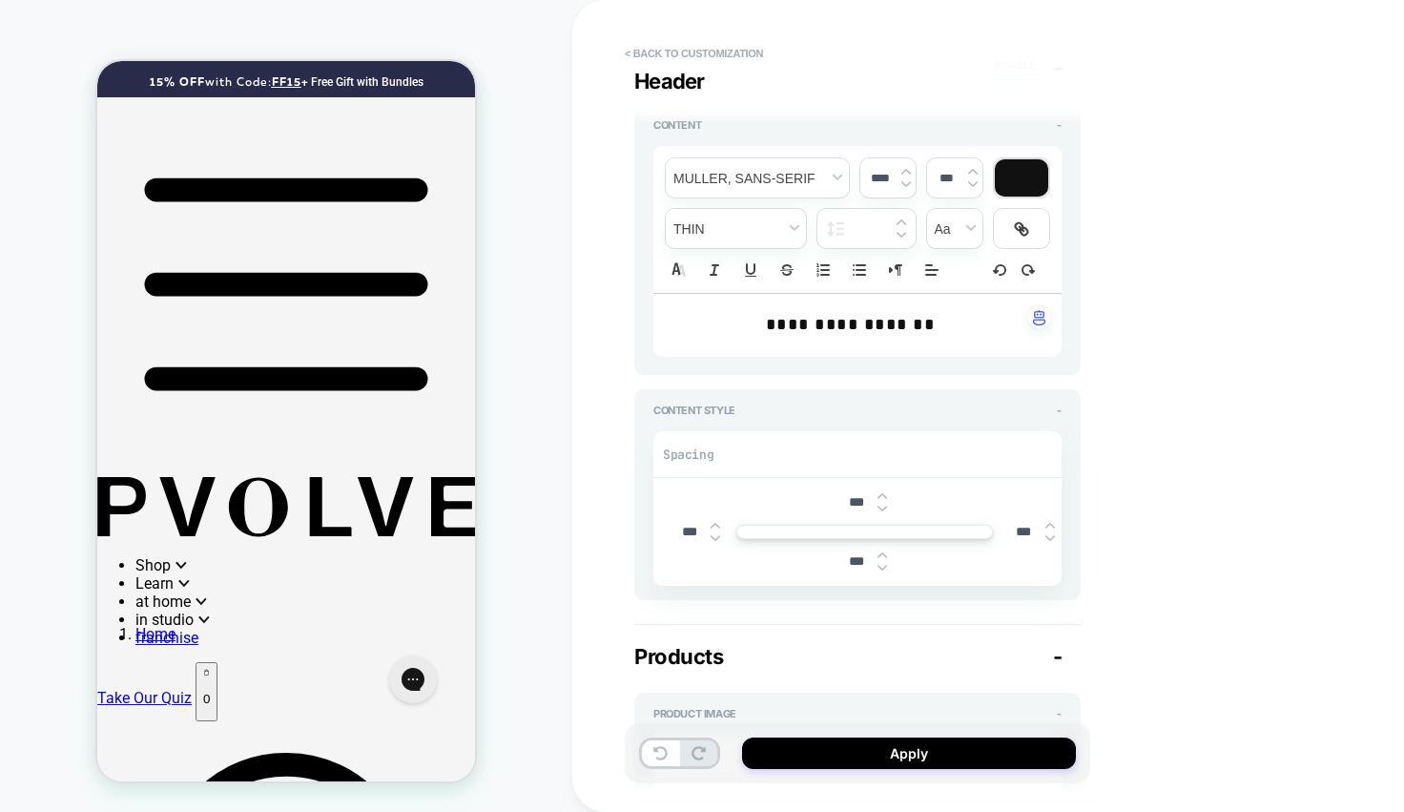
scroll to position [262, 0]
click at [880, 493] on img at bounding box center [882, 497] width 10 height 8
type textarea "*"
type input "***"
click at [880, 493] on img at bounding box center [882, 497] width 10 height 8
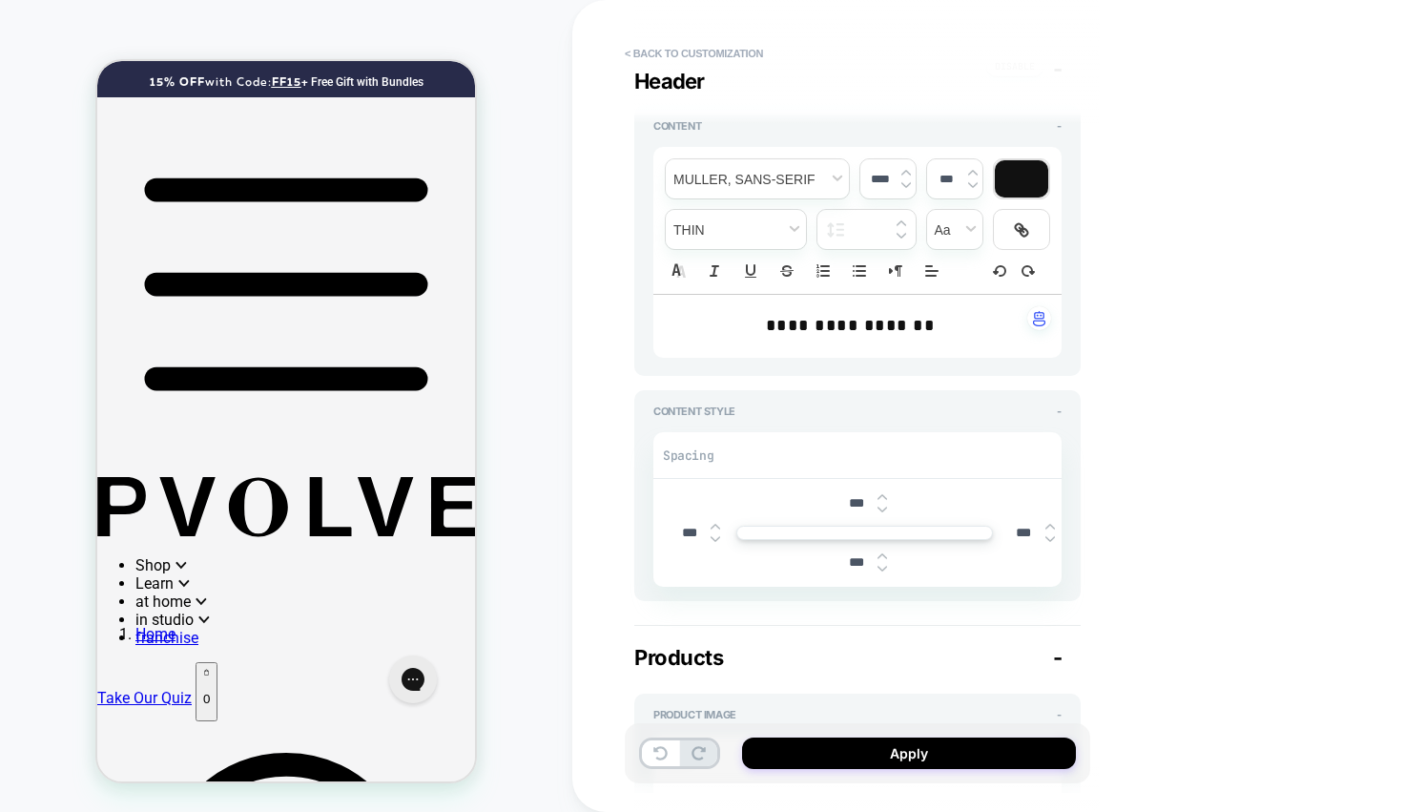
type textarea "*"
type input "***"
click at [880, 493] on img at bounding box center [882, 497] width 10 height 8
type textarea "*"
type input "***"
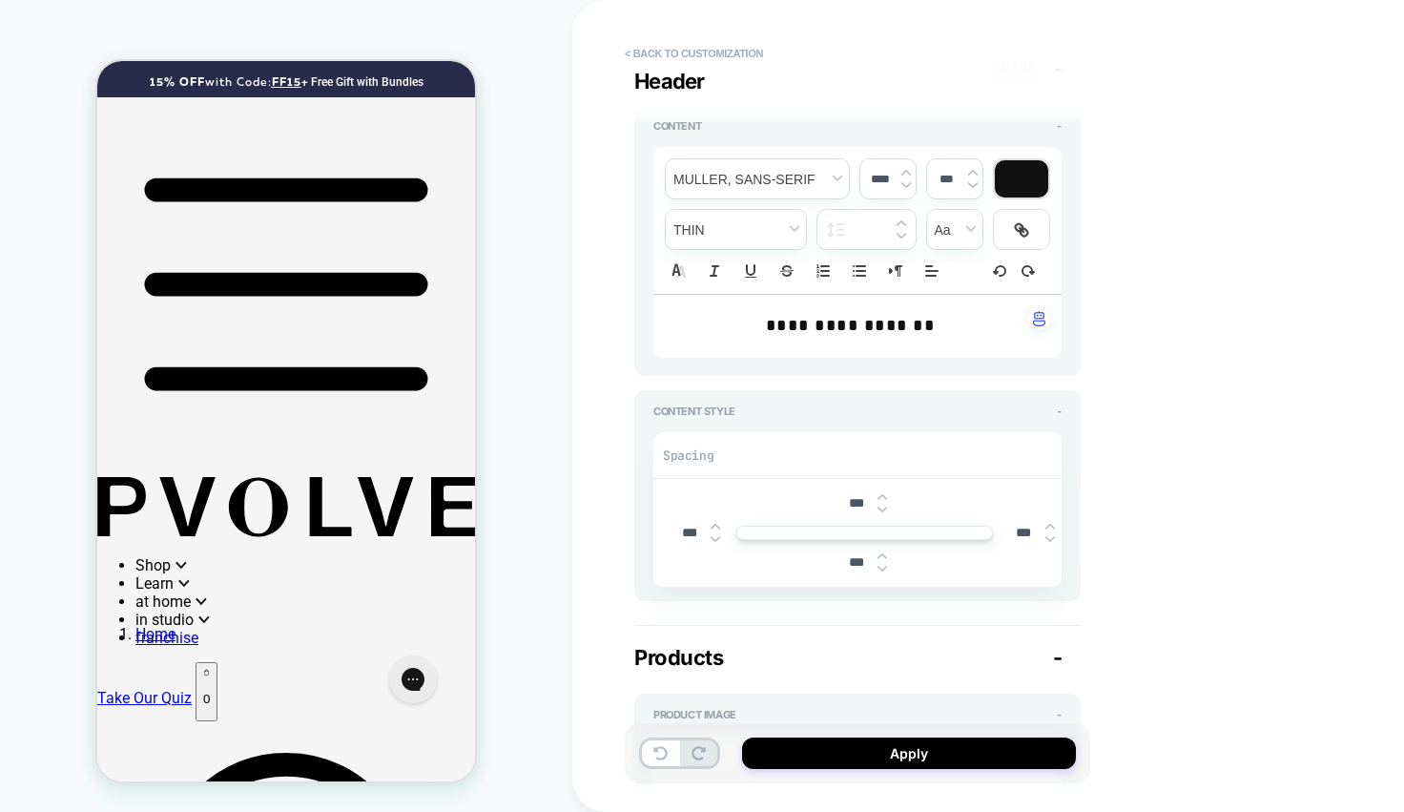
click at [880, 493] on img at bounding box center [882, 497] width 10 height 8
type textarea "*"
type input "***"
click at [880, 493] on img at bounding box center [882, 497] width 10 height 8
type textarea "*"
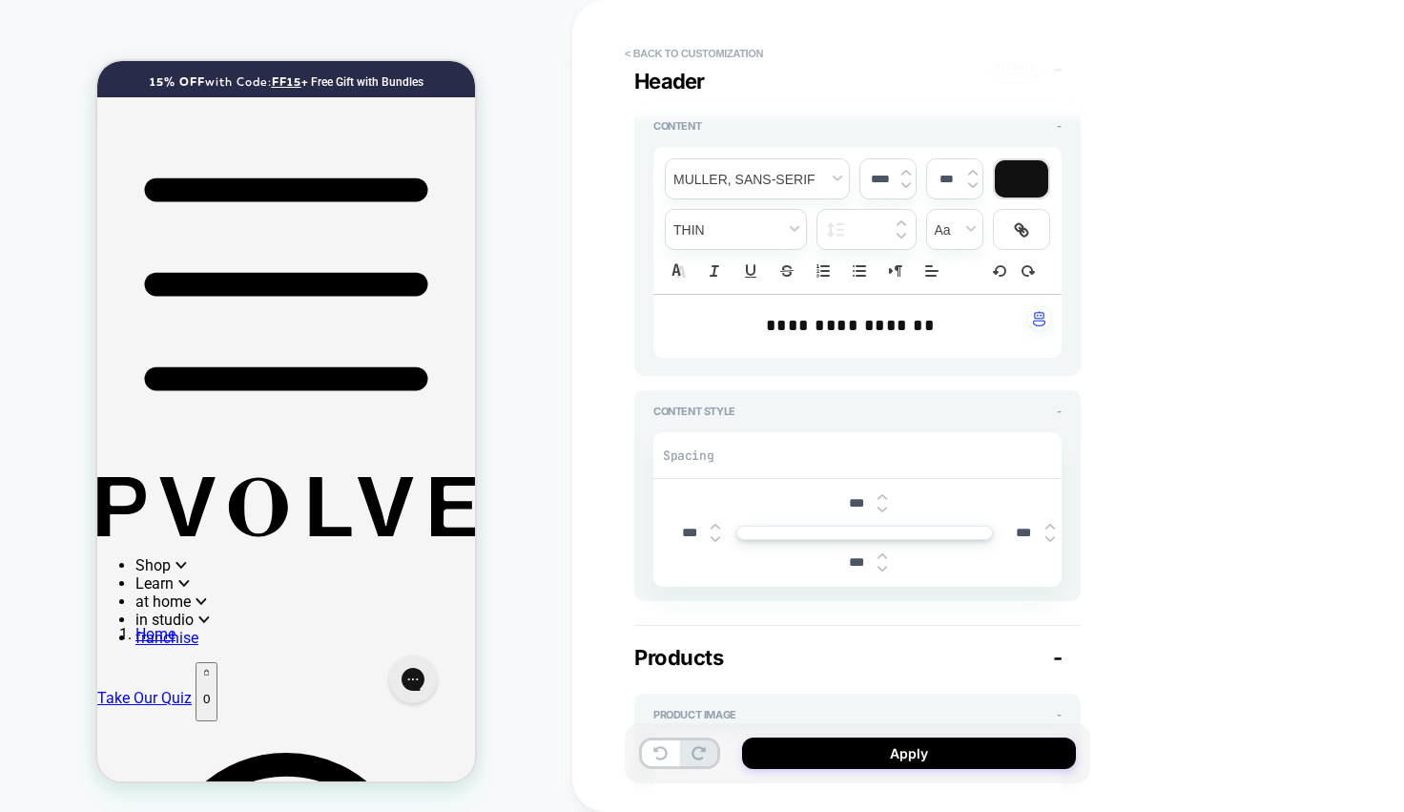
type input "***"
click at [881, 568] on img at bounding box center [882, 569] width 10 height 8
type textarea "*"
type input "***"
click at [881, 568] on img at bounding box center [882, 569] width 10 height 8
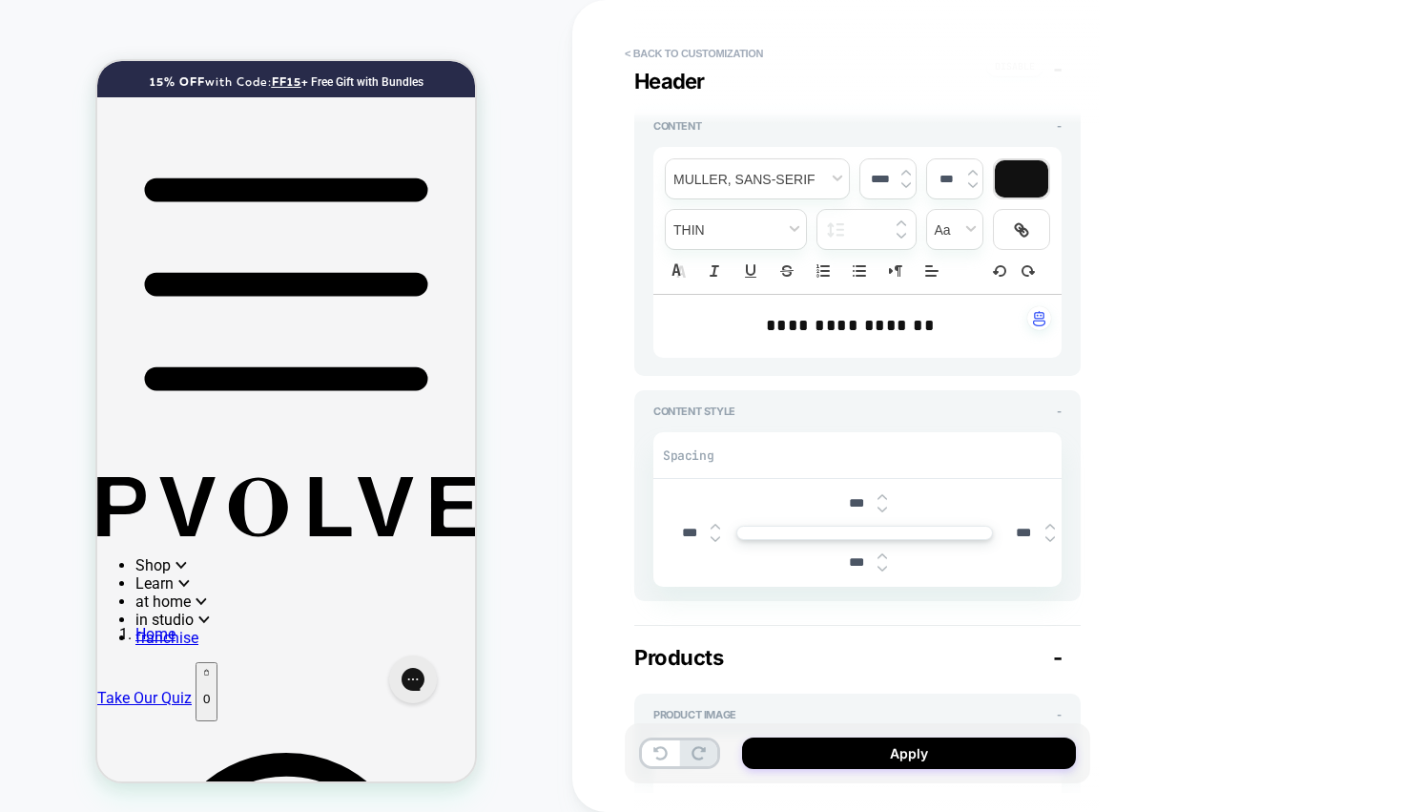
type textarea "*"
type input "***"
click at [881, 568] on img at bounding box center [882, 569] width 10 height 8
type textarea "*"
type input "***"
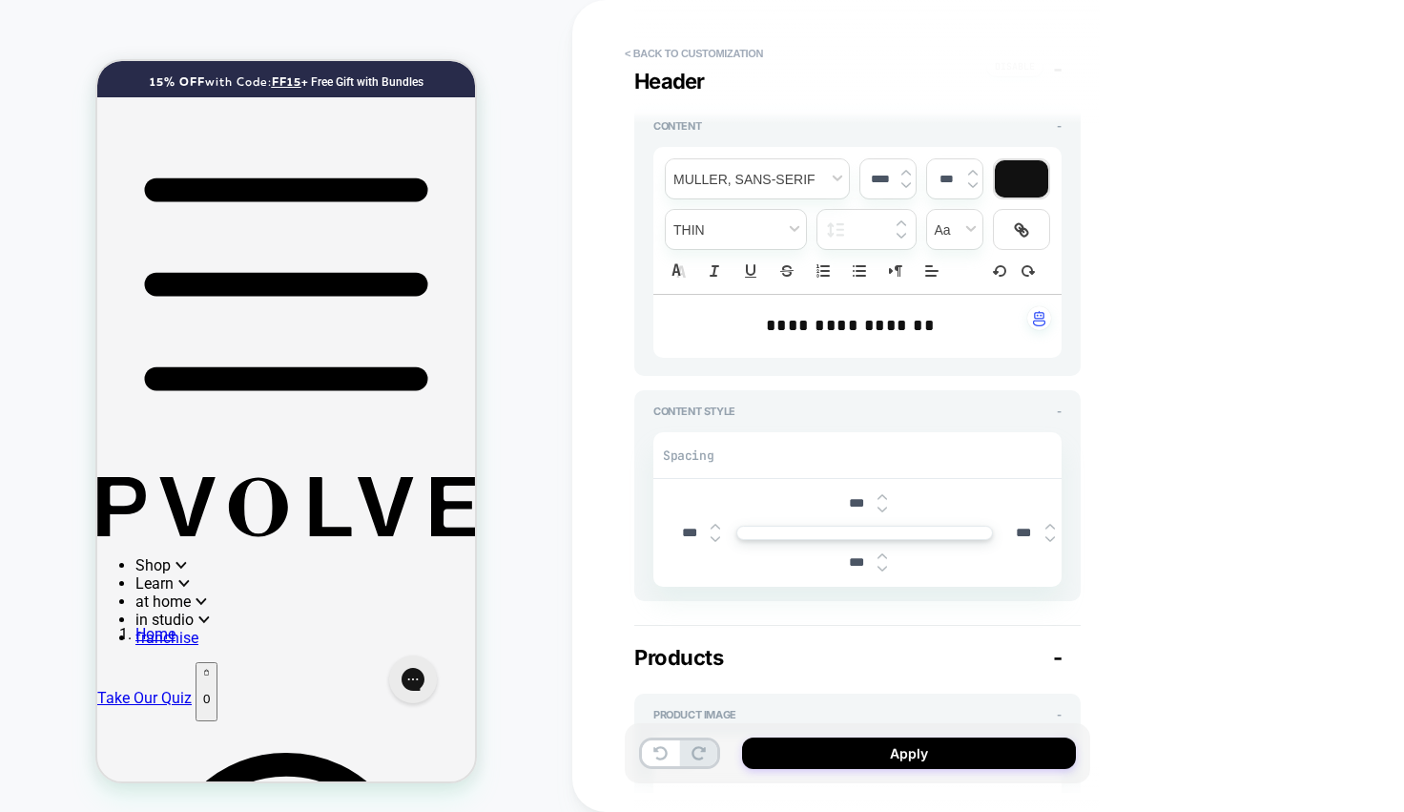
click at [881, 568] on img at bounding box center [882, 569] width 10 height 8
type textarea "*"
type input "***"
click at [881, 568] on img at bounding box center [882, 569] width 10 height 8
type textarea "*"
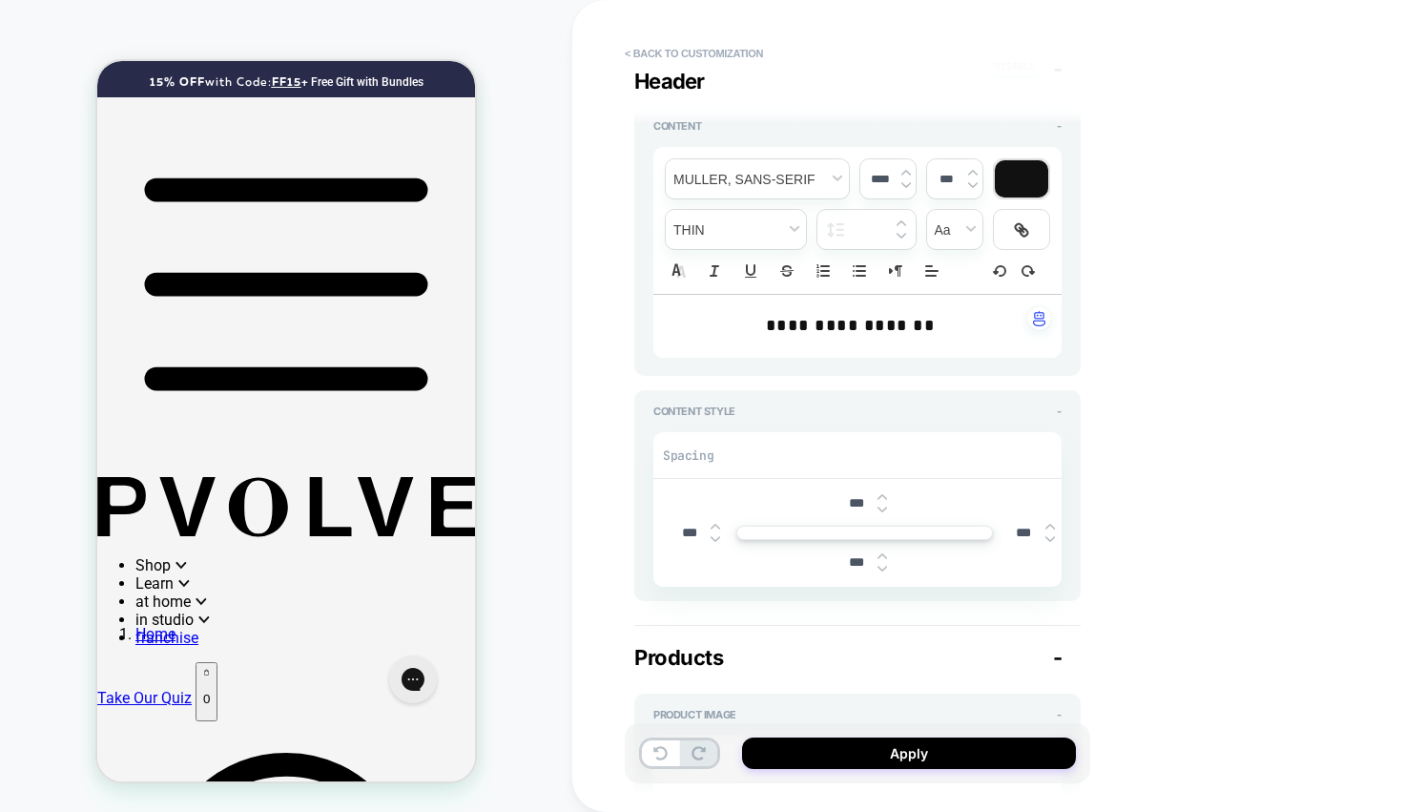
type input "***"
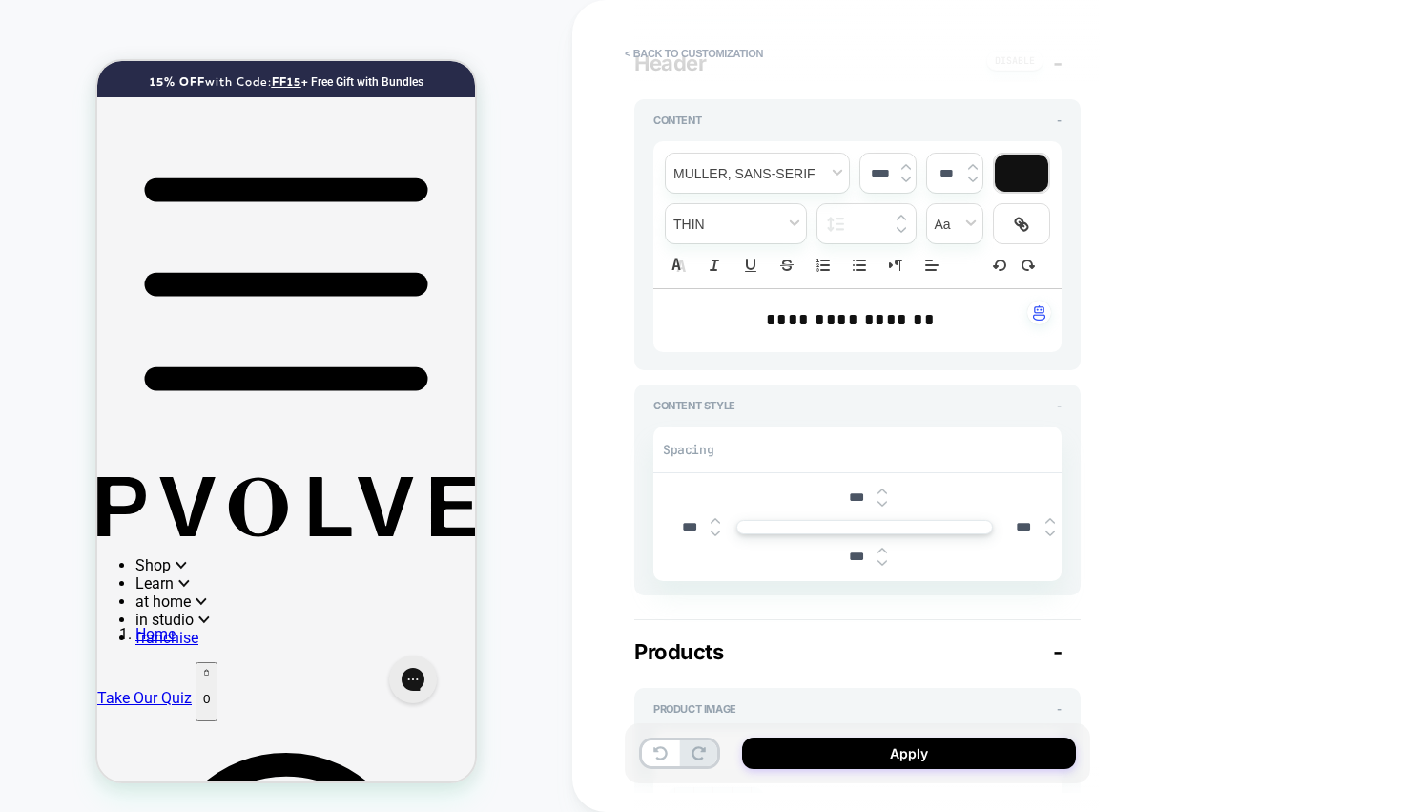
scroll to position [284, 0]
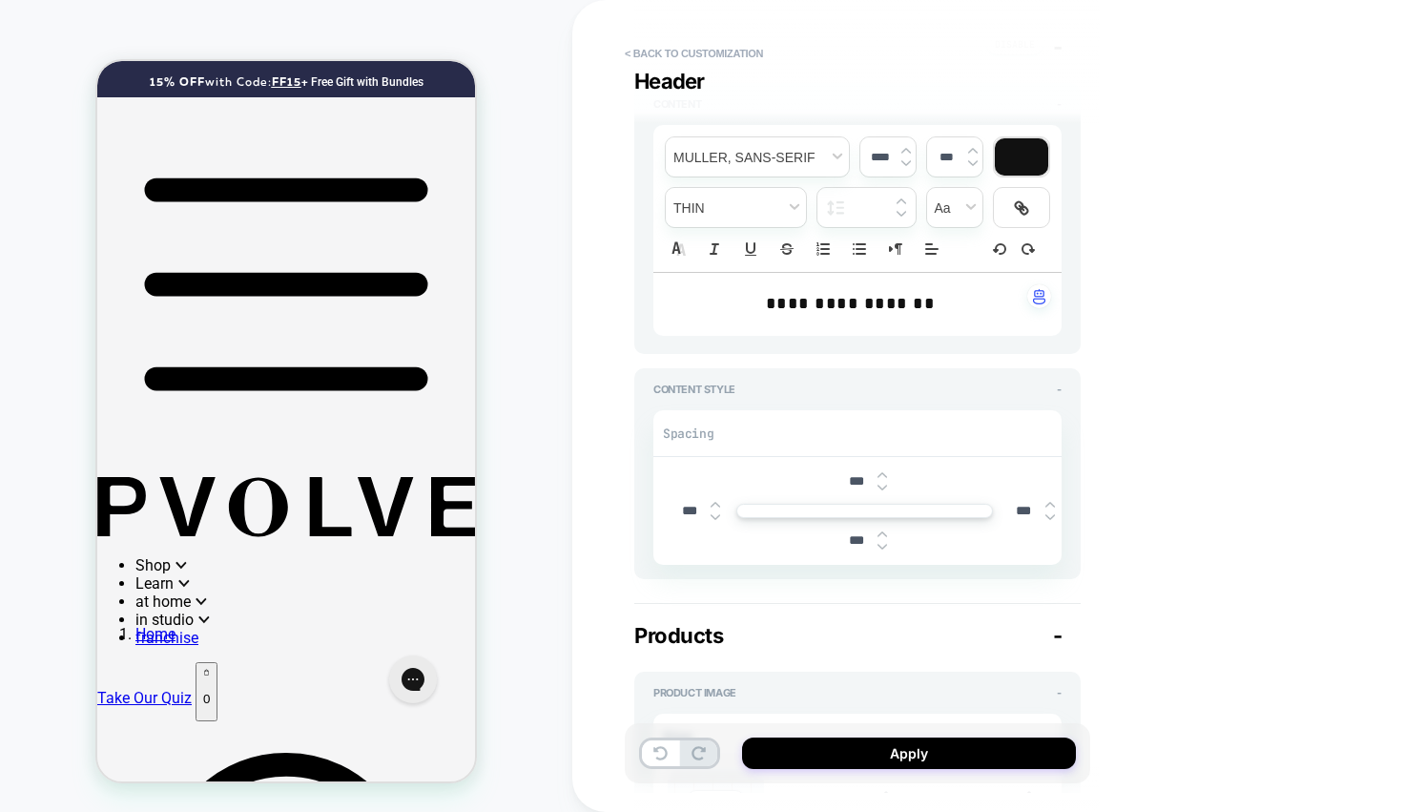
click at [885, 530] on img at bounding box center [882, 534] width 10 height 8
type textarea "*"
type input "***"
click at [883, 545] on img at bounding box center [882, 547] width 10 height 8
type textarea "*"
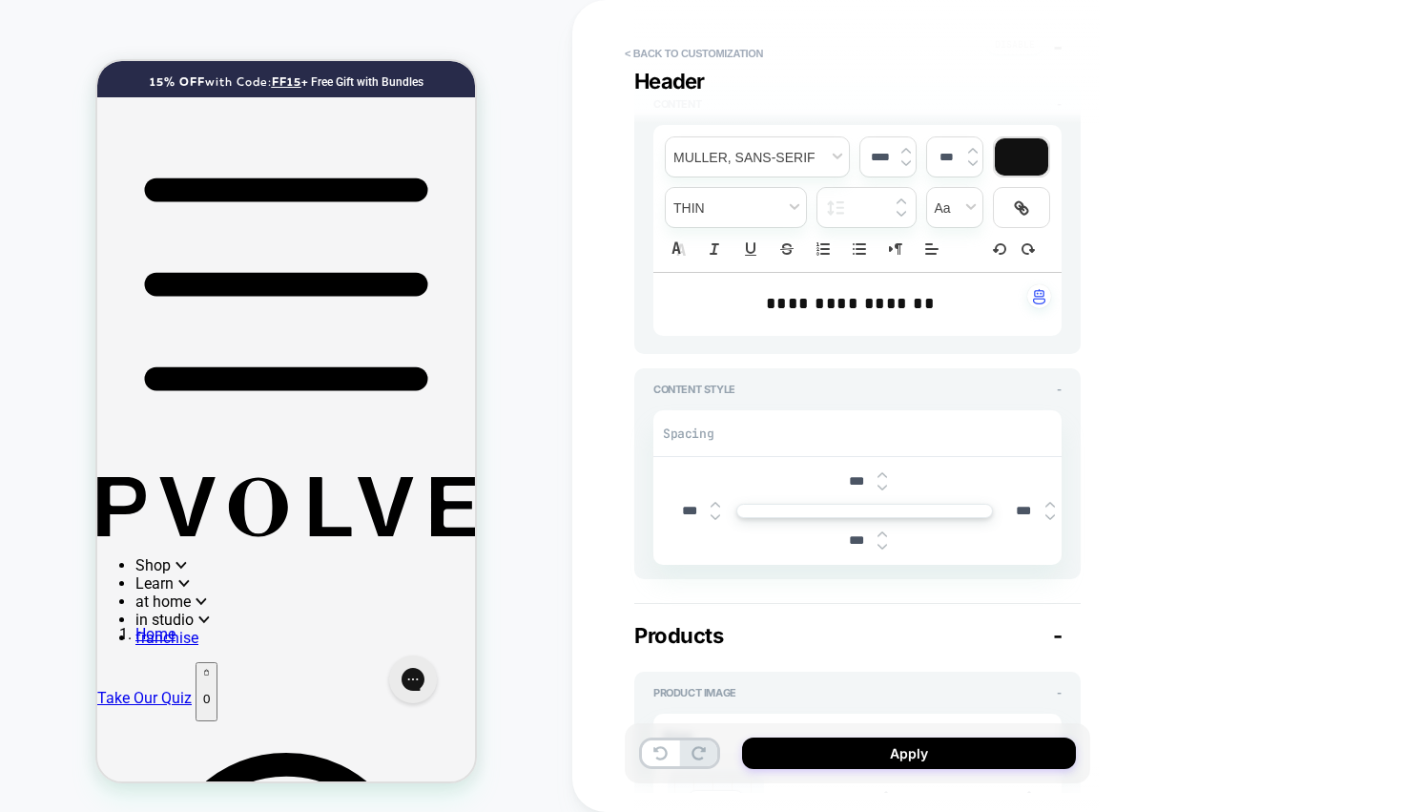
type input "***"
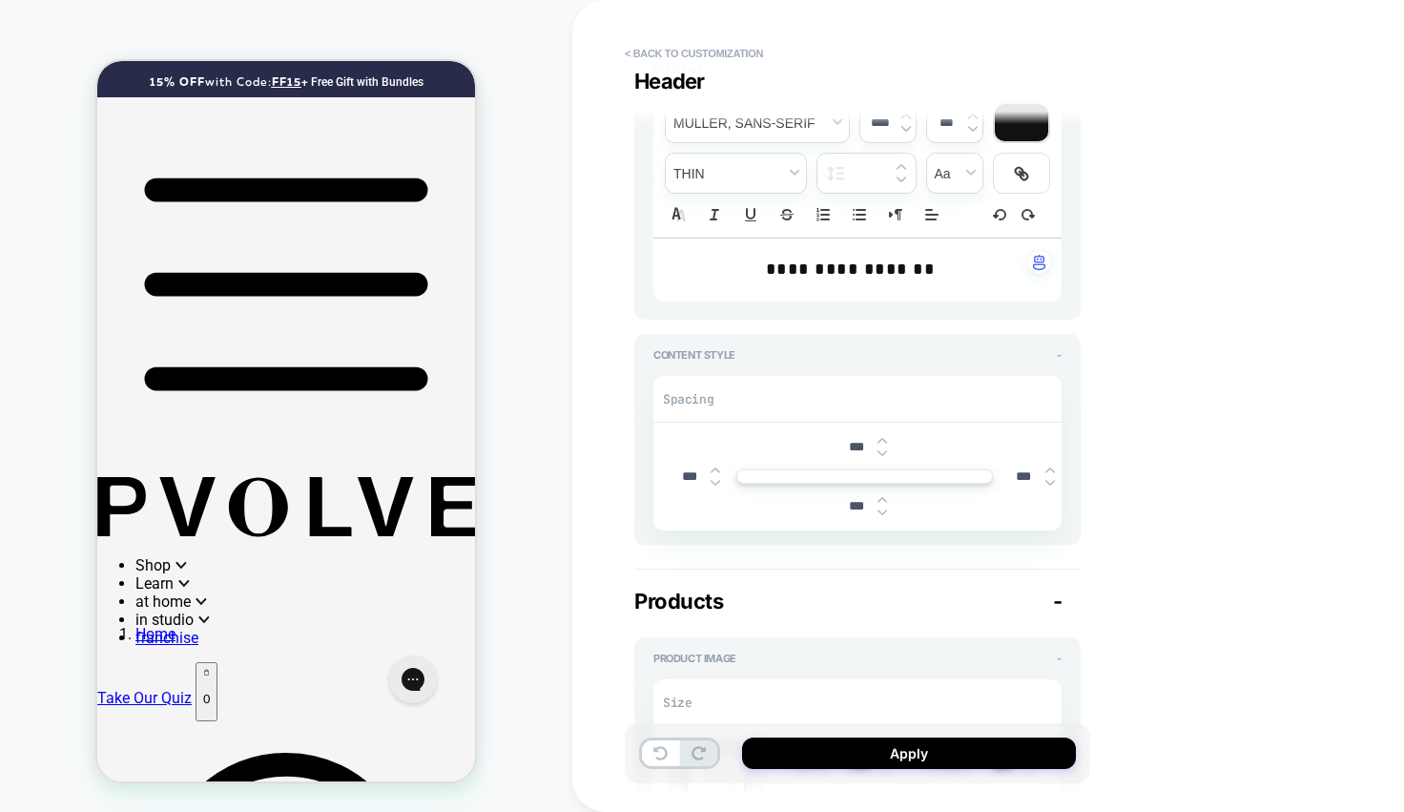
scroll to position [128, 0]
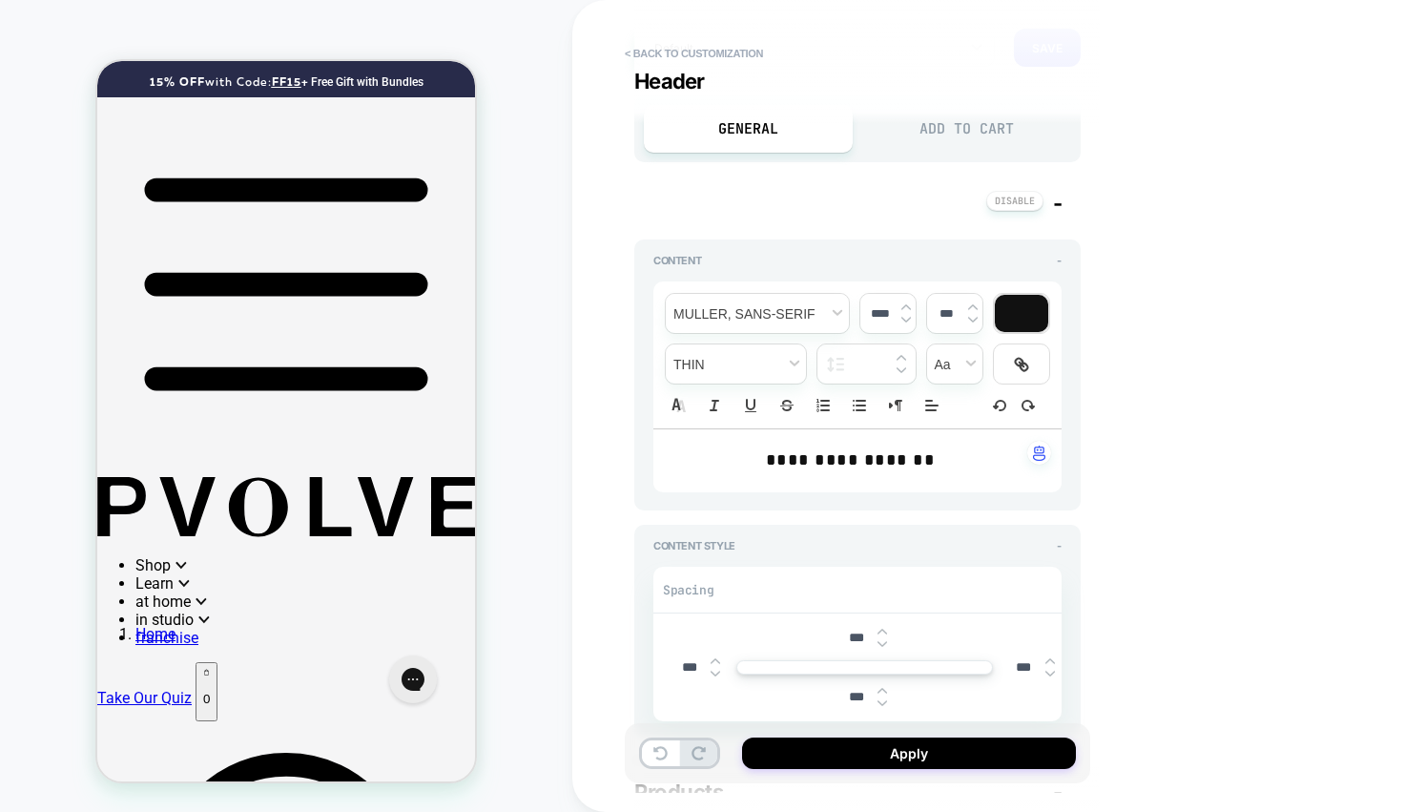
type textarea "*"
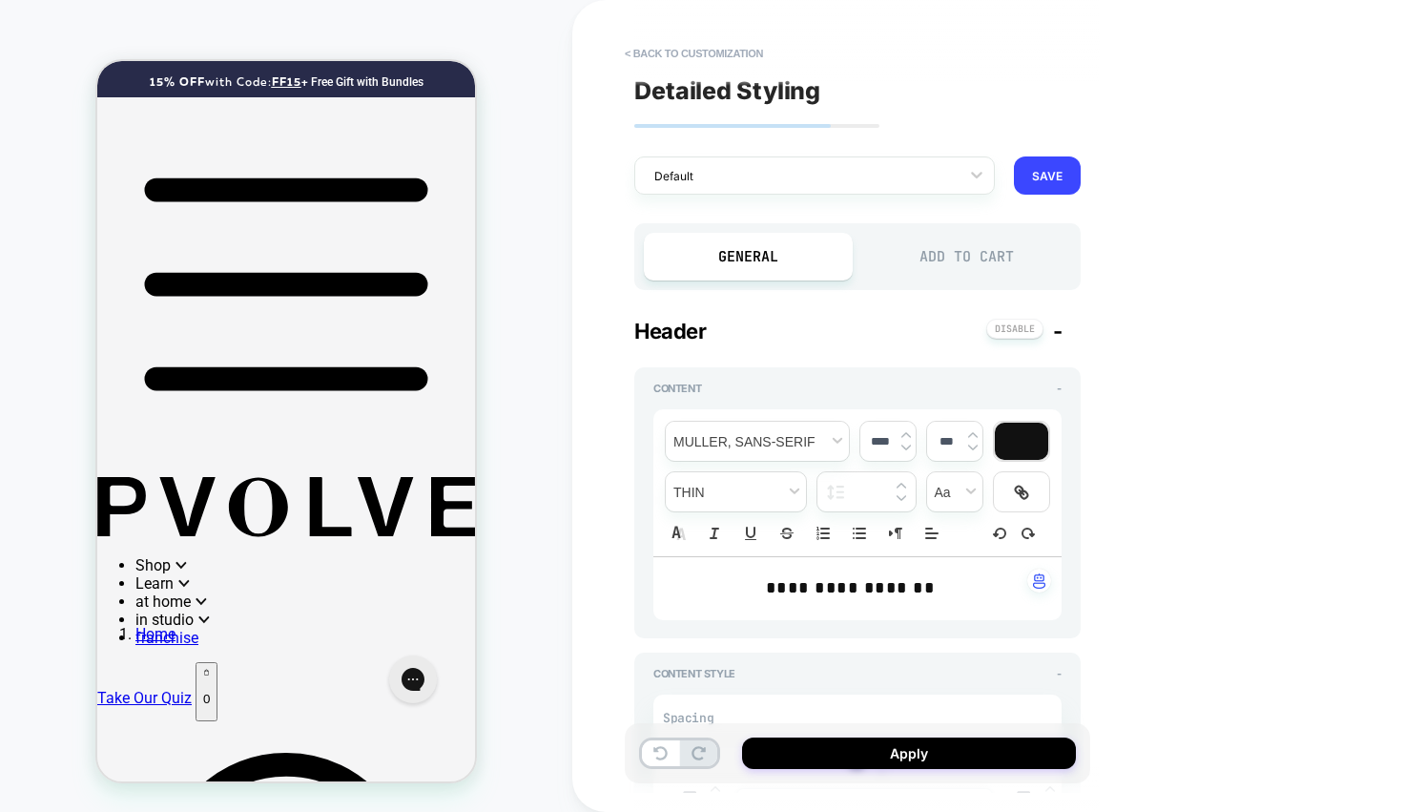
click at [932, 590] on span "**********" at bounding box center [851, 587] width 170 height 17
type input "****"
type input "*****"
drag, startPoint x: 936, startPoint y: 588, endPoint x: 755, endPoint y: 582, distance: 180.4
click at [755, 582] on p "**********" at bounding box center [850, 588] width 356 height 25
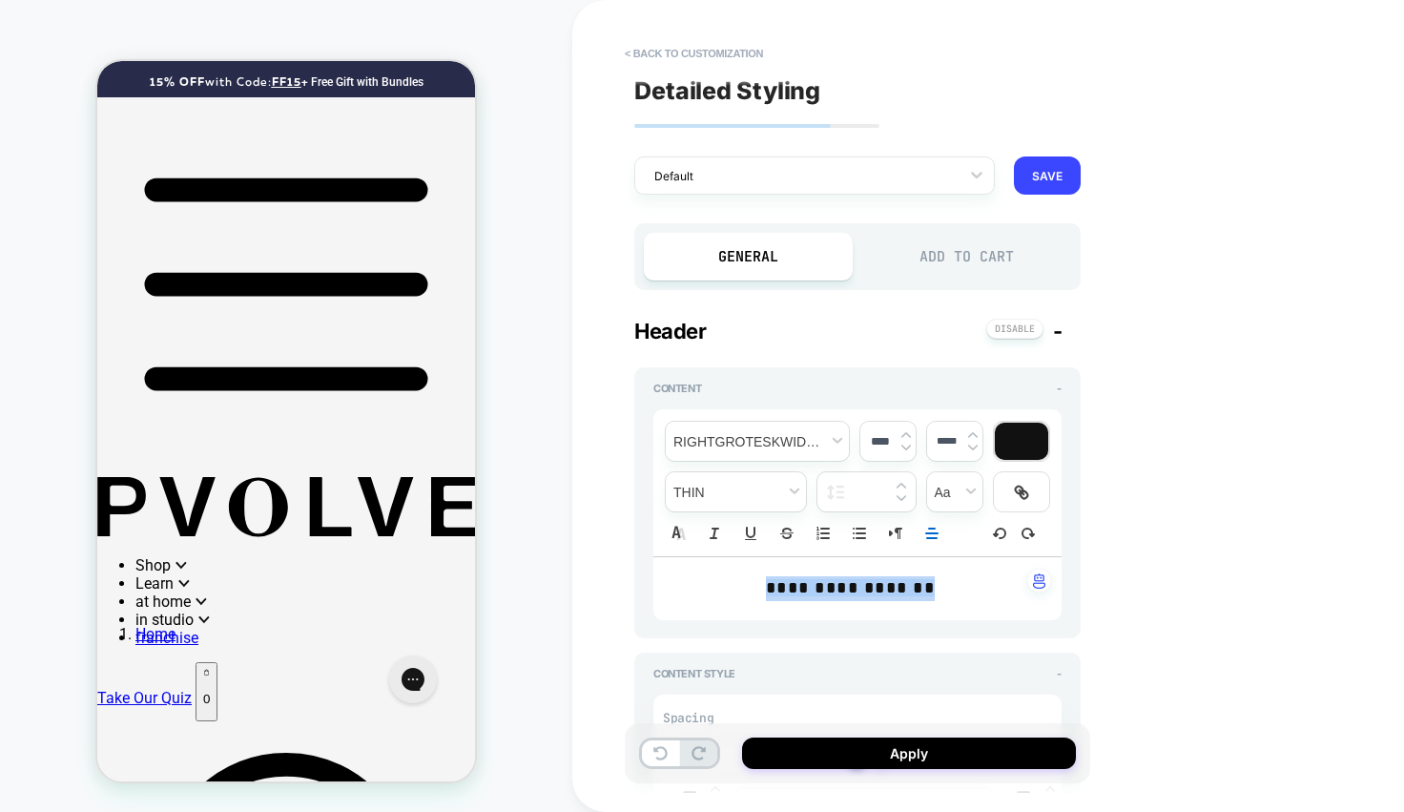
click at [958, 595] on p "**********" at bounding box center [850, 588] width 356 height 25
click at [1039, 172] on button "SAVE" at bounding box center [1047, 175] width 67 height 38
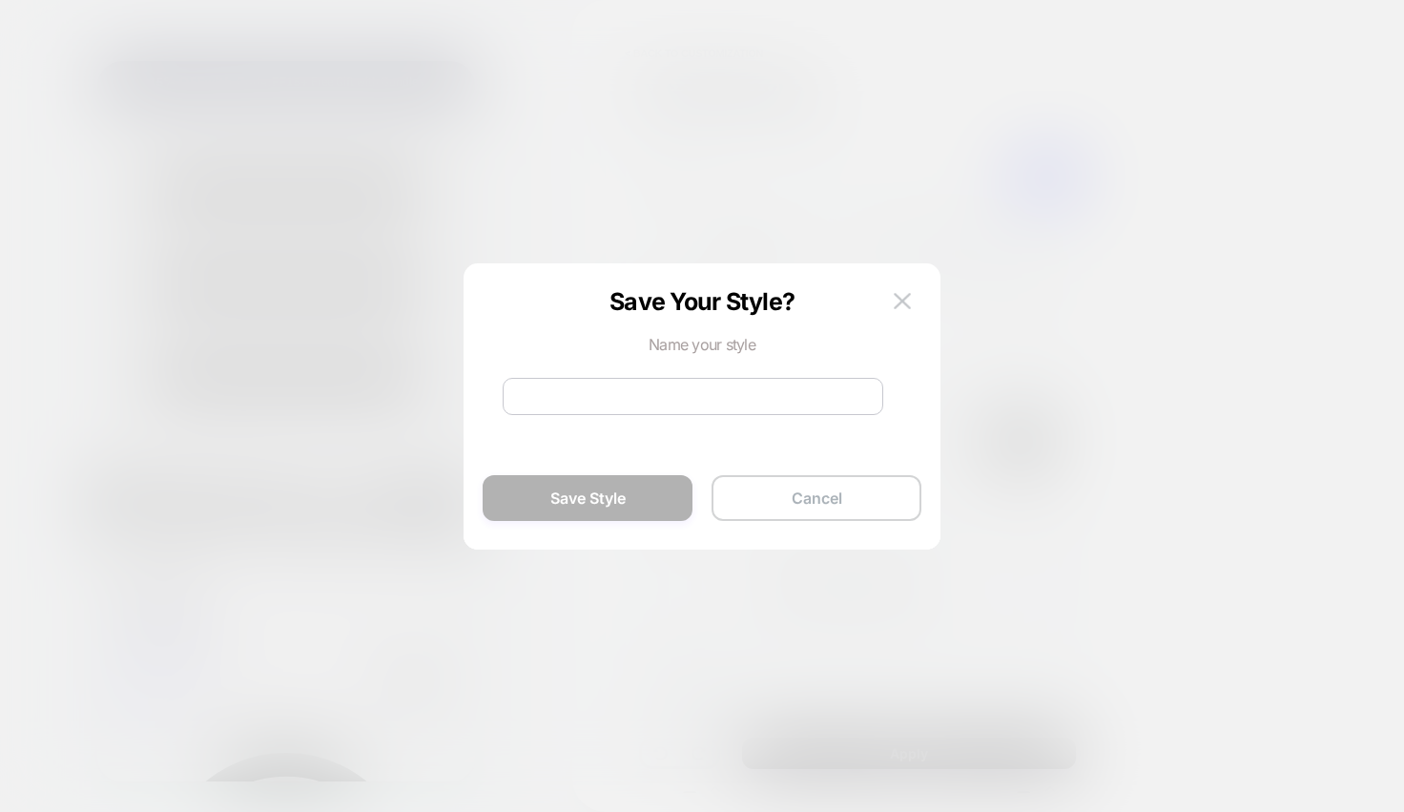
click at [777, 491] on button "Cancel" at bounding box center [816, 498] width 210 height 46
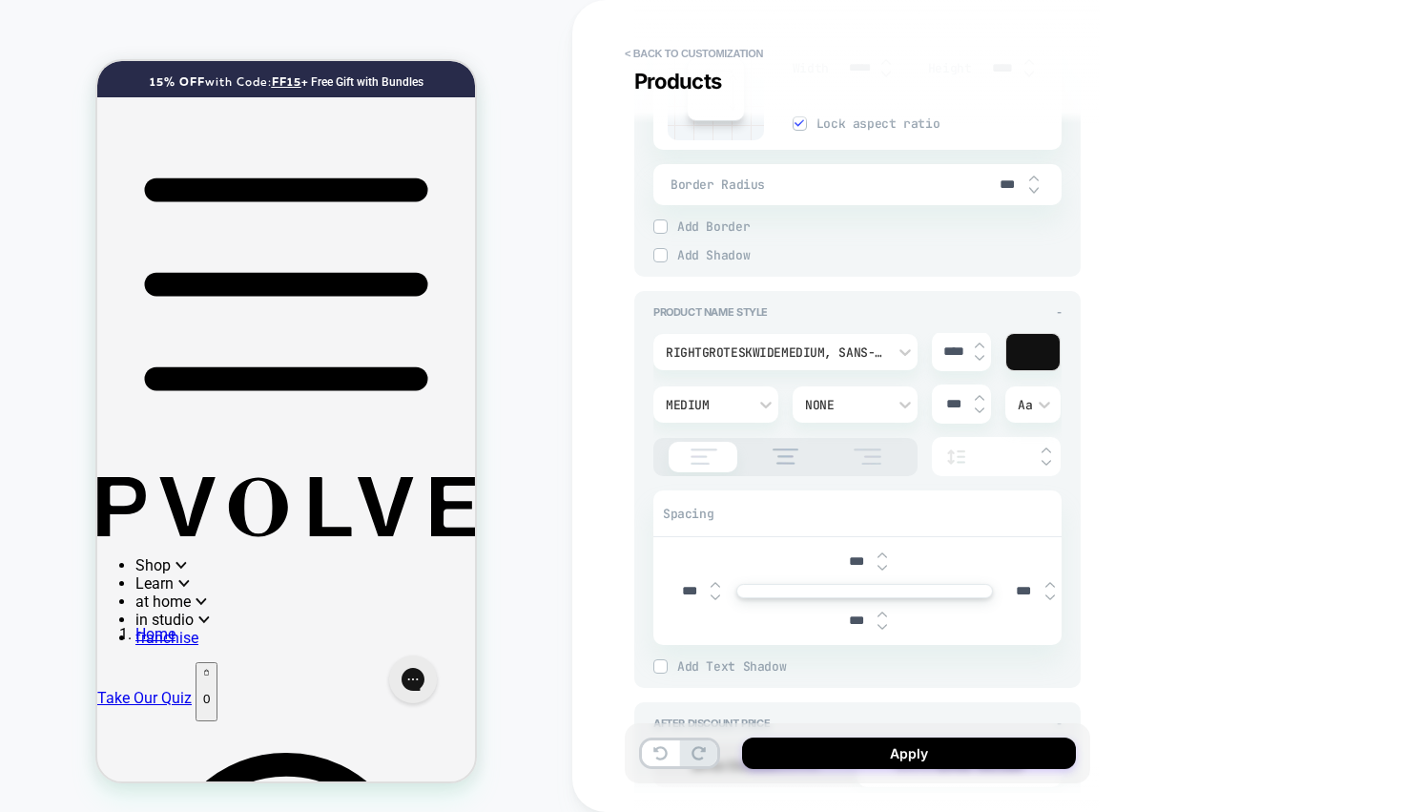
scroll to position [1018, 0]
click at [949, 404] on input "***" at bounding box center [953, 402] width 43 height 16
click at [978, 392] on img at bounding box center [980, 396] width 10 height 8
type textarea "*"
type input "*****"
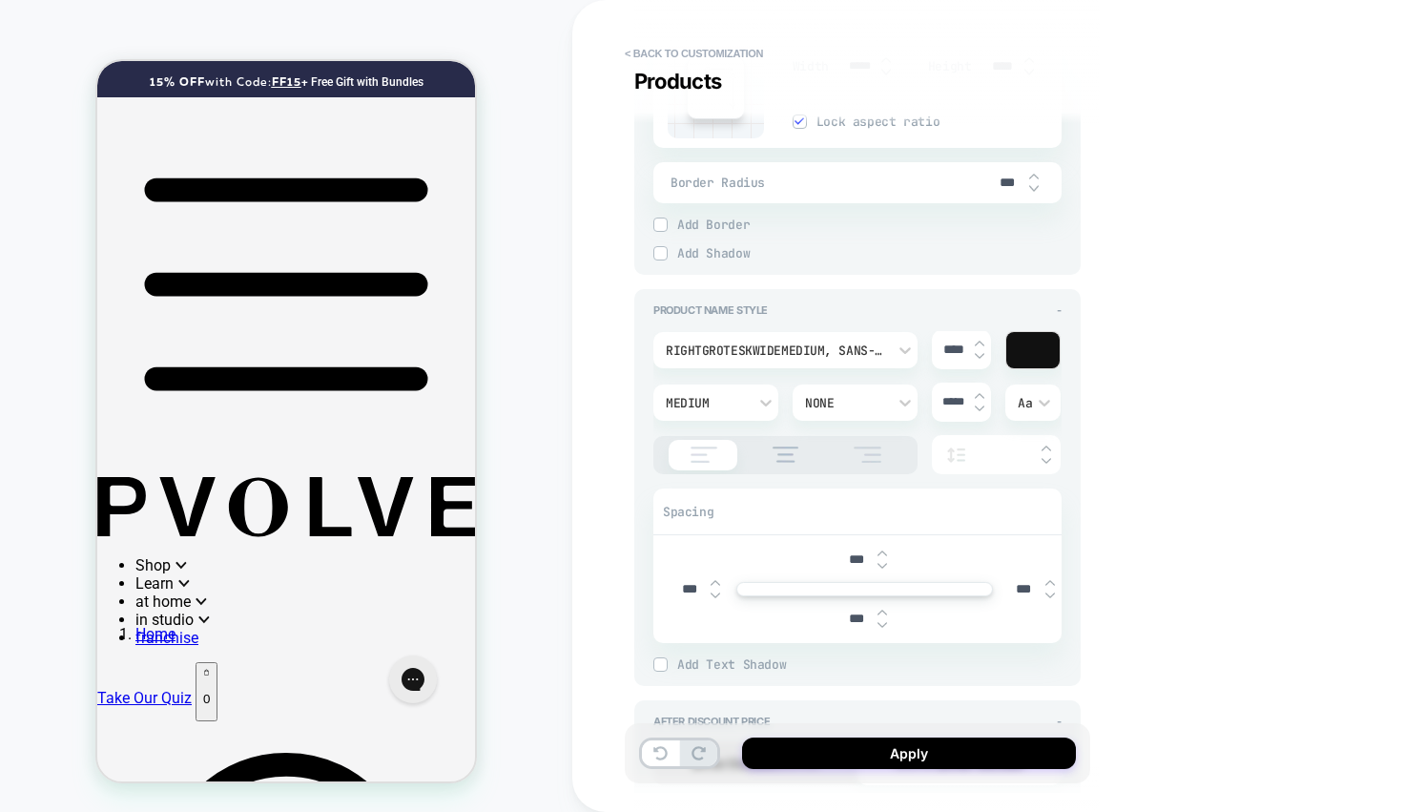
click at [978, 392] on img at bounding box center [980, 396] width 10 height 8
type textarea "*"
type input "*****"
click at [979, 407] on img at bounding box center [980, 408] width 10 height 8
type textarea "*"
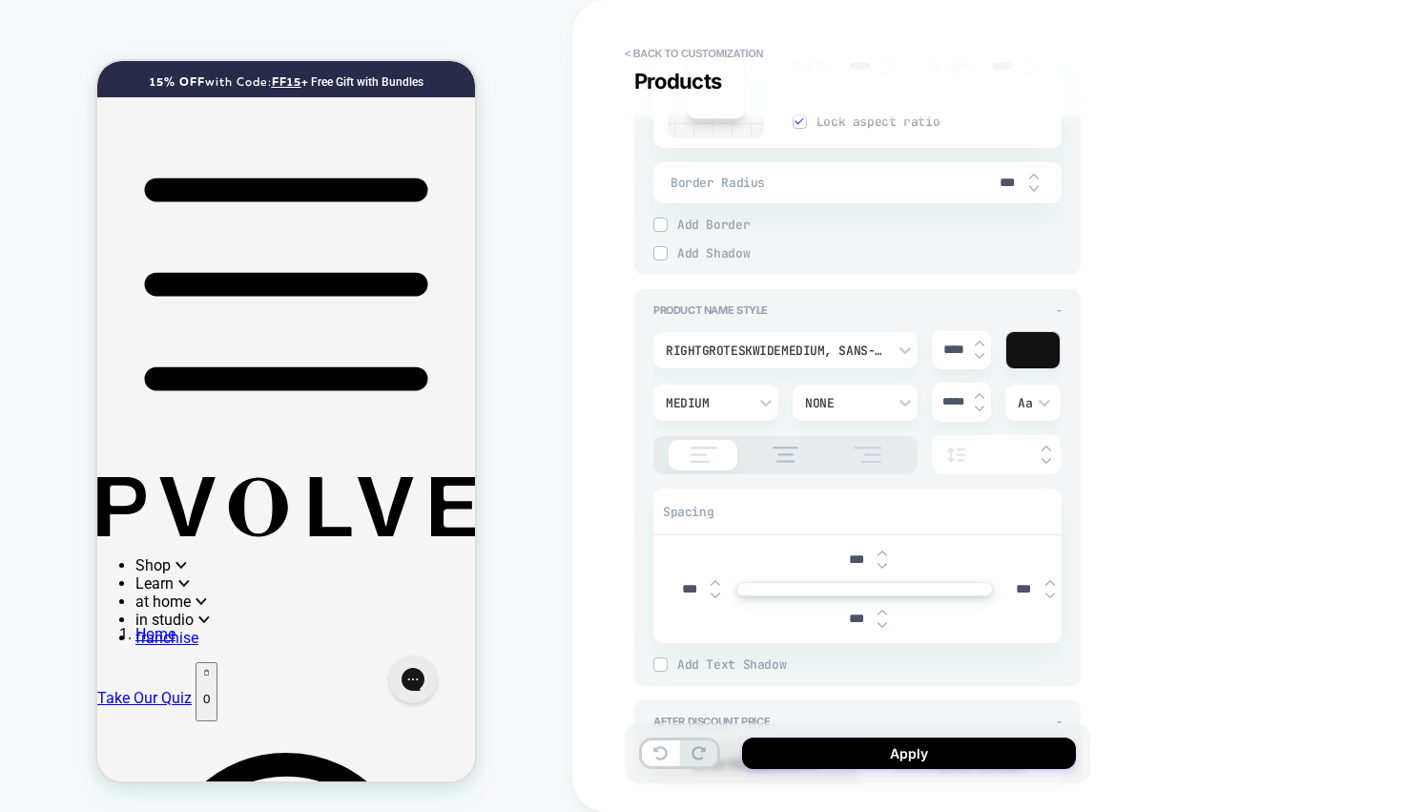
type input "*****"
click at [979, 407] on img at bounding box center [980, 408] width 10 height 8
type textarea "*"
type input "***"
click at [976, 359] on div "****" at bounding box center [961, 349] width 59 height 39
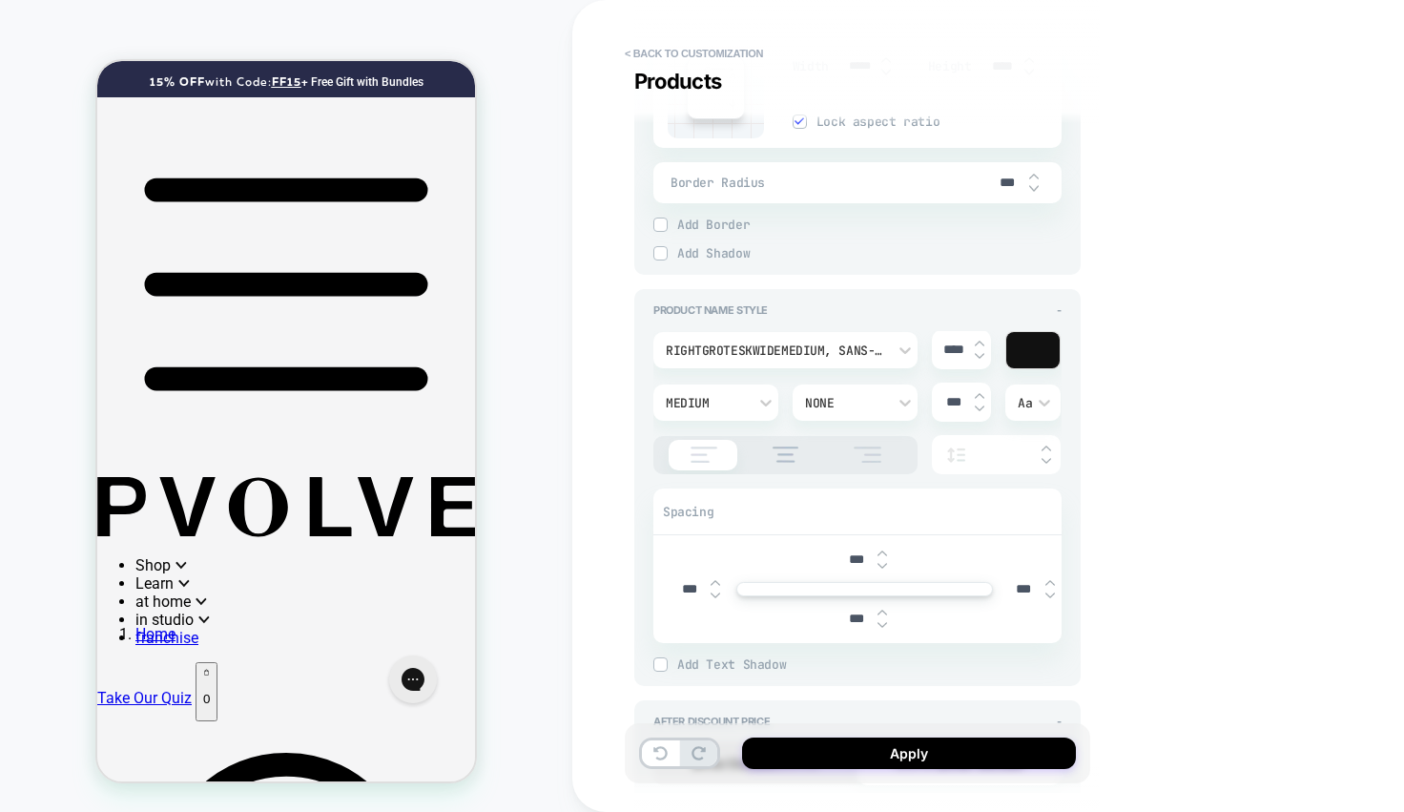
click at [977, 355] on img at bounding box center [980, 356] width 10 height 8
type textarea "*"
type input "****"
click at [977, 340] on img at bounding box center [980, 343] width 10 height 8
type textarea "*"
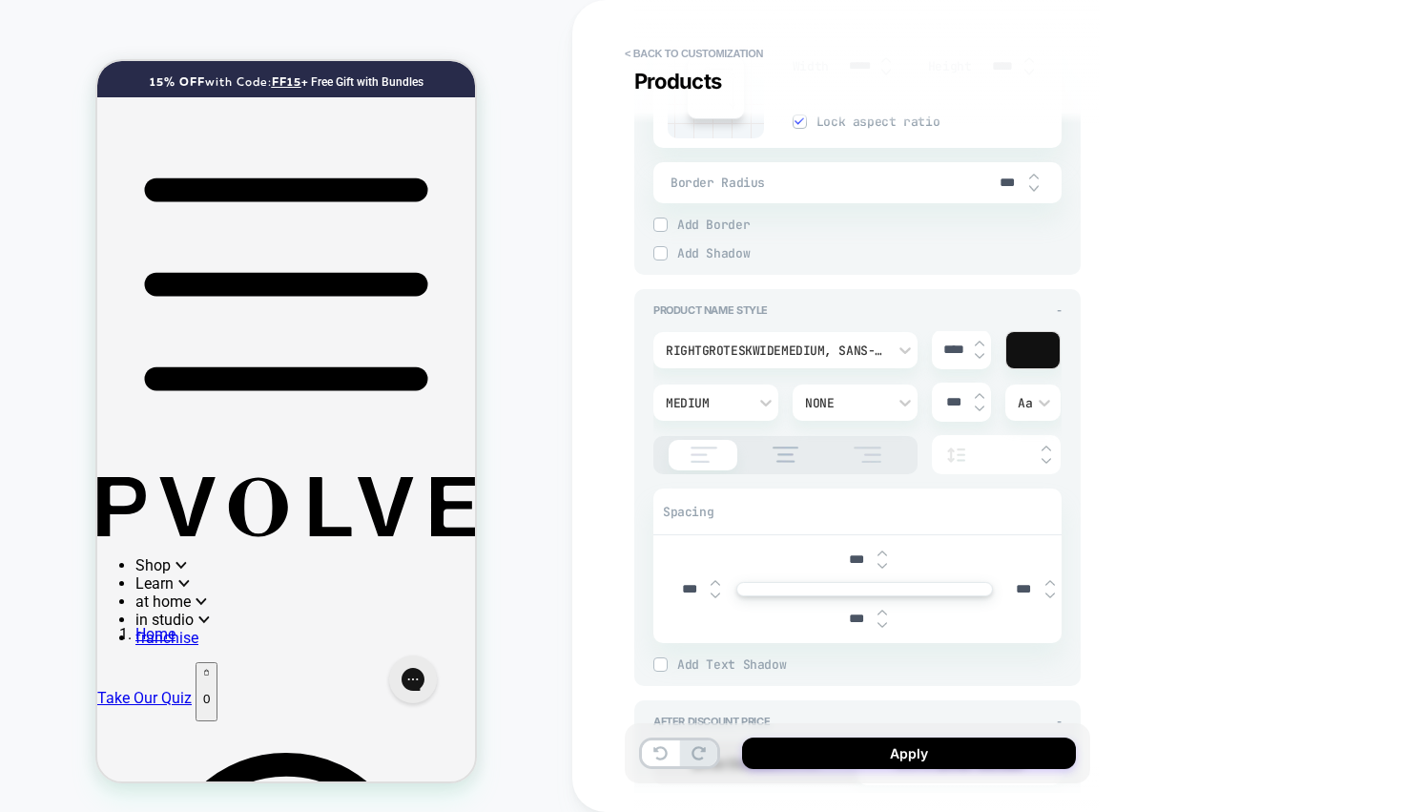
type input "****"
click at [883, 621] on img at bounding box center [882, 625] width 10 height 8
type textarea "*"
type input "***"
type textarea "*"
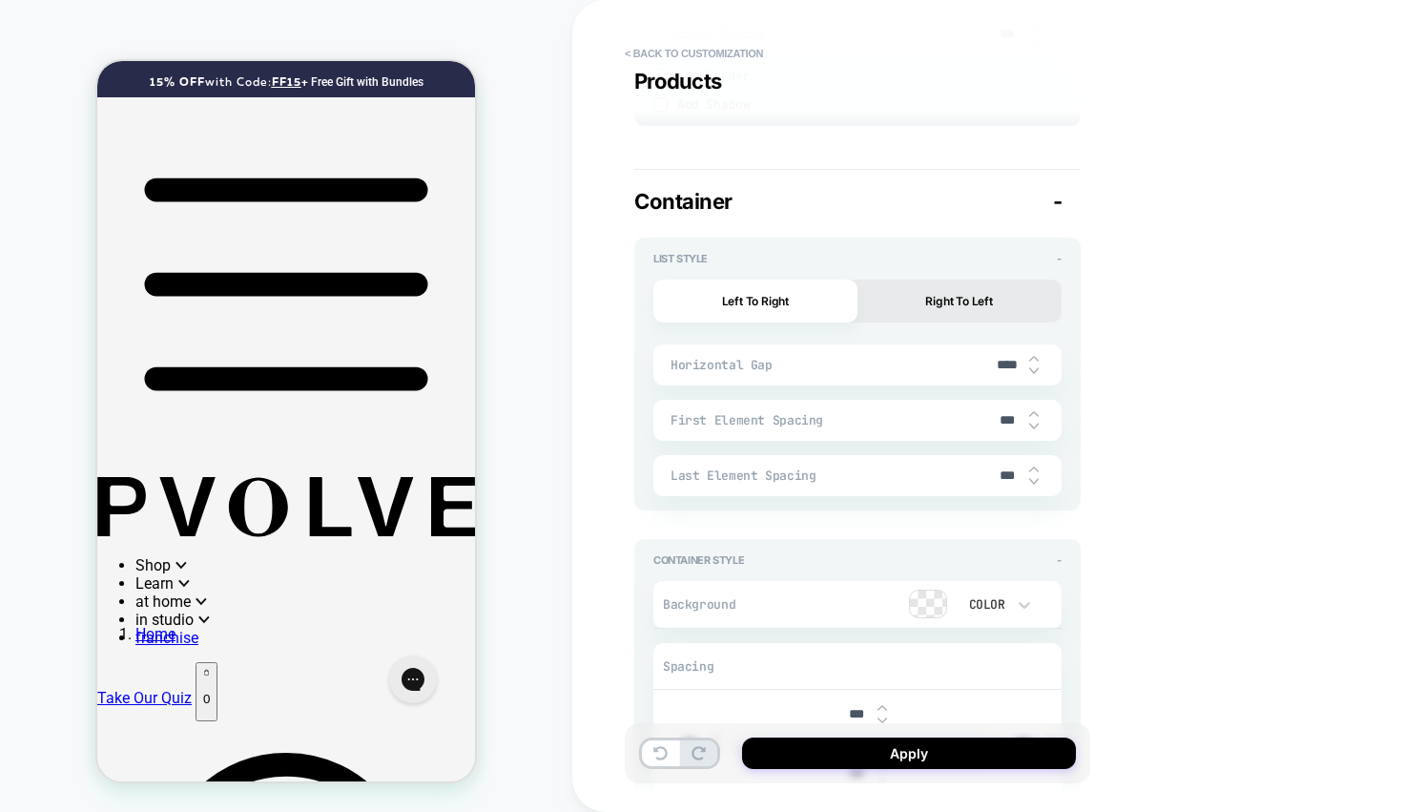
scroll to position [3383, 0]
click at [953, 288] on button "Right To Left" at bounding box center [959, 299] width 204 height 43
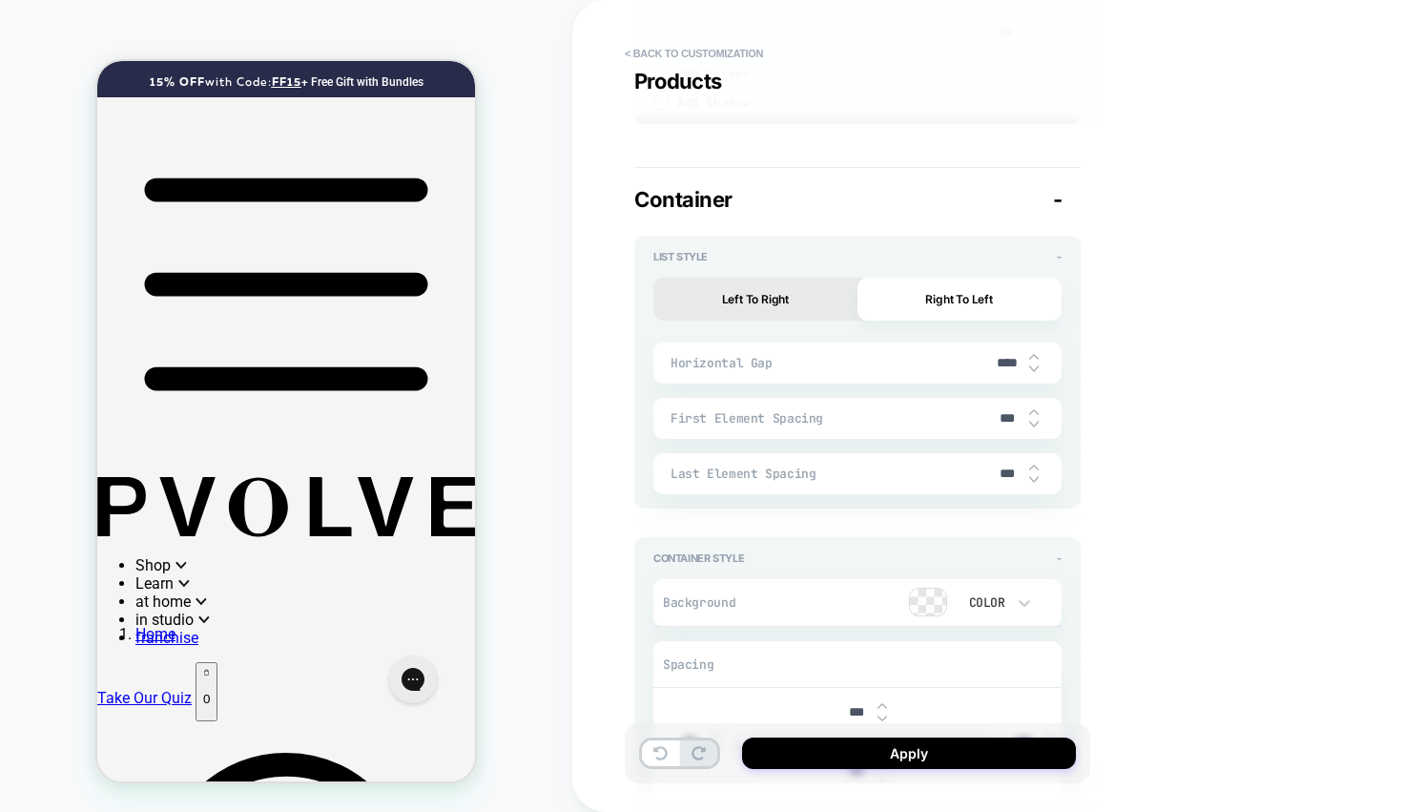
click at [792, 278] on button "Left To Right" at bounding box center [755, 299] width 204 height 43
type textarea "*"
click at [1034, 365] on img at bounding box center [1034, 369] width 10 height 8
type input "****"
type textarea "*"
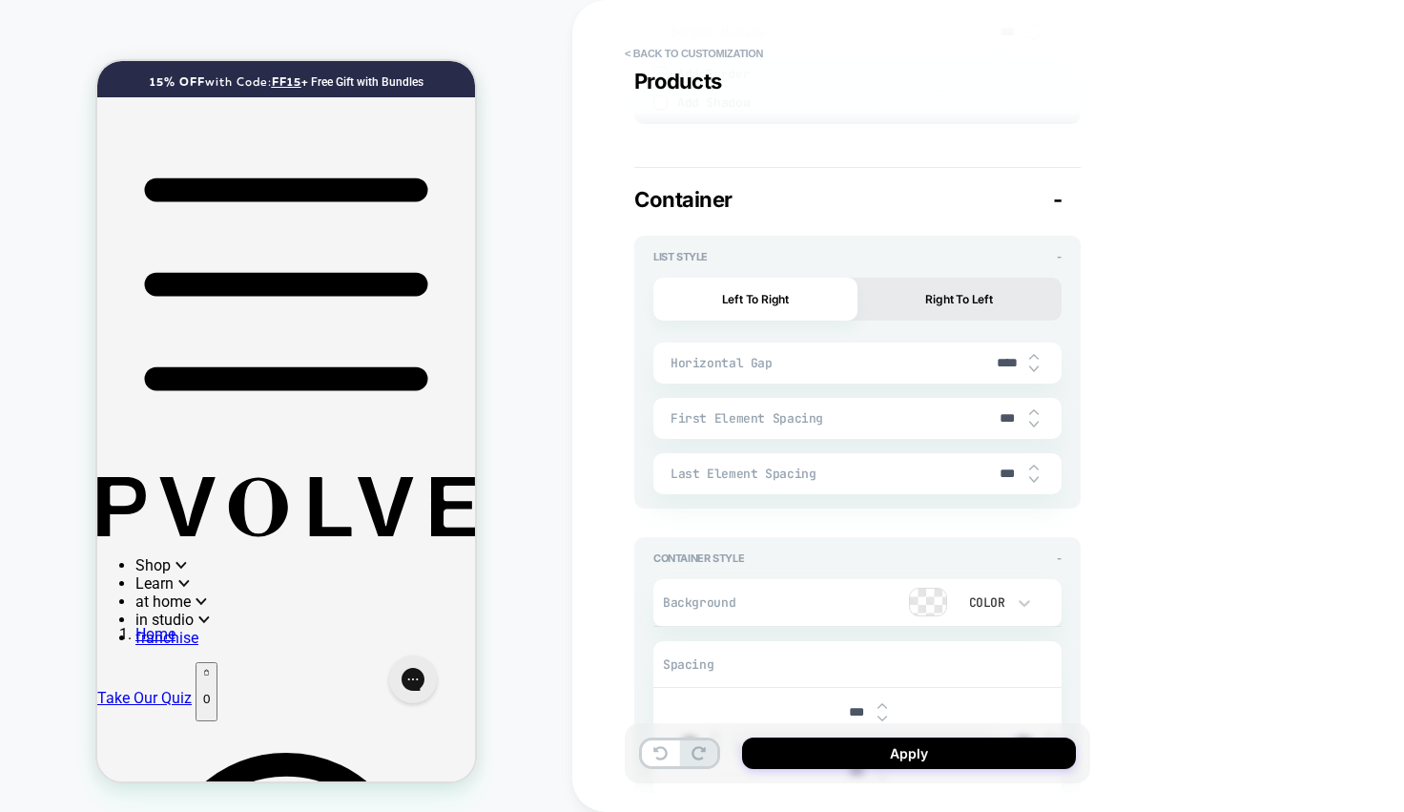
click at [1034, 365] on img at bounding box center [1034, 369] width 10 height 8
type input "****"
type textarea "*"
click at [1034, 365] on img at bounding box center [1034, 369] width 10 height 8
type input "****"
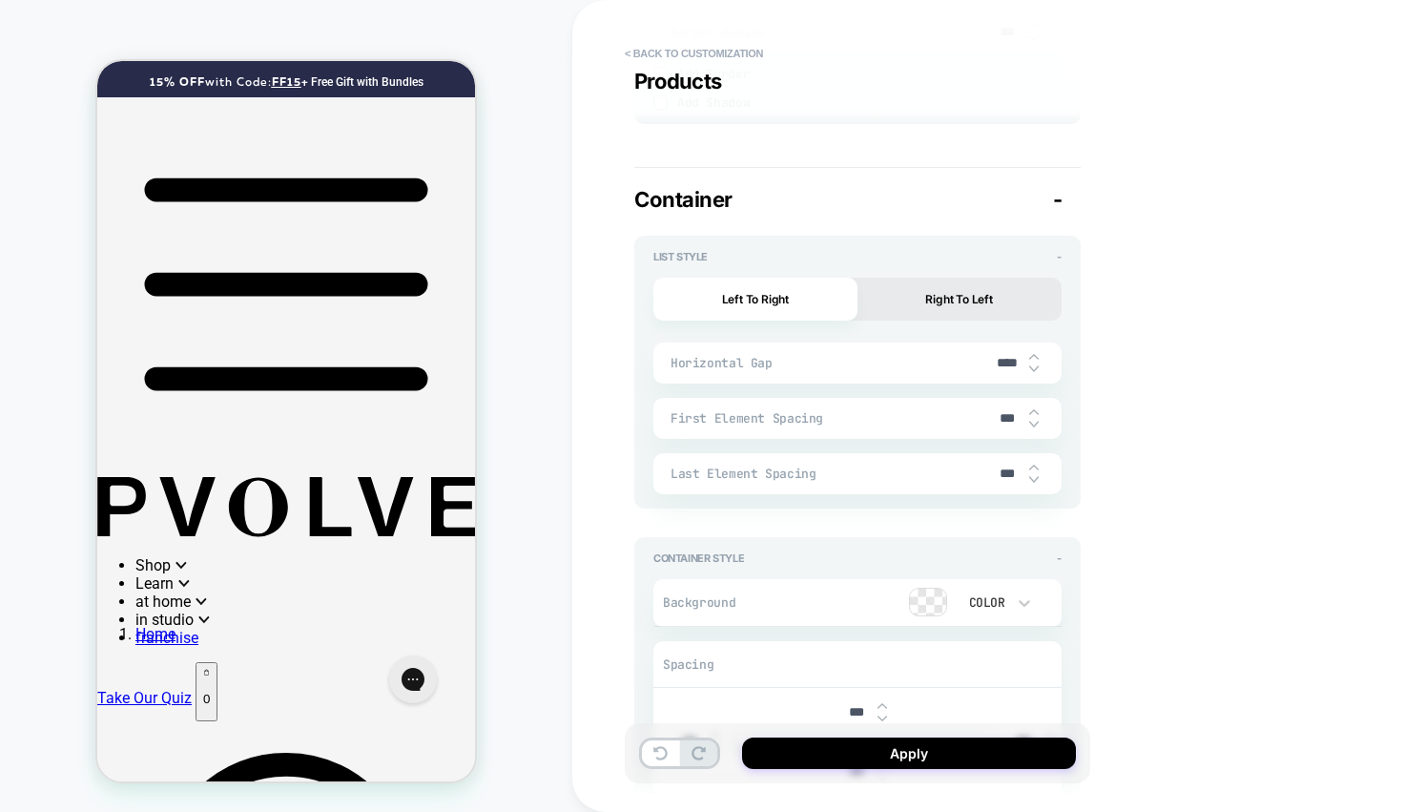
type textarea "*"
click at [1034, 365] on img at bounding box center [1034, 369] width 10 height 8
type input "****"
type textarea "*"
click at [1037, 365] on img at bounding box center [1034, 369] width 10 height 8
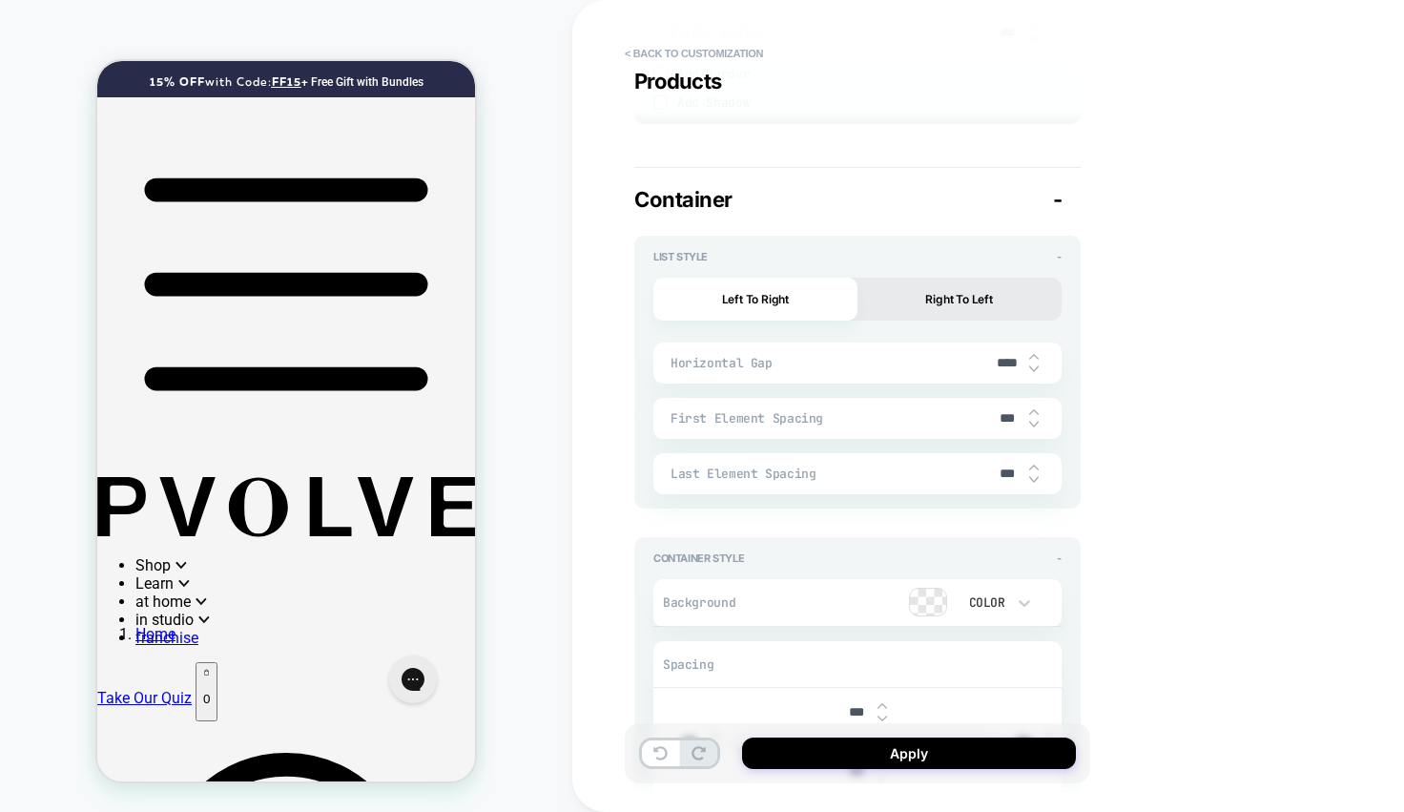
type input "****"
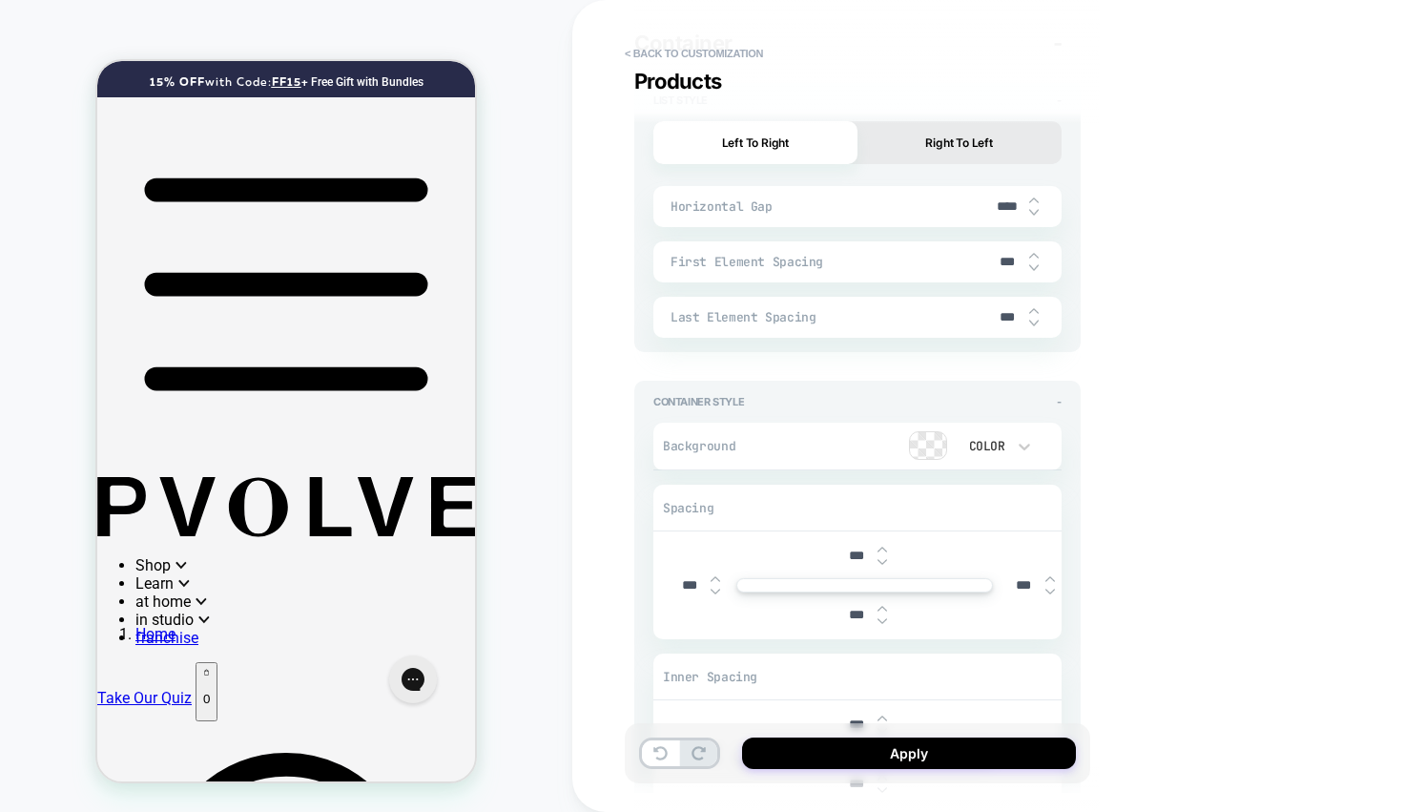
type textarea "*"
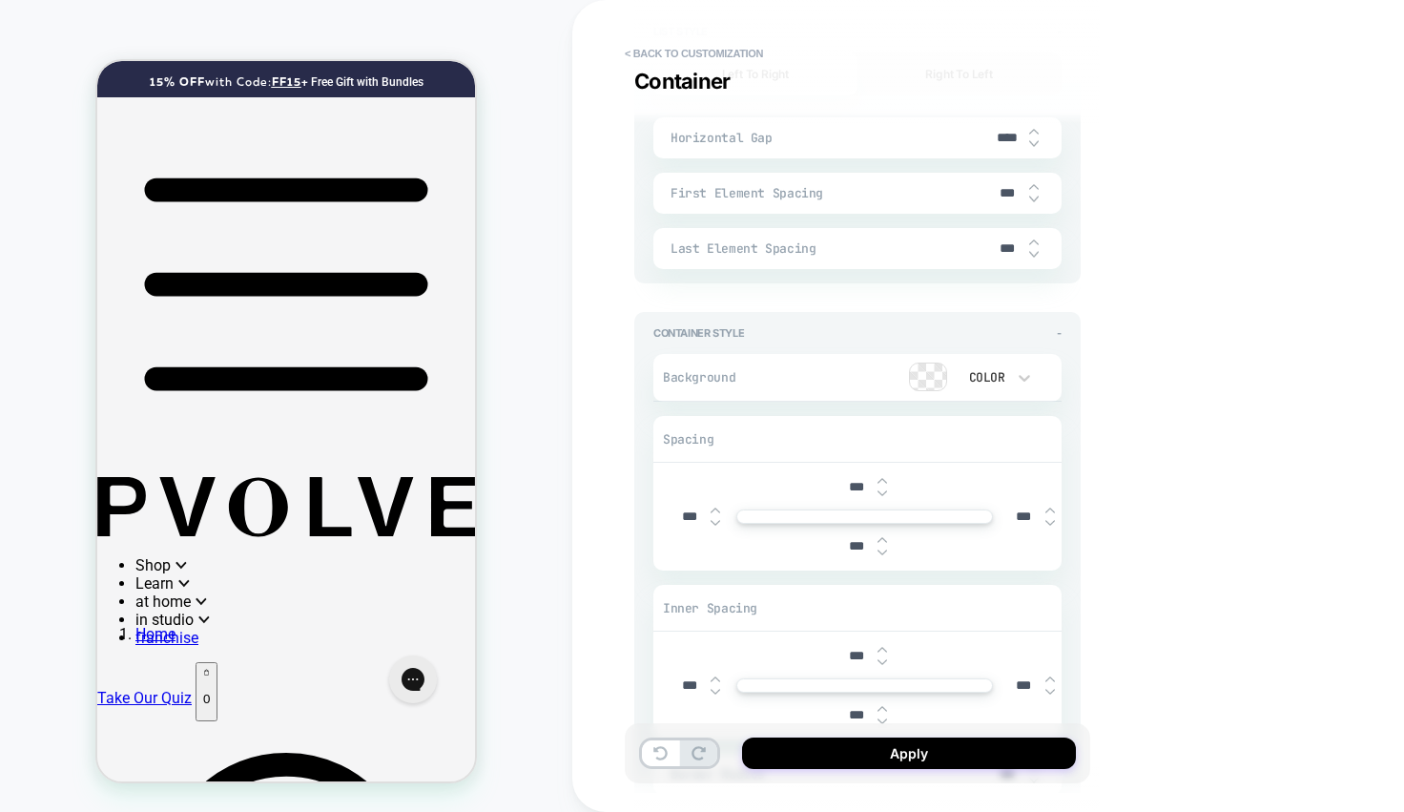
scroll to position [3795, 0]
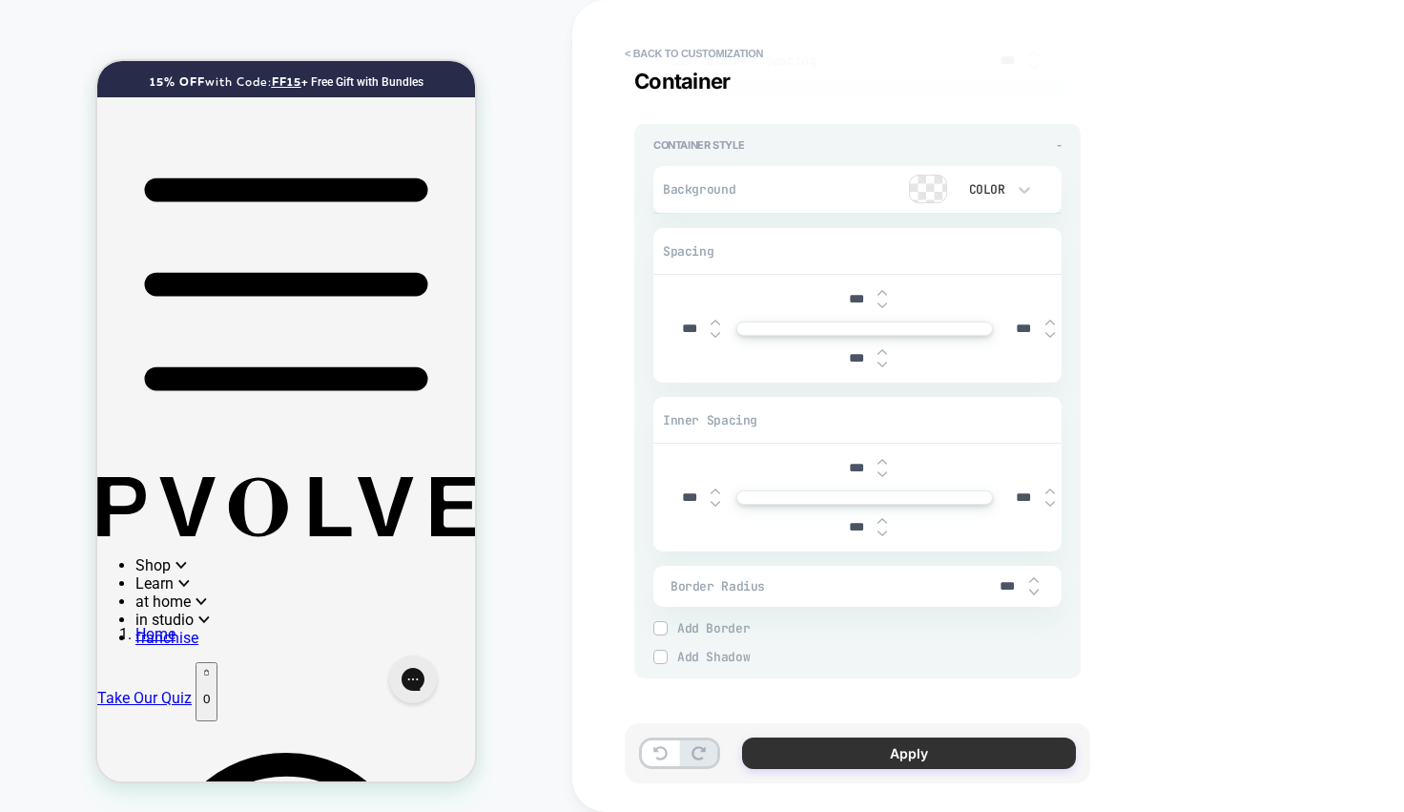
click at [870, 757] on button "Apply" at bounding box center [909, 752] width 334 height 31
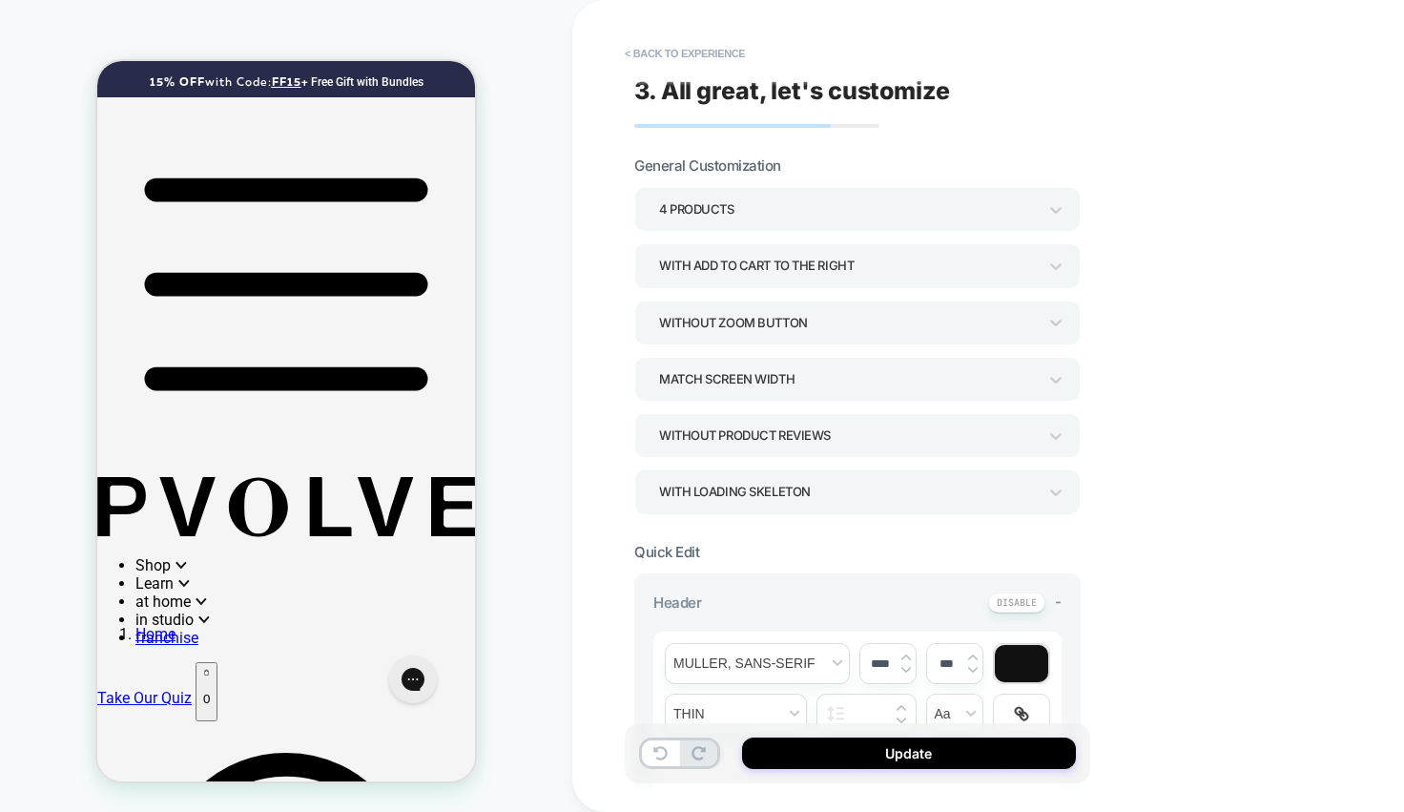
drag, startPoint x: 305, startPoint y: 429, endPoint x: 102, endPoint y: 423, distance: 203.2
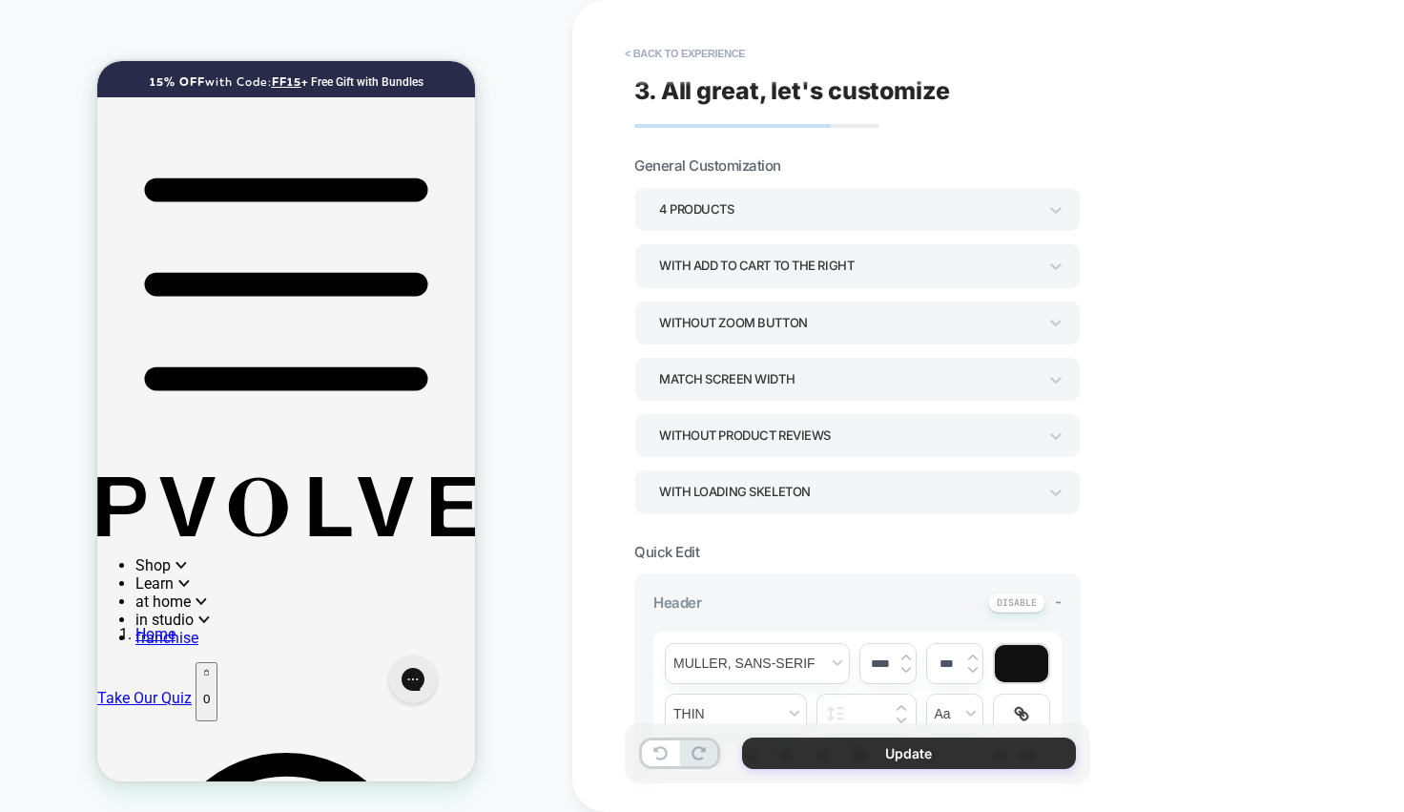
click at [831, 751] on button "Update" at bounding box center [909, 752] width 334 height 31
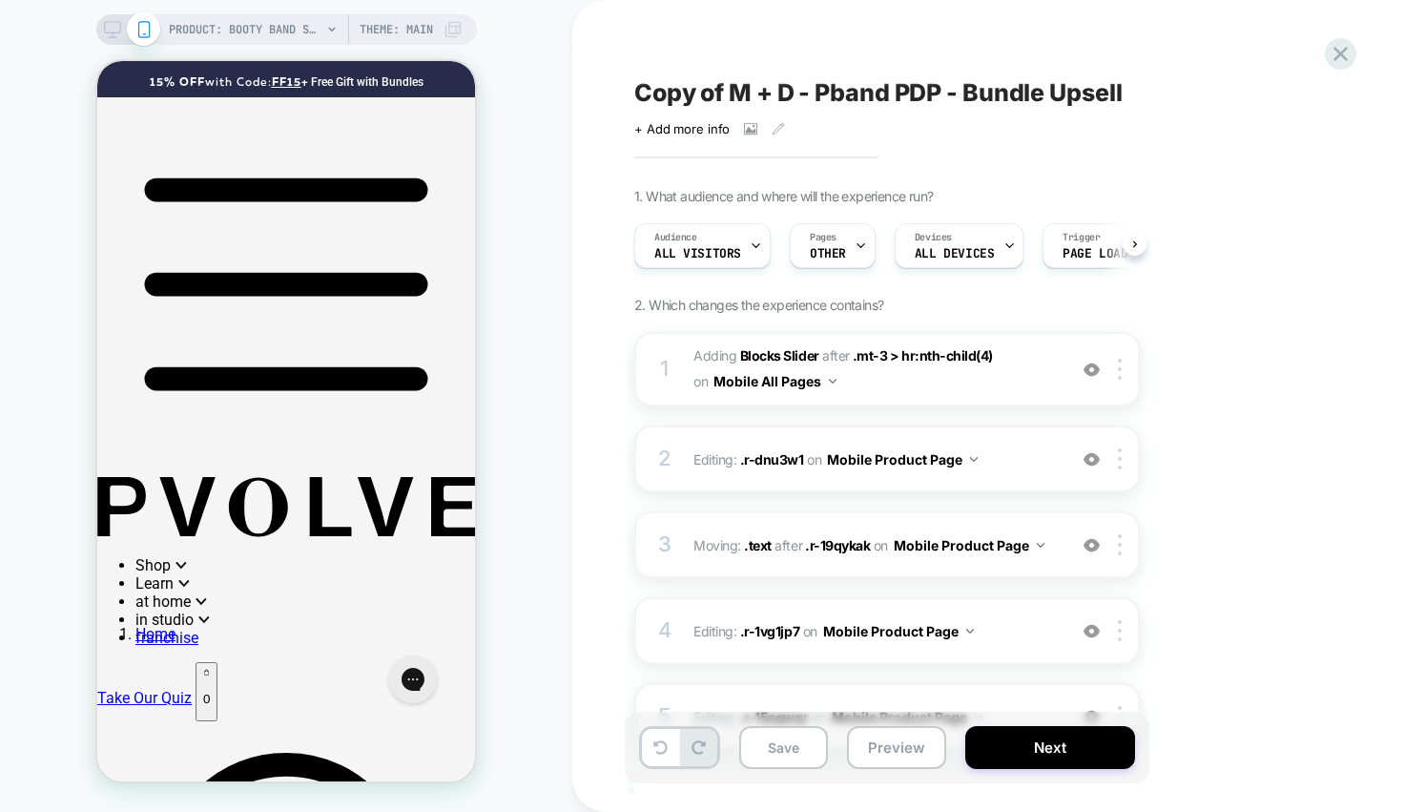
scroll to position [0, 1]
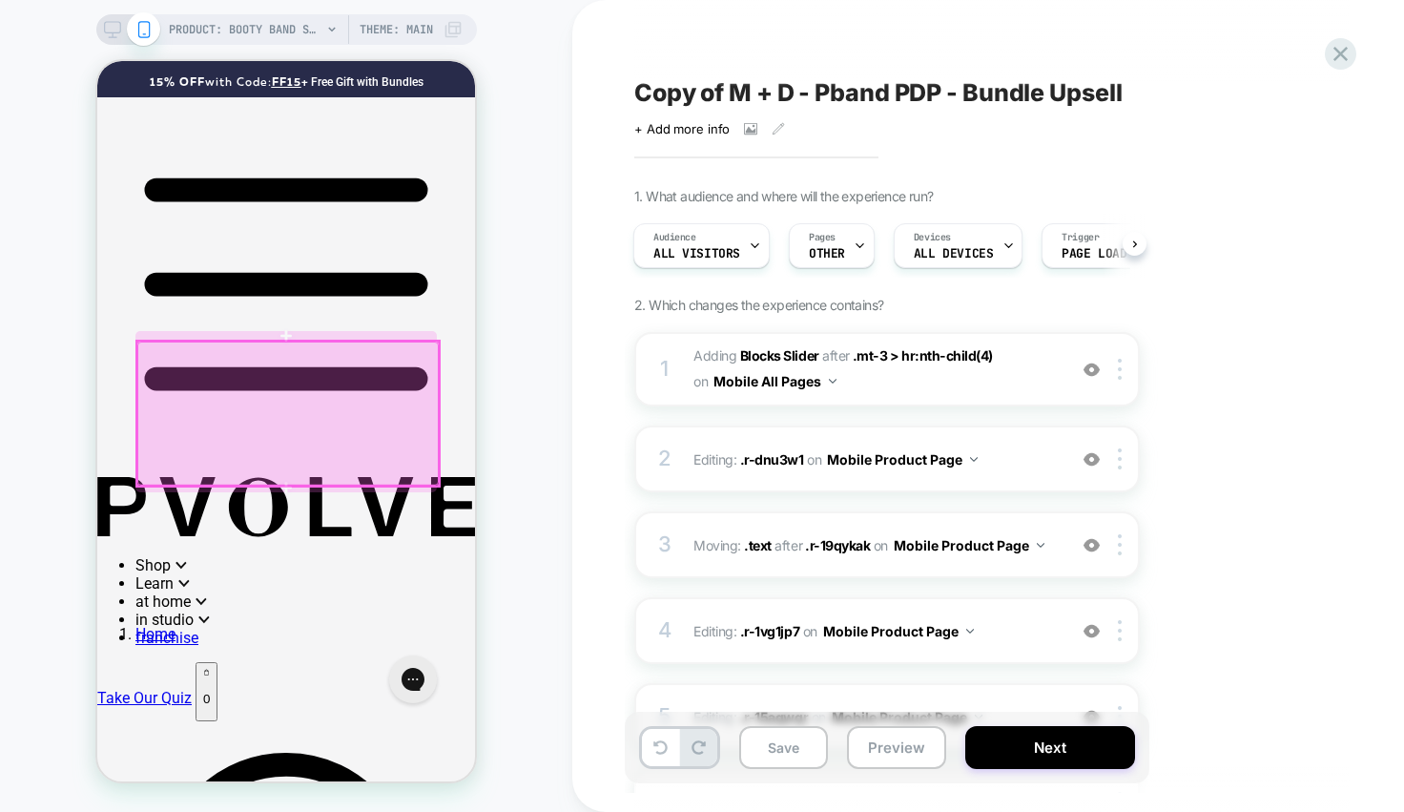
drag, startPoint x: 300, startPoint y: 448, endPoint x: 126, endPoint y: 446, distance: 174.5
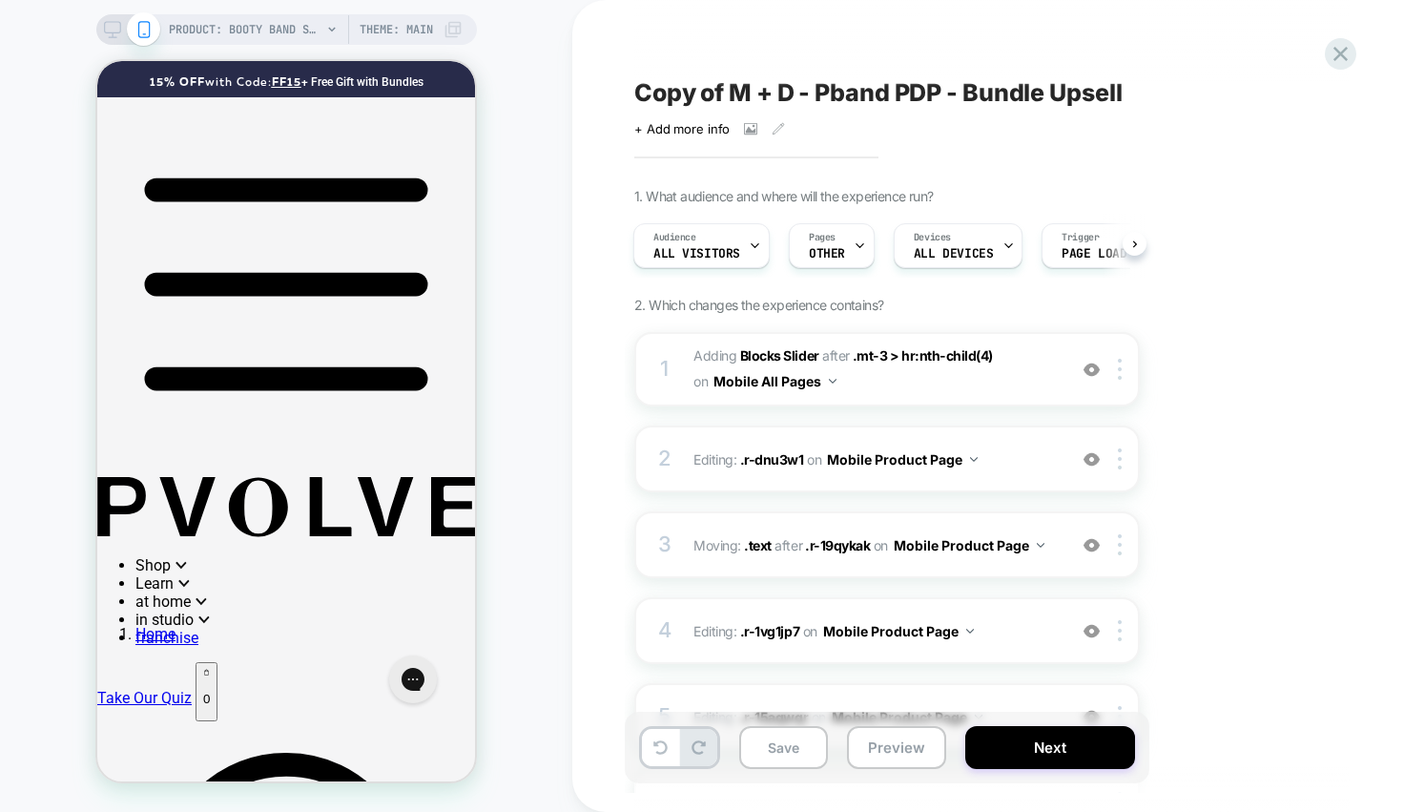
click at [506, 444] on div "PRODUCT: Booty Band Set + Case PRODUCT: Booty Band Set + Case Theme: MAIN" at bounding box center [286, 405] width 572 height 773
click at [948, 382] on span "#_loomi_addon_1750807711738_dup1758608692 Adding Blocks Slider AFTER .mt-3 > hr…" at bounding box center [874, 368] width 363 height 51
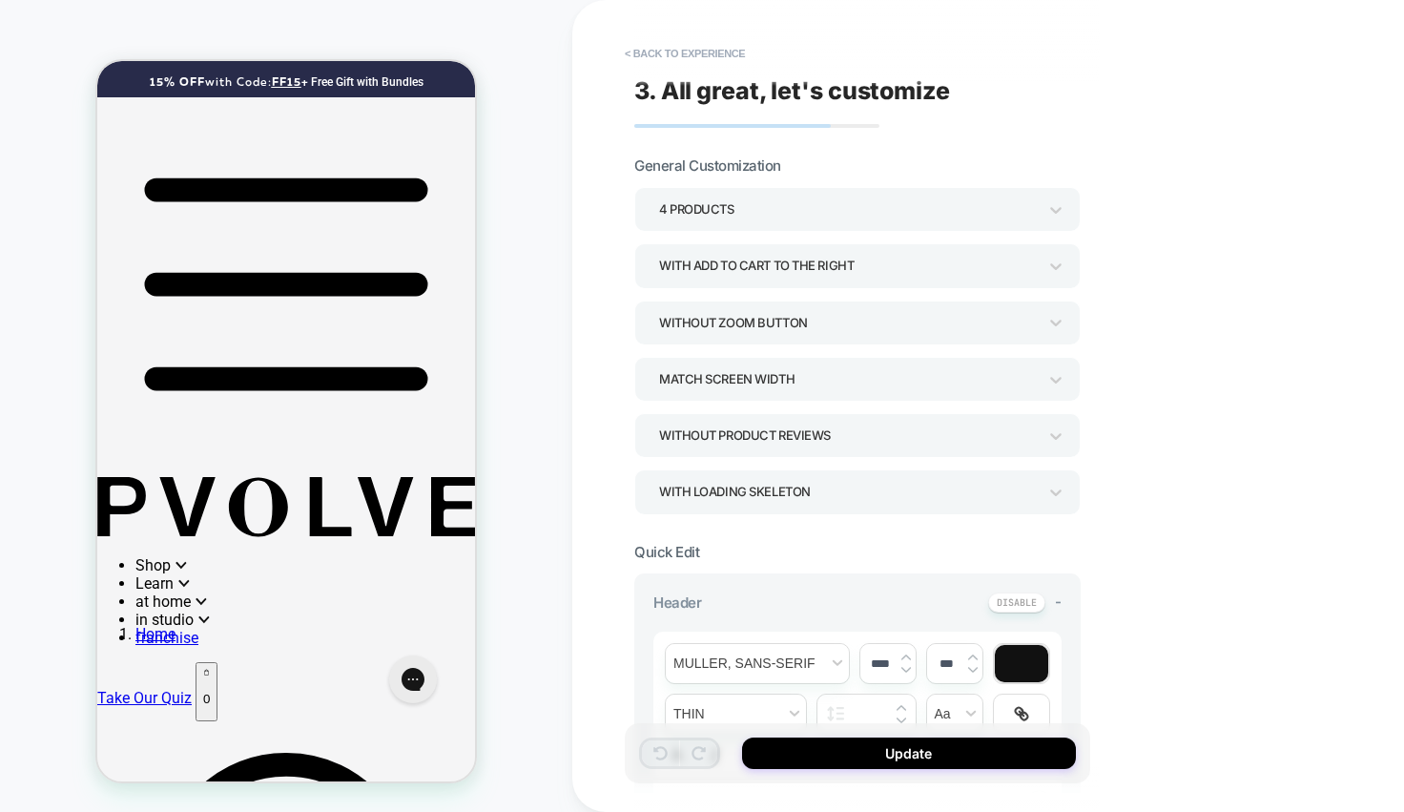
scroll to position [943, 0]
click at [658, 39] on button "< Back to experience" at bounding box center [684, 53] width 139 height 31
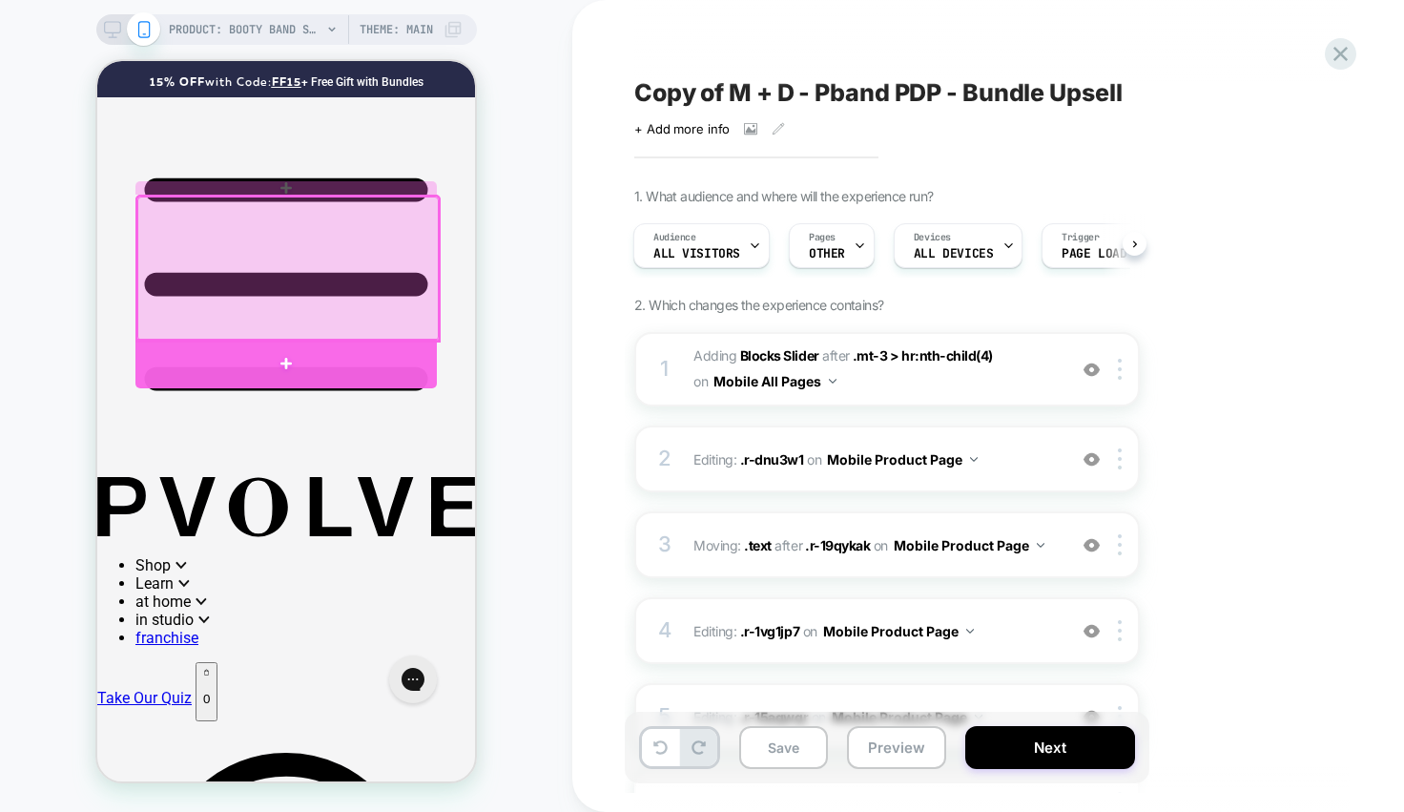
scroll to position [578, 0]
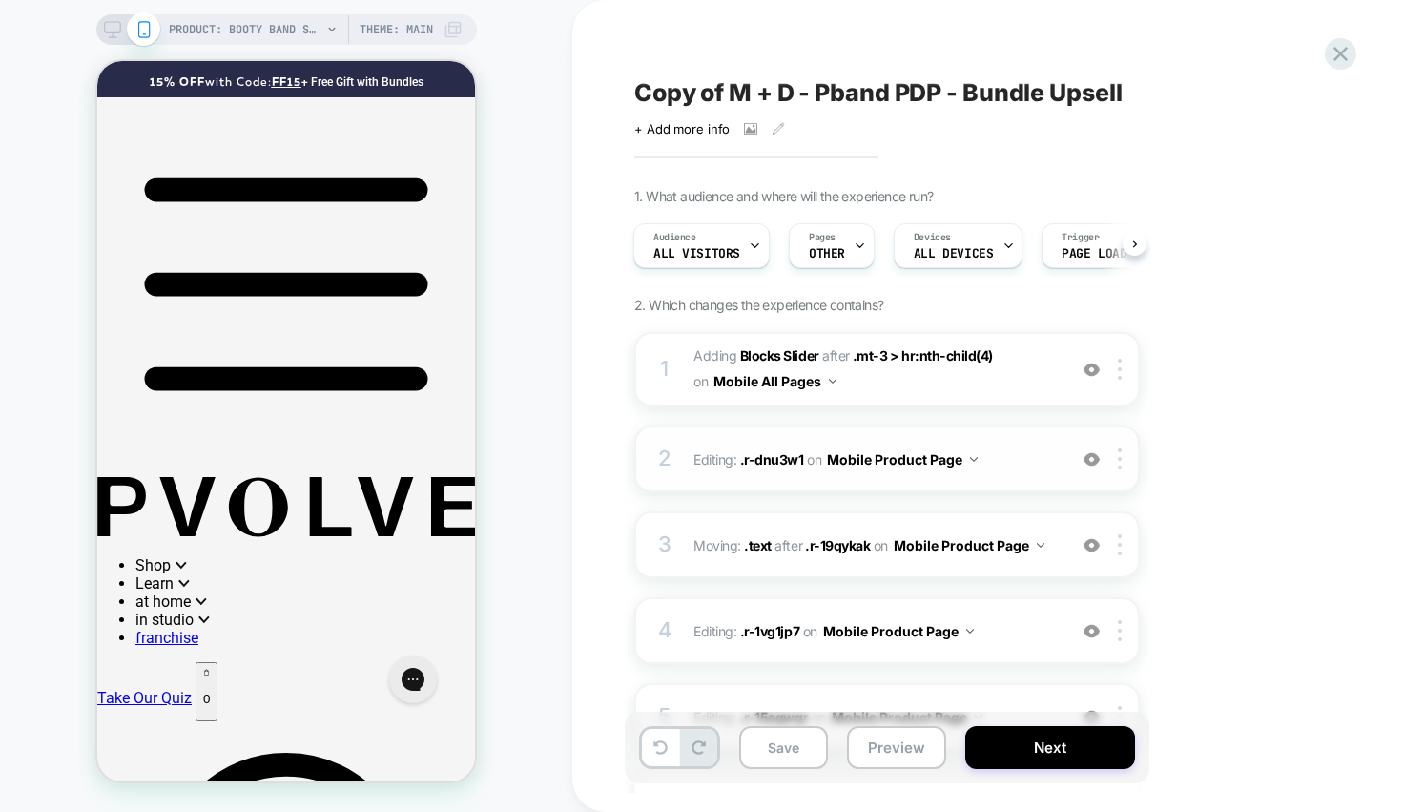
click at [1099, 459] on img at bounding box center [1091, 459] width 16 height 16
click at [1092, 534] on div at bounding box center [1091, 544] width 31 height 21
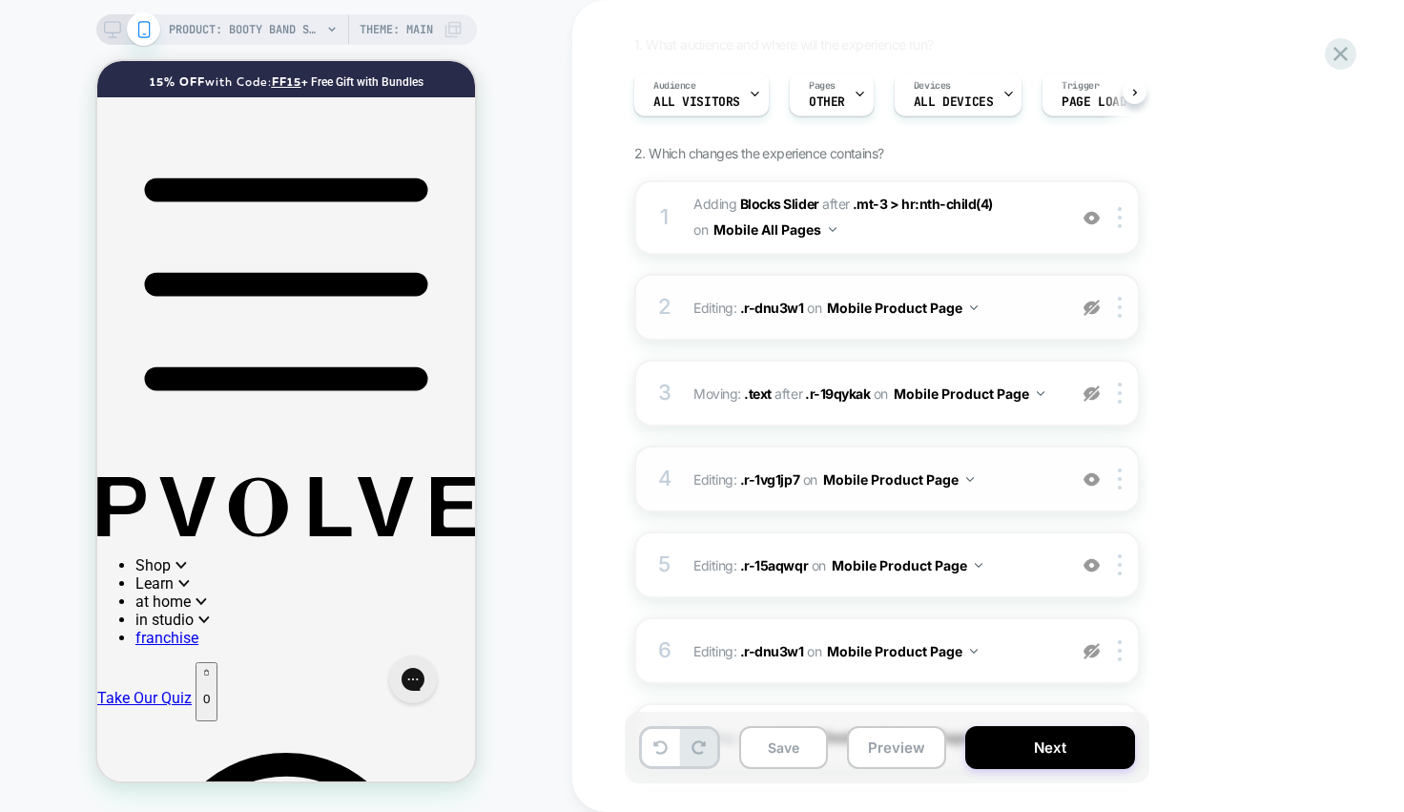
scroll to position [153, 0]
click at [1093, 481] on img at bounding box center [1091, 478] width 16 height 16
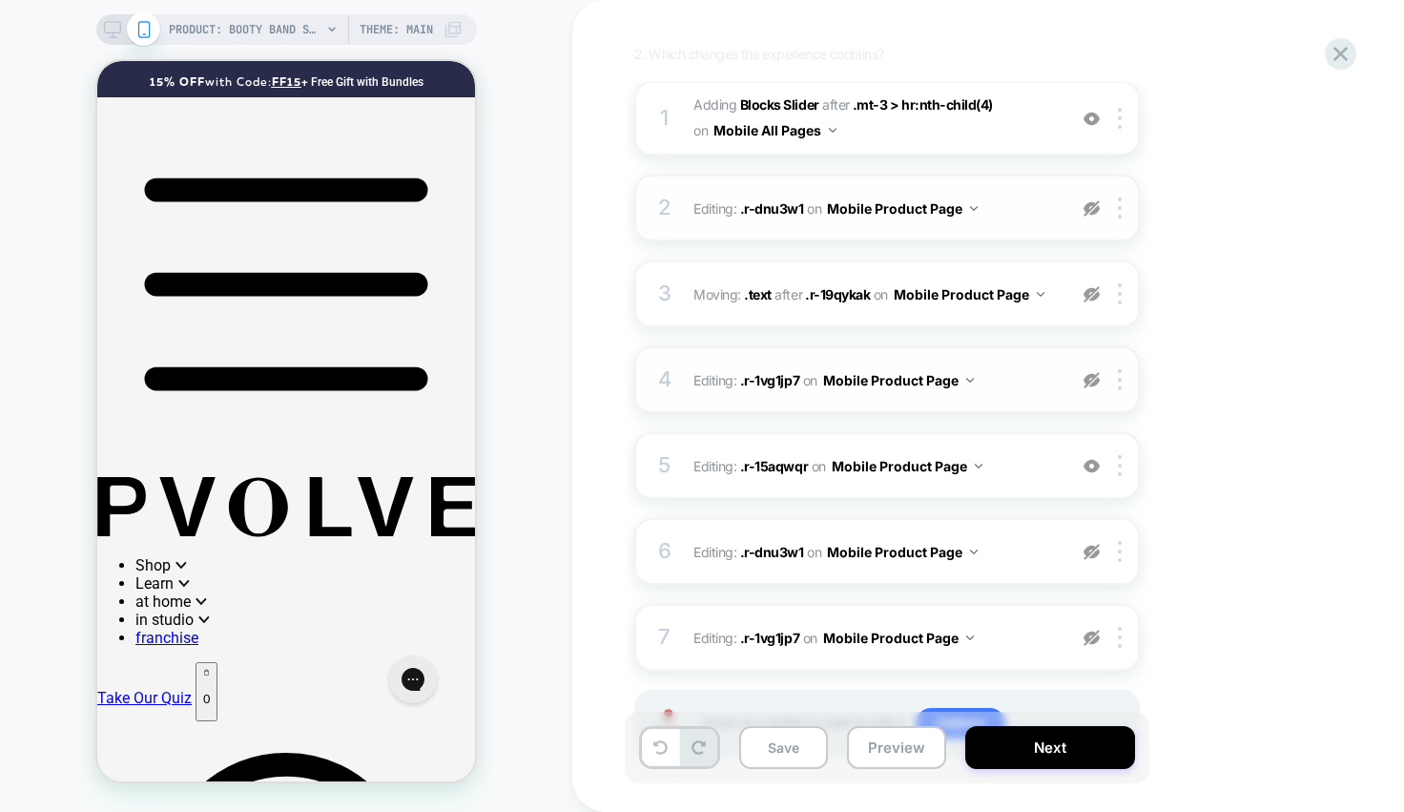
scroll to position [259, 0]
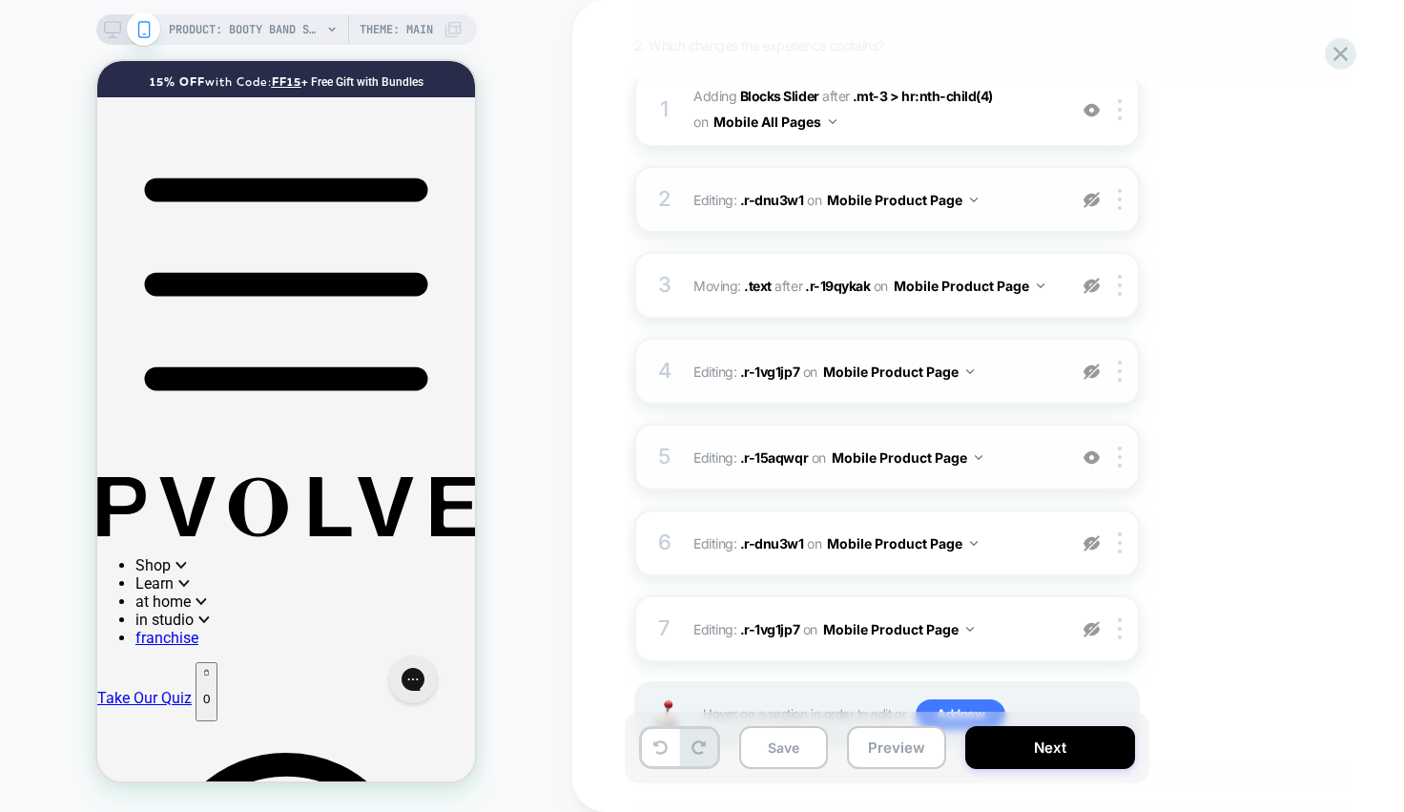
click at [1094, 456] on img at bounding box center [1091, 457] width 16 height 16
click at [997, 639] on span "Editing : .r-1vg1jp7 .r-1vg1jp7 on Mobile Product Page" at bounding box center [874, 629] width 363 height 28
click at [779, 625] on span ".r-1vg1jp7" at bounding box center [769, 629] width 59 height 16
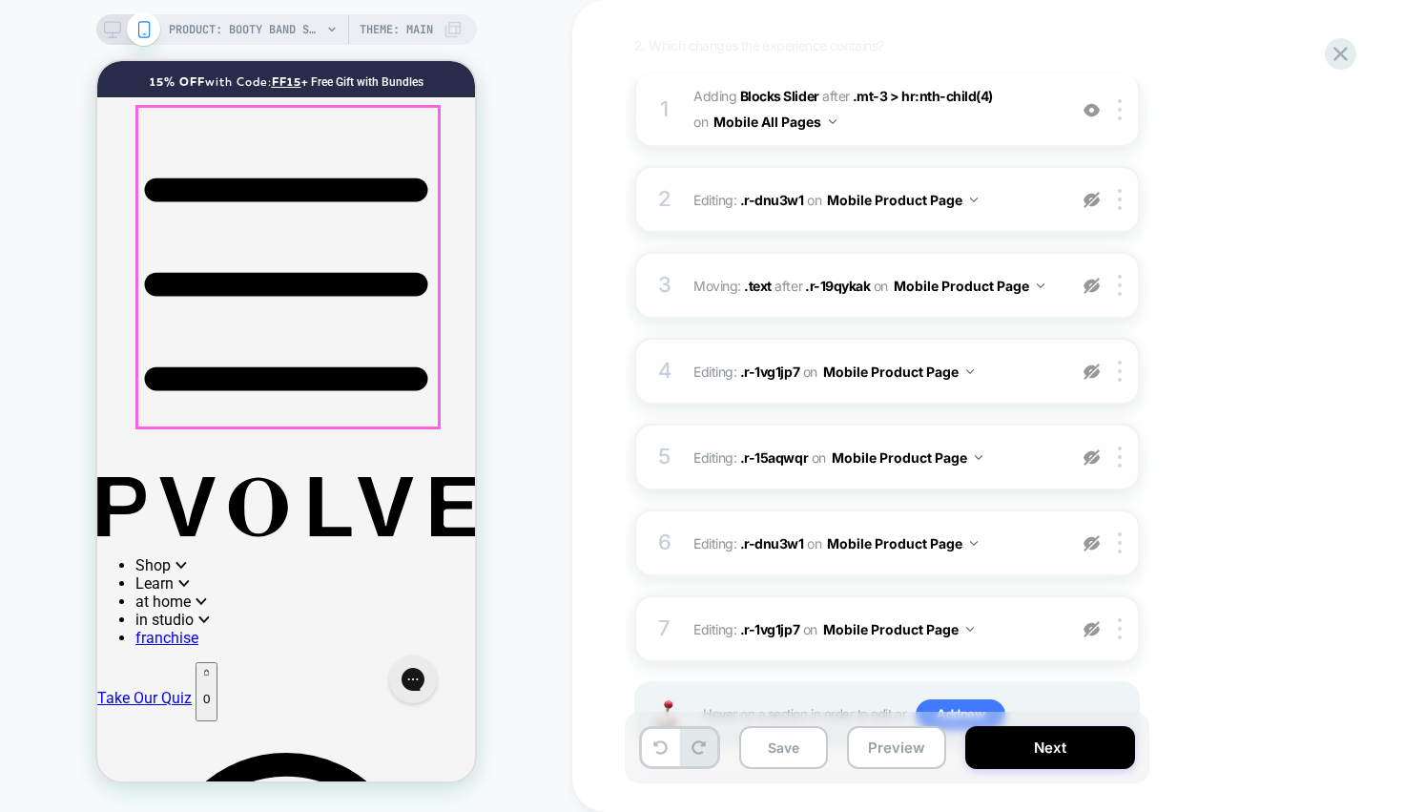
scroll to position [603, 0]
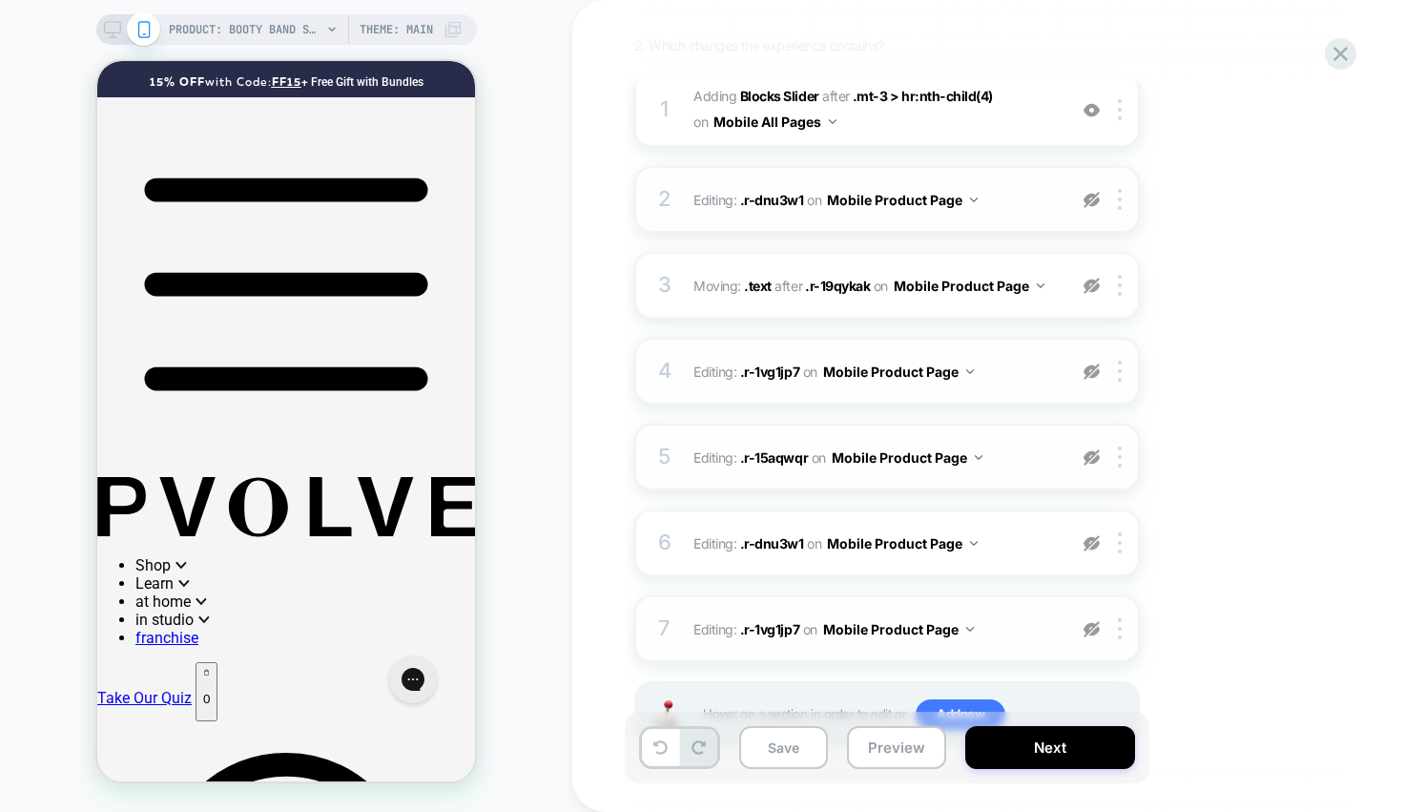
click at [1095, 626] on img at bounding box center [1091, 629] width 16 height 16
click at [1089, 544] on img at bounding box center [1091, 543] width 16 height 16
click at [1091, 455] on img at bounding box center [1091, 457] width 16 height 16
click at [1086, 371] on img at bounding box center [1091, 371] width 16 height 16
click at [1094, 459] on img at bounding box center [1091, 457] width 16 height 16
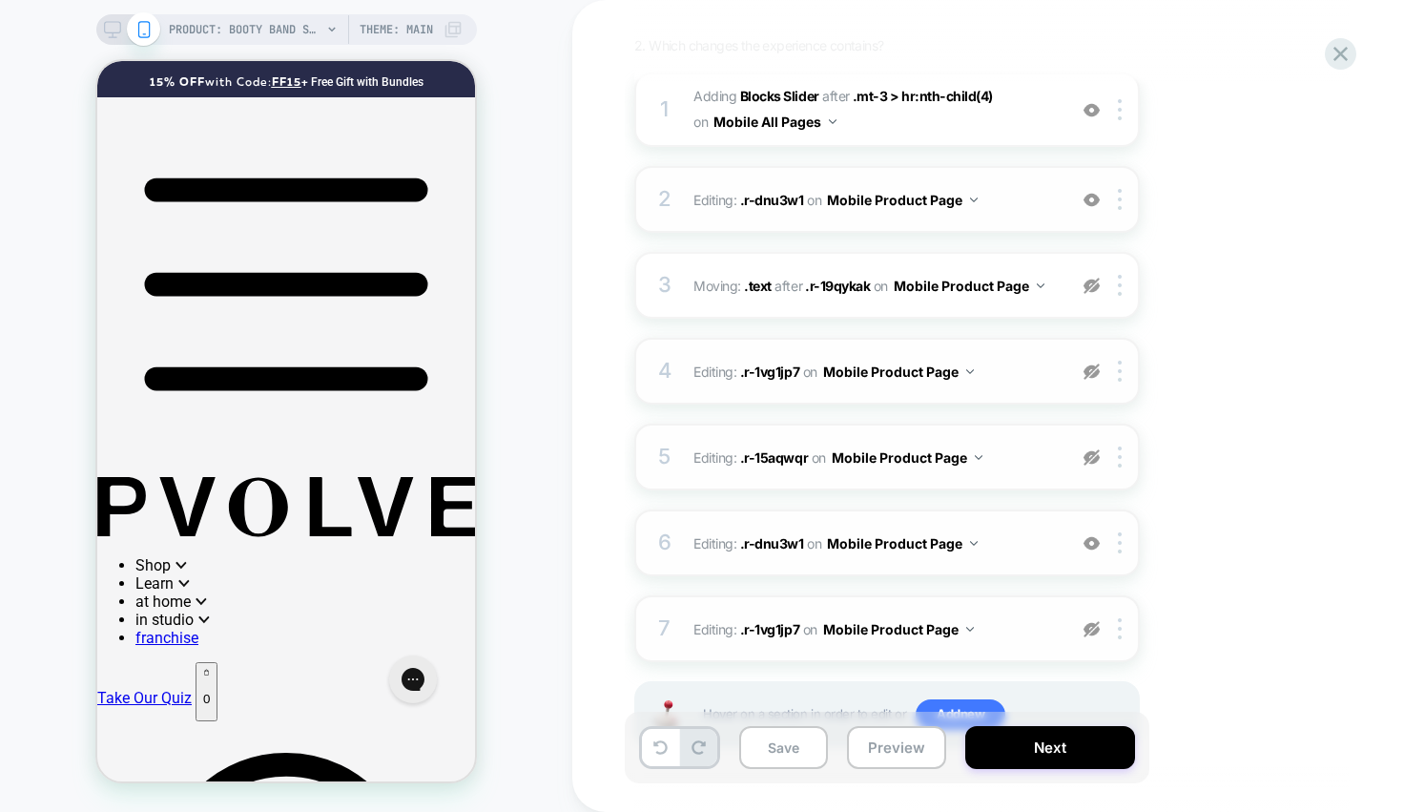
click at [1089, 547] on img at bounding box center [1091, 543] width 16 height 16
click at [1090, 634] on img at bounding box center [1091, 629] width 16 height 16
click at [1090, 549] on img at bounding box center [1091, 543] width 16 height 16
click at [1090, 451] on img at bounding box center [1091, 457] width 16 height 16
click at [1087, 290] on img at bounding box center [1091, 286] width 16 height 16
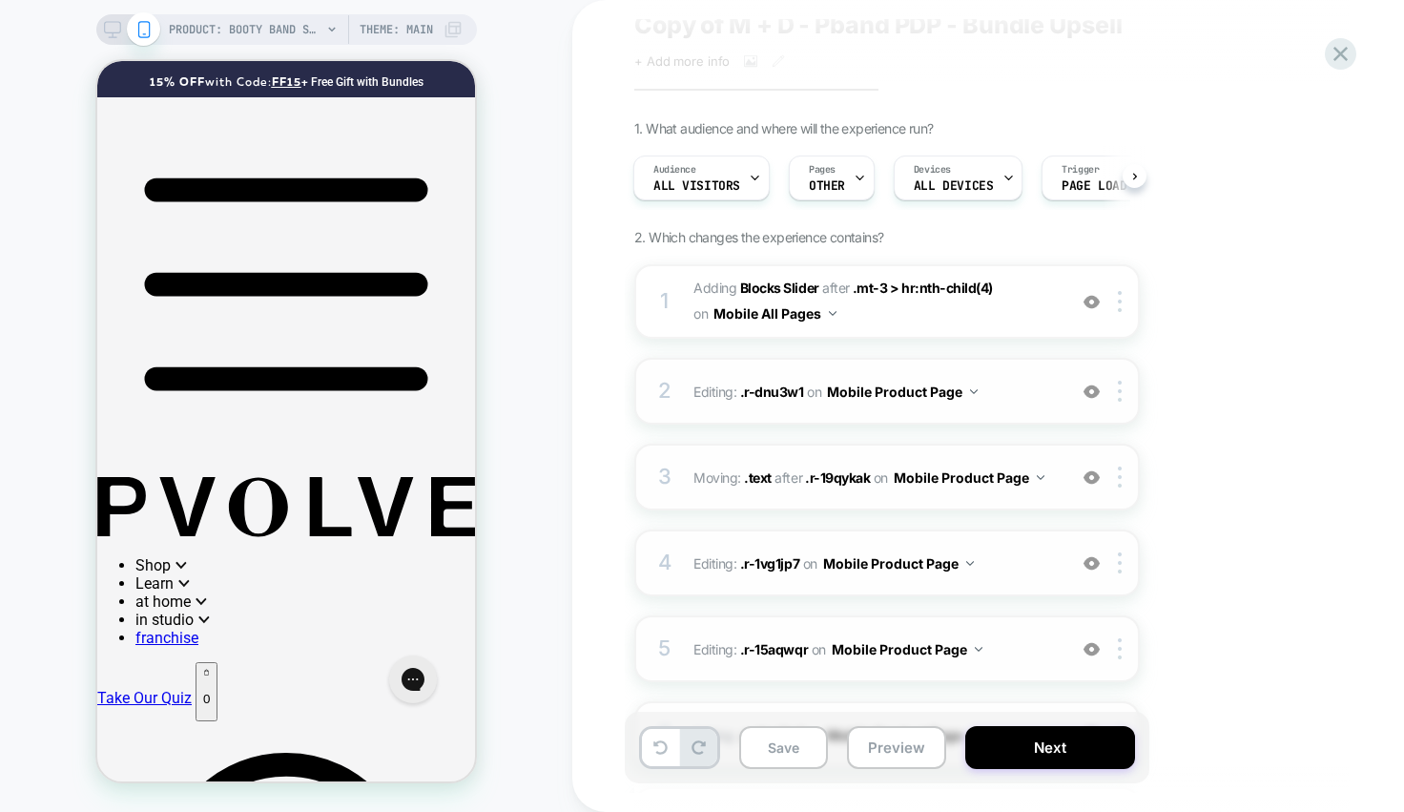
scroll to position [56, 0]
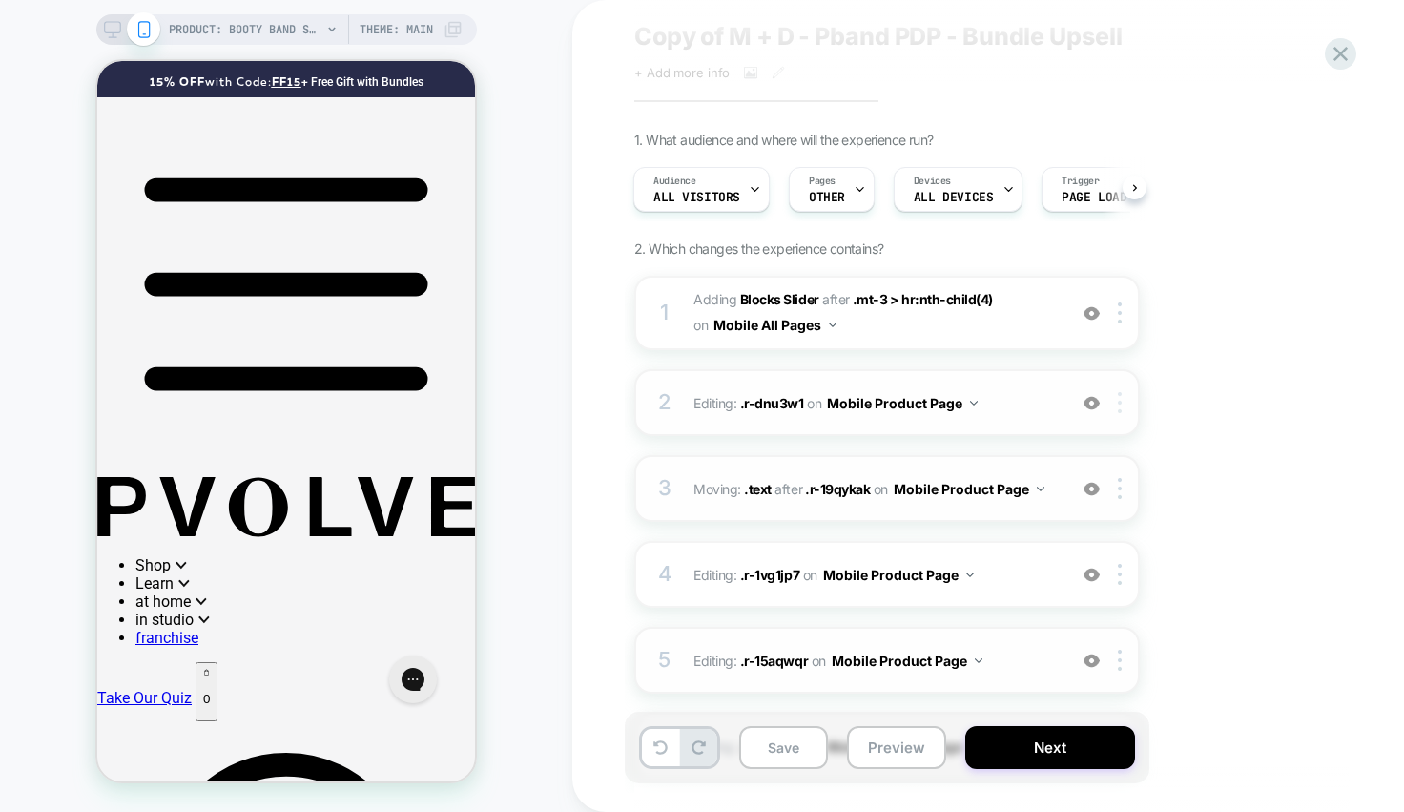
click at [1121, 398] on div at bounding box center [1122, 402] width 31 height 21
click at [1089, 562] on div "Delete" at bounding box center [1122, 553] width 170 height 51
click at [1121, 403] on div at bounding box center [1122, 402] width 31 height 21
click at [1118, 405] on img at bounding box center [1120, 402] width 4 height 21
click at [1122, 398] on div at bounding box center [1122, 402] width 31 height 21
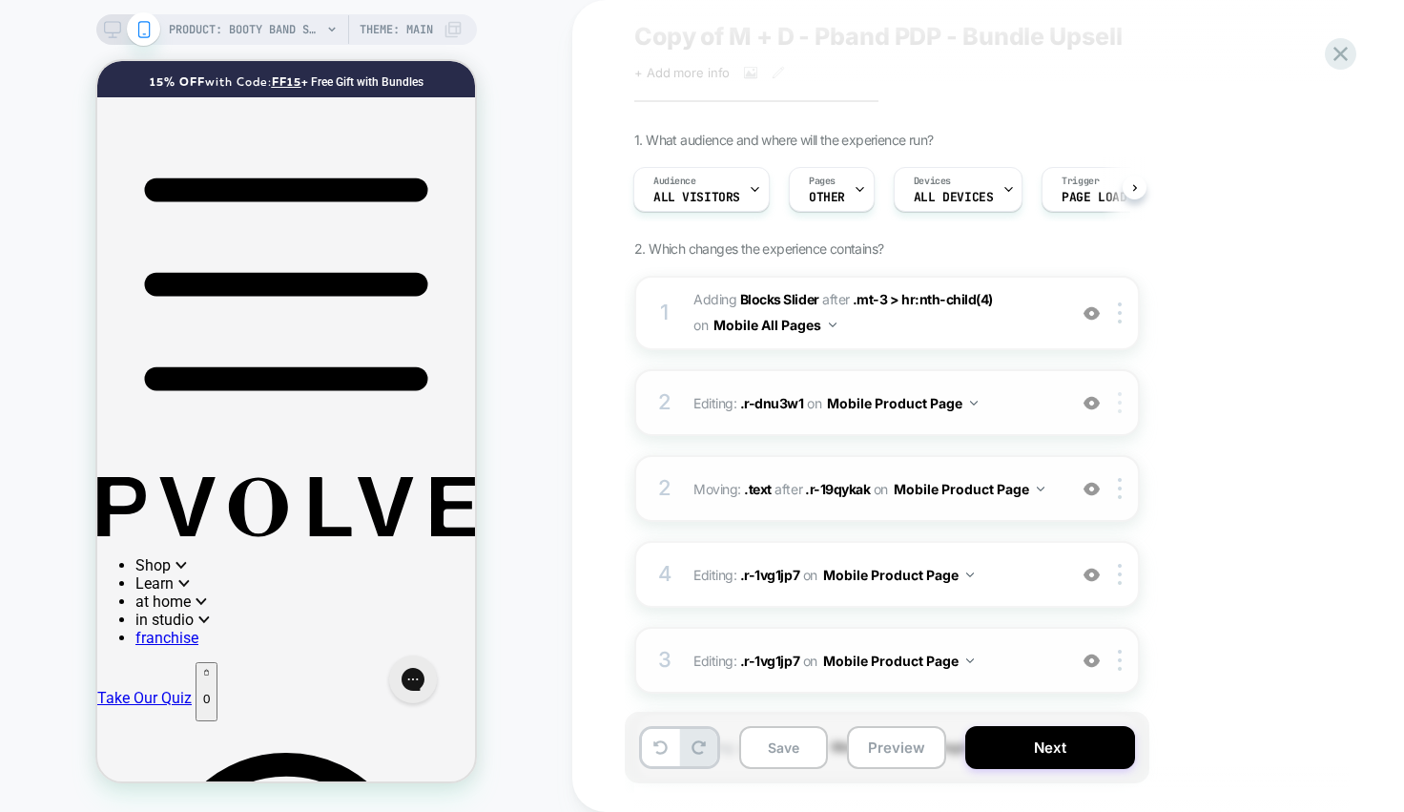
click at [1121, 398] on div at bounding box center [1122, 402] width 31 height 21
click at [1117, 492] on div at bounding box center [1122, 488] width 31 height 21
click at [1116, 492] on div at bounding box center [1122, 488] width 31 height 21
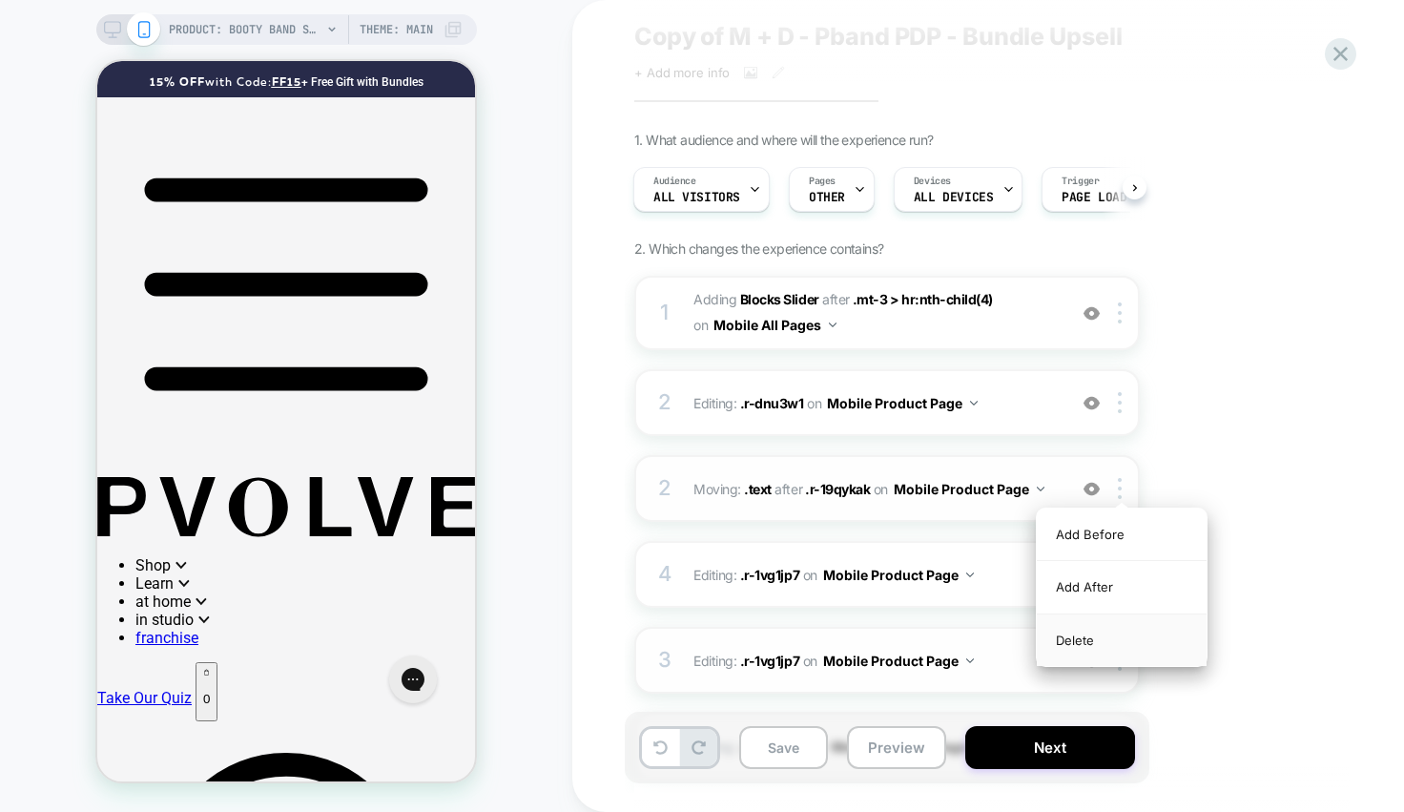
click at [1072, 640] on div "Delete" at bounding box center [1122, 639] width 170 height 51
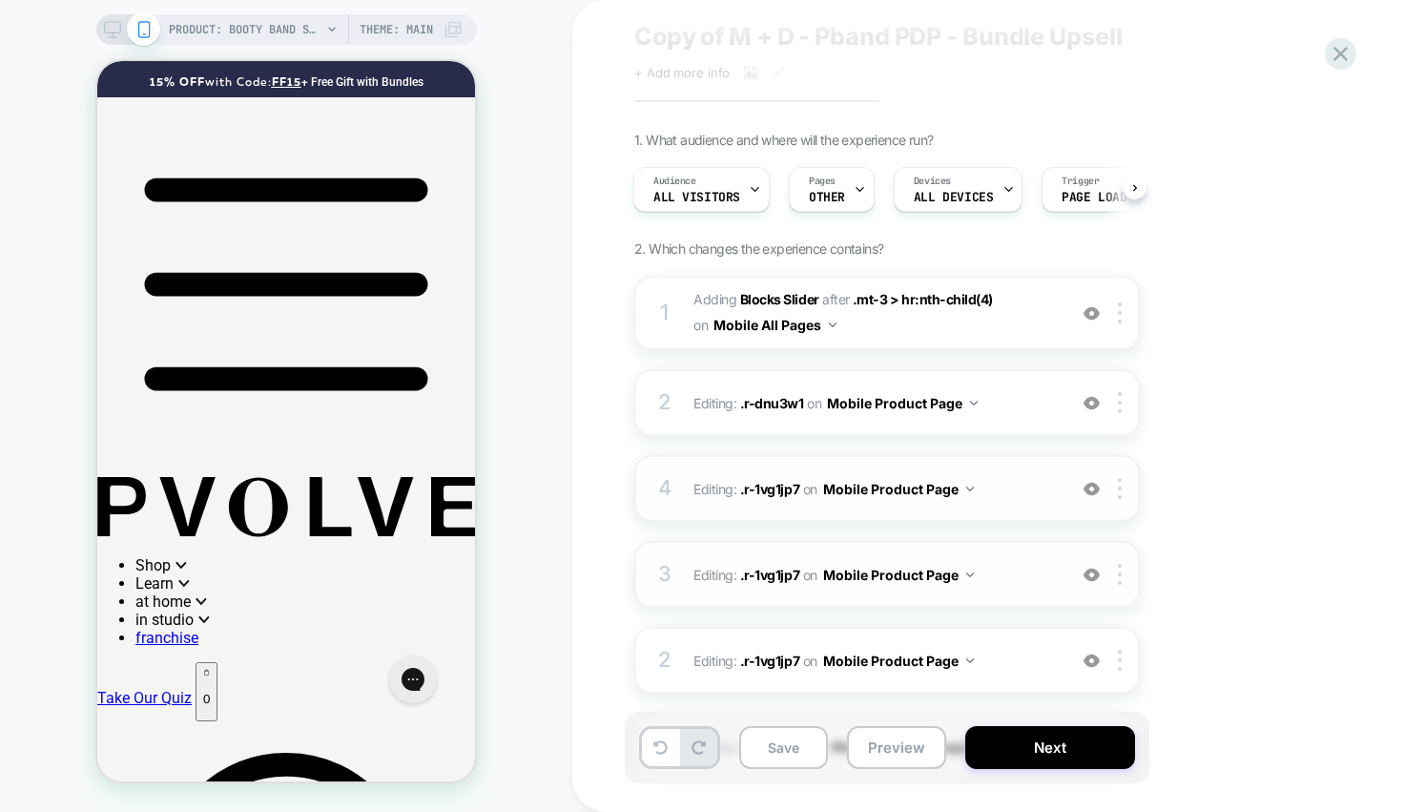
click at [1124, 500] on div "4 Editing : .r-1vg1jp7 .r-1vg1jp7 on Mobile Product Page Add Before Add After C…" at bounding box center [886, 488] width 505 height 67
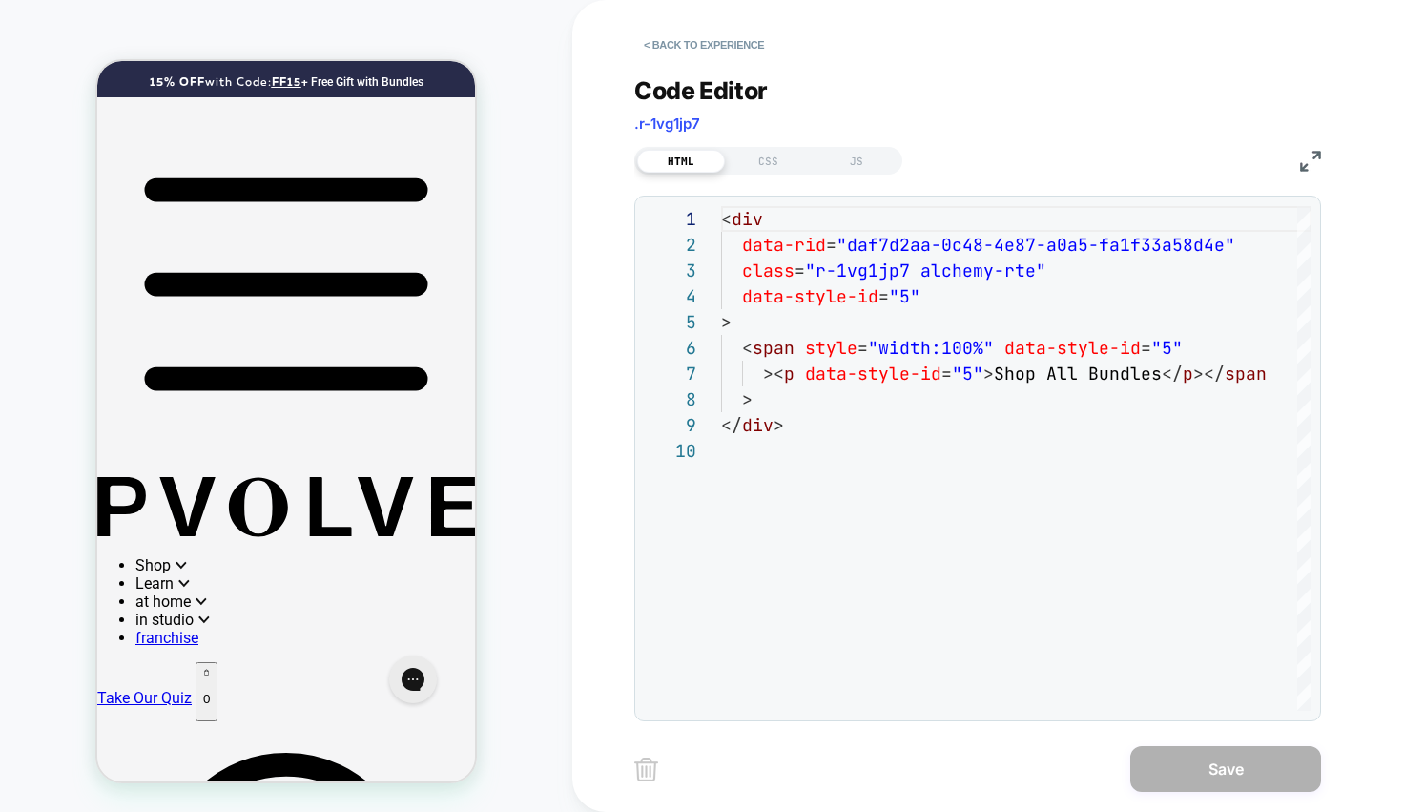
scroll to position [0, 0]
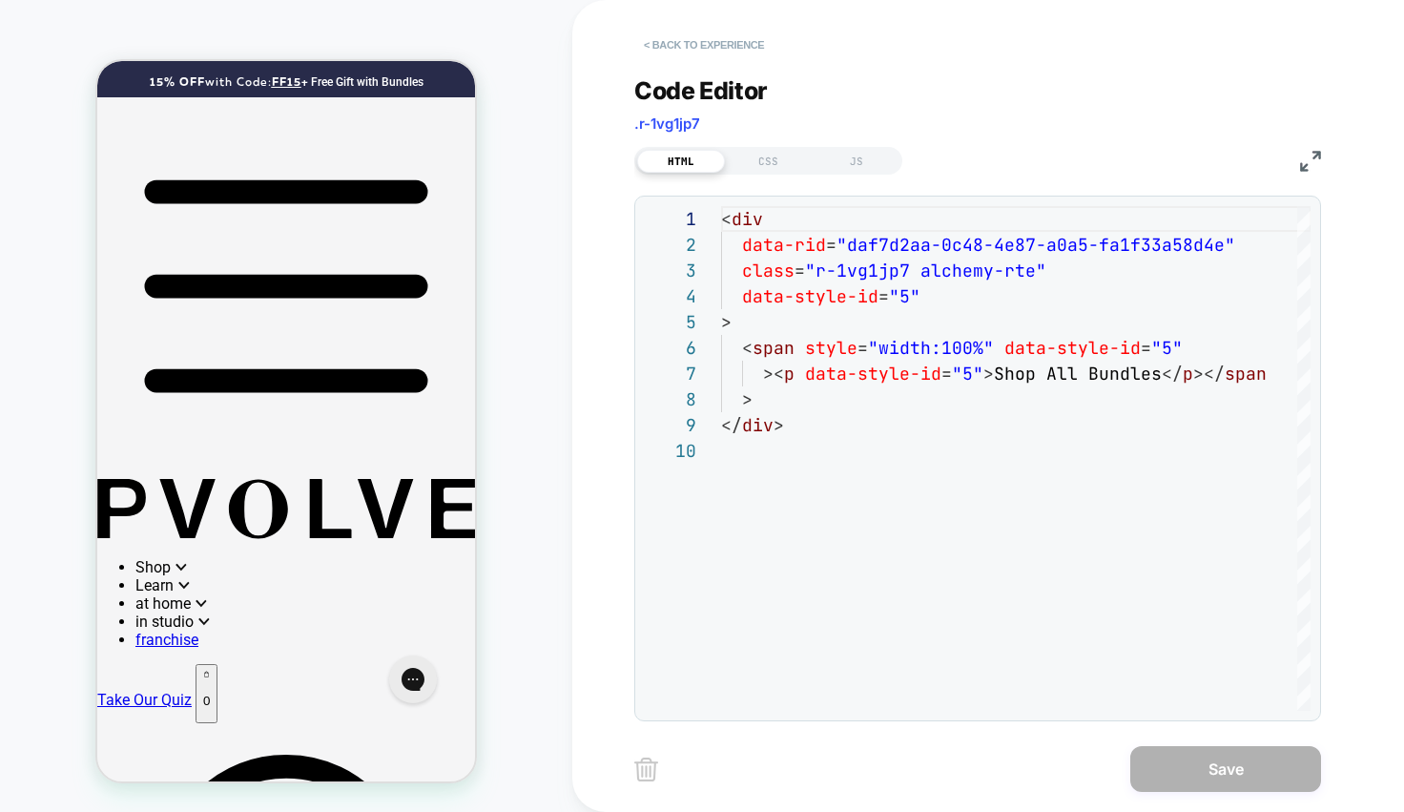
click at [688, 32] on button "< Back to experience" at bounding box center [703, 45] width 139 height 31
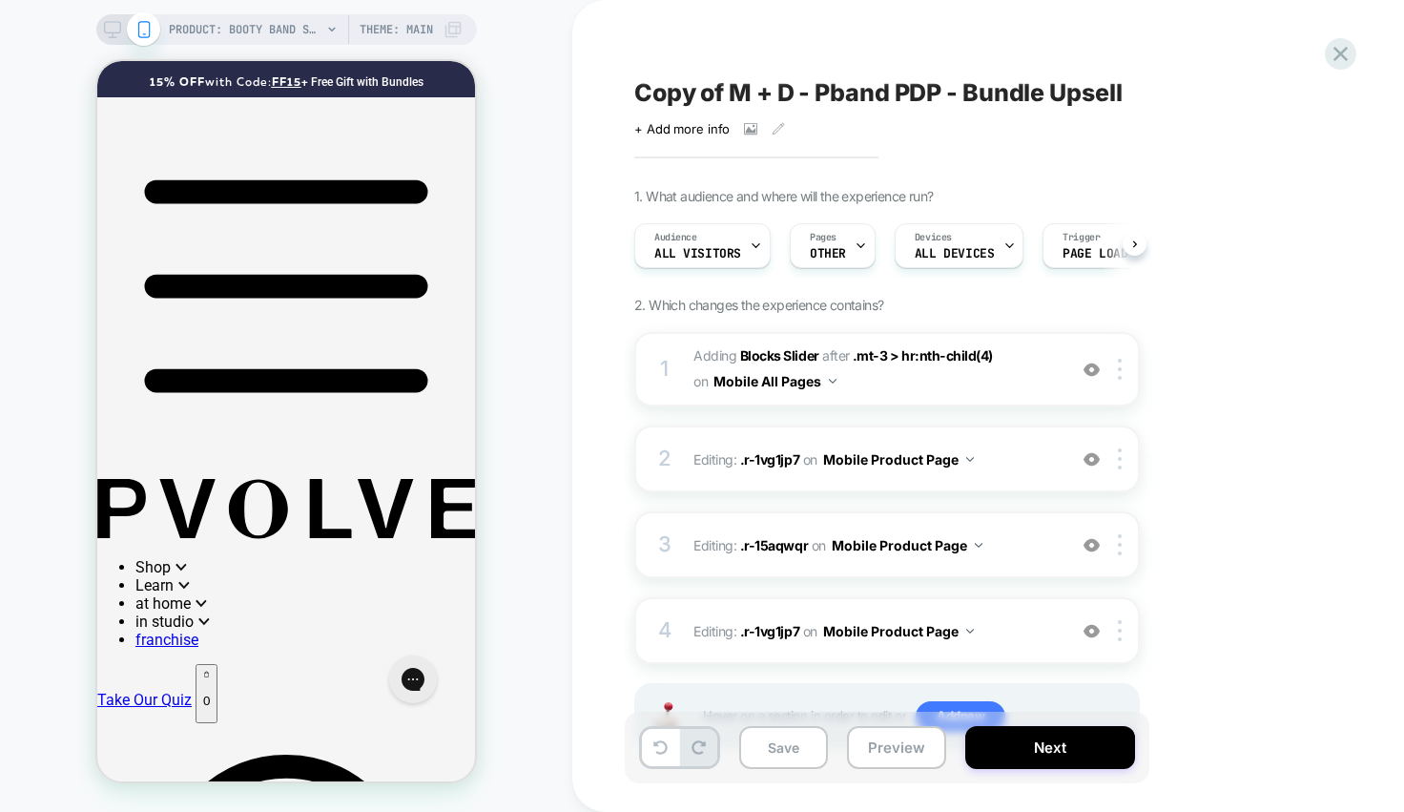
scroll to position [0, 1]
click at [1117, 549] on div at bounding box center [1122, 544] width 31 height 21
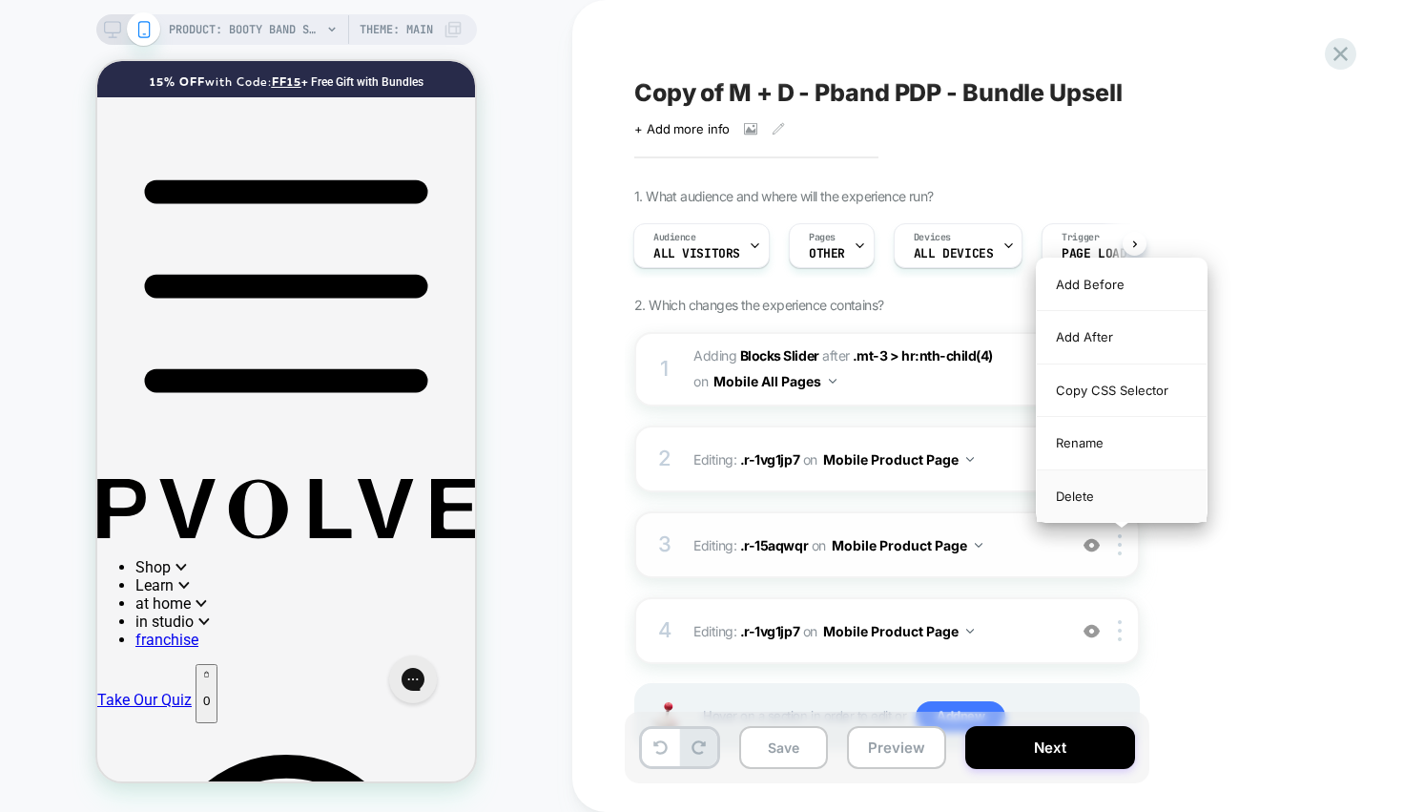
click at [1083, 490] on div "Delete" at bounding box center [1122, 495] width 170 height 51
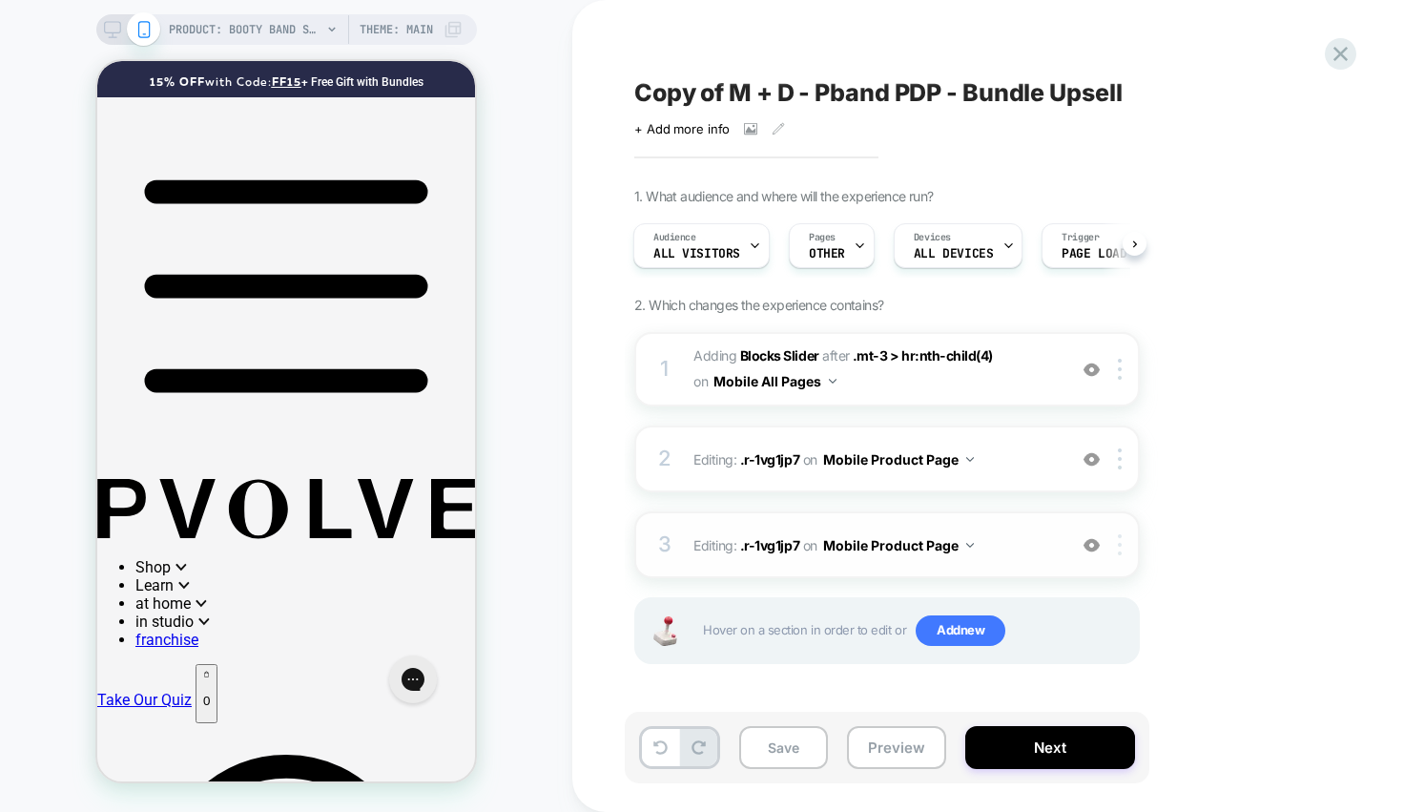
click at [1120, 545] on img at bounding box center [1120, 544] width 4 height 21
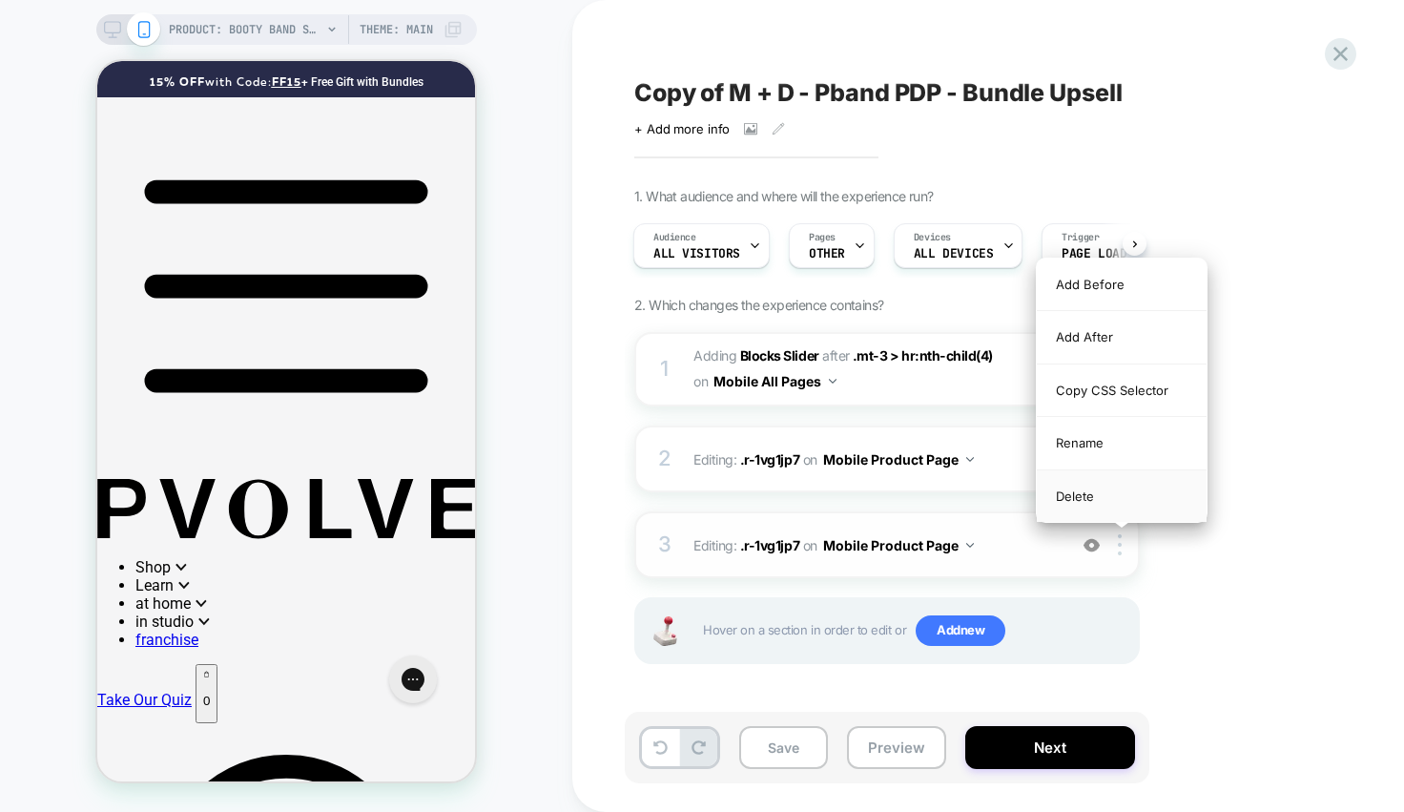
click at [1078, 500] on div "Delete" at bounding box center [1122, 495] width 170 height 51
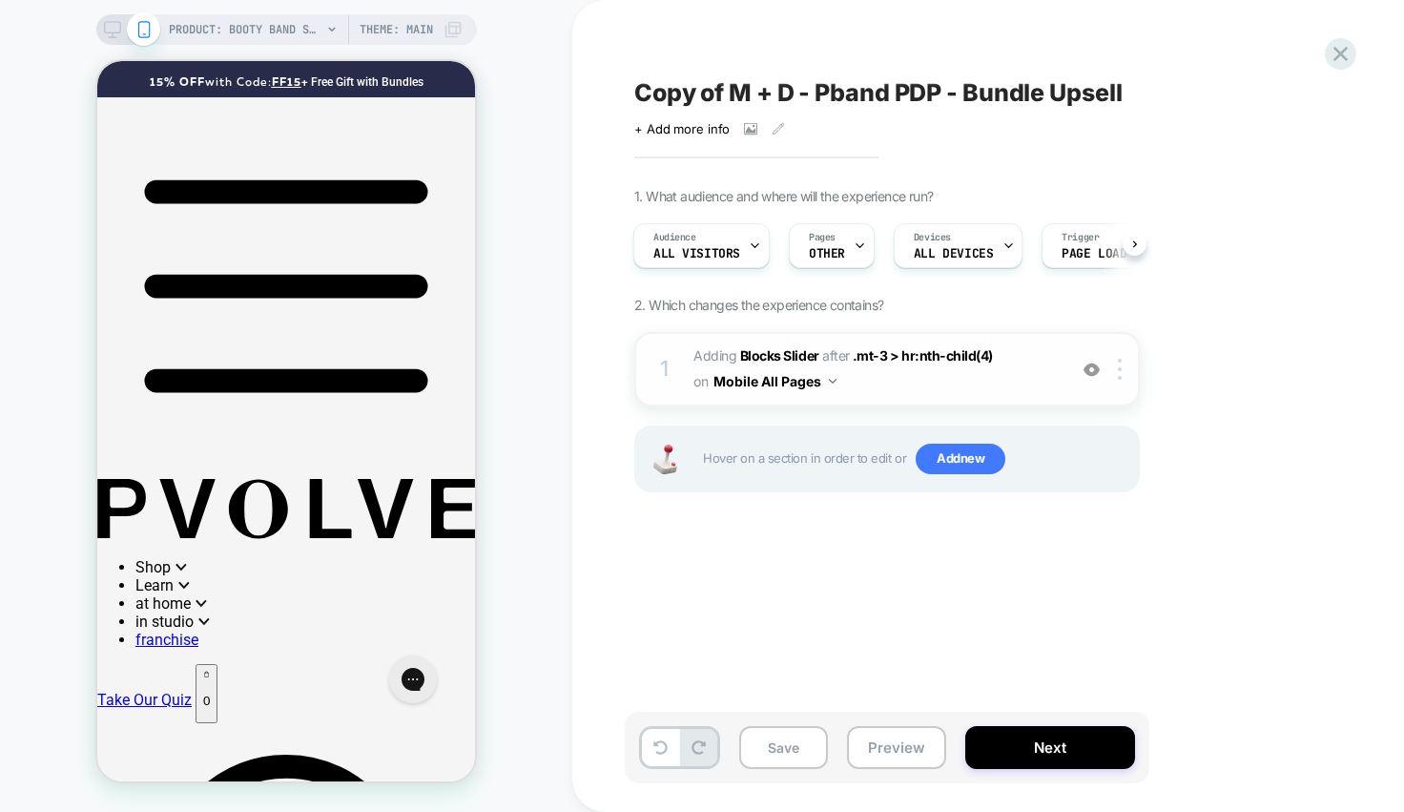
click at [982, 396] on div "1 #_loomi_addon_1750807711738_dup1758608692 Adding Blocks Slider AFTER .mt-3 > …" at bounding box center [886, 369] width 505 height 74
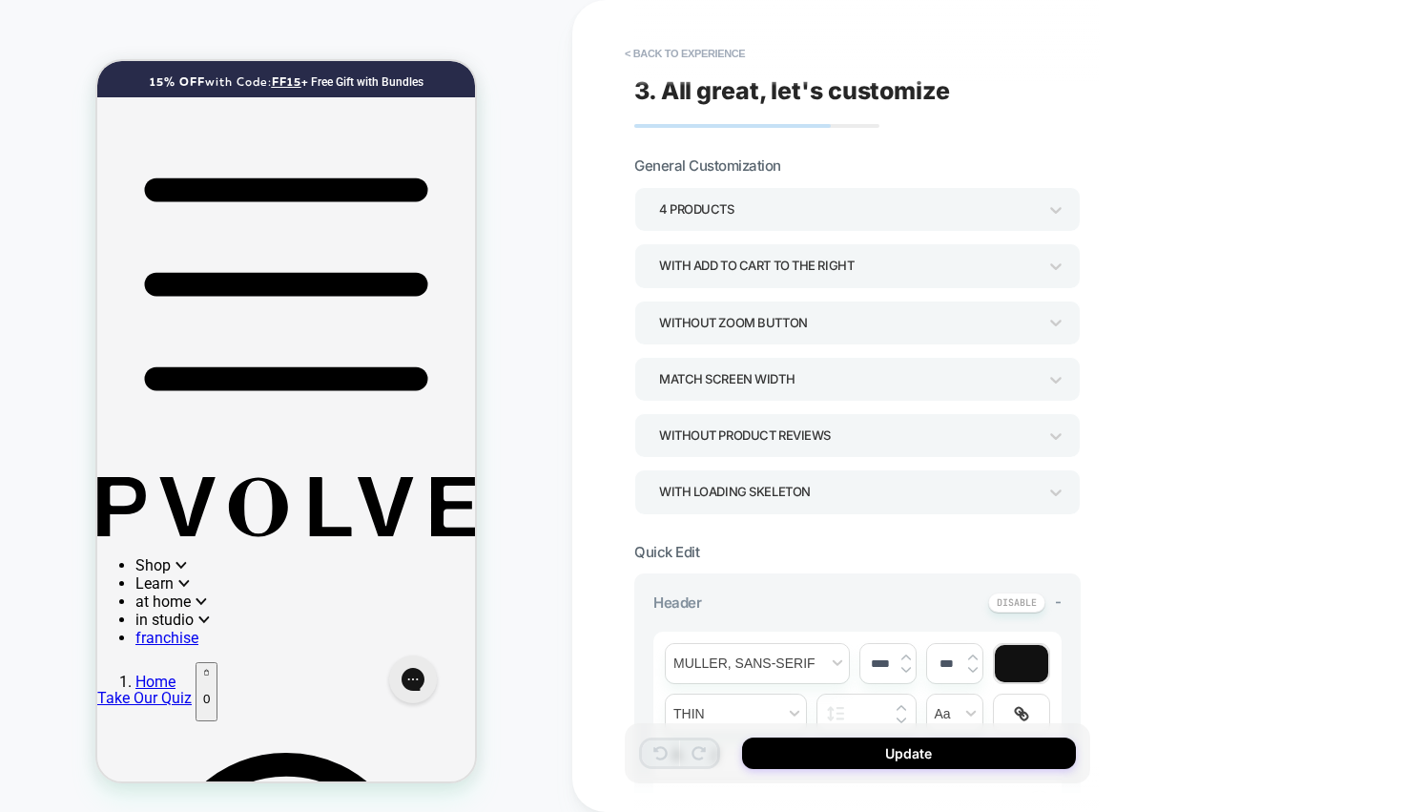
scroll to position [943, 0]
click at [674, 49] on button "< Back to experience" at bounding box center [684, 53] width 139 height 31
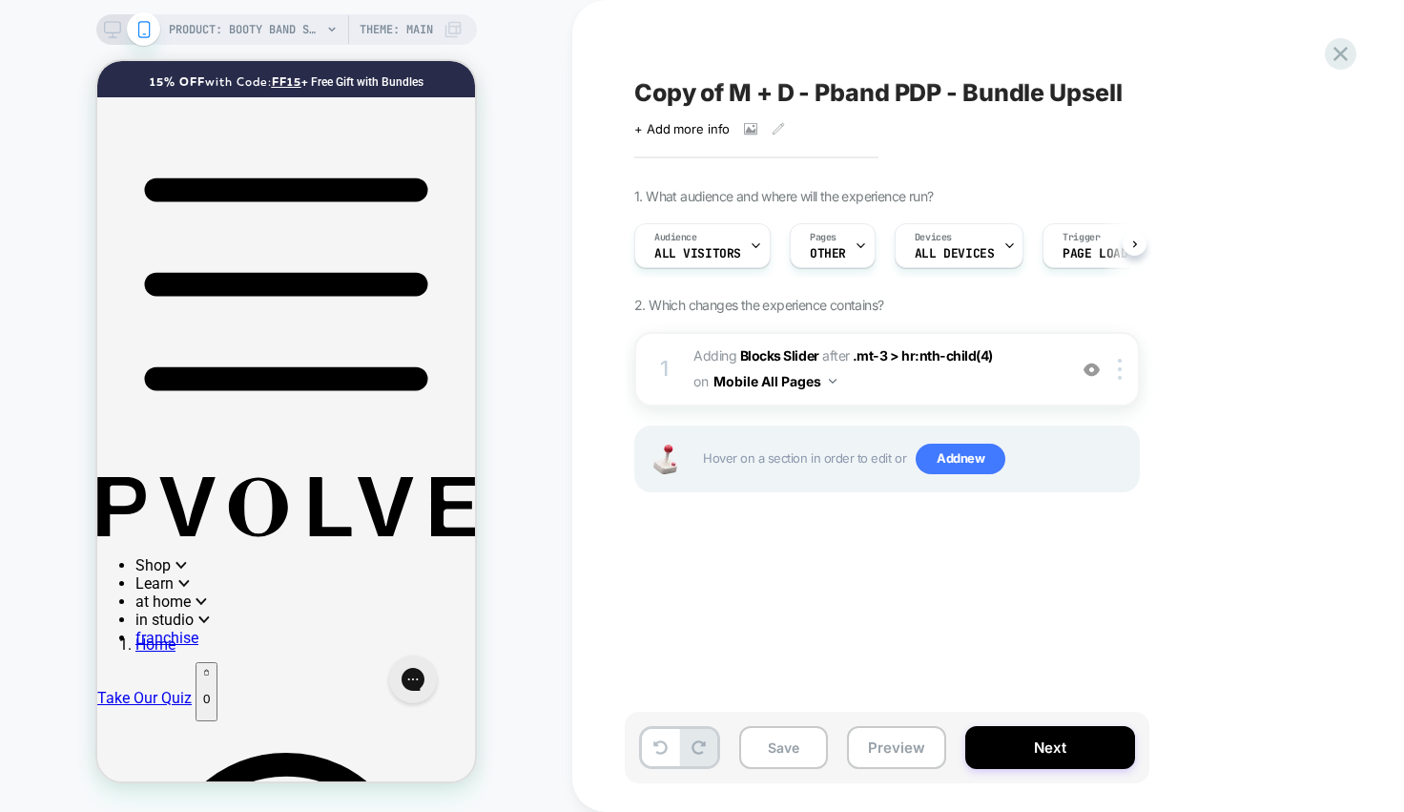
scroll to position [0, 1]
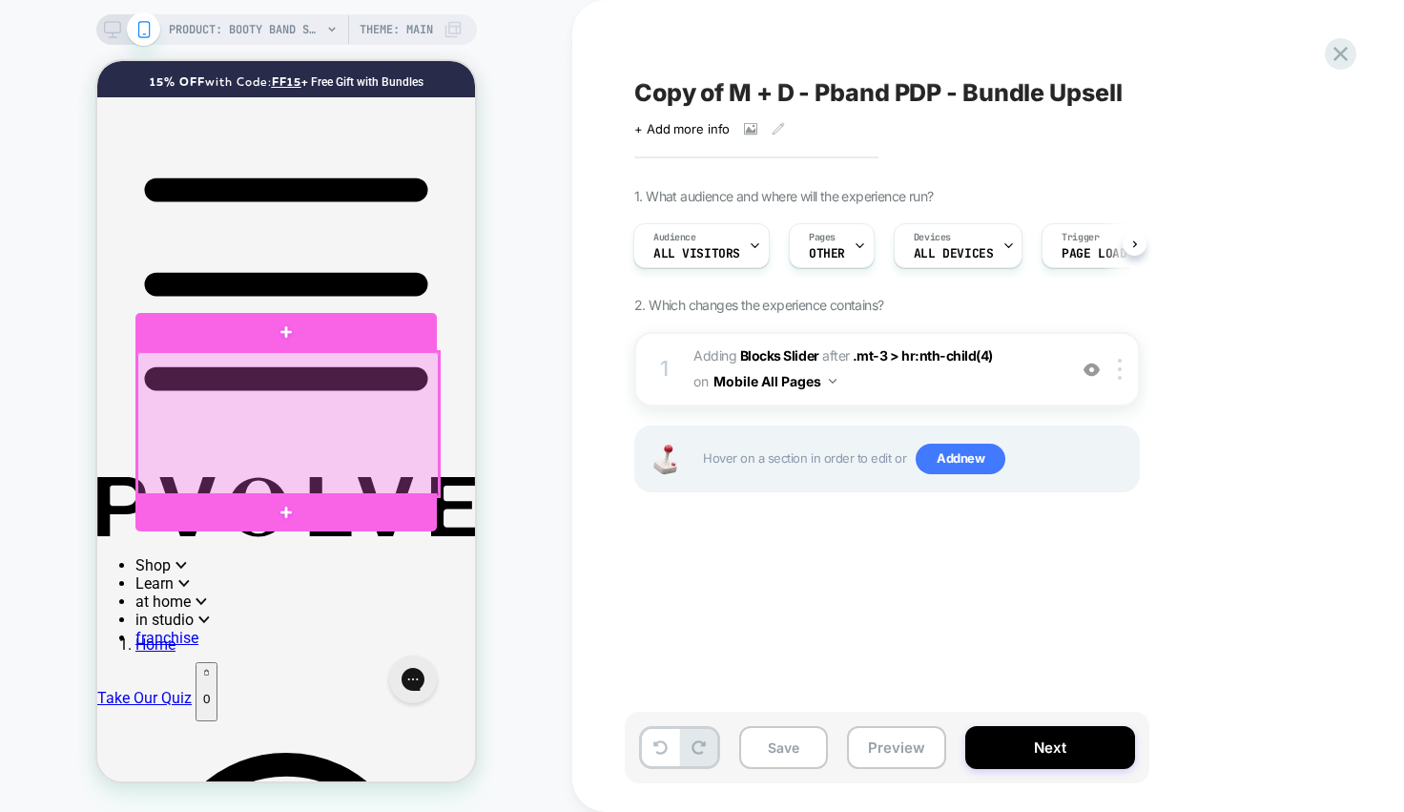
click at [345, 397] on div at bounding box center [287, 424] width 301 height 144
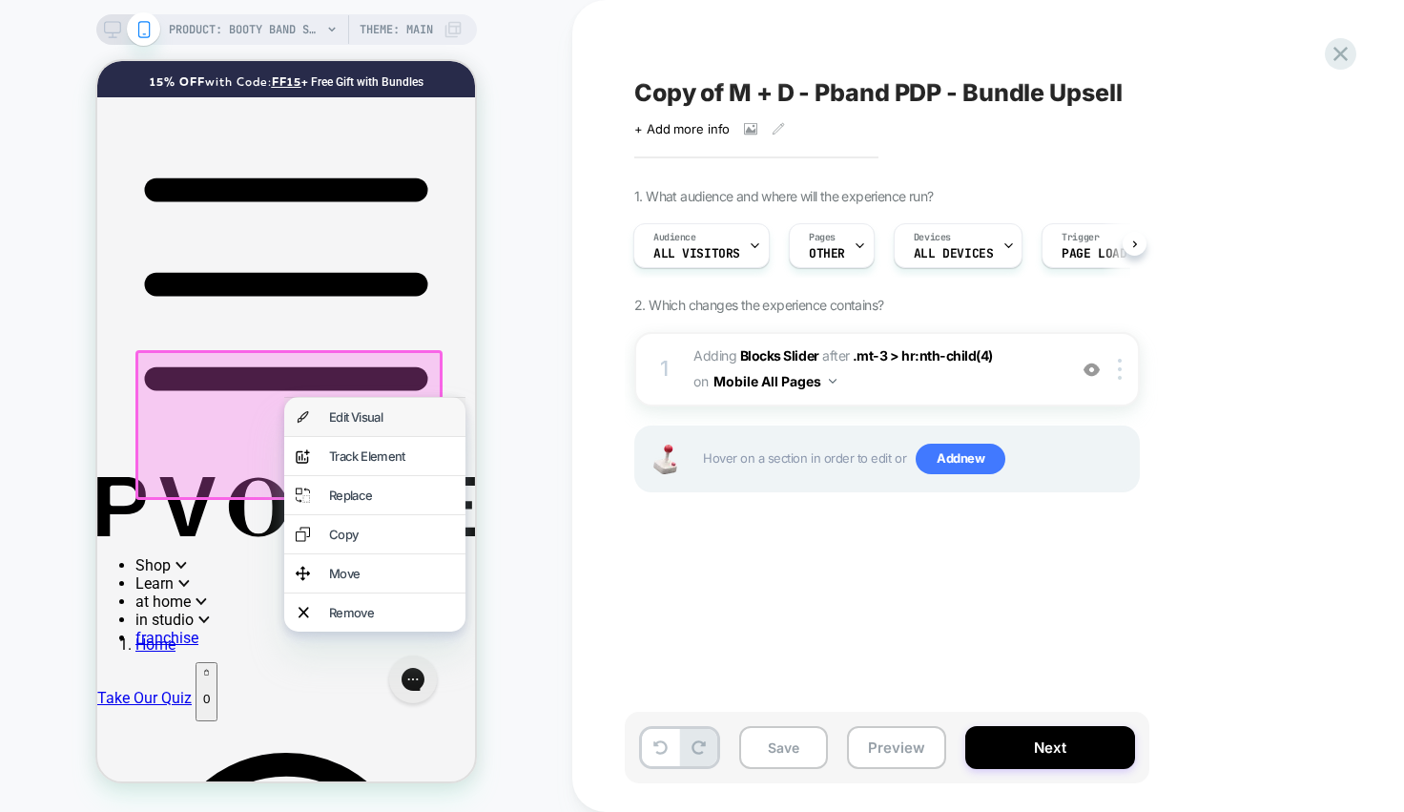
click at [361, 422] on div "Edit Visual" at bounding box center [391, 416] width 125 height 15
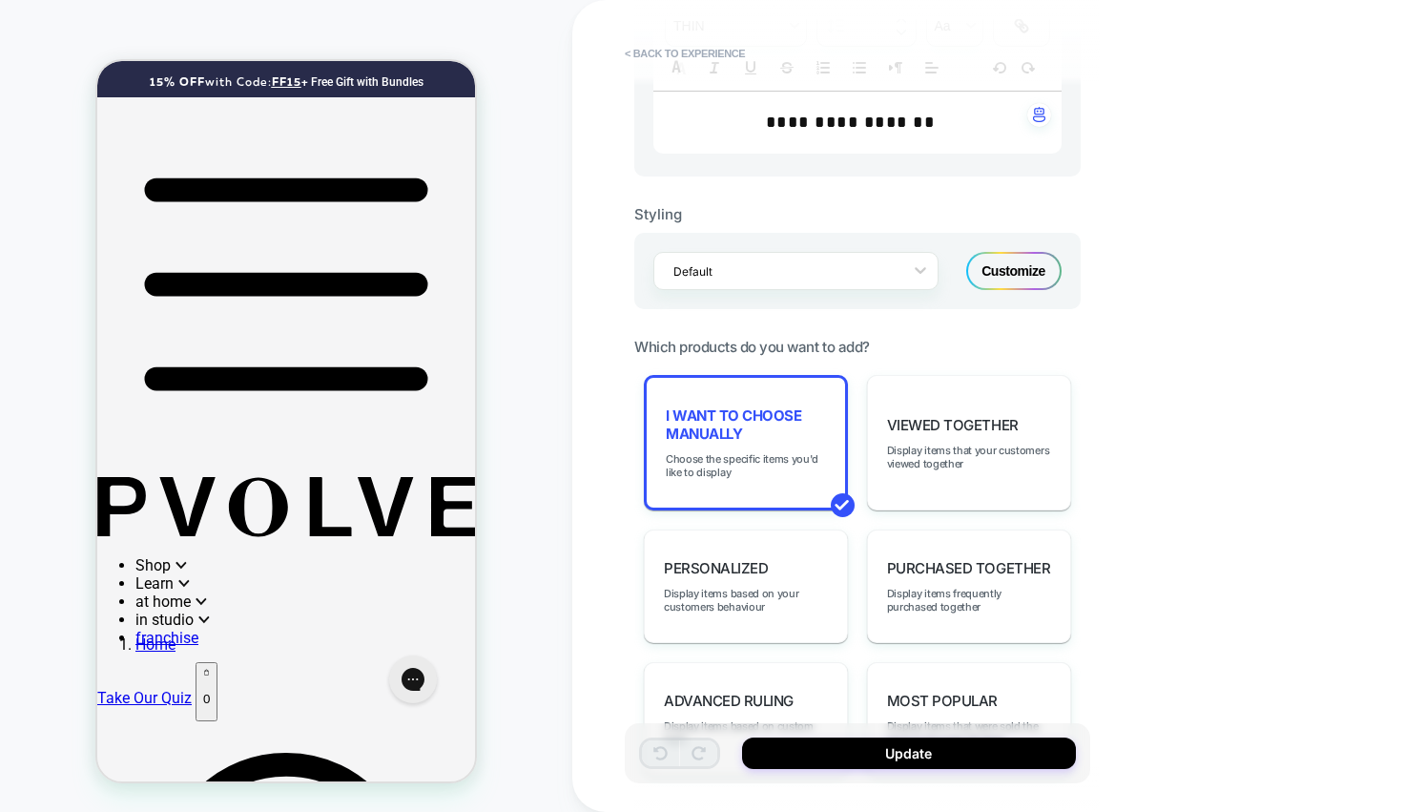
scroll to position [686, 0]
click at [776, 419] on span "I want to choose manually" at bounding box center [746, 426] width 160 height 36
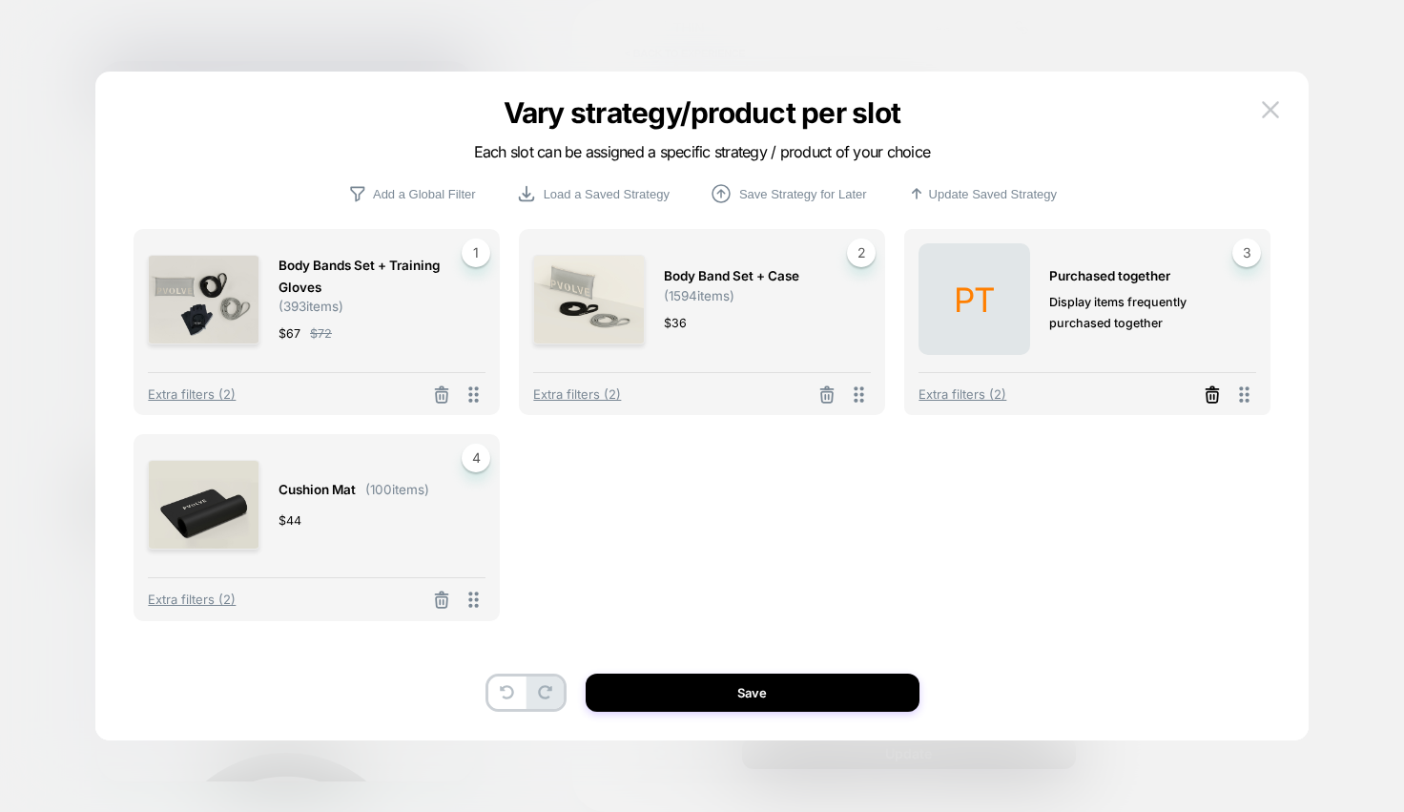
click at [1206, 394] on icon at bounding box center [1211, 396] width 11 height 10
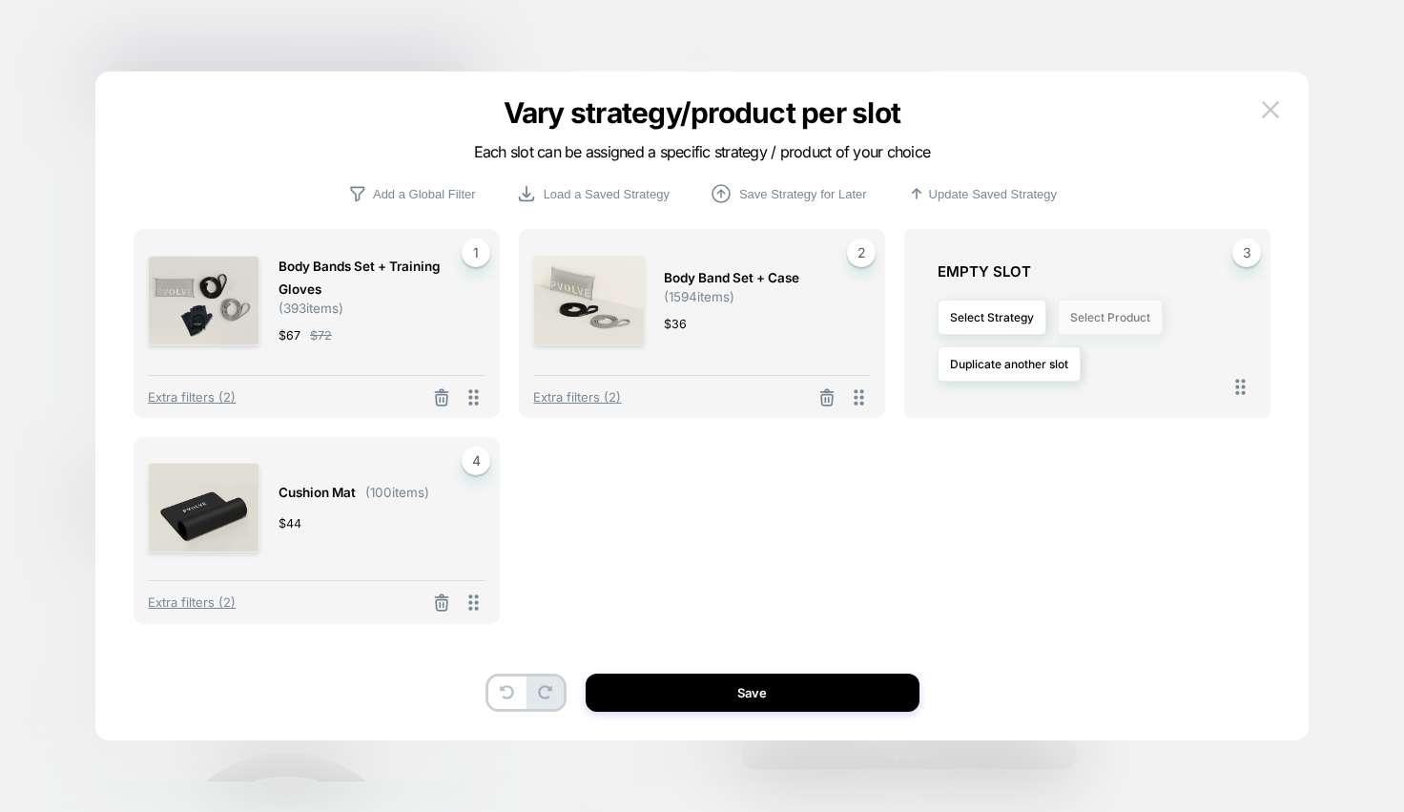
click at [1086, 318] on button "Select Product" at bounding box center [1110, 316] width 105 height 35
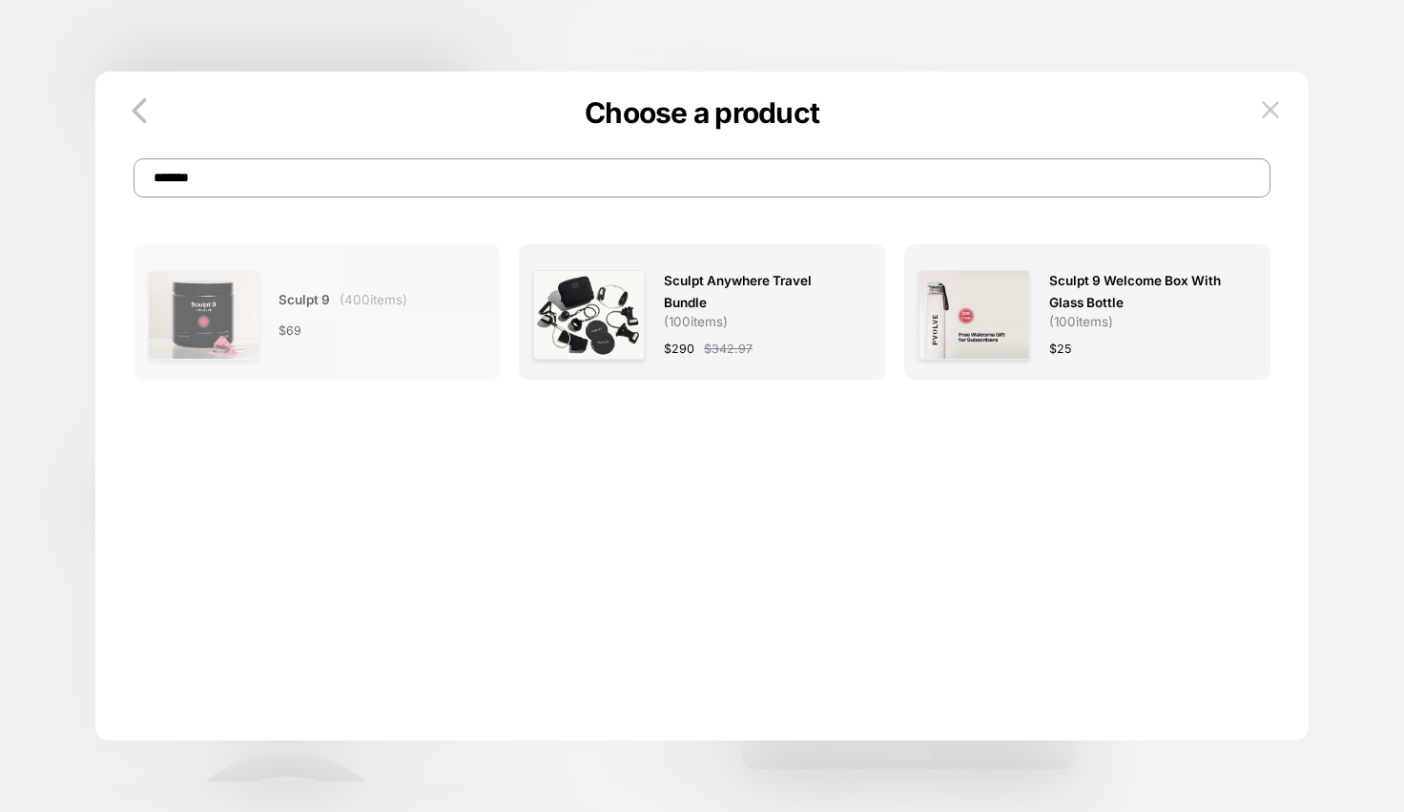
type input "******"
click at [396, 289] on span "Sculpt 9 ( 400 items)" at bounding box center [342, 300] width 129 height 22
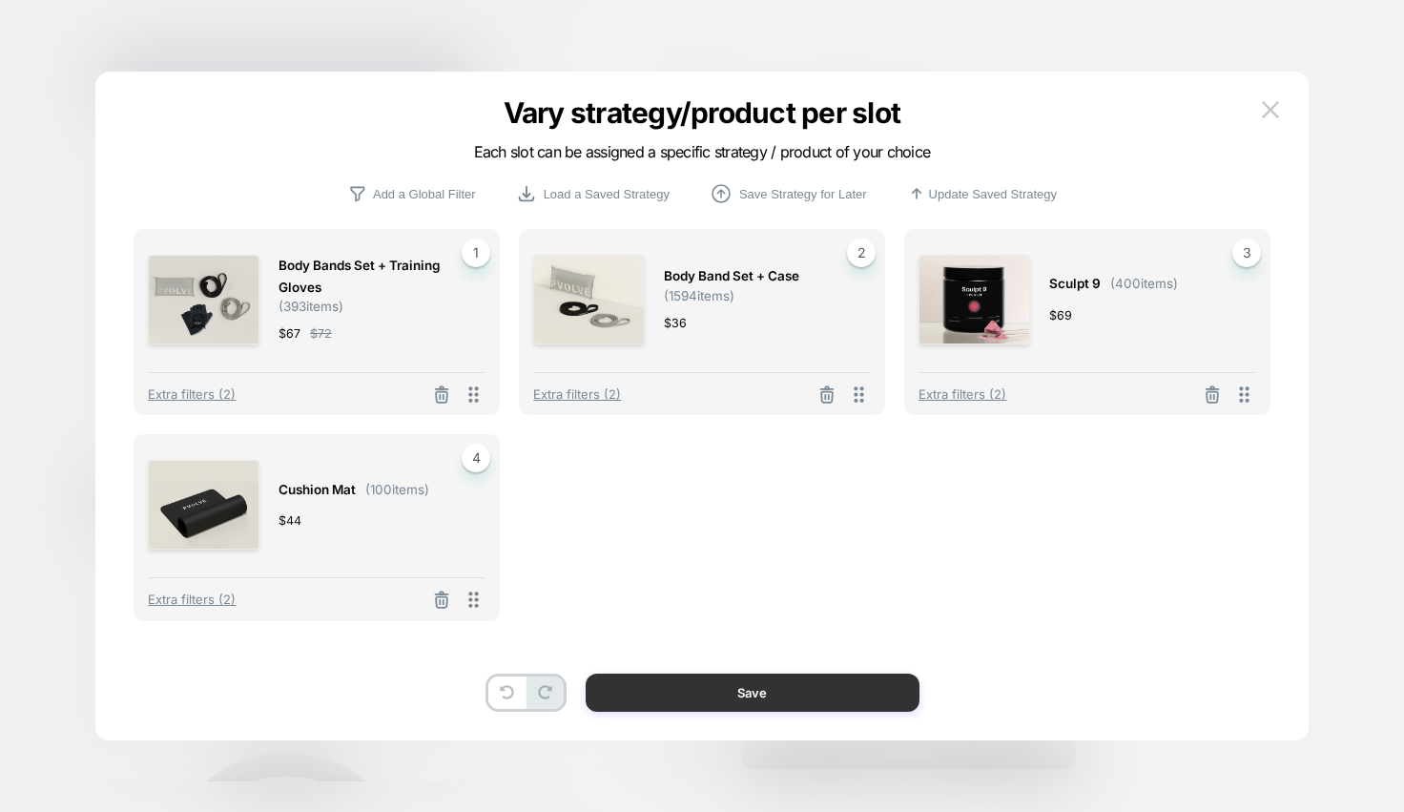
click at [721, 692] on button "Save" at bounding box center [753, 692] width 334 height 38
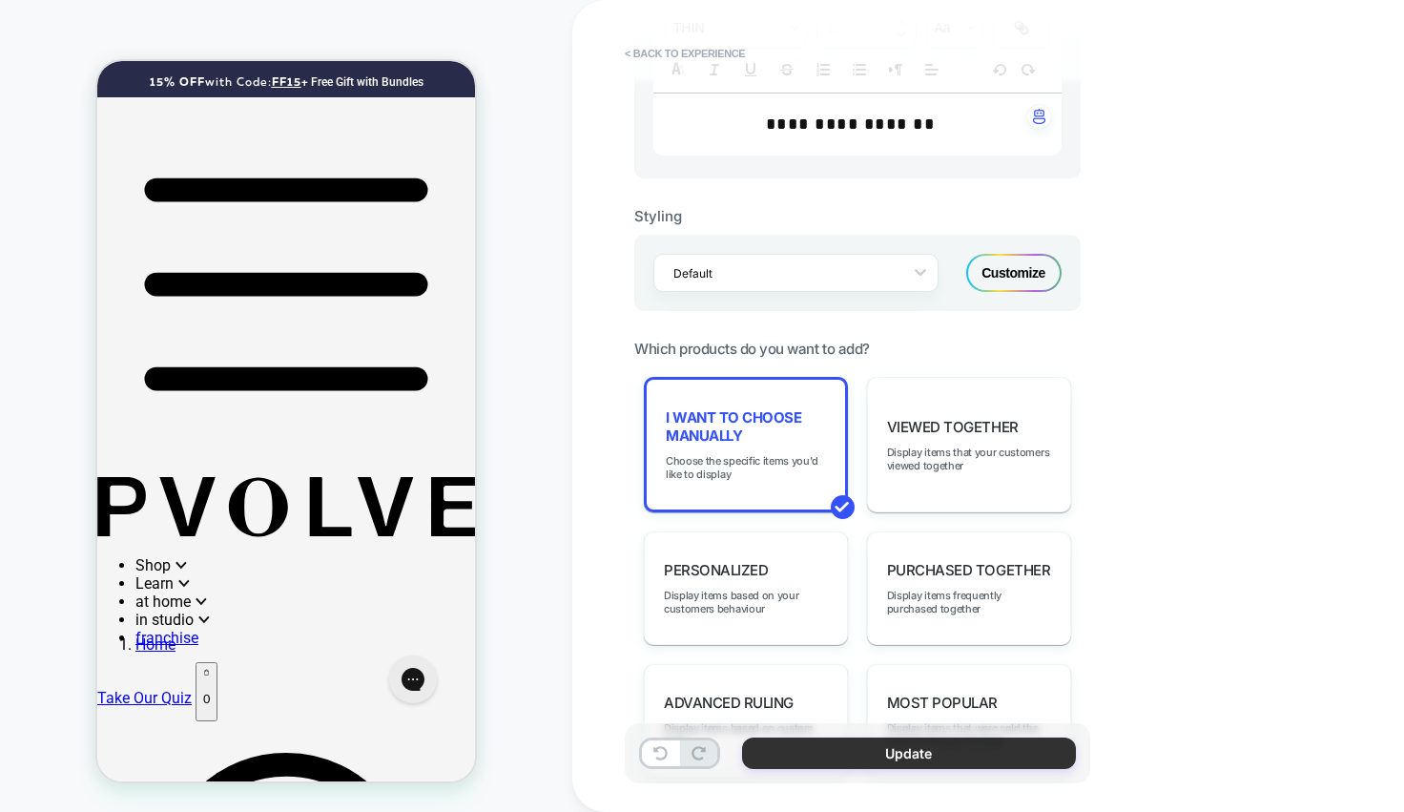
click at [874, 750] on button "Update" at bounding box center [909, 752] width 334 height 31
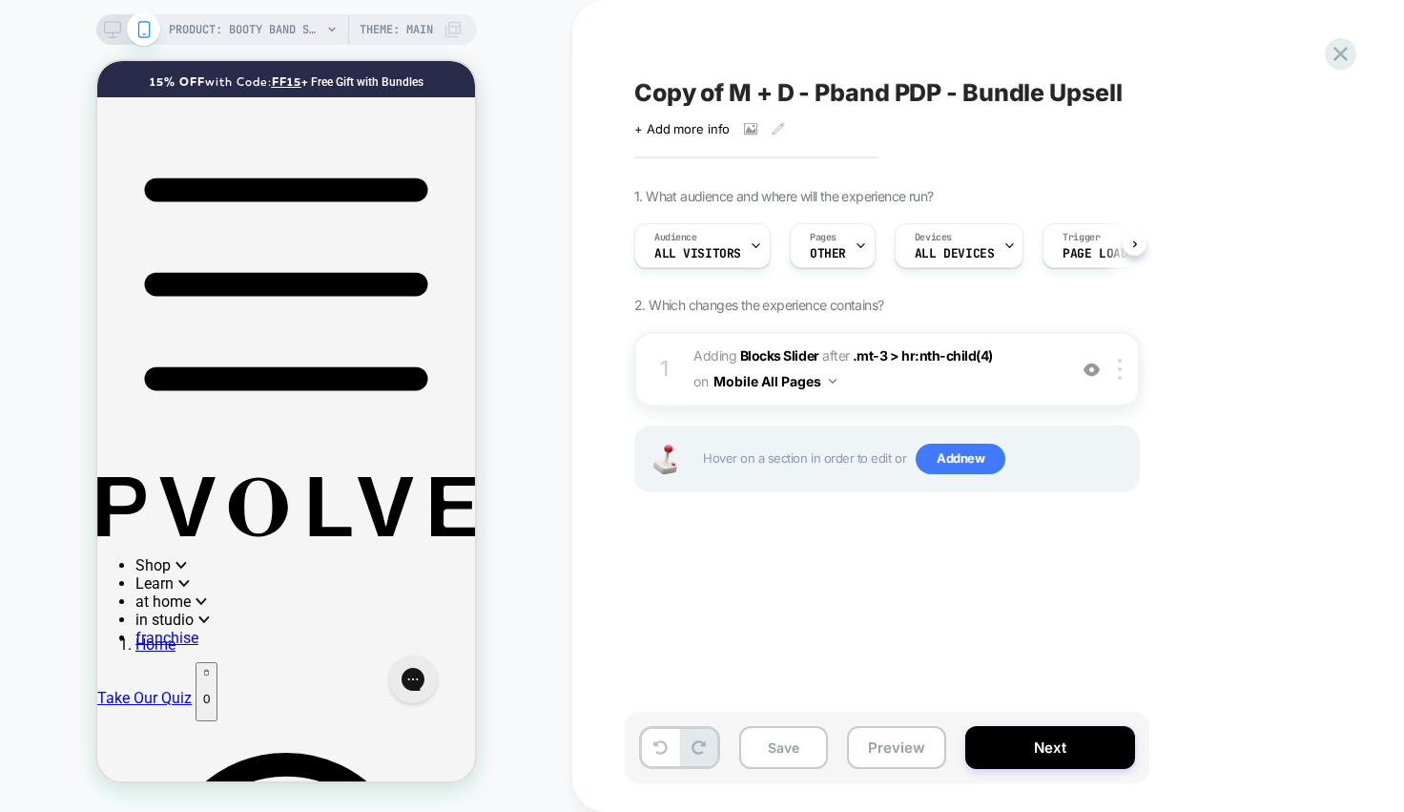
scroll to position [0, 1]
click at [784, 758] on button "Save" at bounding box center [783, 747] width 89 height 43
click at [742, 97] on span "Copy of M + D - Pband PDP - Bundle Upsell" at bounding box center [878, 92] width 488 height 29
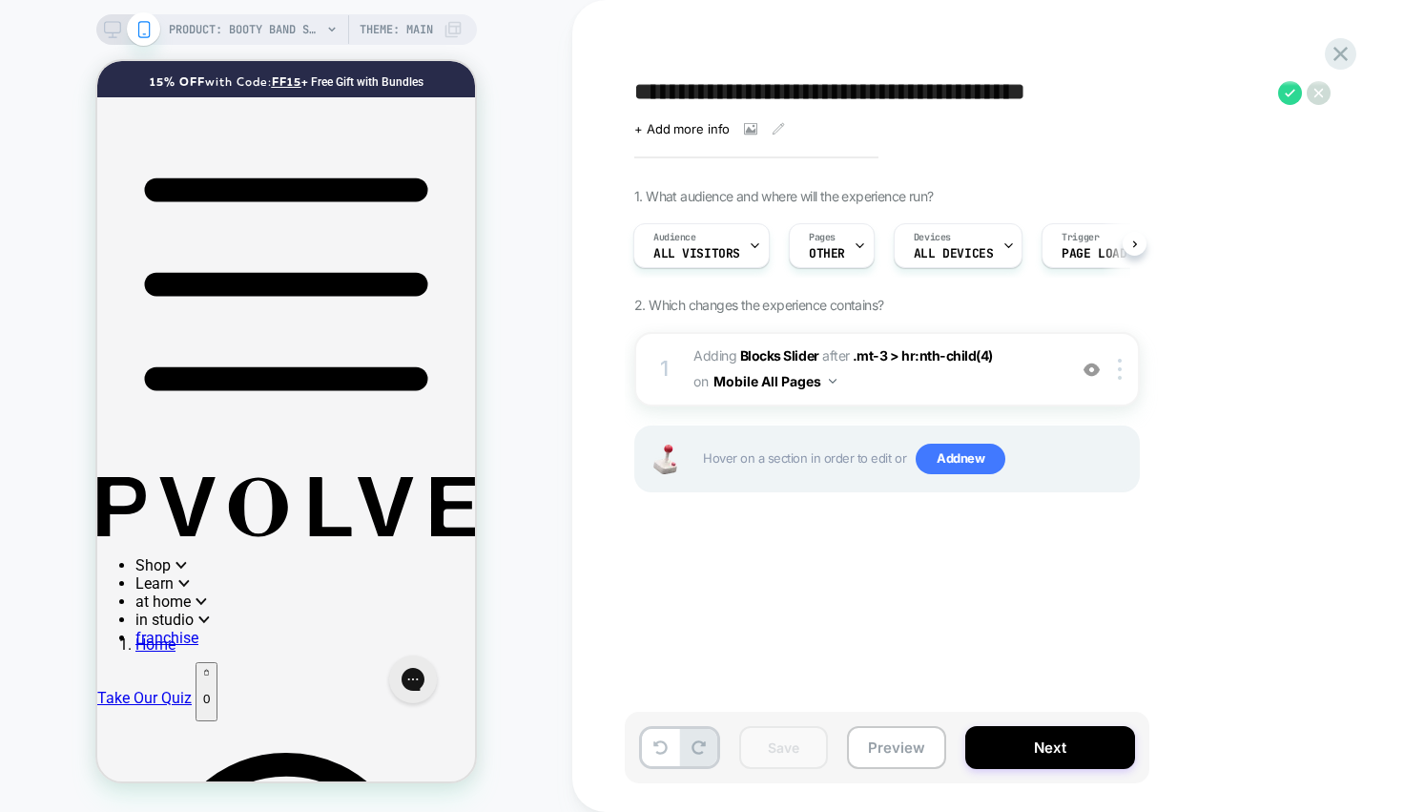
click at [669, 85] on textarea "**********" at bounding box center [951, 92] width 634 height 29
drag, startPoint x: 645, startPoint y: 91, endPoint x: 710, endPoint y: 96, distance: 65.1
click at [710, 96] on textarea "**********" at bounding box center [951, 92] width 634 height 29
drag, startPoint x: 731, startPoint y: 98, endPoint x: 630, endPoint y: 82, distance: 102.4
click at [630, 82] on div "**********" at bounding box center [982, 405] width 715 height 773
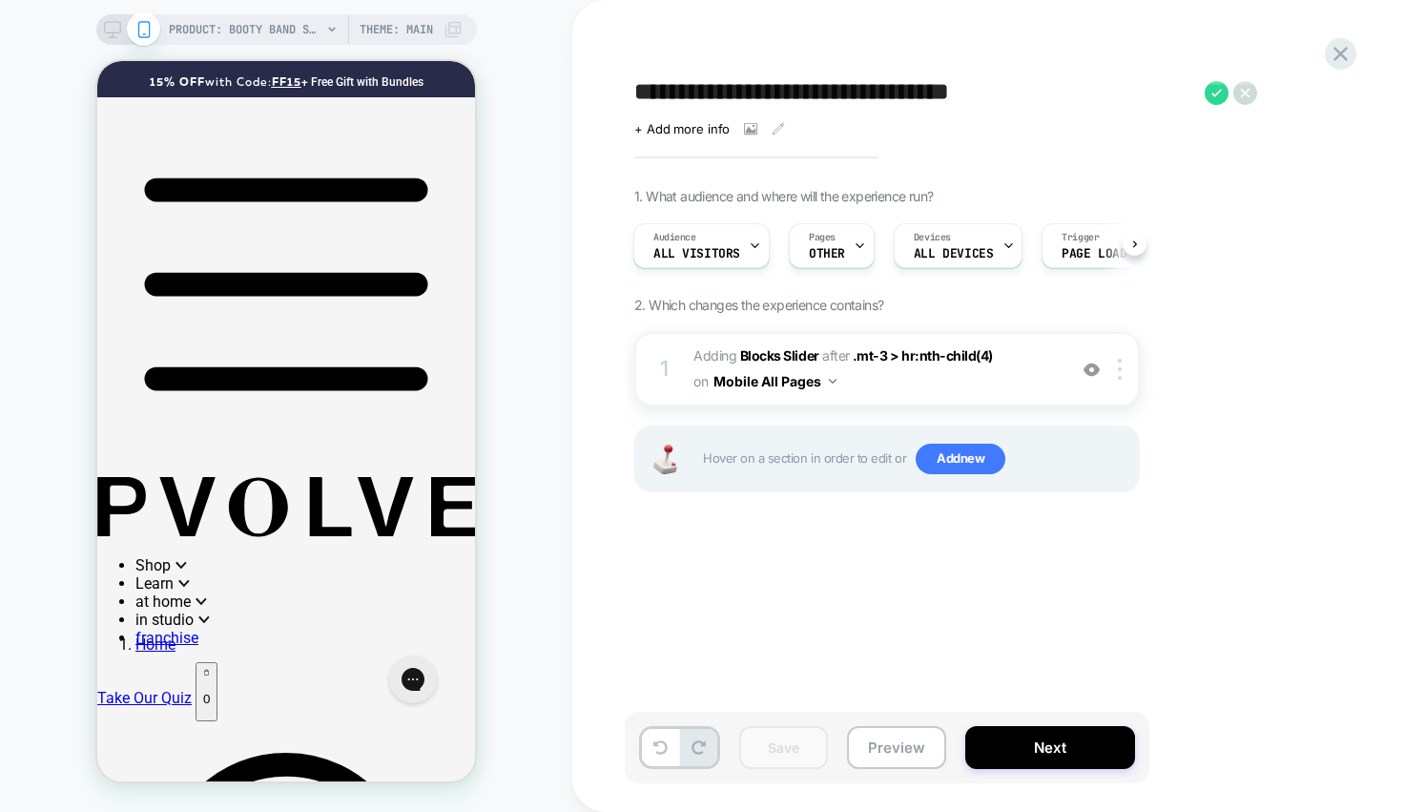
click at [754, 96] on textarea "**********" at bounding box center [914, 92] width 561 height 29
click at [986, 97] on textarea "**********" at bounding box center [951, 92] width 634 height 29
type textarea "**********"
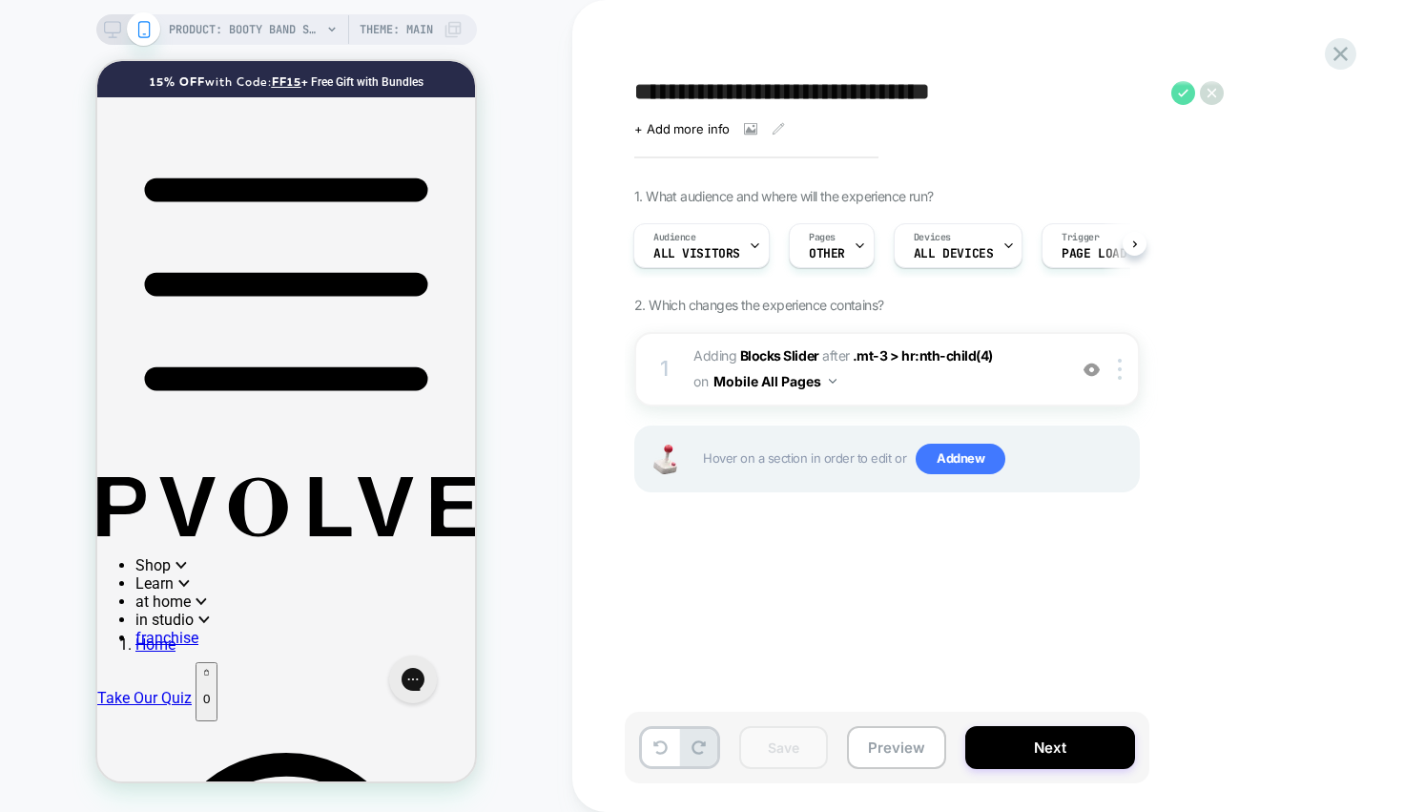
click at [1186, 89] on icon at bounding box center [1184, 93] width 10 height 8
click at [758, 746] on button "Save" at bounding box center [783, 747] width 89 height 43
click at [882, 747] on button "Preview" at bounding box center [896, 747] width 99 height 43
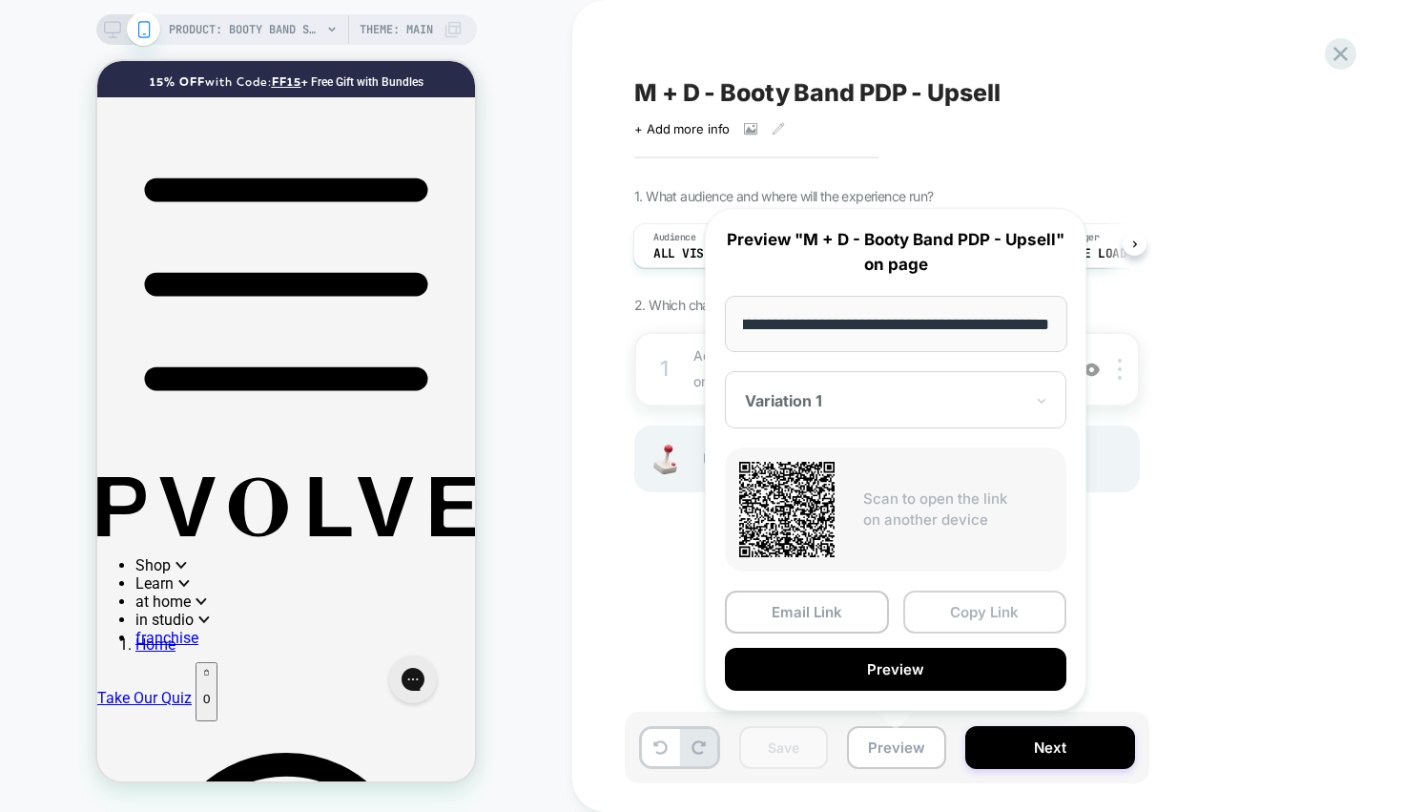
scroll to position [0, 0]
click at [970, 619] on button "Copy Link" at bounding box center [985, 611] width 164 height 43
